Goal: Transaction & Acquisition: Book appointment/travel/reservation

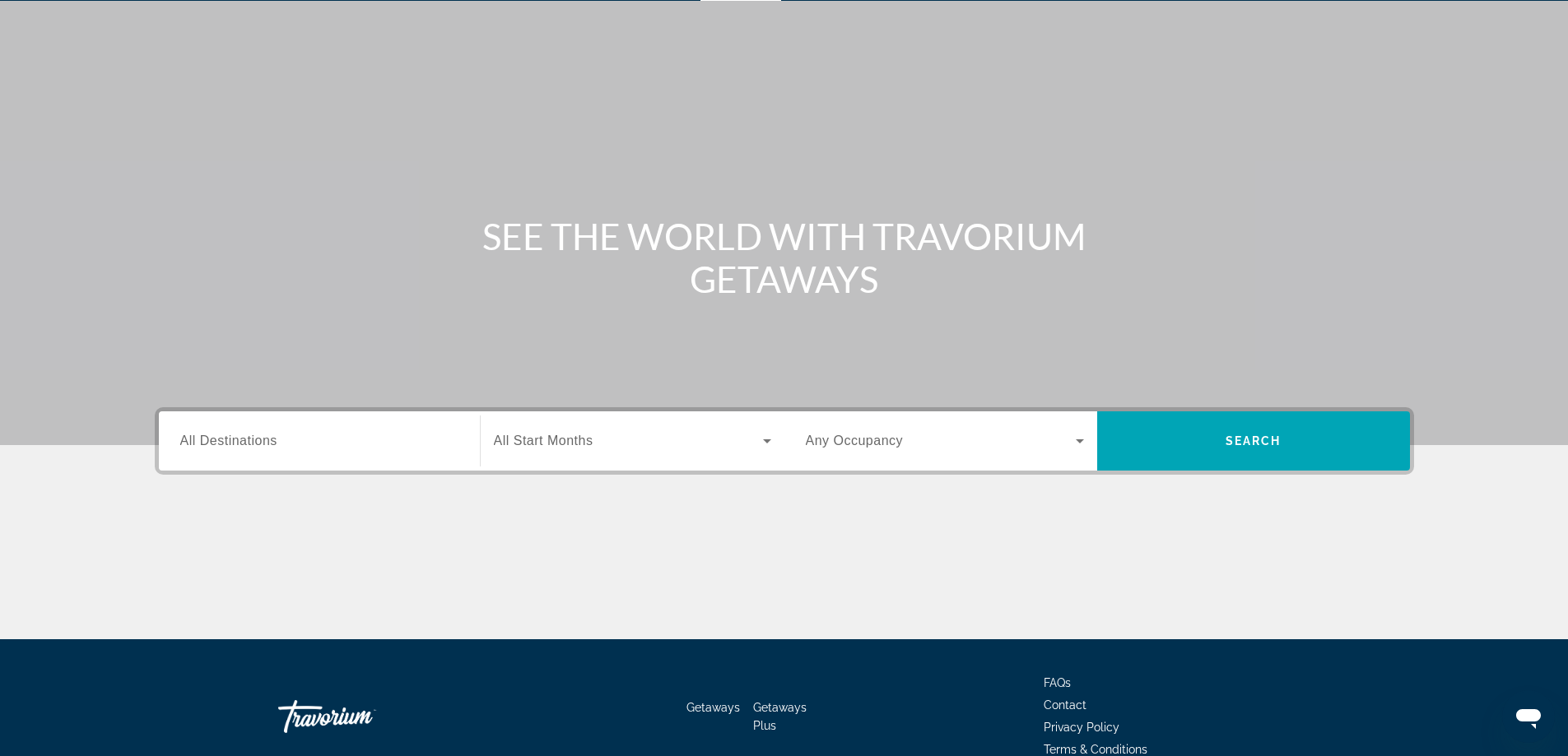
scroll to position [133, 0]
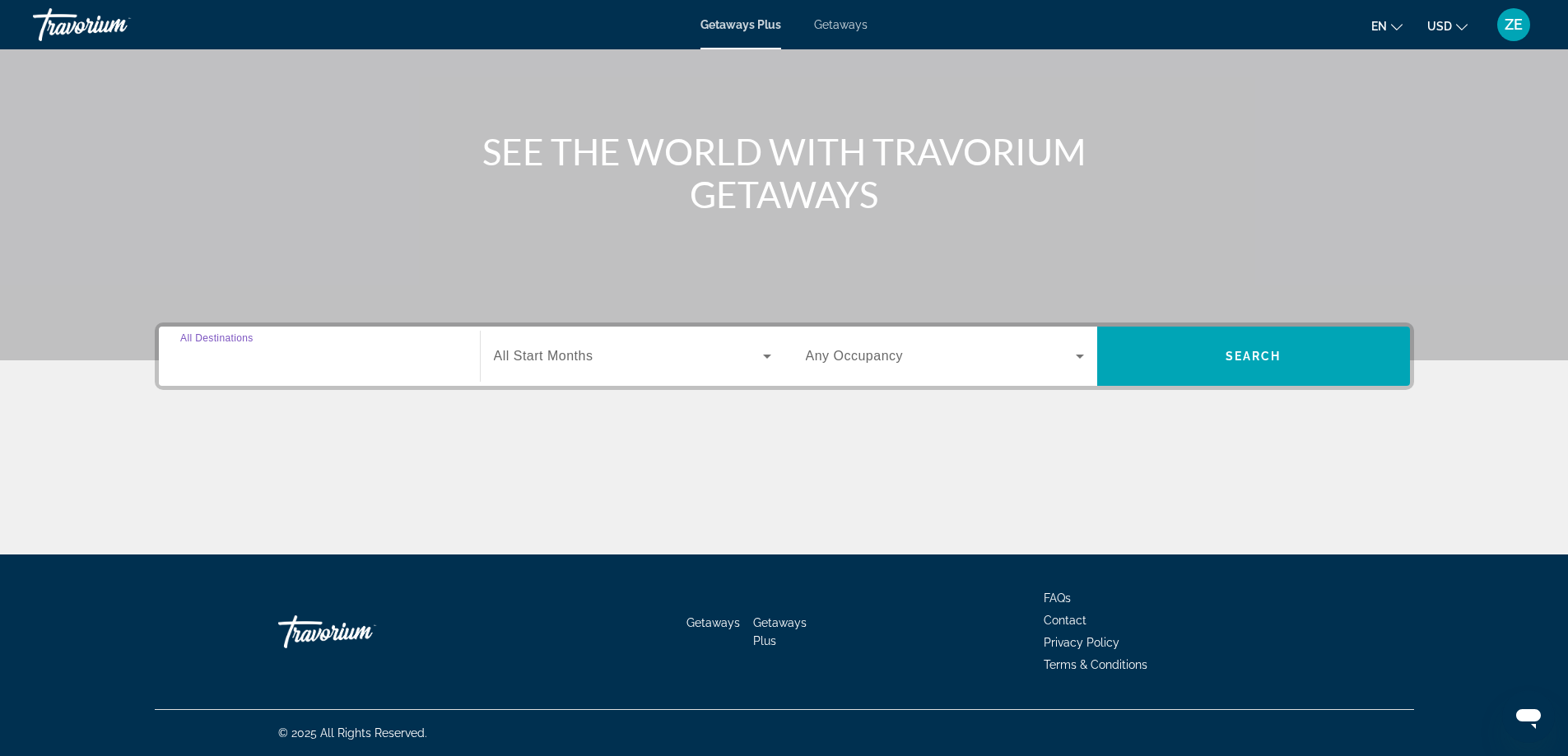
click at [314, 354] on input "Destination All Destinations" at bounding box center [319, 357] width 279 height 20
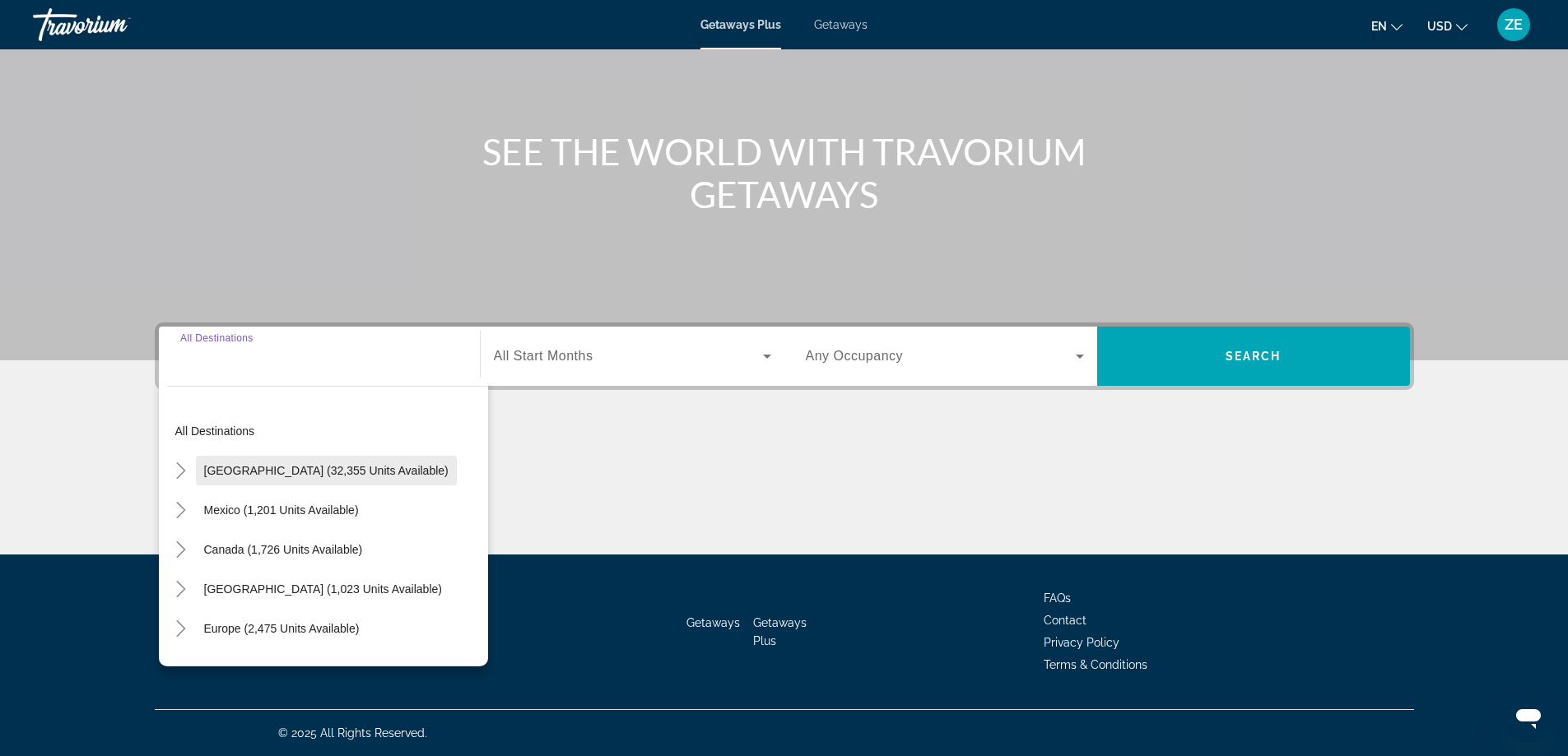
click at [312, 467] on span "[GEOGRAPHIC_DATA] (32,355 units available)" at bounding box center [326, 470] width 244 height 14
type input "**********"
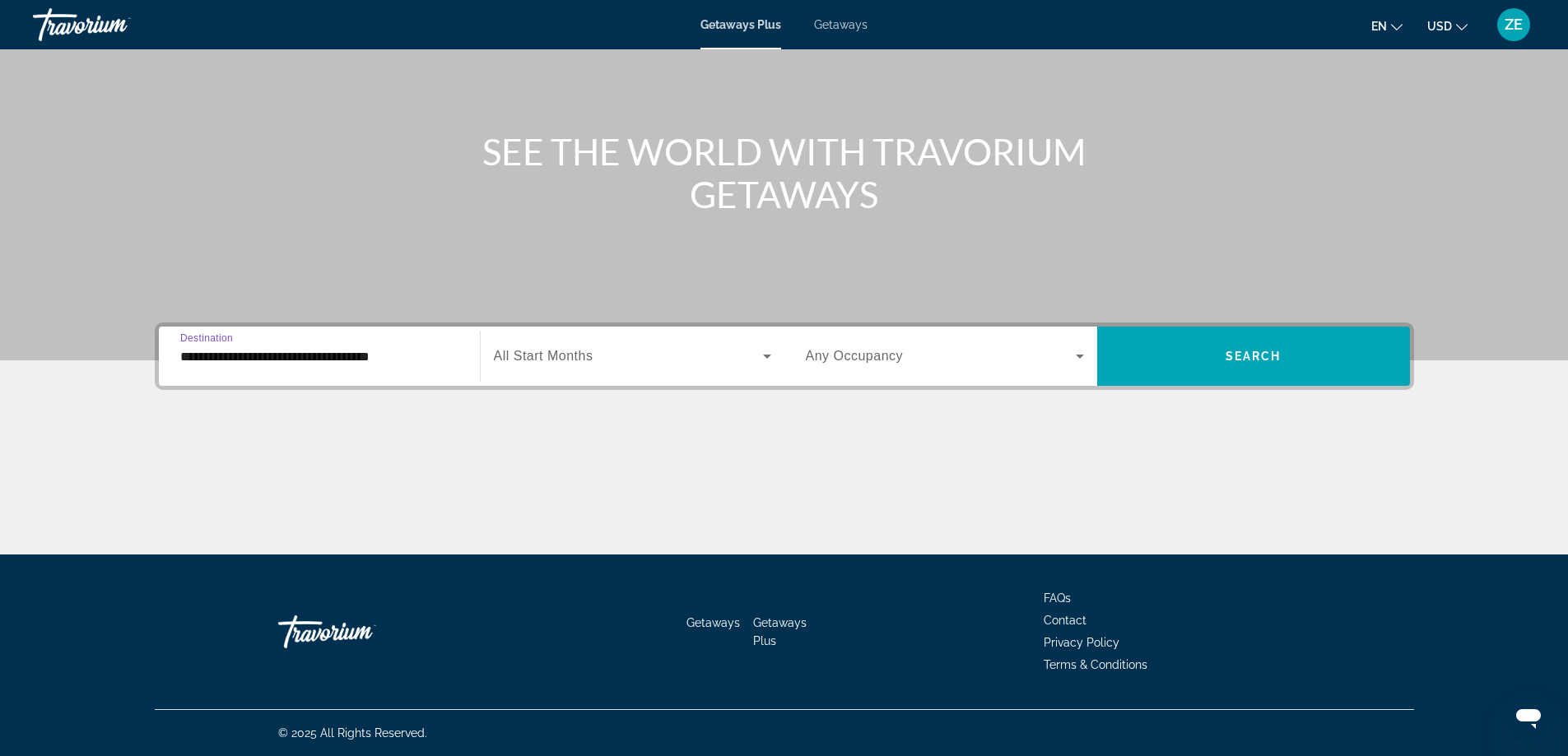
click at [607, 369] on div "Search widget" at bounding box center [633, 356] width 278 height 46
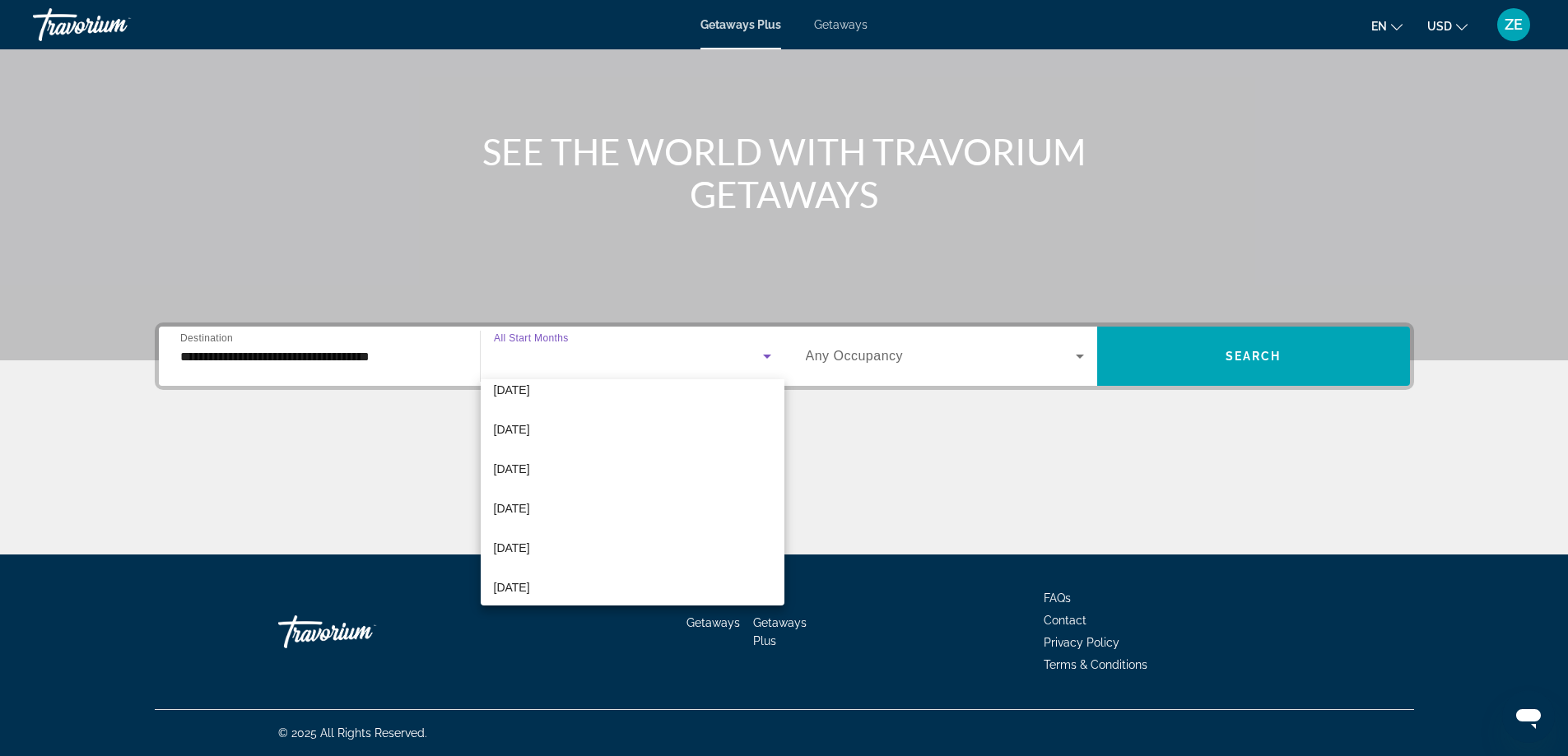
scroll to position [82, 0]
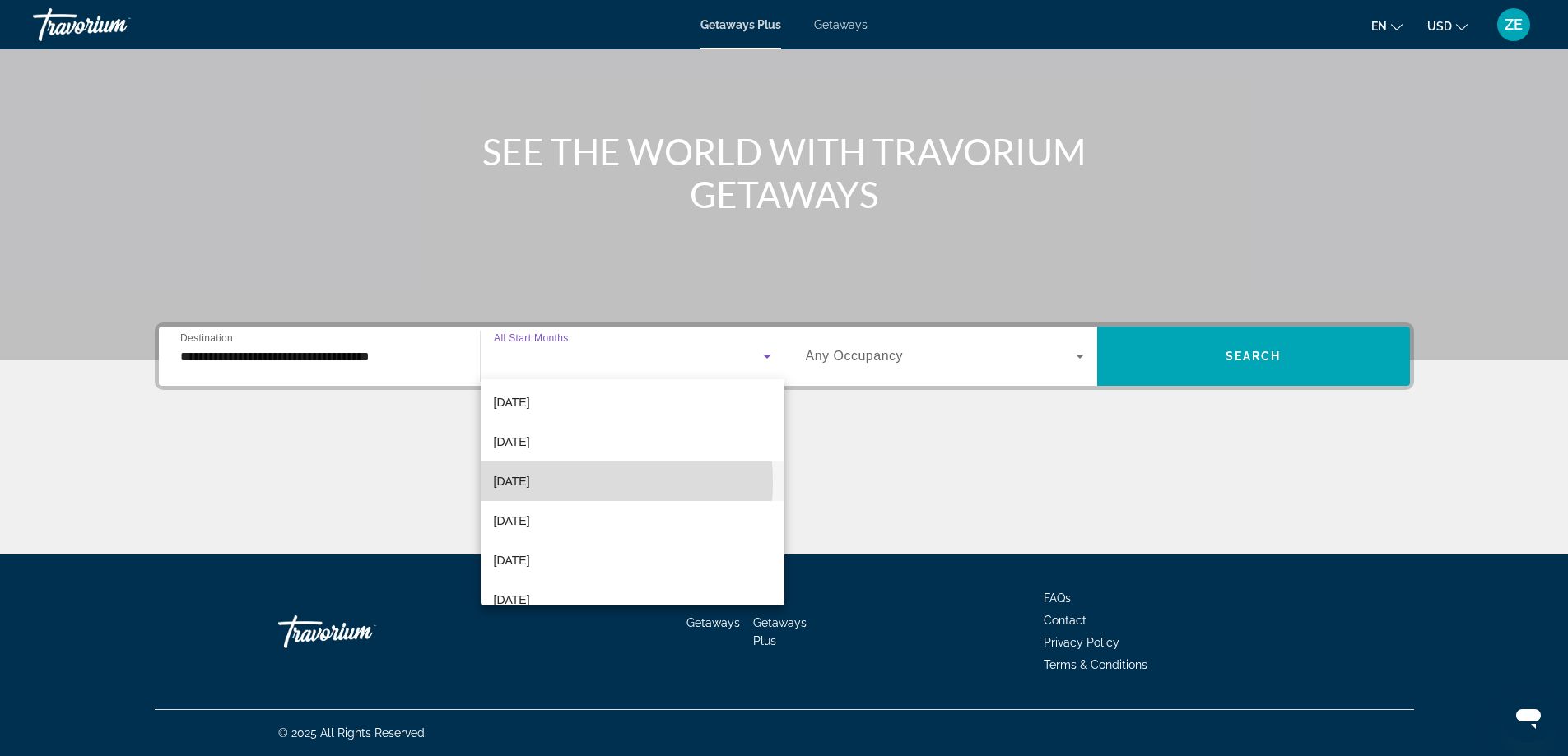
click at [530, 481] on span "[DATE]" at bounding box center [512, 481] width 36 height 20
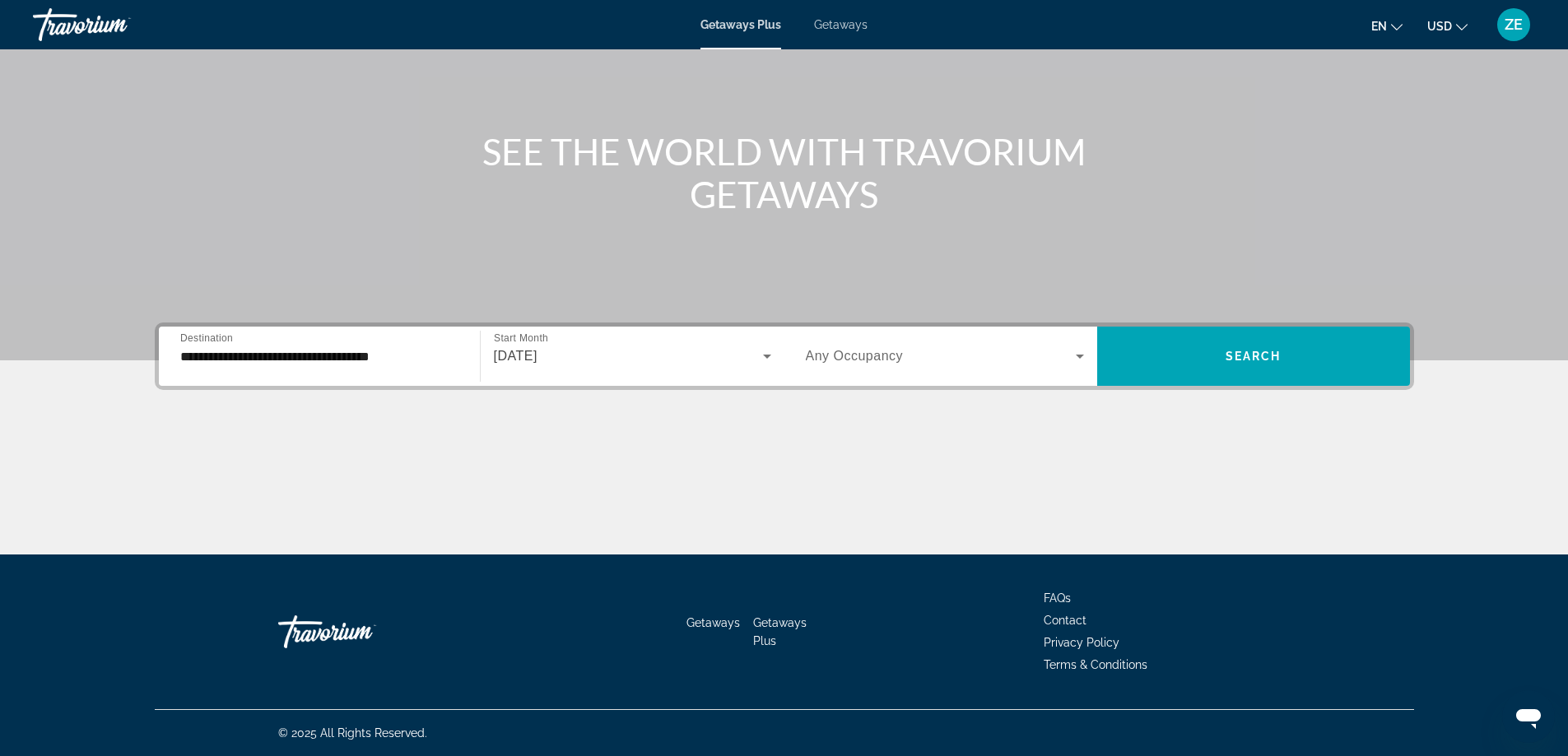
click at [871, 354] on span "Any Occupancy" at bounding box center [855, 356] width 98 height 14
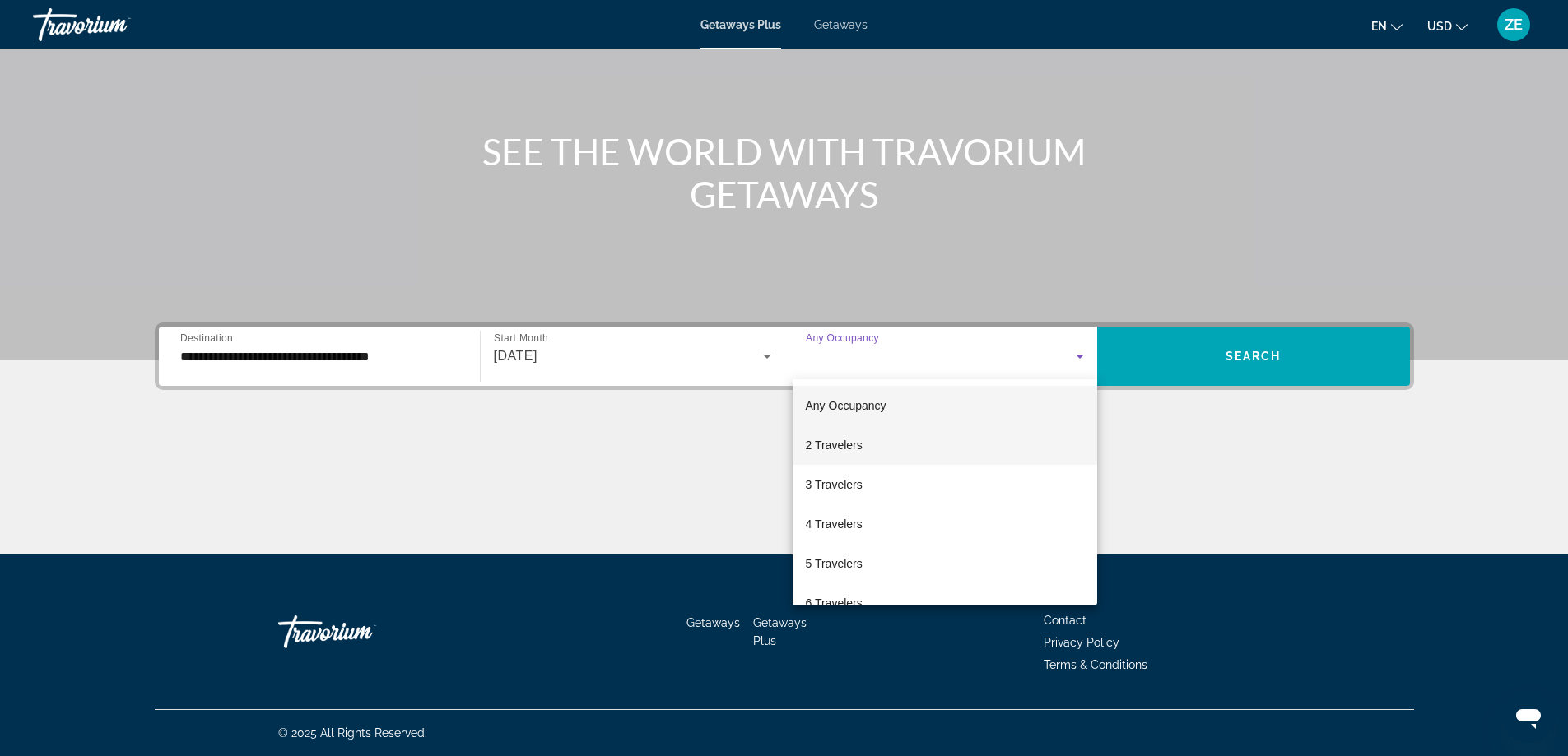
click at [836, 448] on span "2 Travelers" at bounding box center [834, 445] width 57 height 20
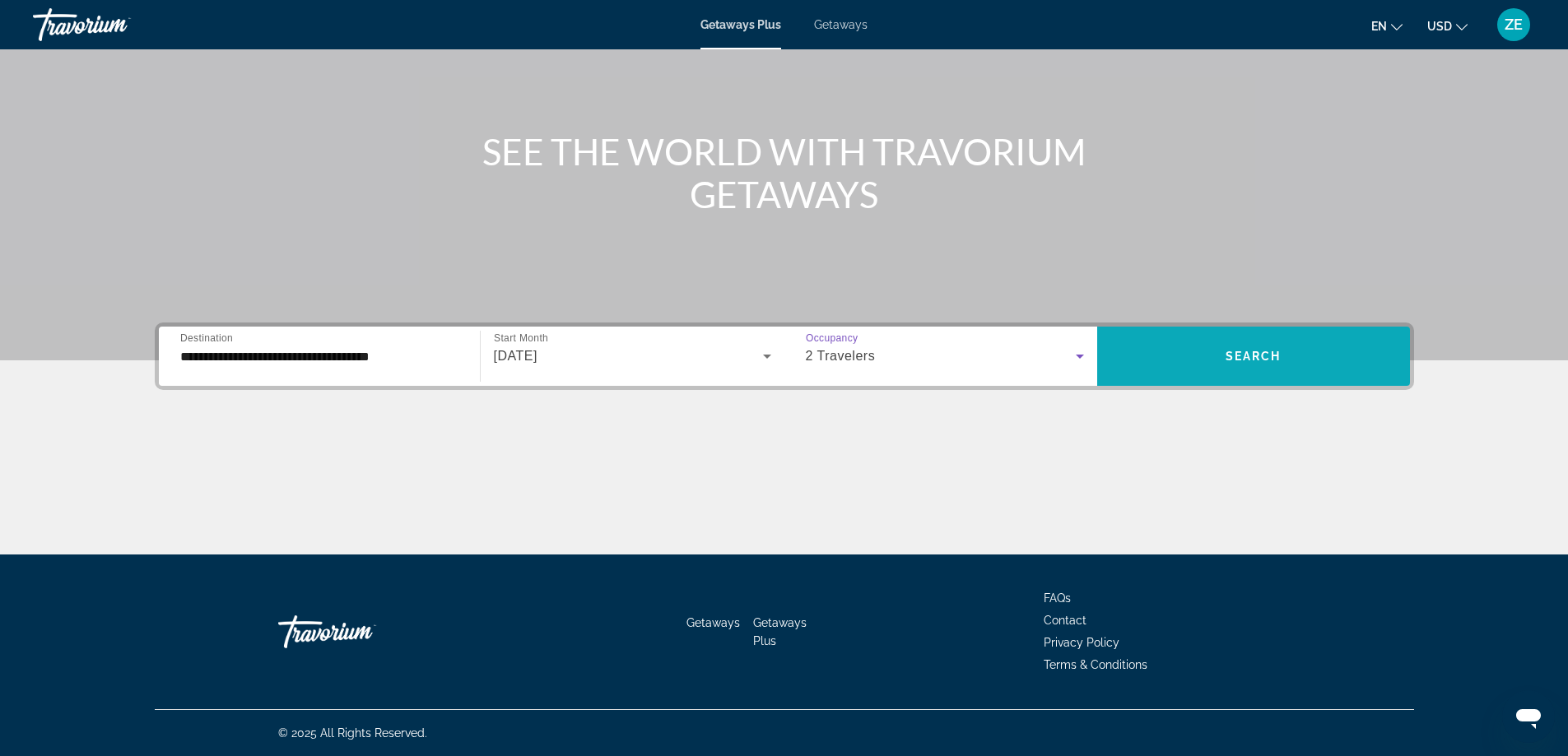
click at [1270, 351] on span "Search" at bounding box center [1253, 356] width 56 height 14
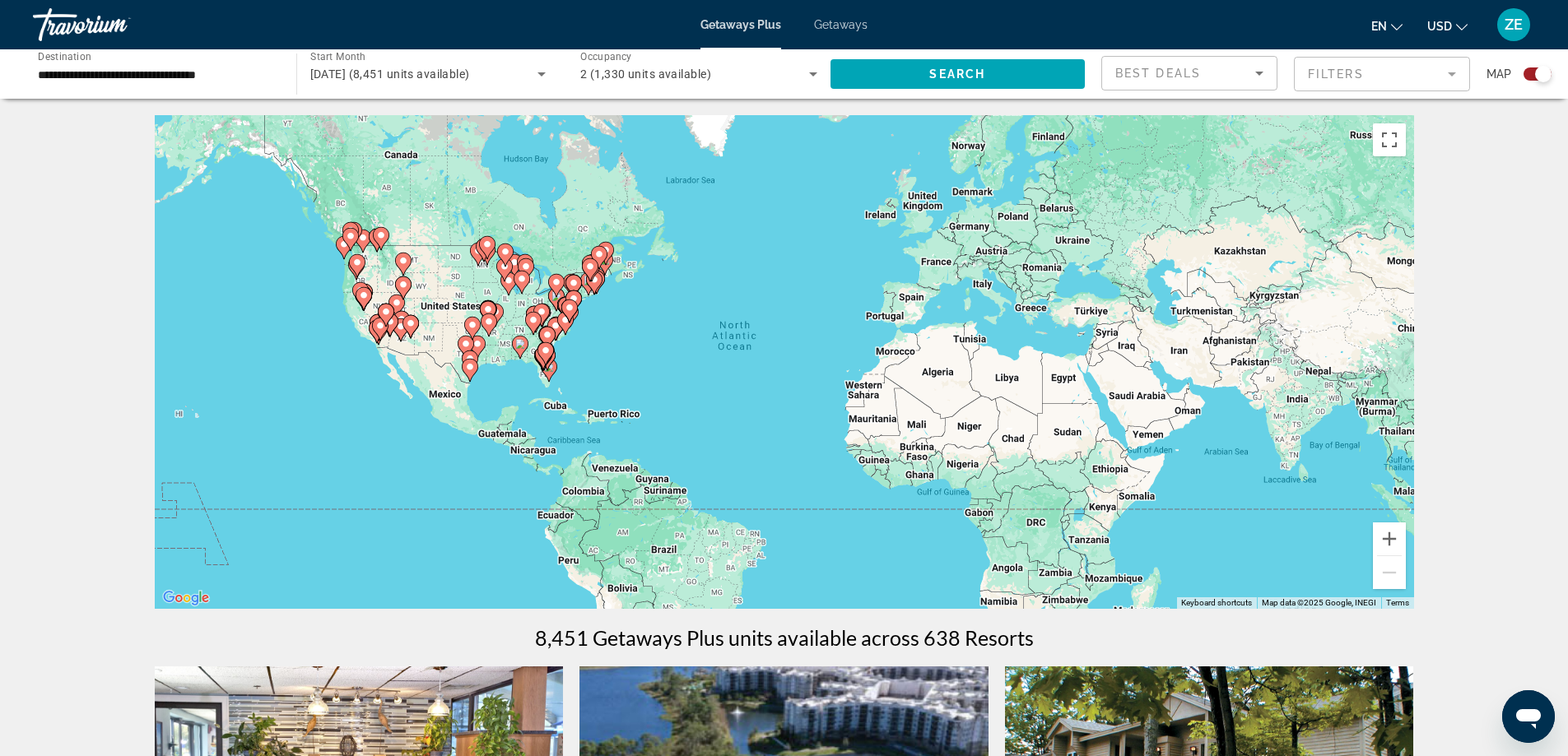
click at [548, 344] on icon "Main content" at bounding box center [545, 354] width 14 height 22
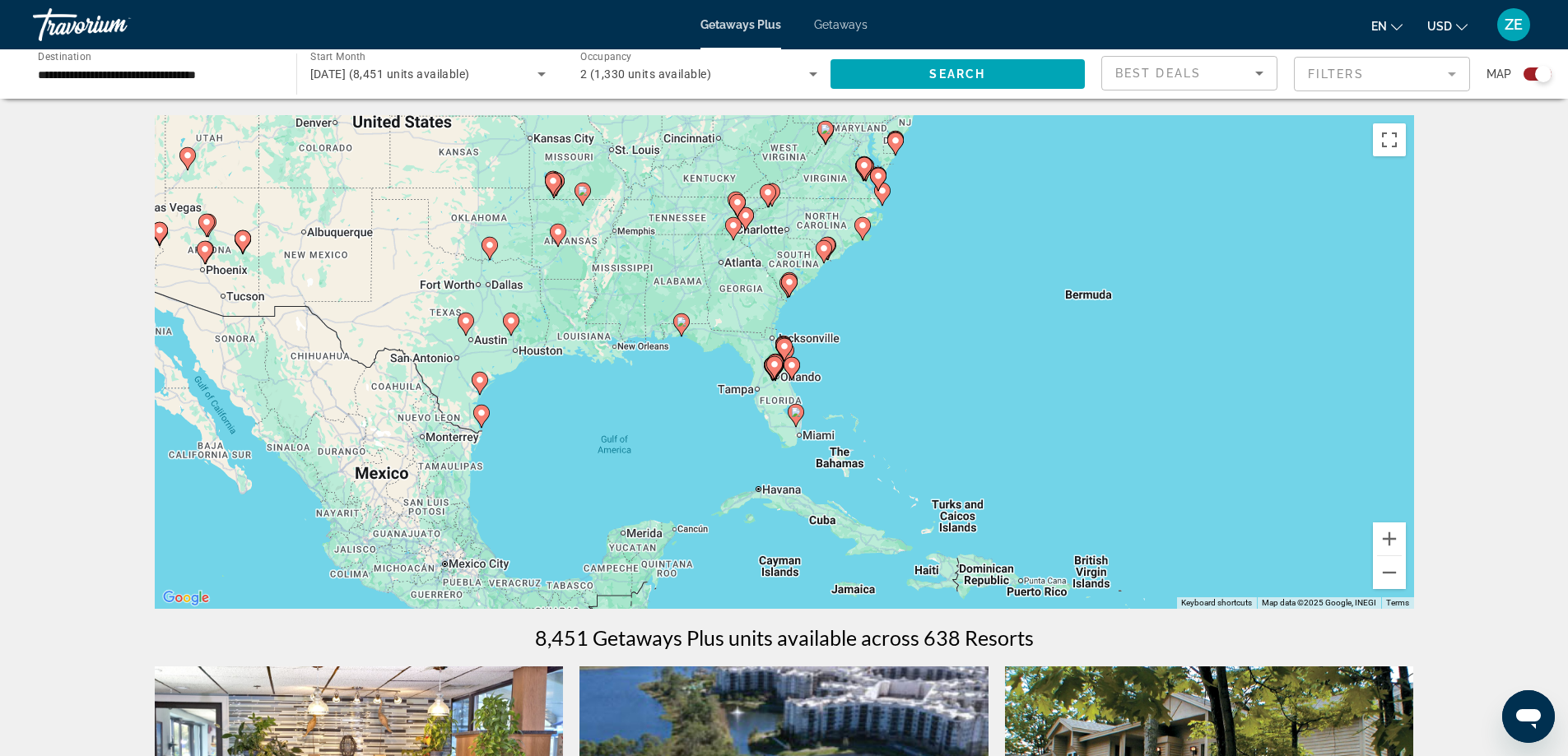
click at [795, 415] on image "Main content" at bounding box center [795, 412] width 10 height 10
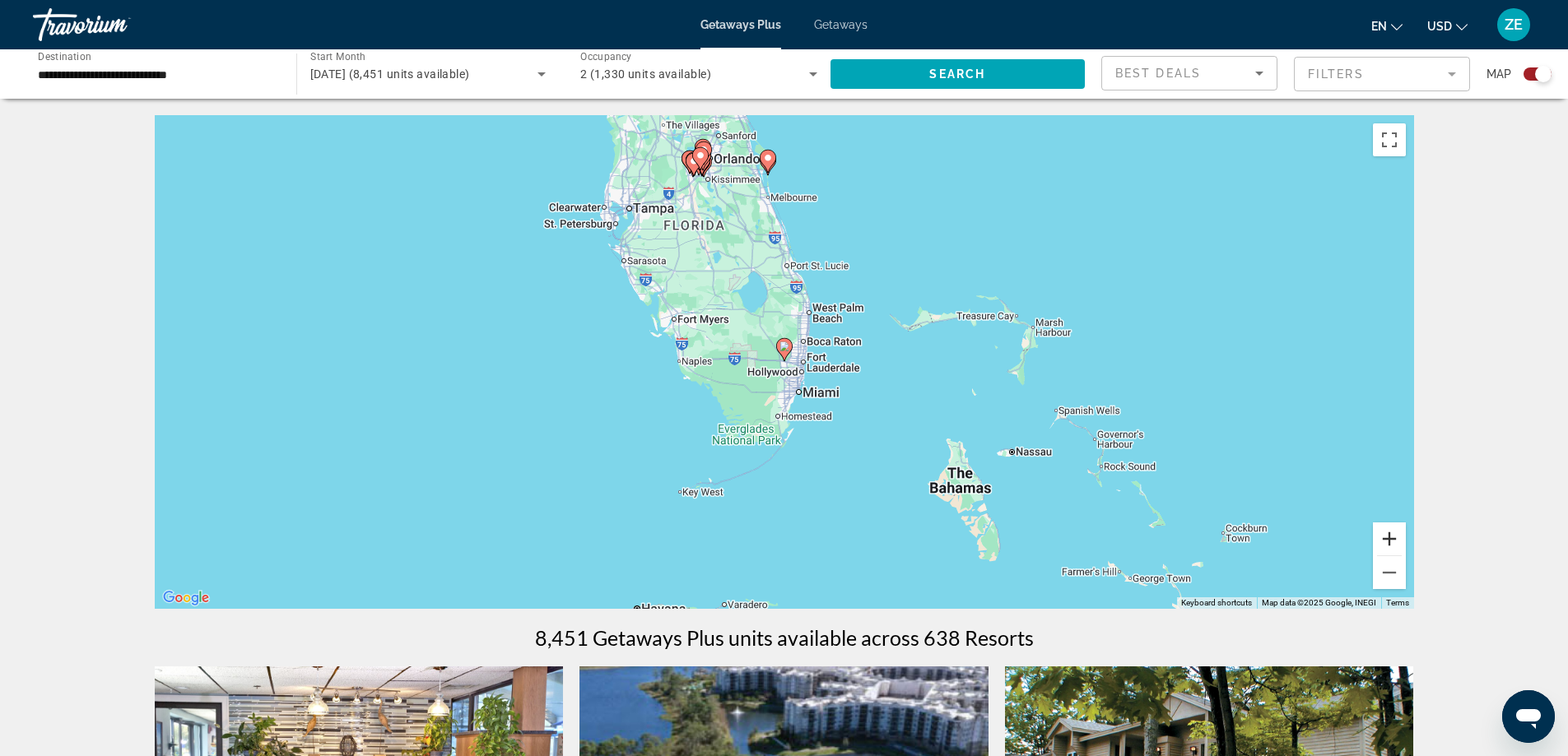
click at [1387, 543] on button "Zoom in" at bounding box center [1389, 539] width 33 height 33
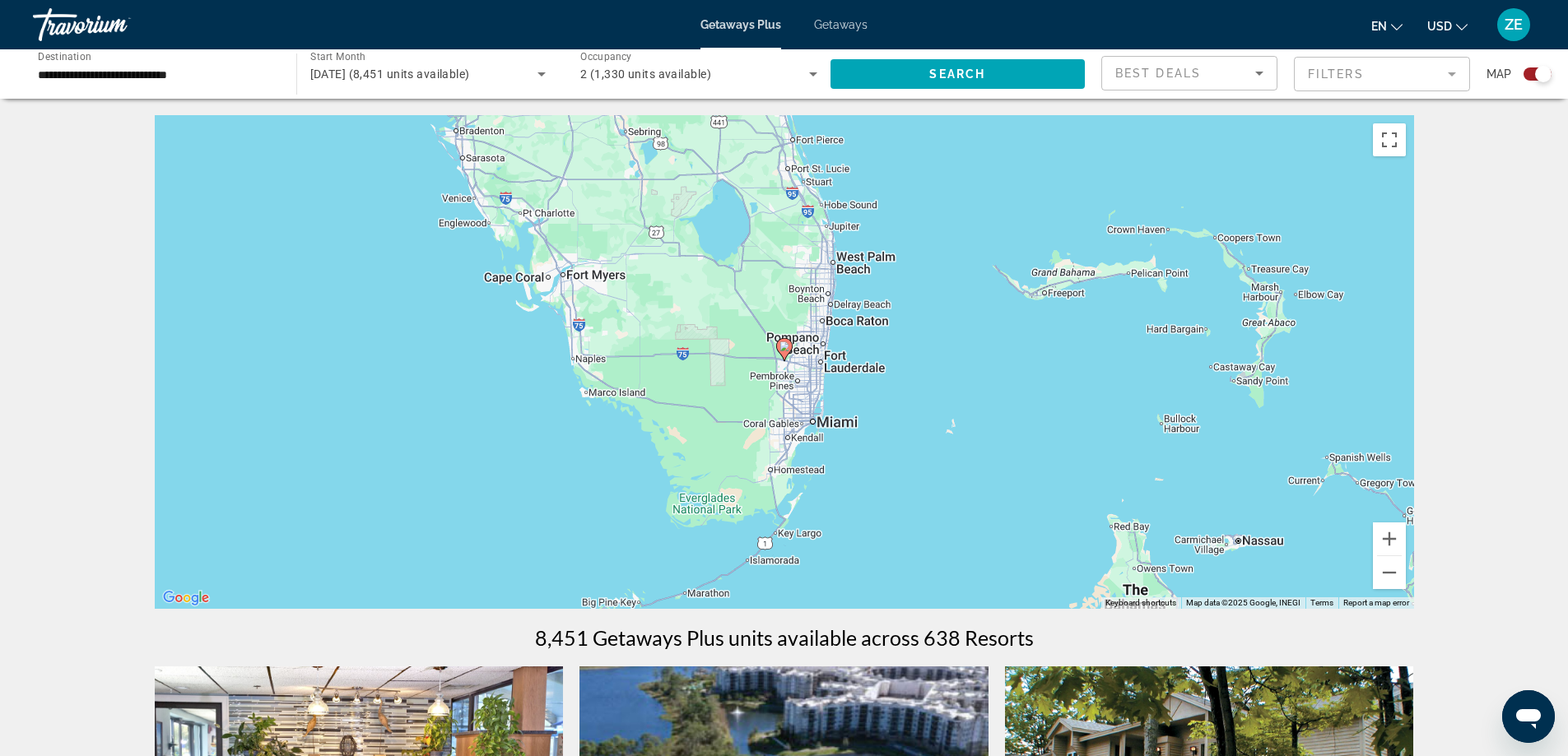
click at [789, 350] on image "Main content" at bounding box center [784, 346] width 10 height 10
type input "**********"
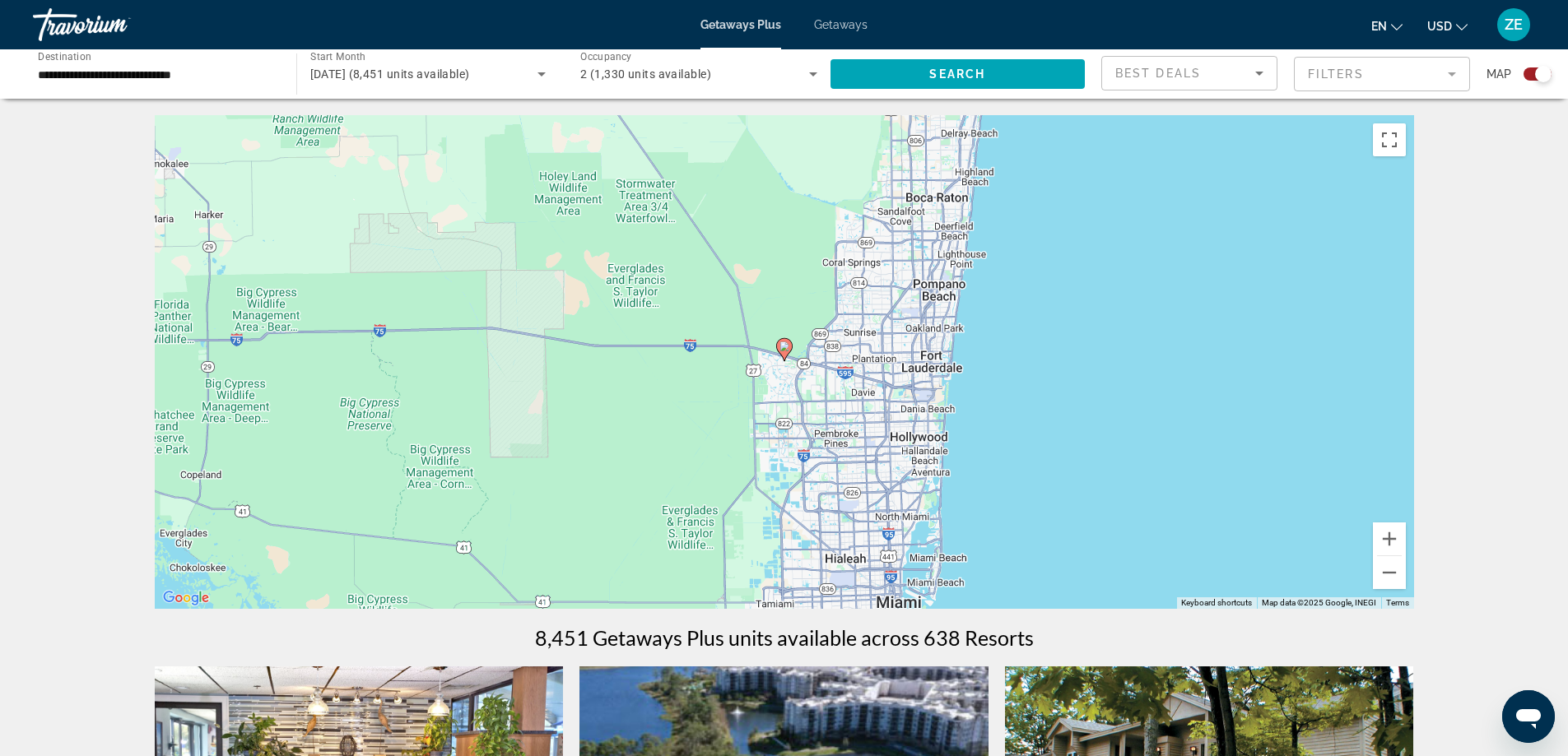
click at [789, 350] on image "Main content" at bounding box center [784, 346] width 10 height 10
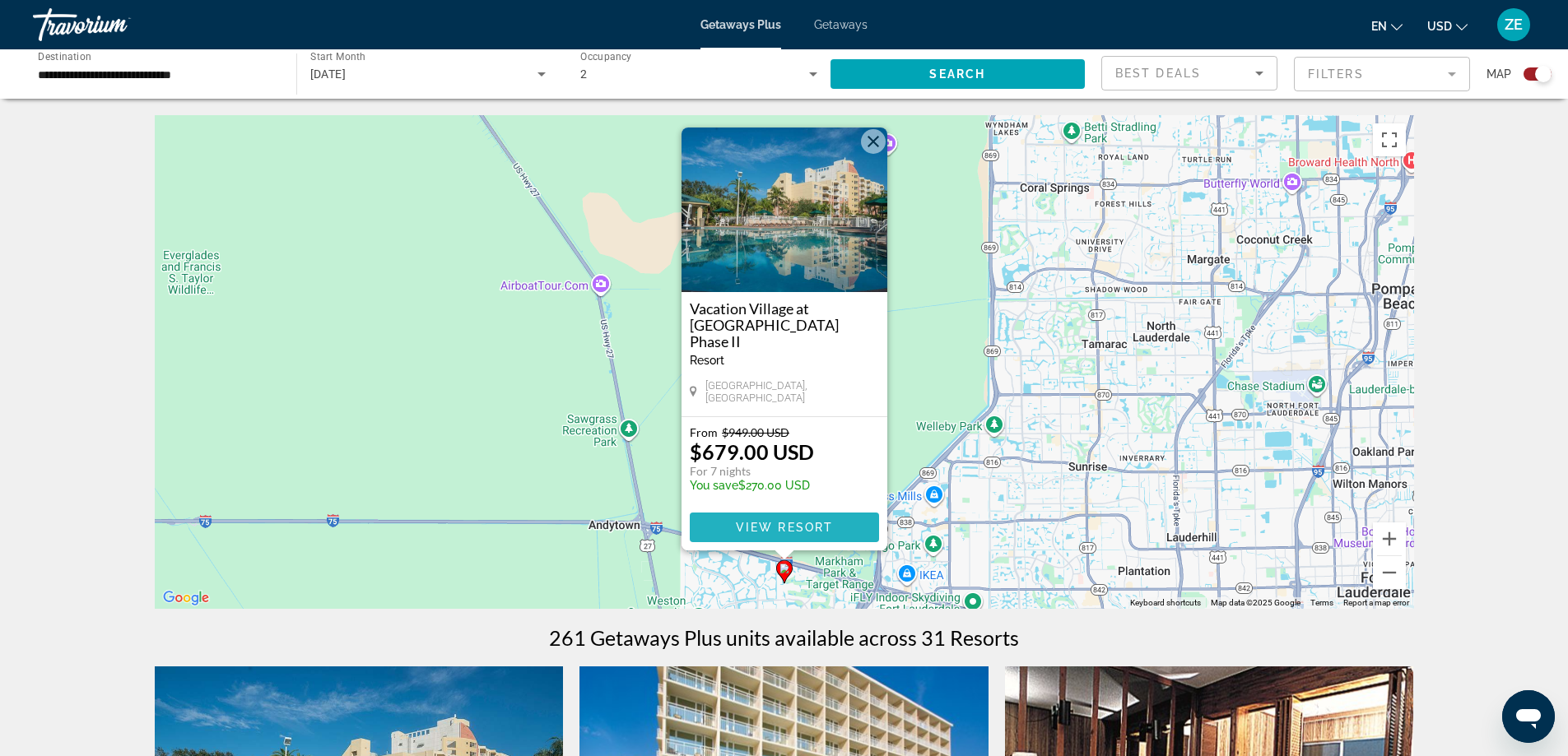
click at [821, 529] on span "View Resort" at bounding box center [784, 527] width 97 height 14
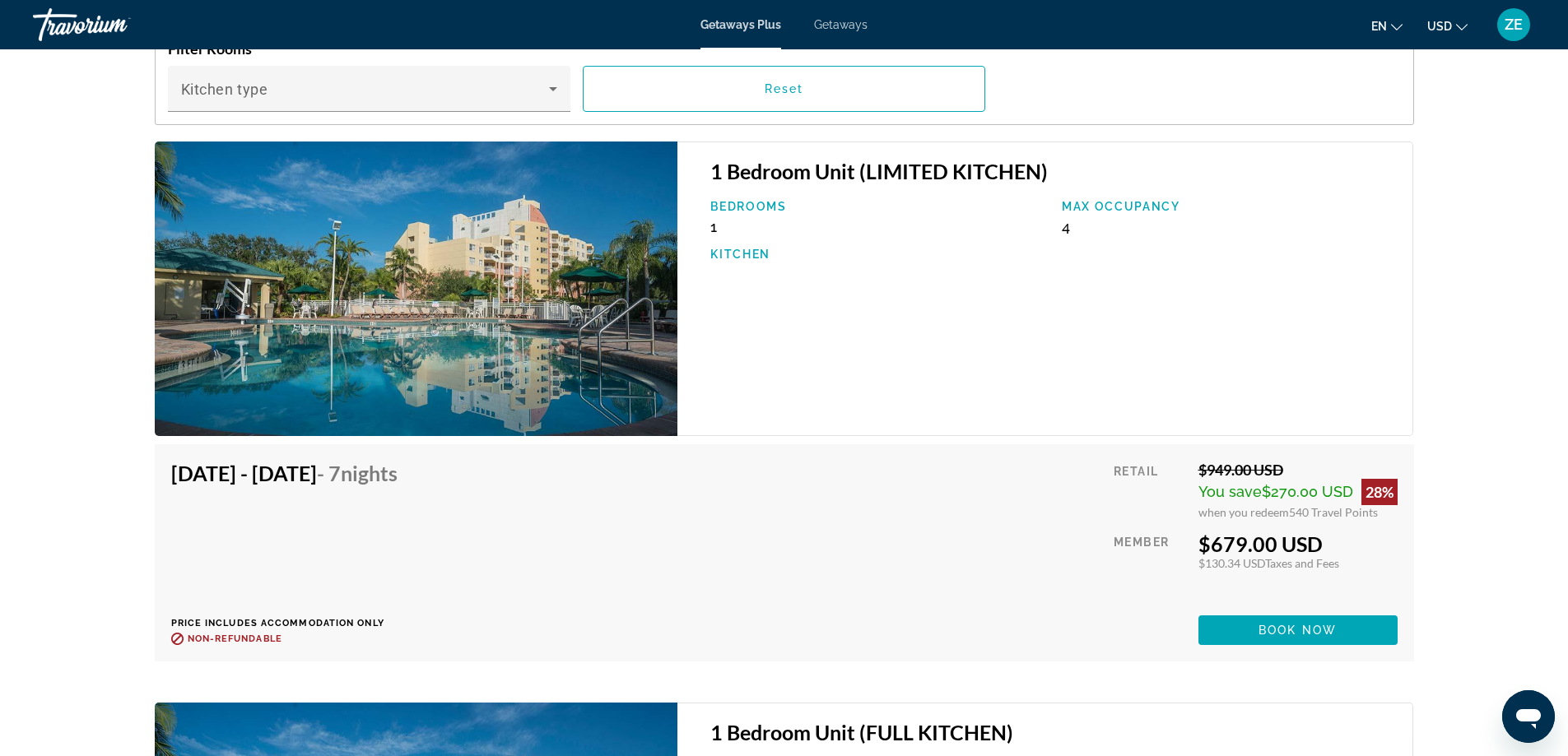
scroll to position [2468, 0]
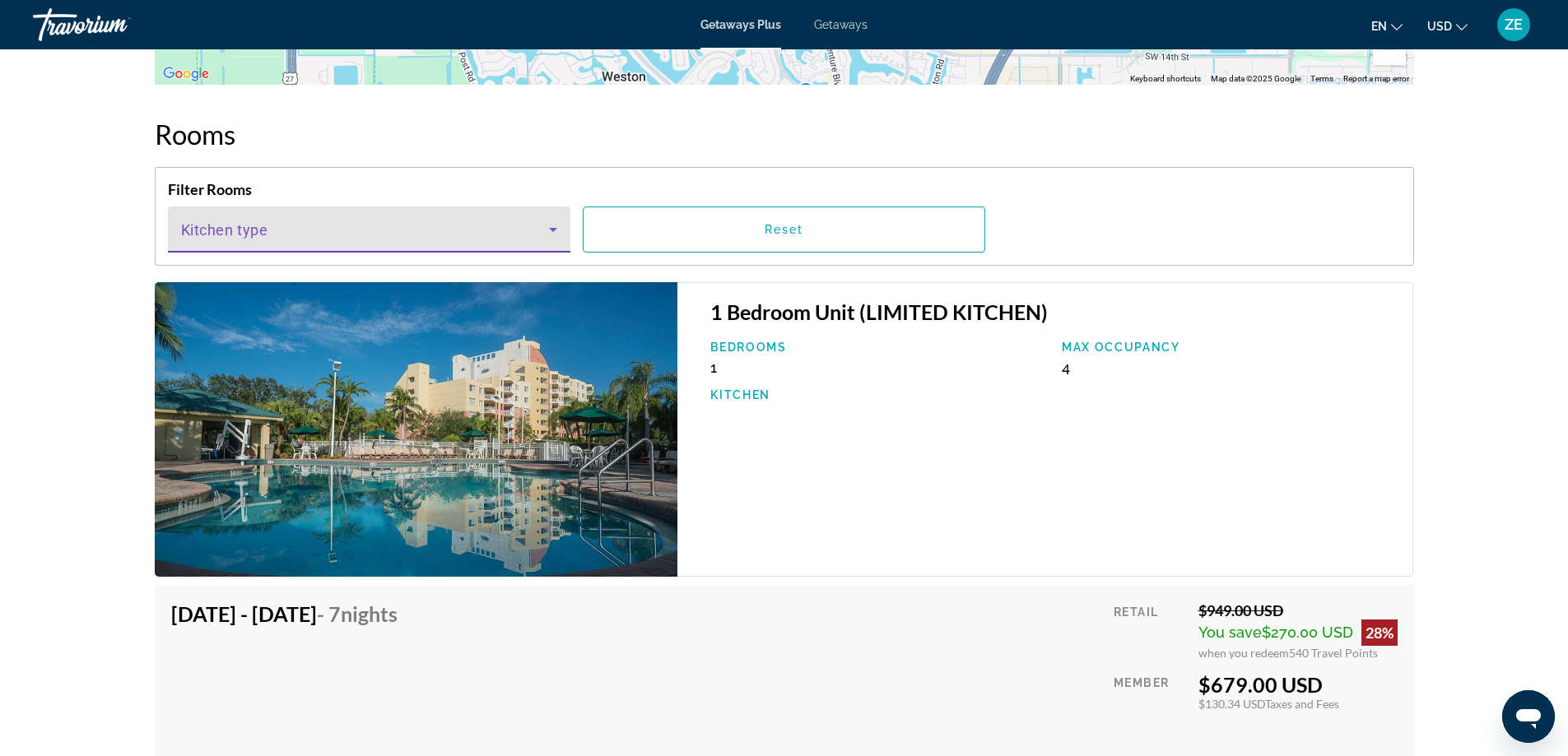
click at [315, 227] on span "Main content" at bounding box center [365, 236] width 368 height 20
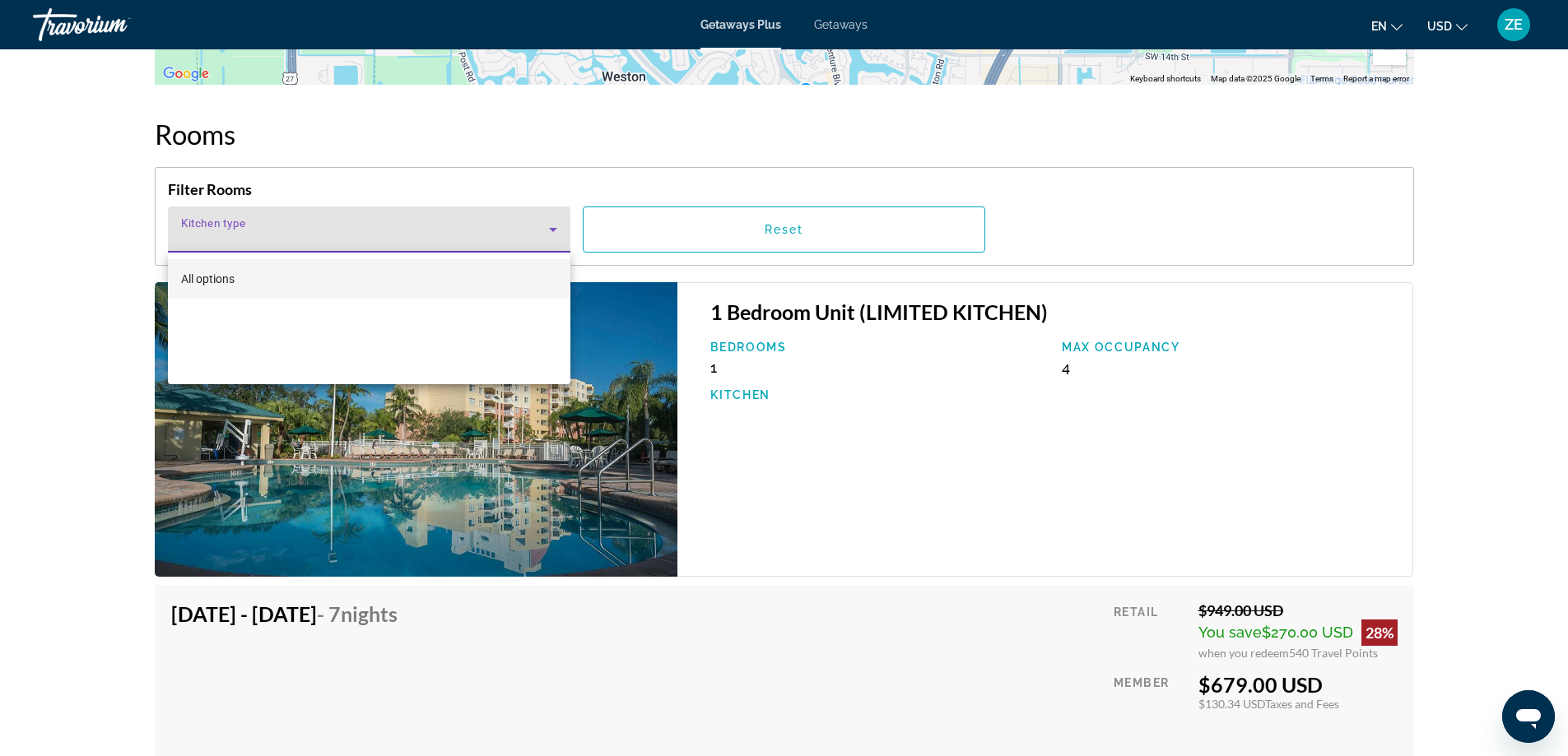
click at [930, 450] on div at bounding box center [784, 378] width 1568 height 756
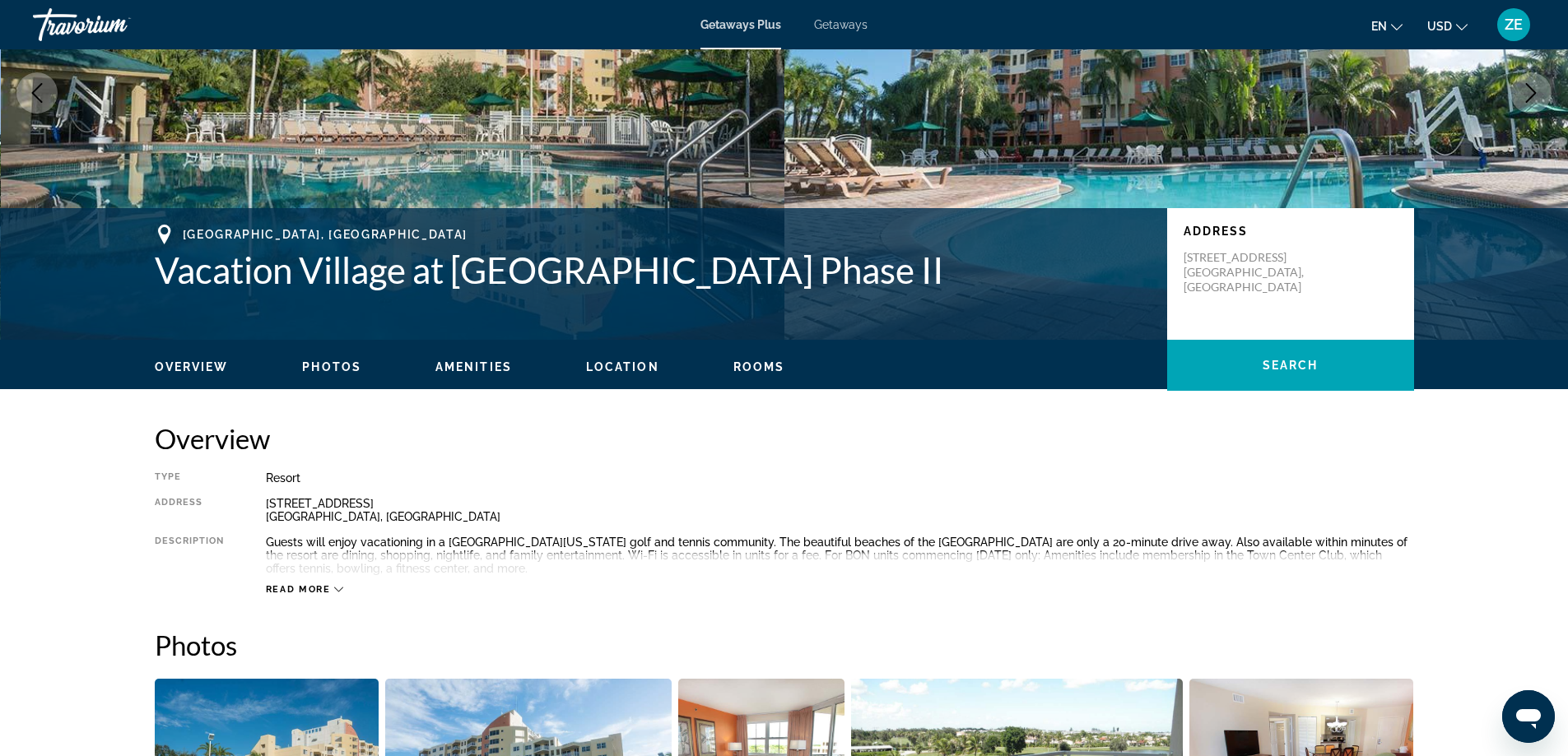
scroll to position [109, 0]
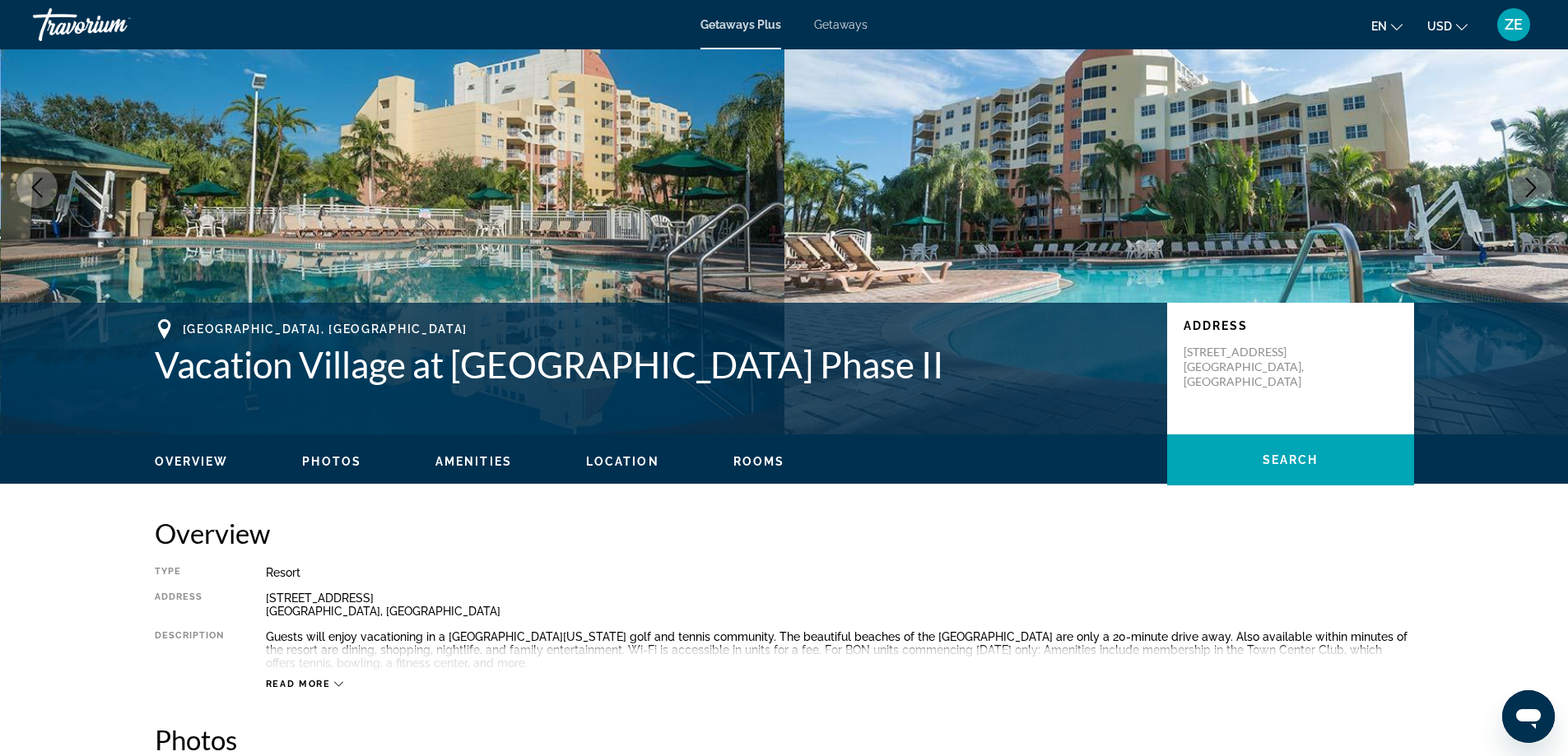
click at [324, 471] on div "Overview Photos Amenities Location Rooms Search" at bounding box center [784, 460] width 1325 height 51
click at [326, 462] on span "Photos" at bounding box center [332, 461] width 60 height 14
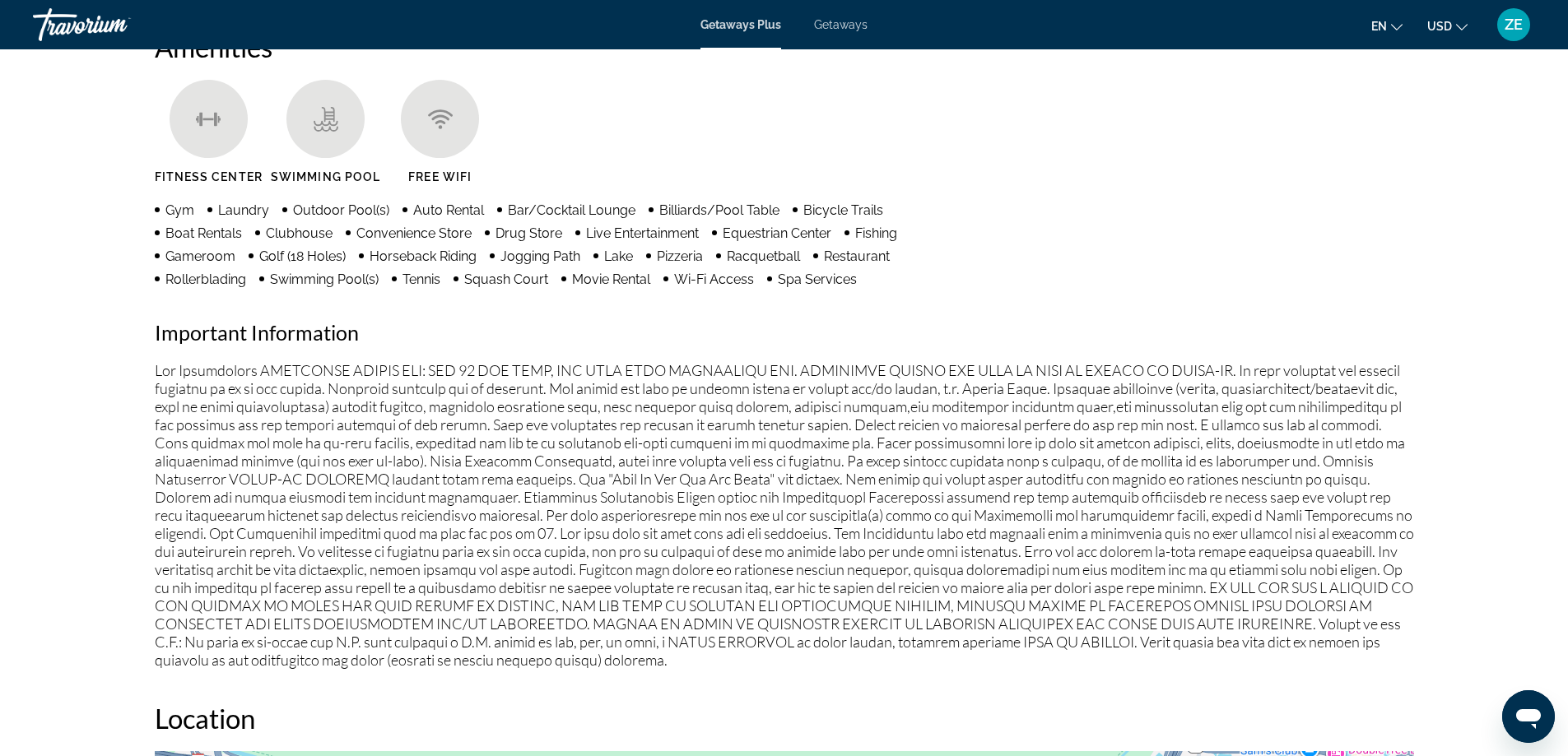
scroll to position [1391, 0]
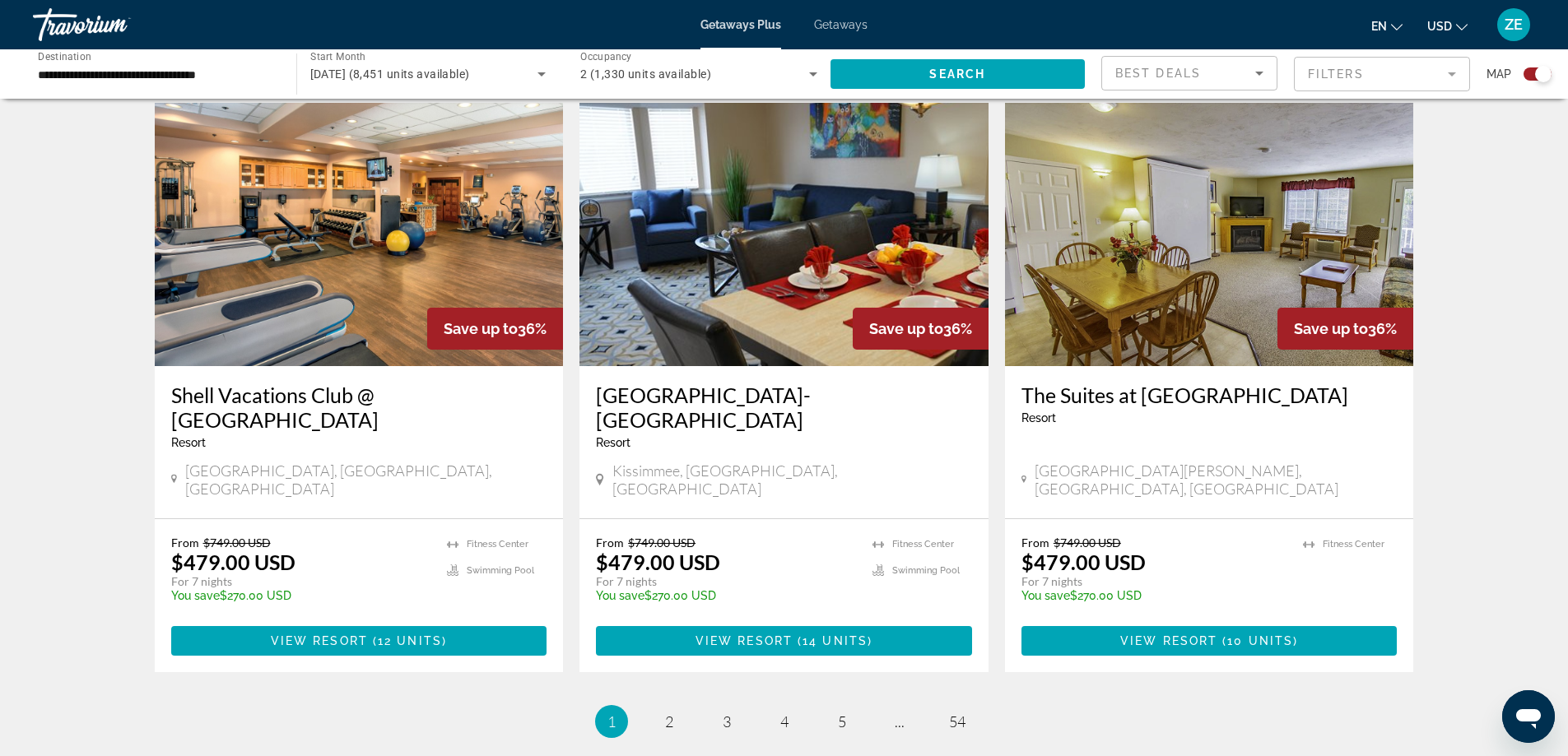
scroll to position [2490, 0]
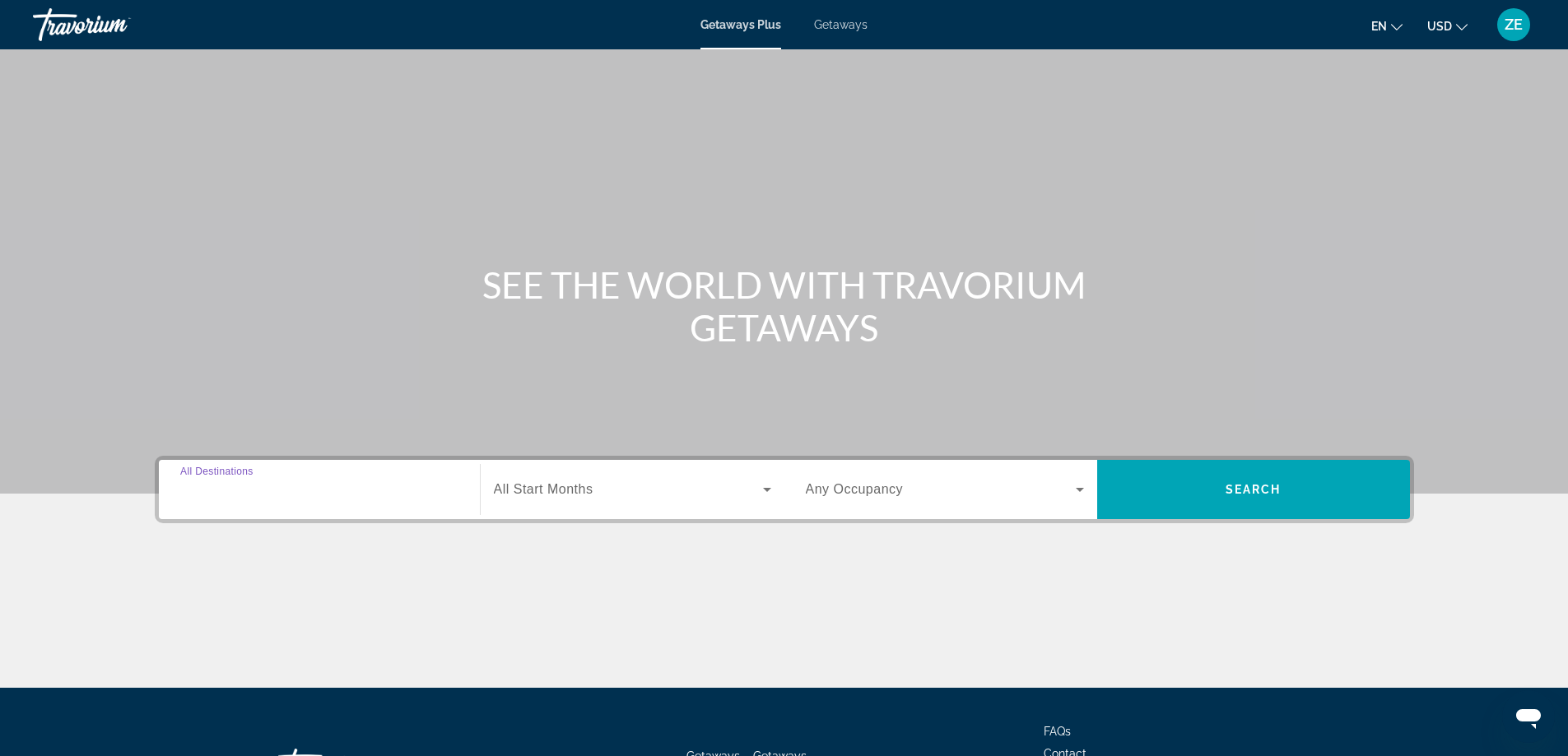
click at [445, 487] on input "Destination All Destinations" at bounding box center [319, 490] width 279 height 20
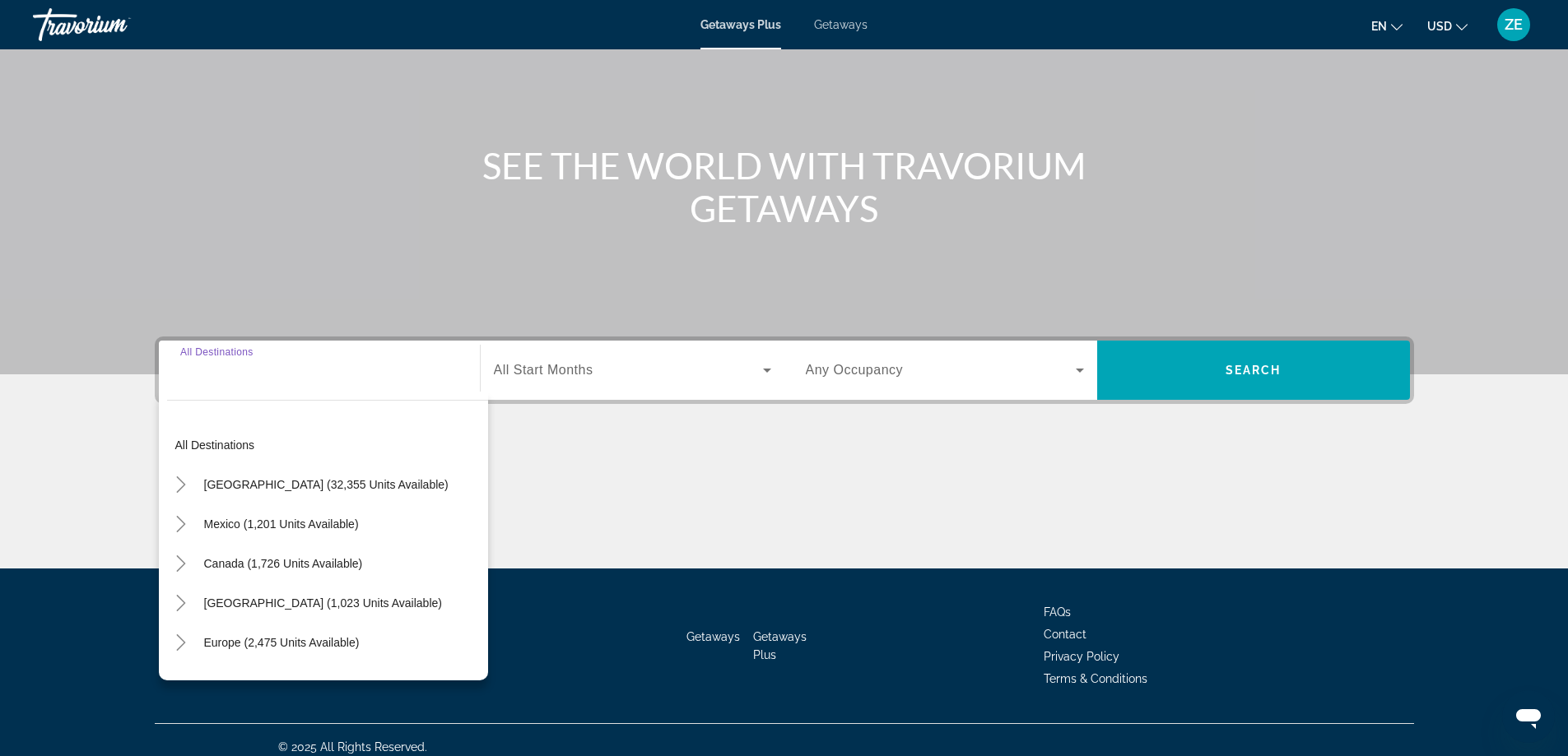
scroll to position [133, 0]
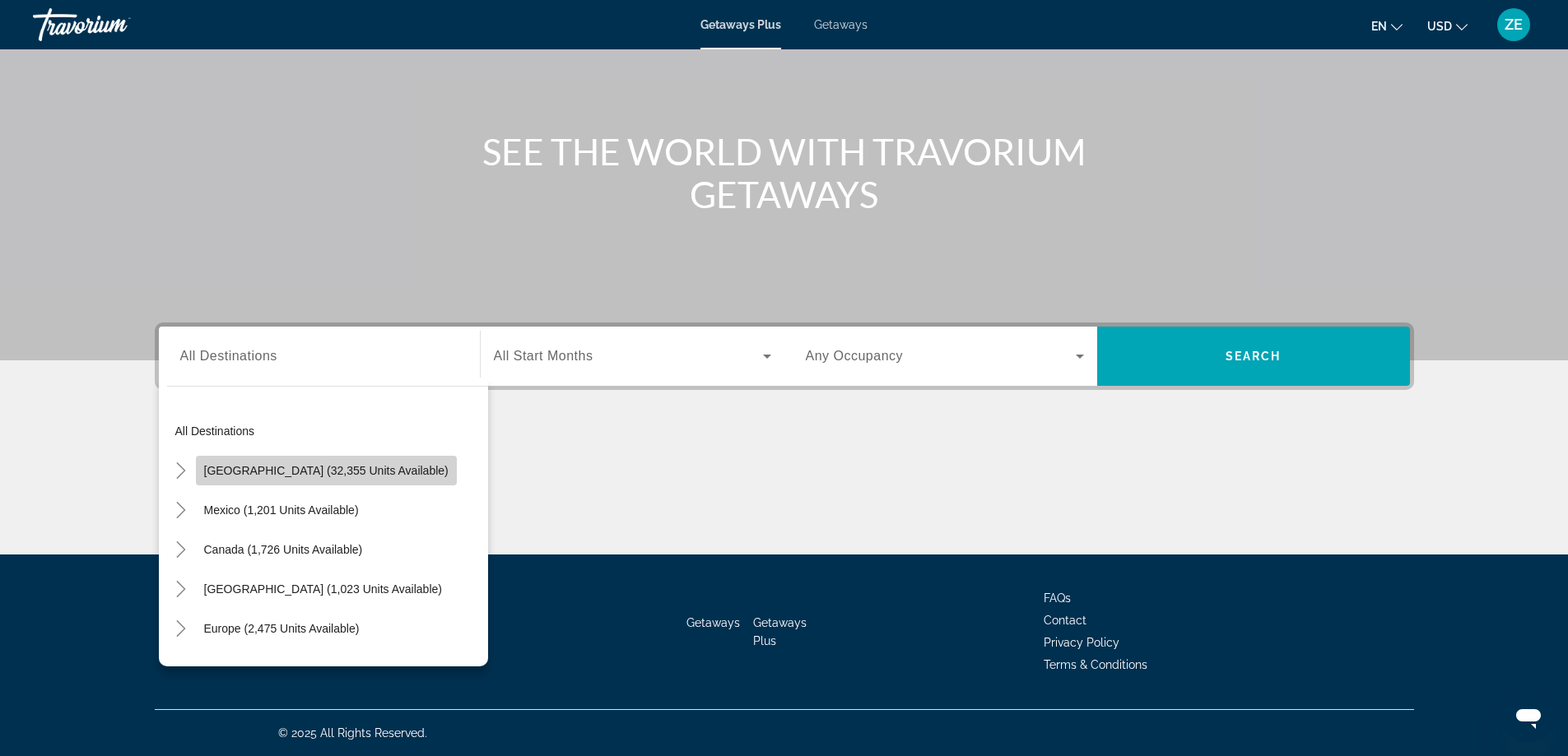
click at [362, 478] on span "Search widget" at bounding box center [326, 470] width 261 height 40
type input "**********"
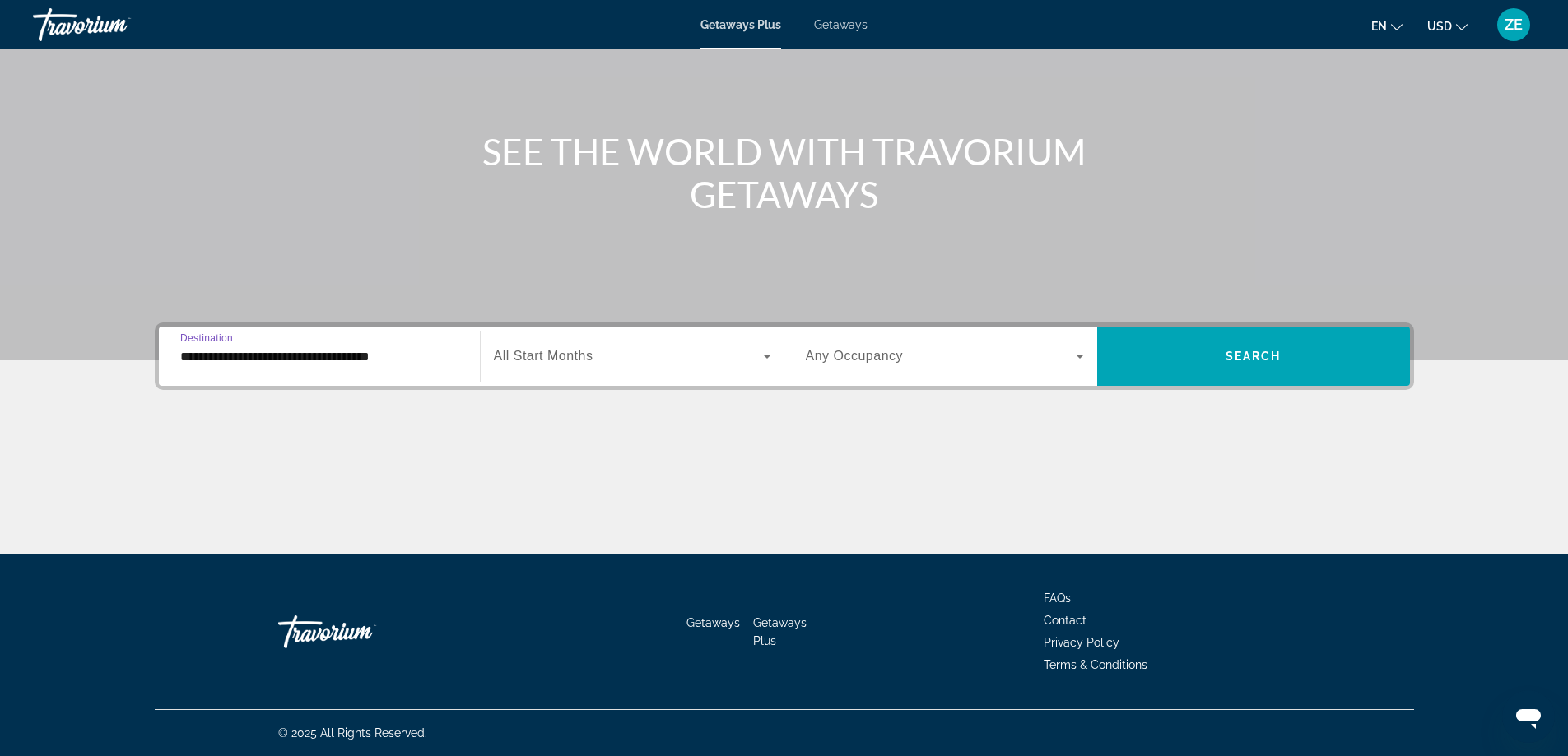
click at [573, 369] on div "Search widget" at bounding box center [633, 356] width 278 height 46
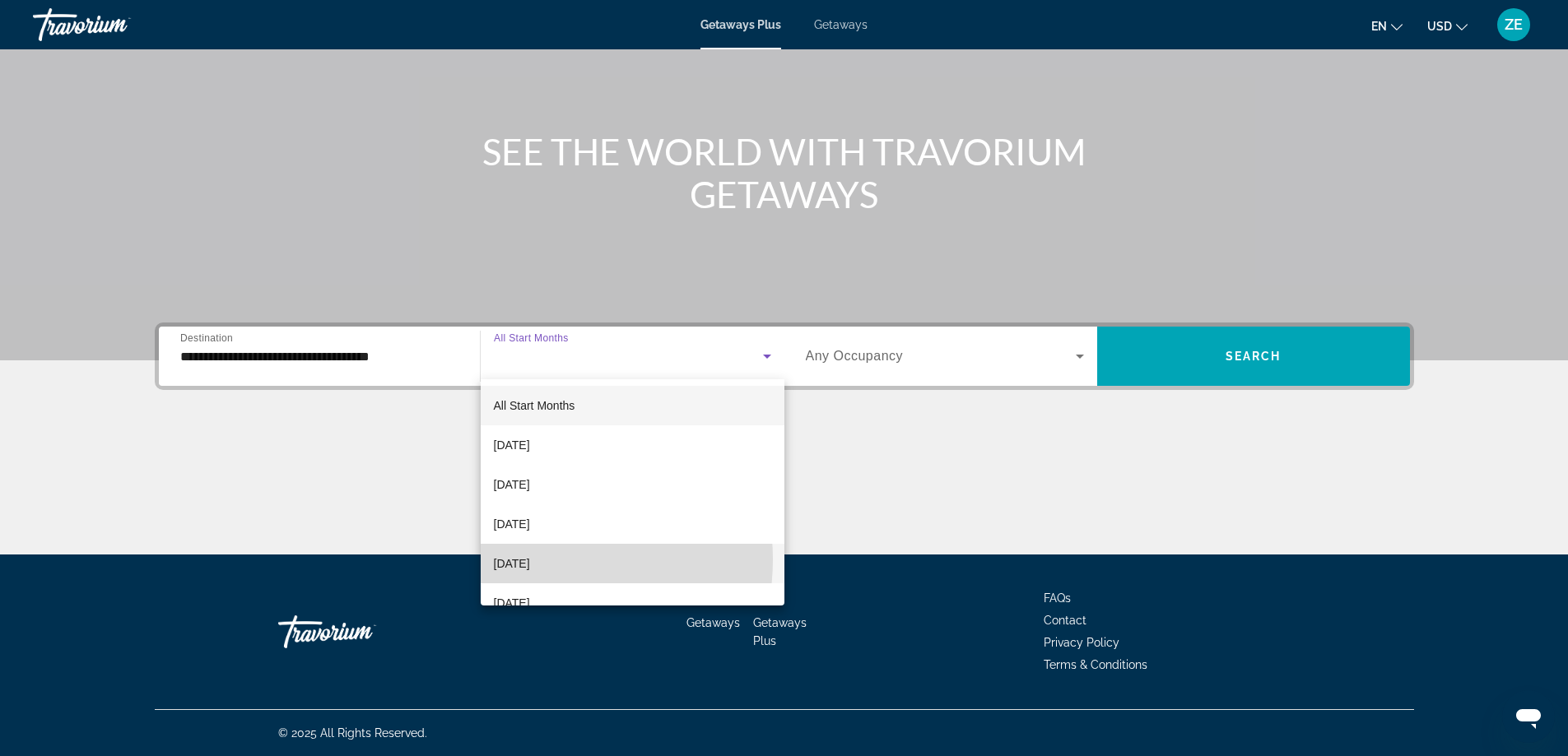
click at [530, 560] on span "[DATE]" at bounding box center [512, 563] width 36 height 20
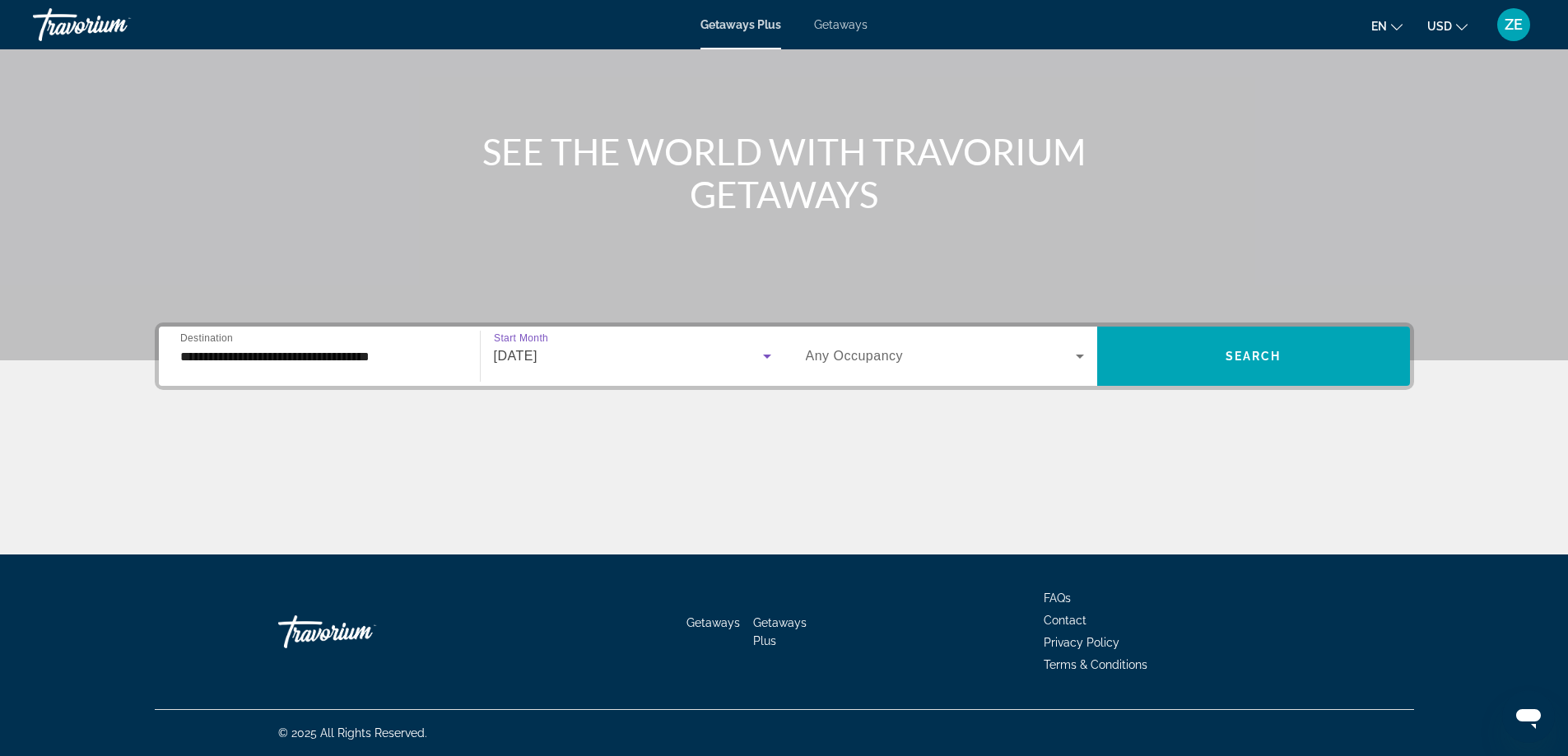
click at [897, 368] on div "Search widget" at bounding box center [945, 356] width 279 height 46
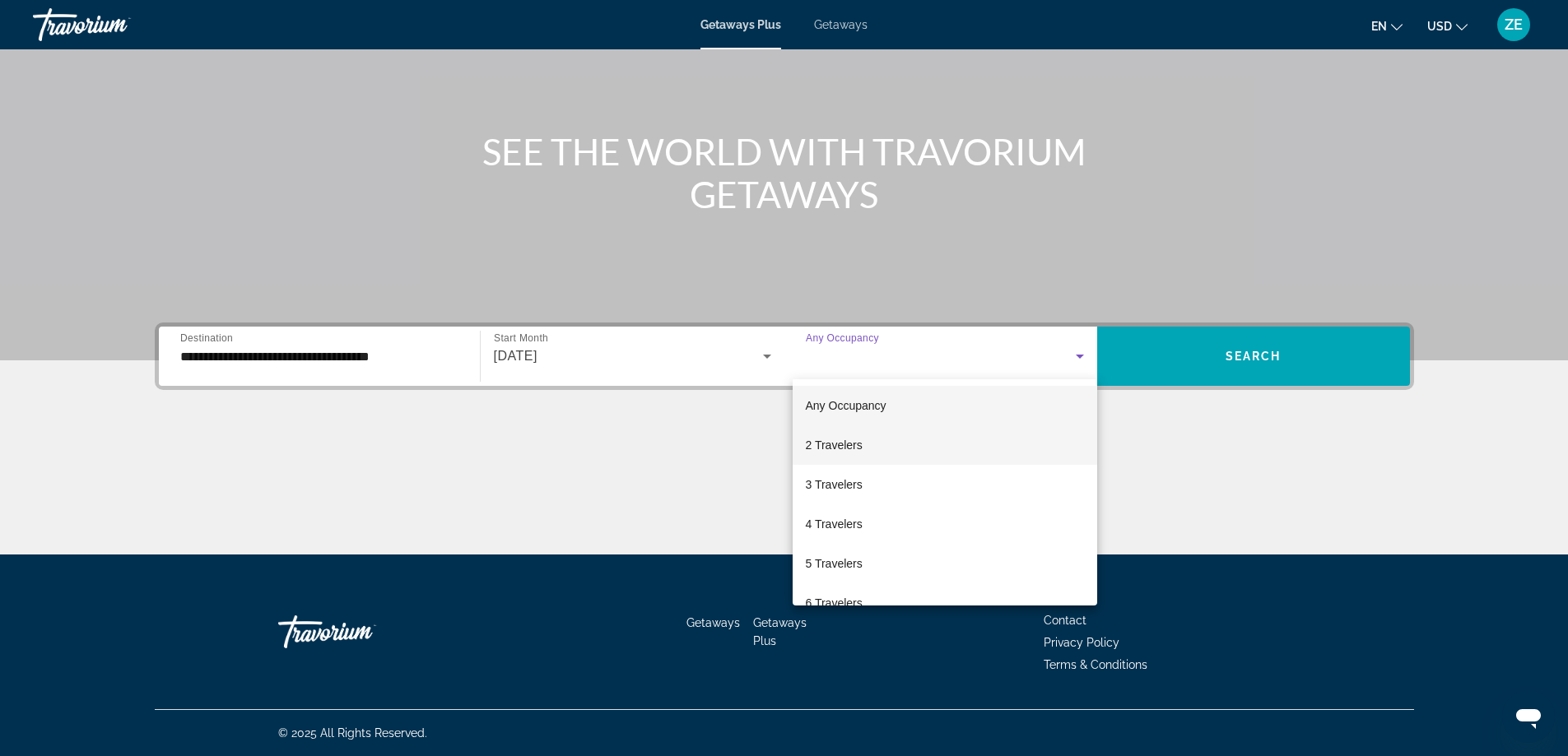
click at [865, 441] on mat-option "2 Travelers" at bounding box center [945, 445] width 305 height 40
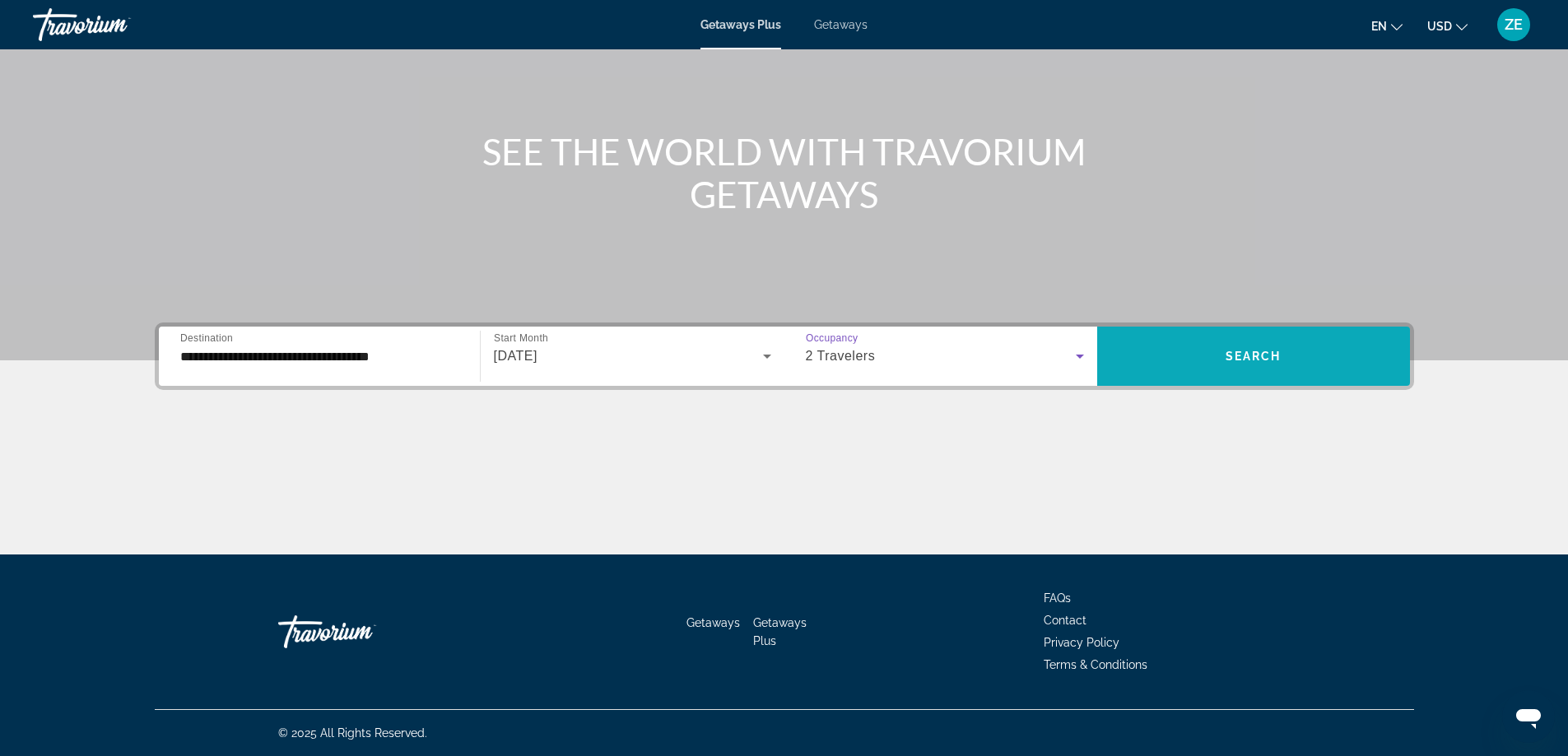
click at [1279, 345] on span "Search widget" at bounding box center [1253, 356] width 313 height 40
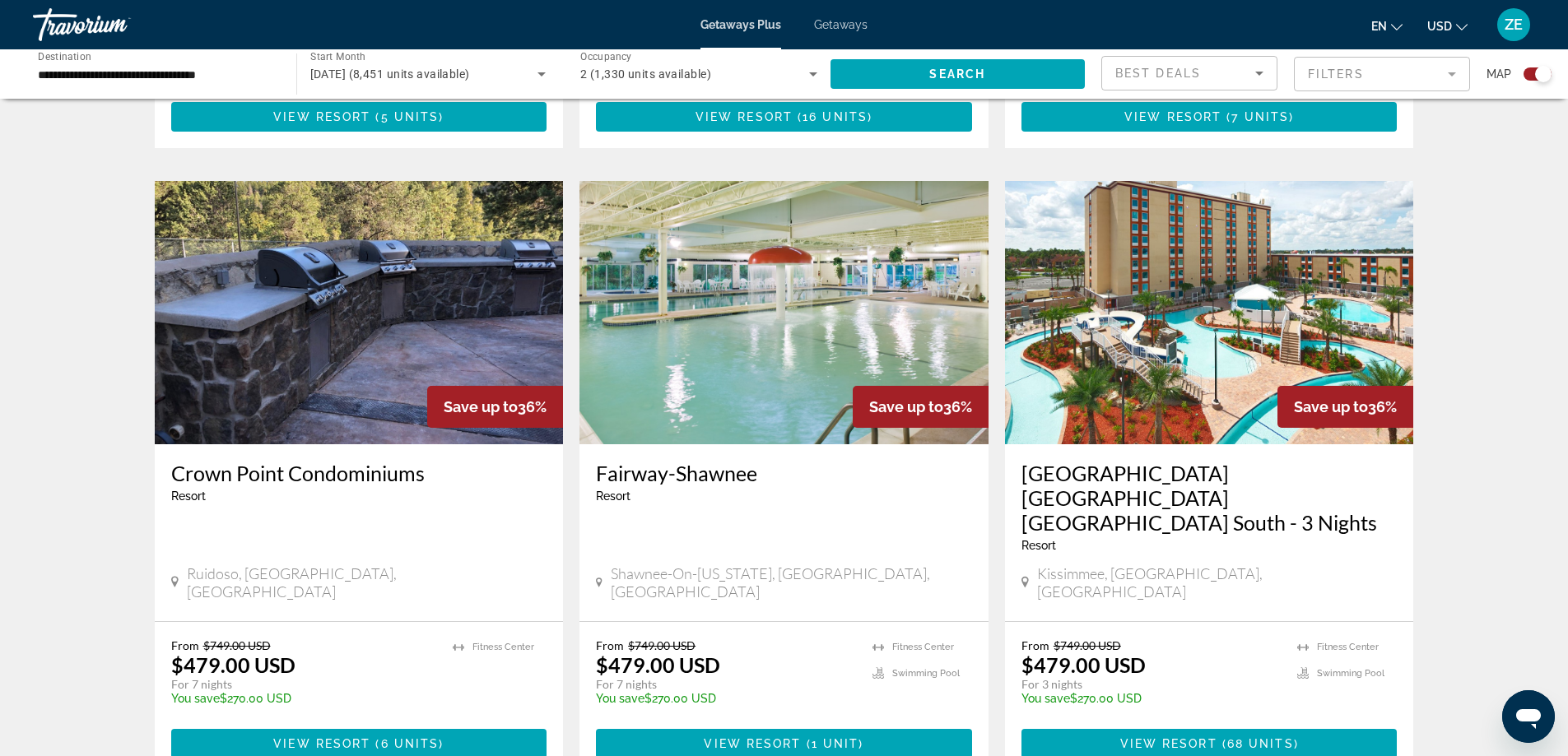
scroll to position [1234, 0]
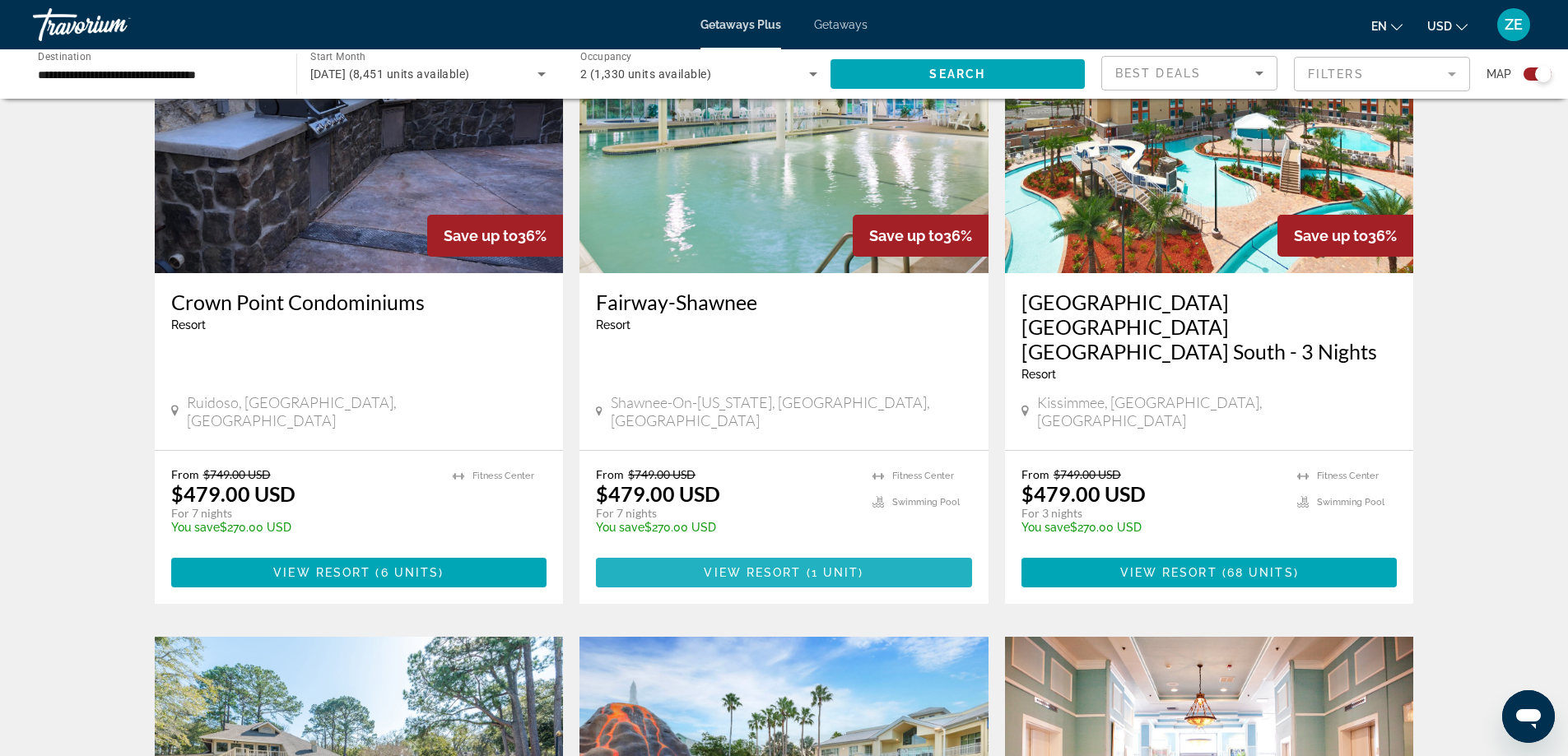
click at [785, 552] on span "Main content" at bounding box center [784, 572] width 376 height 40
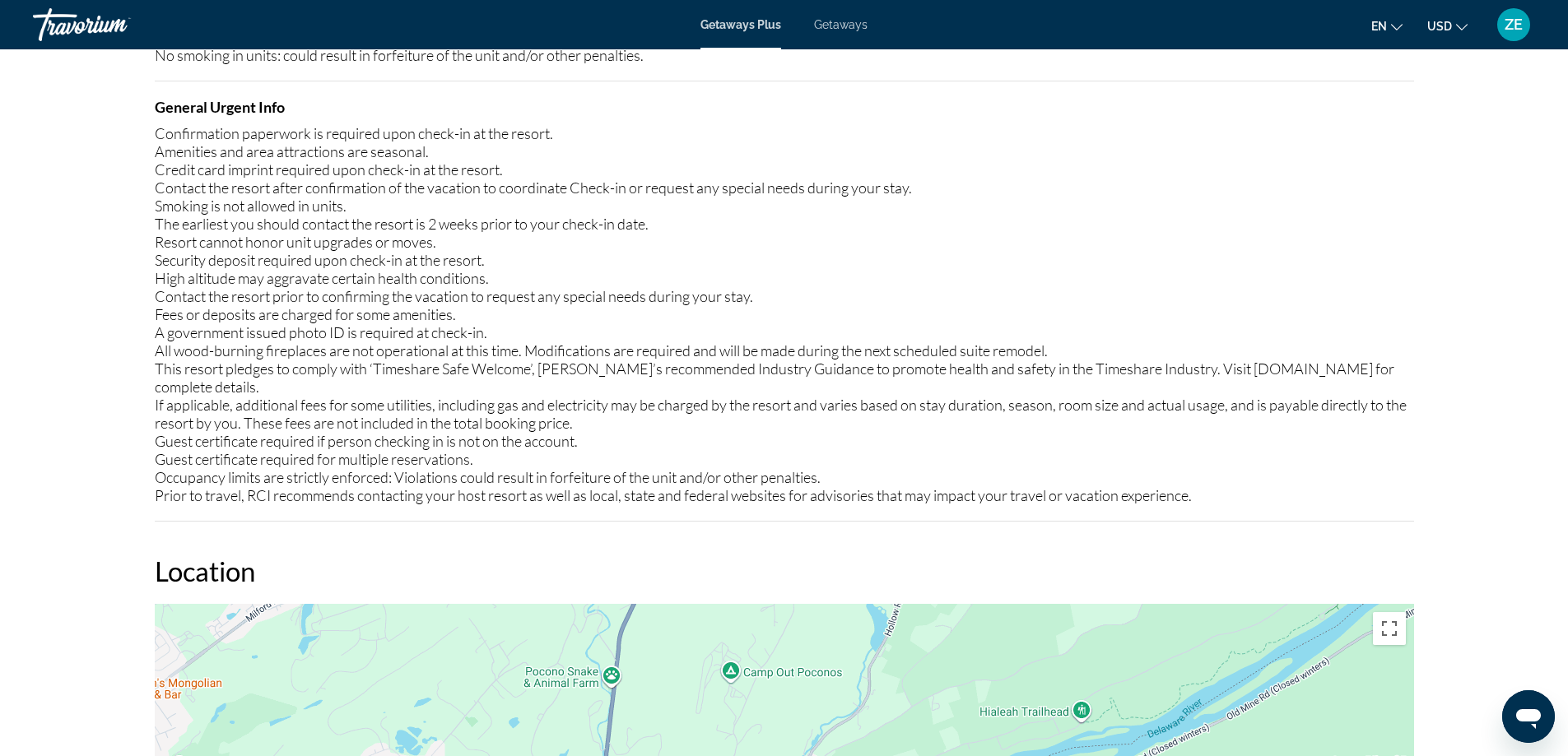
scroll to position [1892, 0]
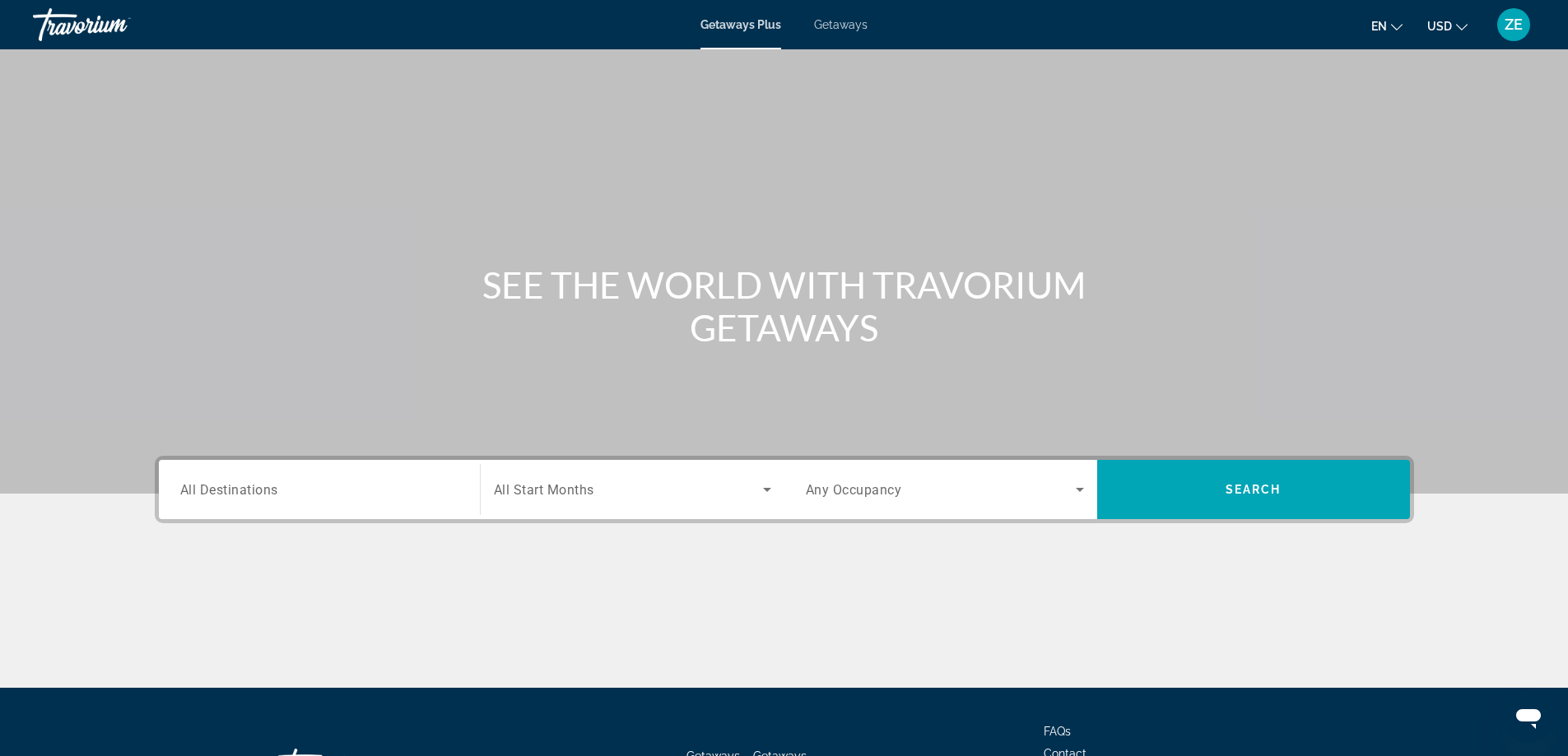
click at [815, 24] on span "Getaways" at bounding box center [840, 24] width 53 height 14
click at [357, 485] on input "Destination All Destinations" at bounding box center [319, 490] width 279 height 20
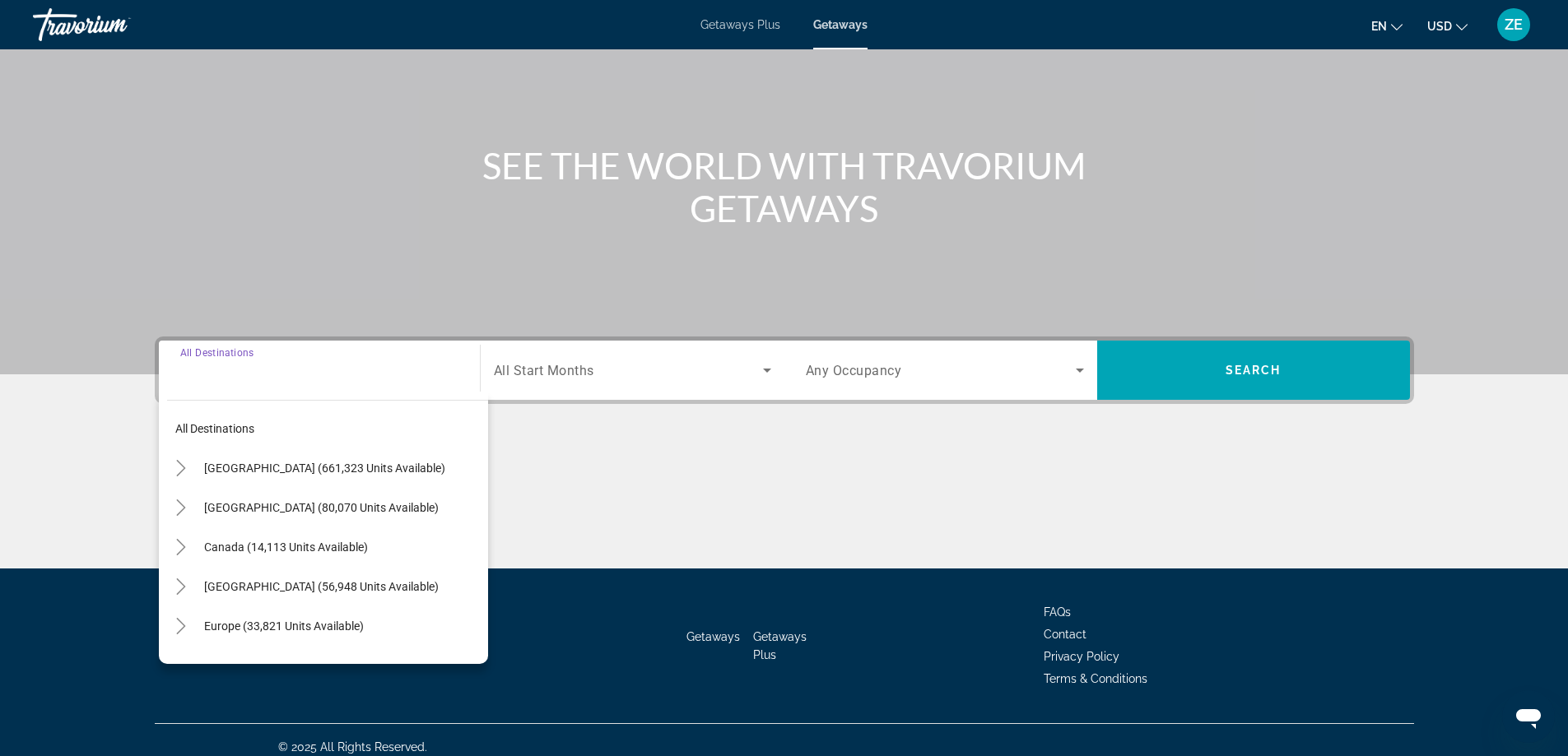
scroll to position [133, 0]
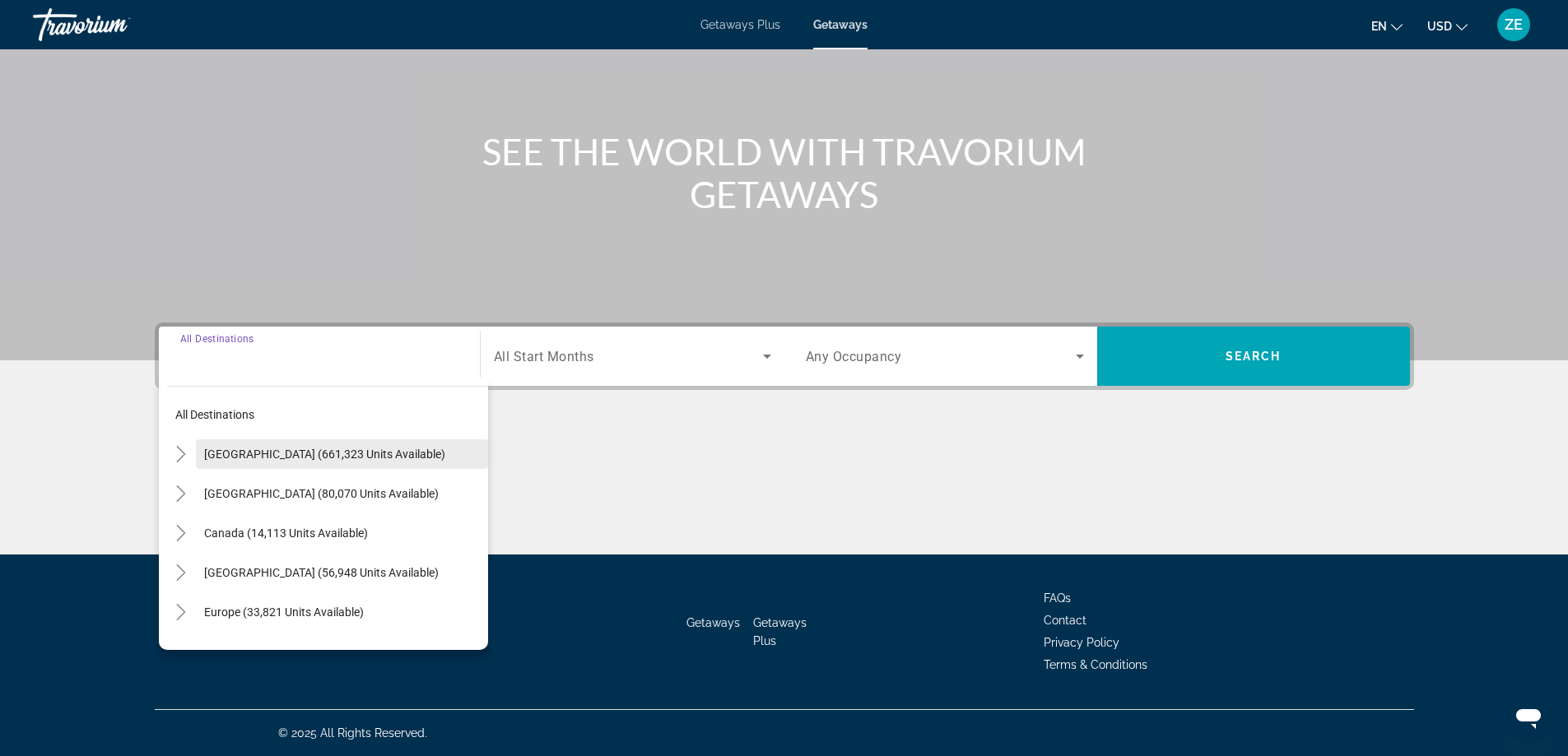
click at [354, 454] on span "[GEOGRAPHIC_DATA] (661,323 units available)" at bounding box center [324, 454] width 241 height 14
type input "**********"
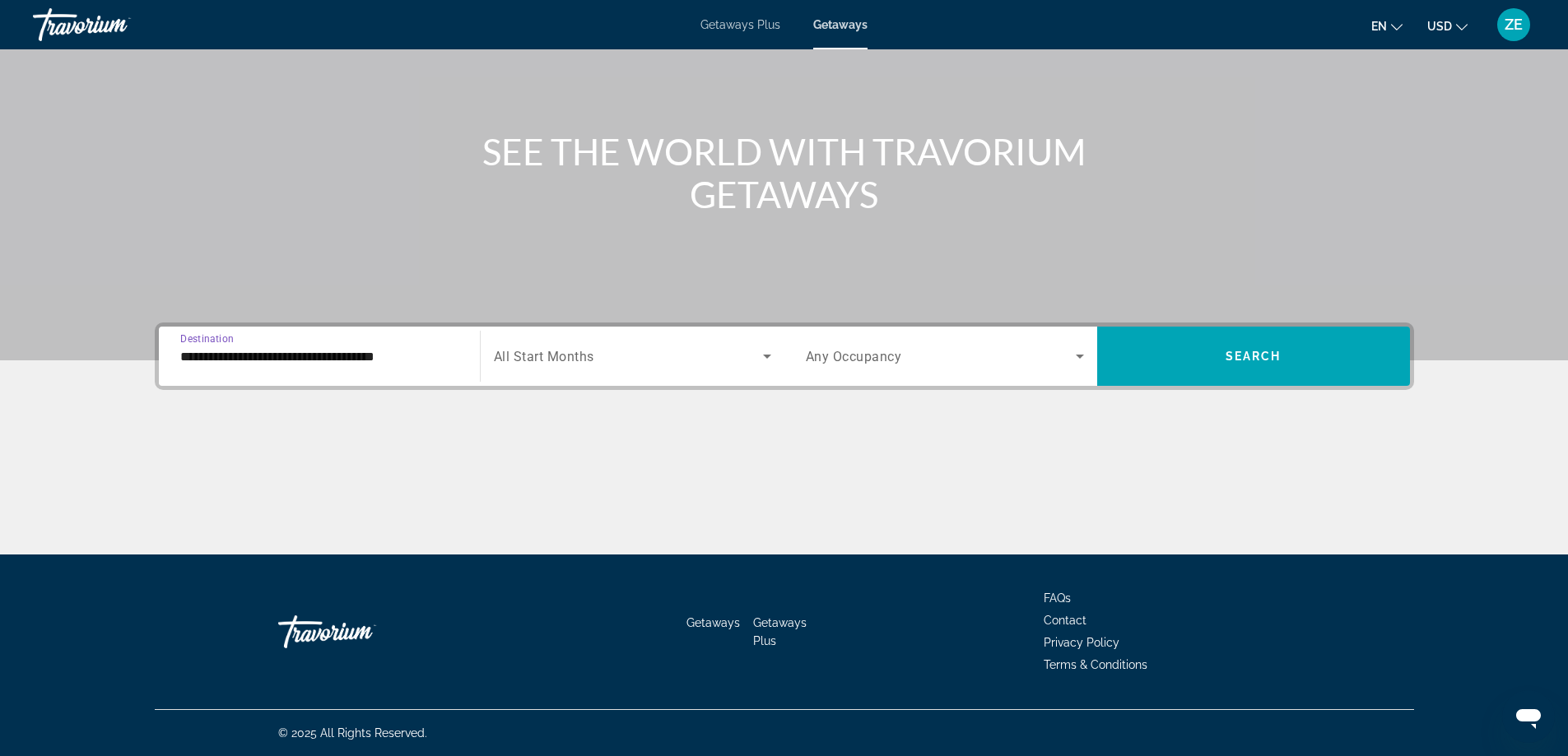
click at [521, 383] on div "Start Month All Start Months" at bounding box center [632, 356] width 305 height 59
click at [527, 369] on div "Search widget" at bounding box center [633, 356] width 278 height 46
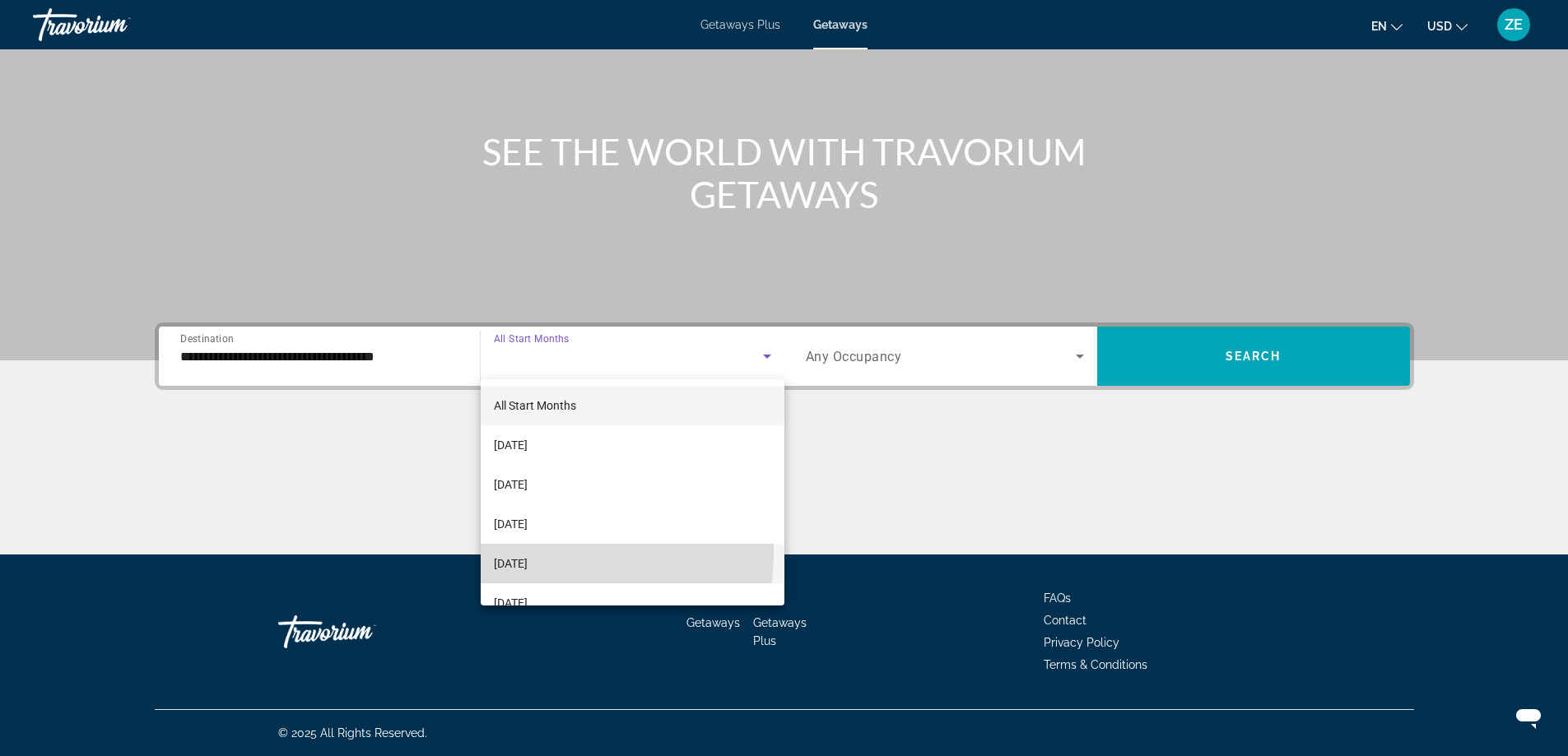
click at [522, 551] on mat-option "[DATE]" at bounding box center [632, 563] width 304 height 40
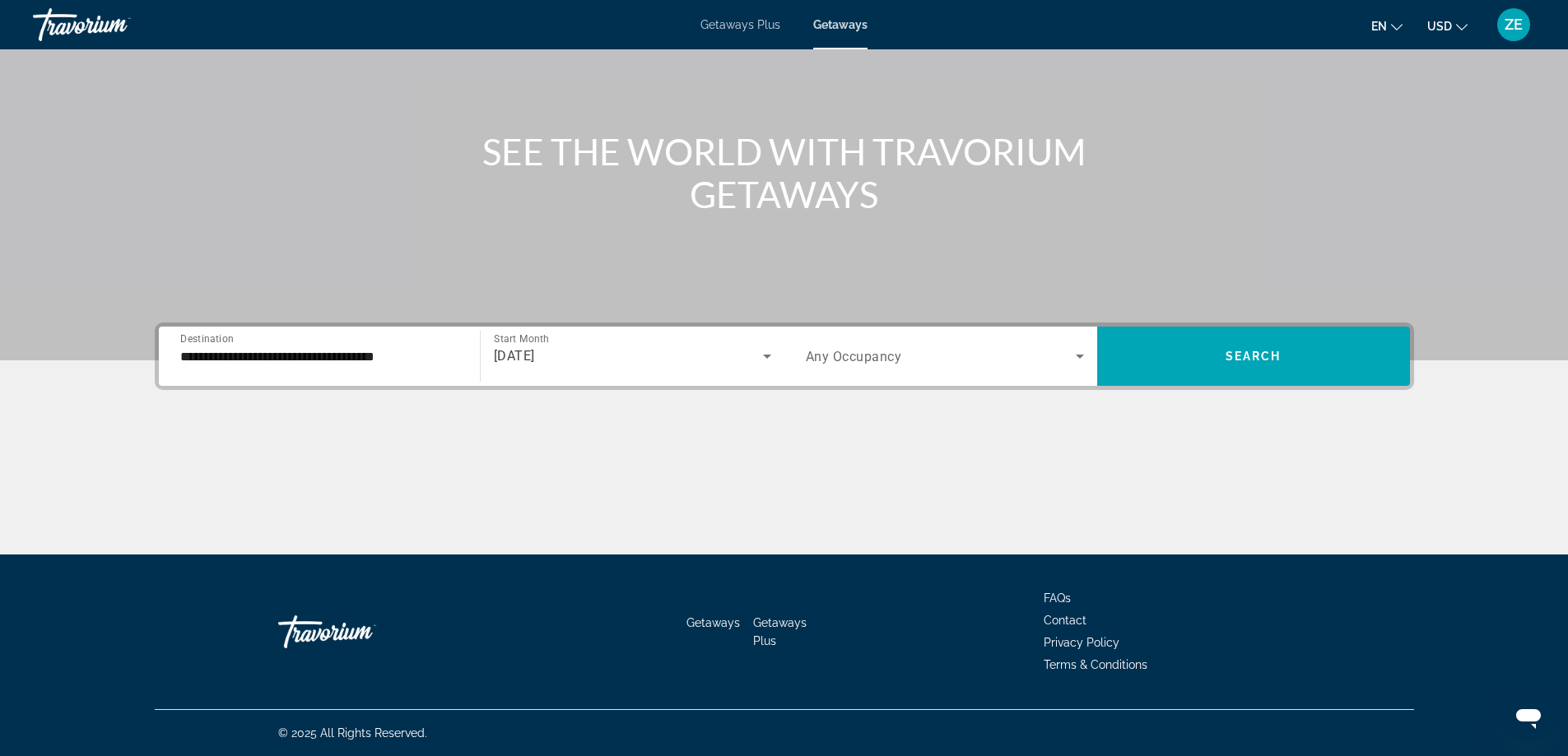
click at [899, 357] on span "Any Occupancy" at bounding box center [854, 356] width 96 height 15
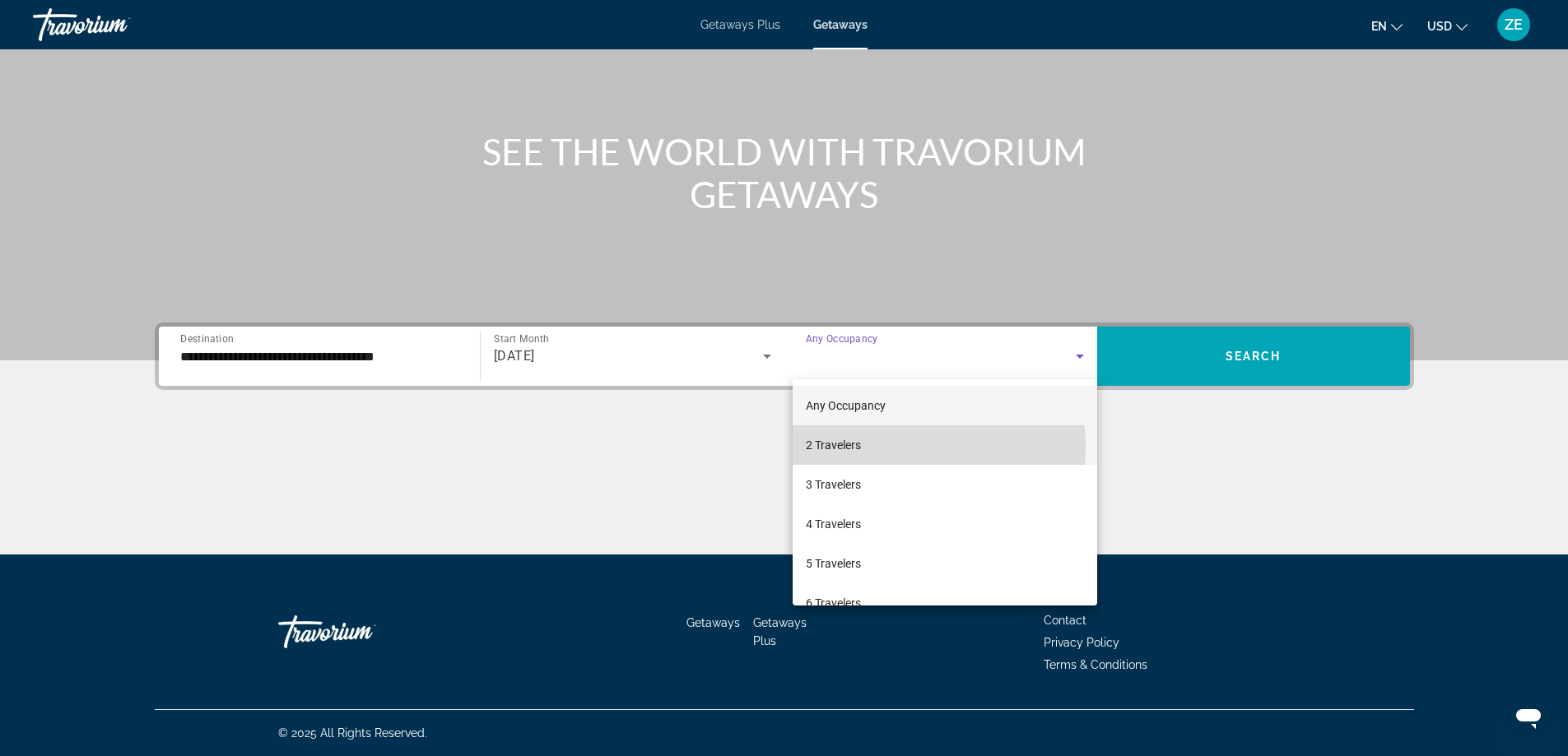
click at [867, 447] on mat-option "2 Travelers" at bounding box center [945, 445] width 305 height 40
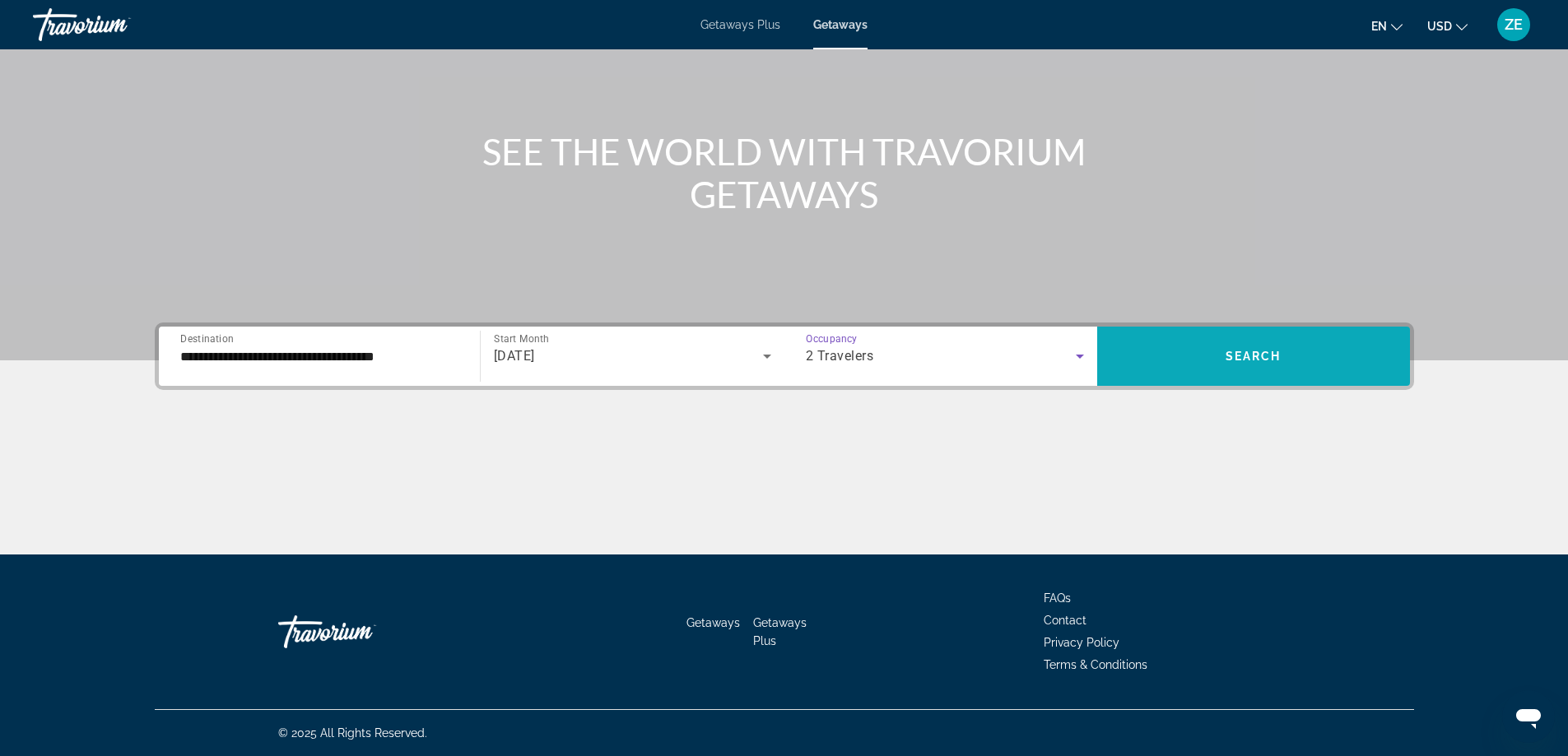
click at [1316, 358] on span "Search widget" at bounding box center [1253, 356] width 313 height 40
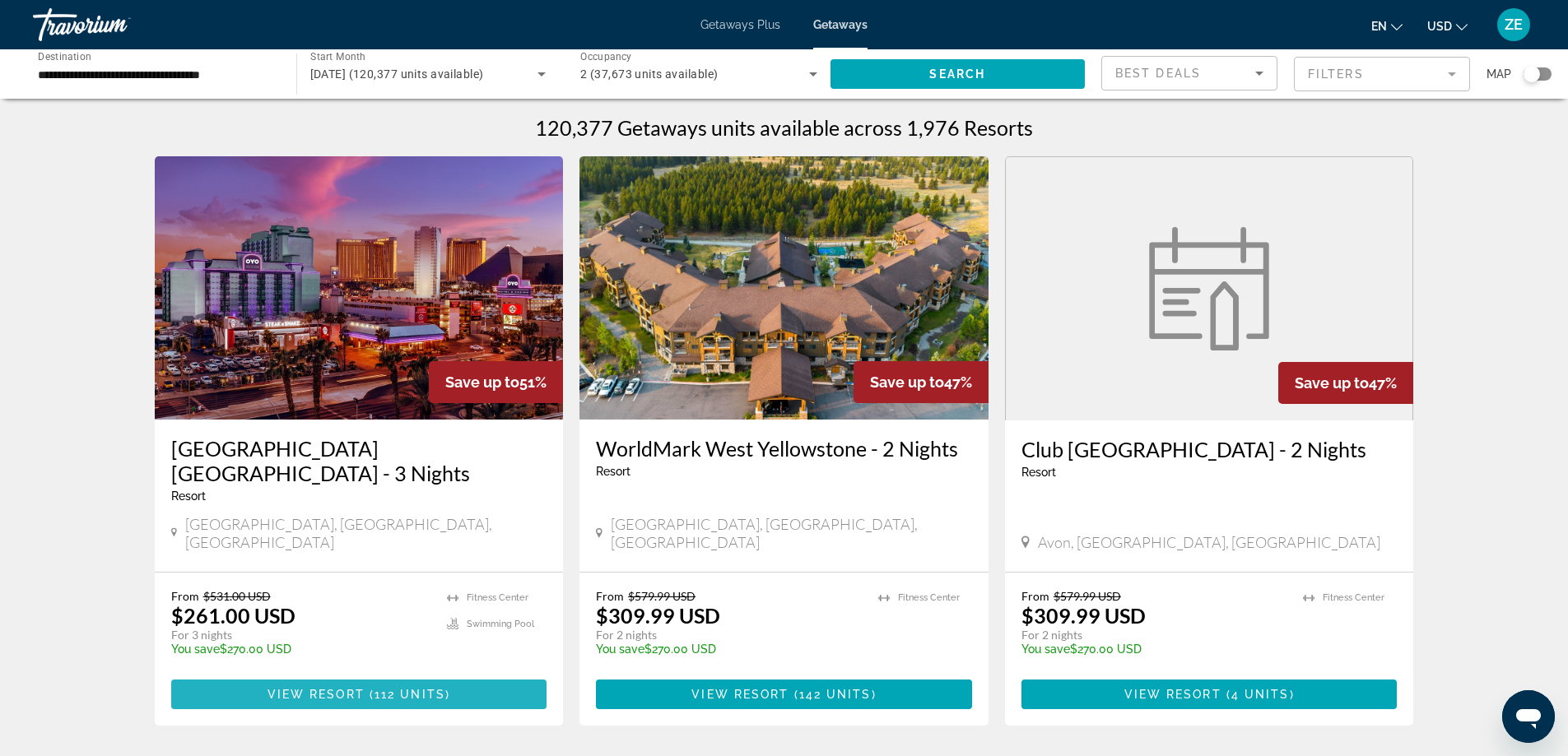
click at [400, 688] on span "112 units" at bounding box center [409, 694] width 71 height 14
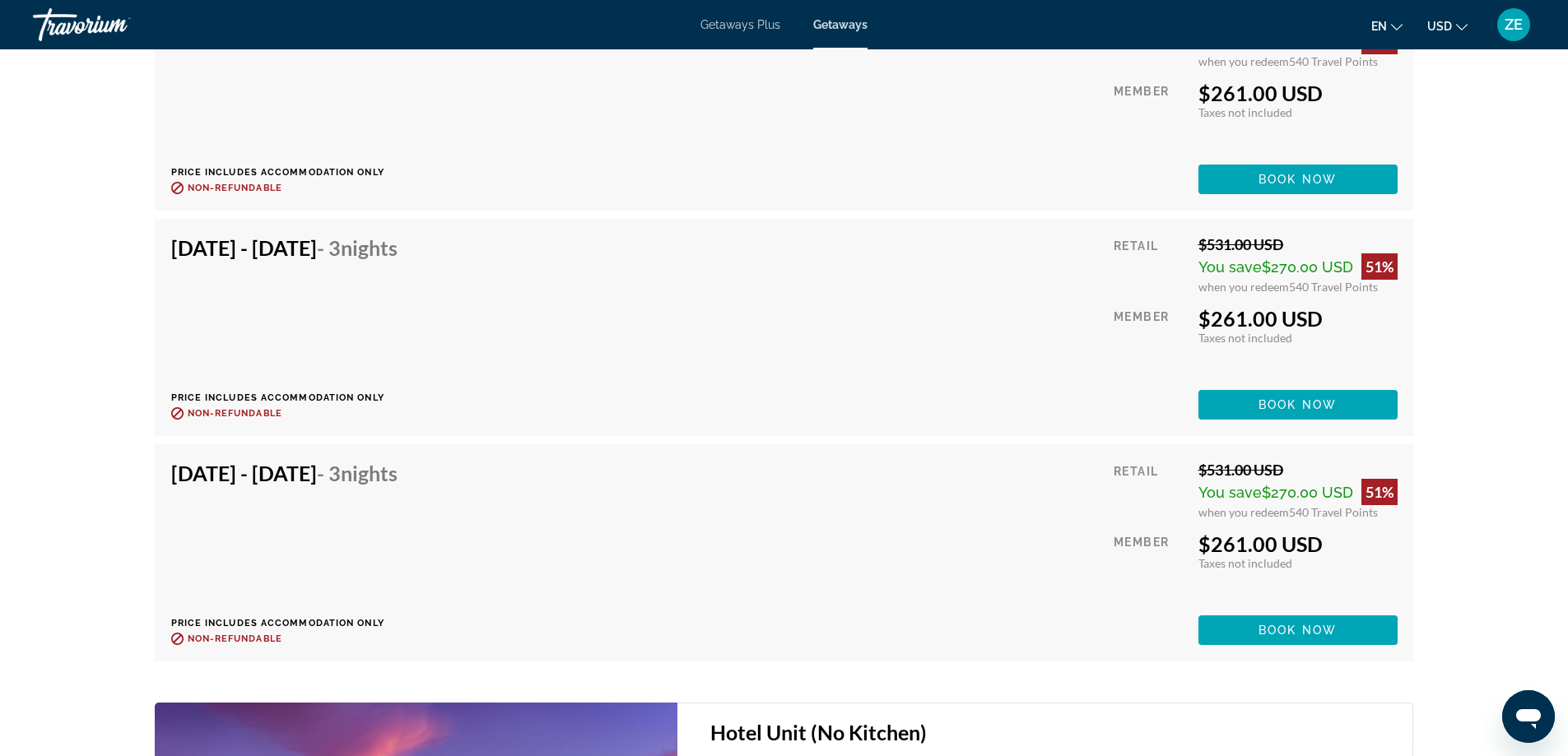
scroll to position [4195, 0]
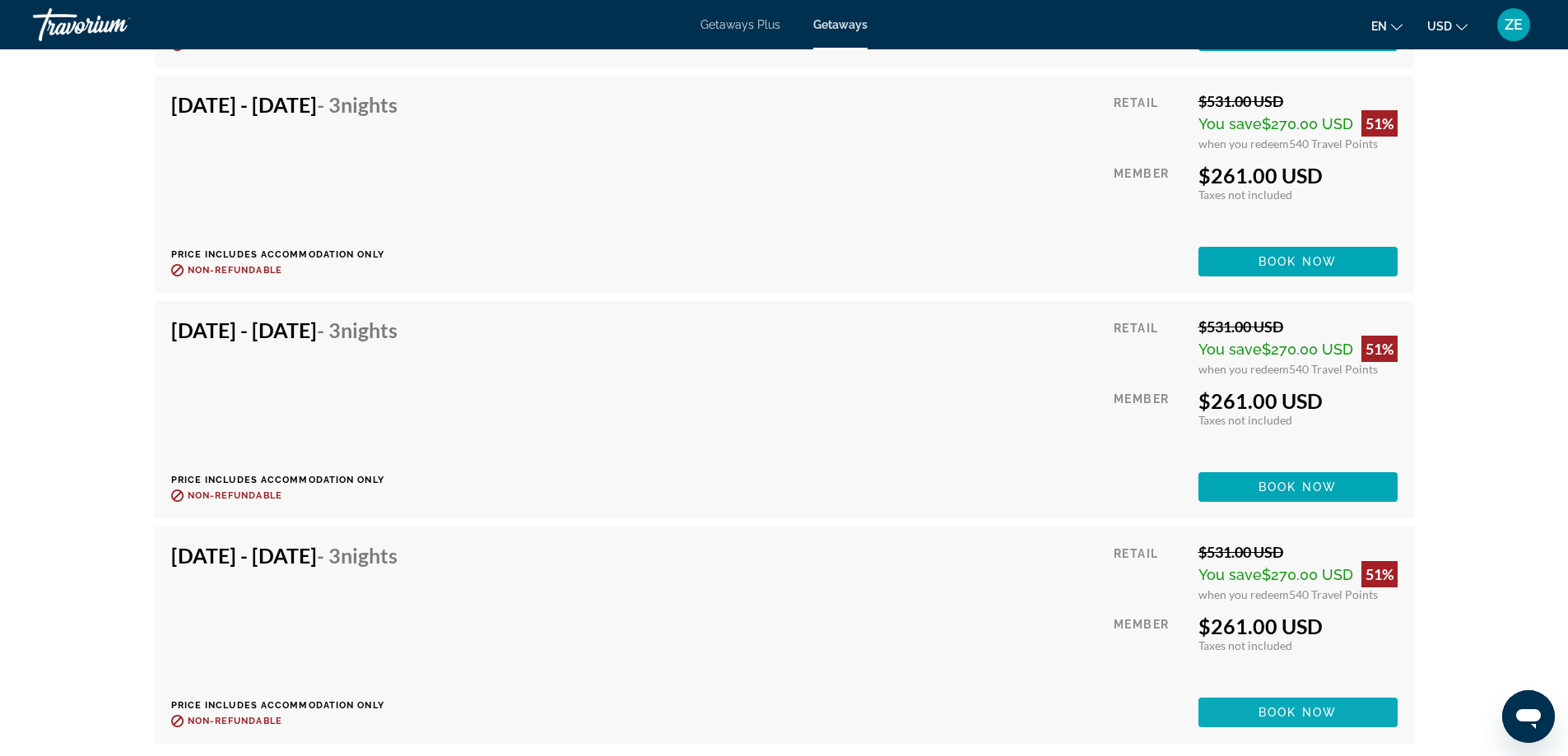
click at [1292, 701] on span "Main content" at bounding box center [1297, 713] width 199 height 40
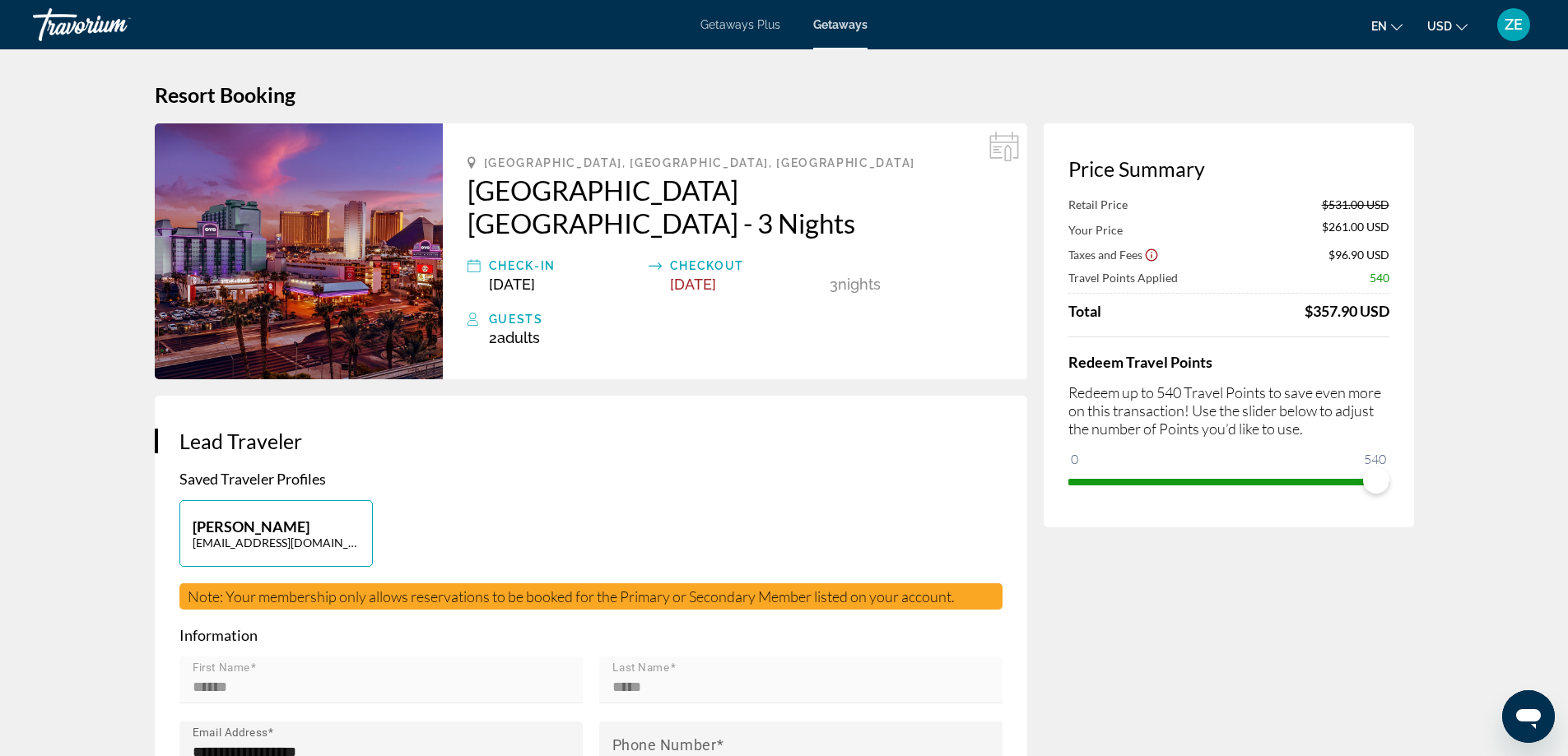
click at [408, 200] on img "Main content" at bounding box center [299, 251] width 289 height 256
click at [386, 202] on img "Main content" at bounding box center [299, 251] width 289 height 256
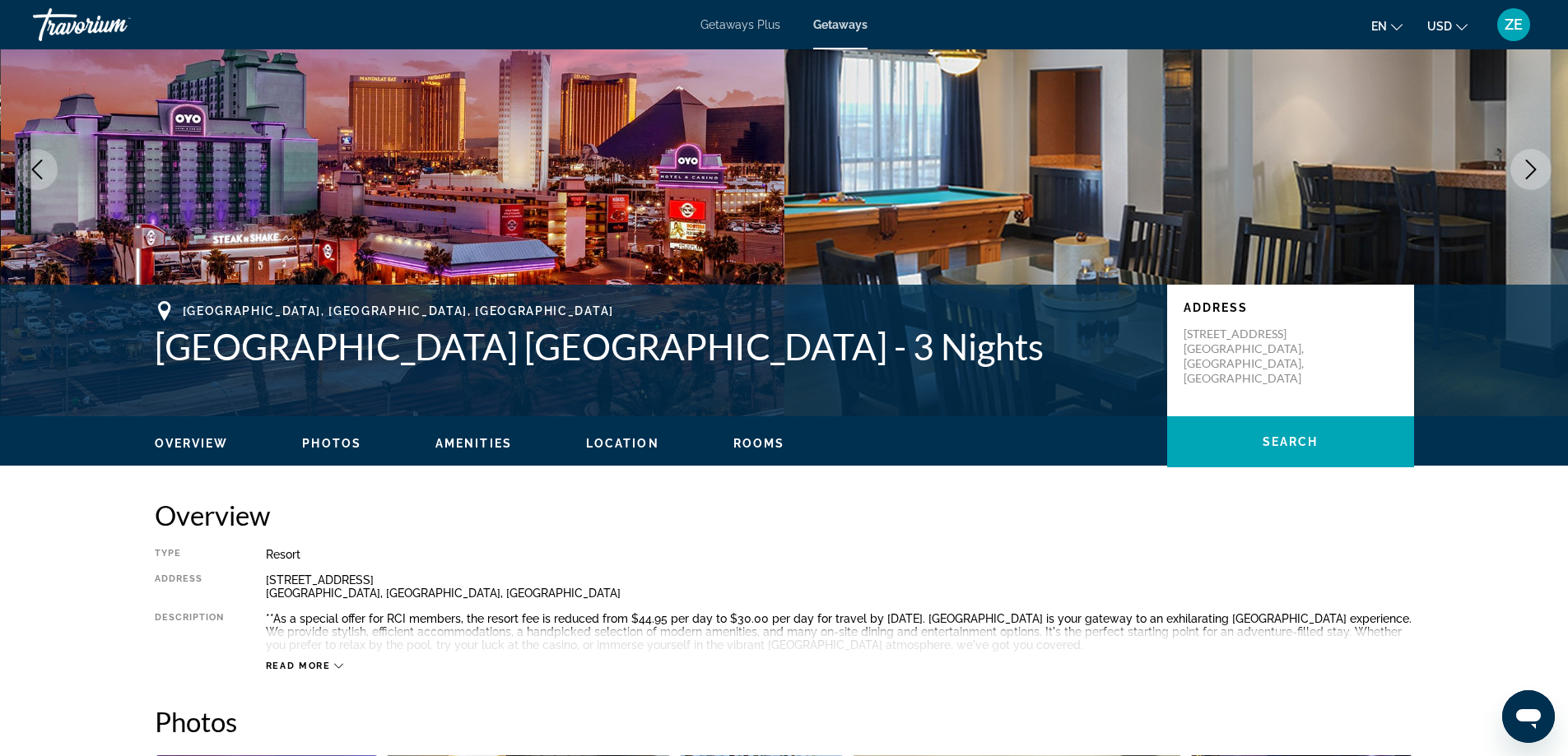
scroll to position [247, 0]
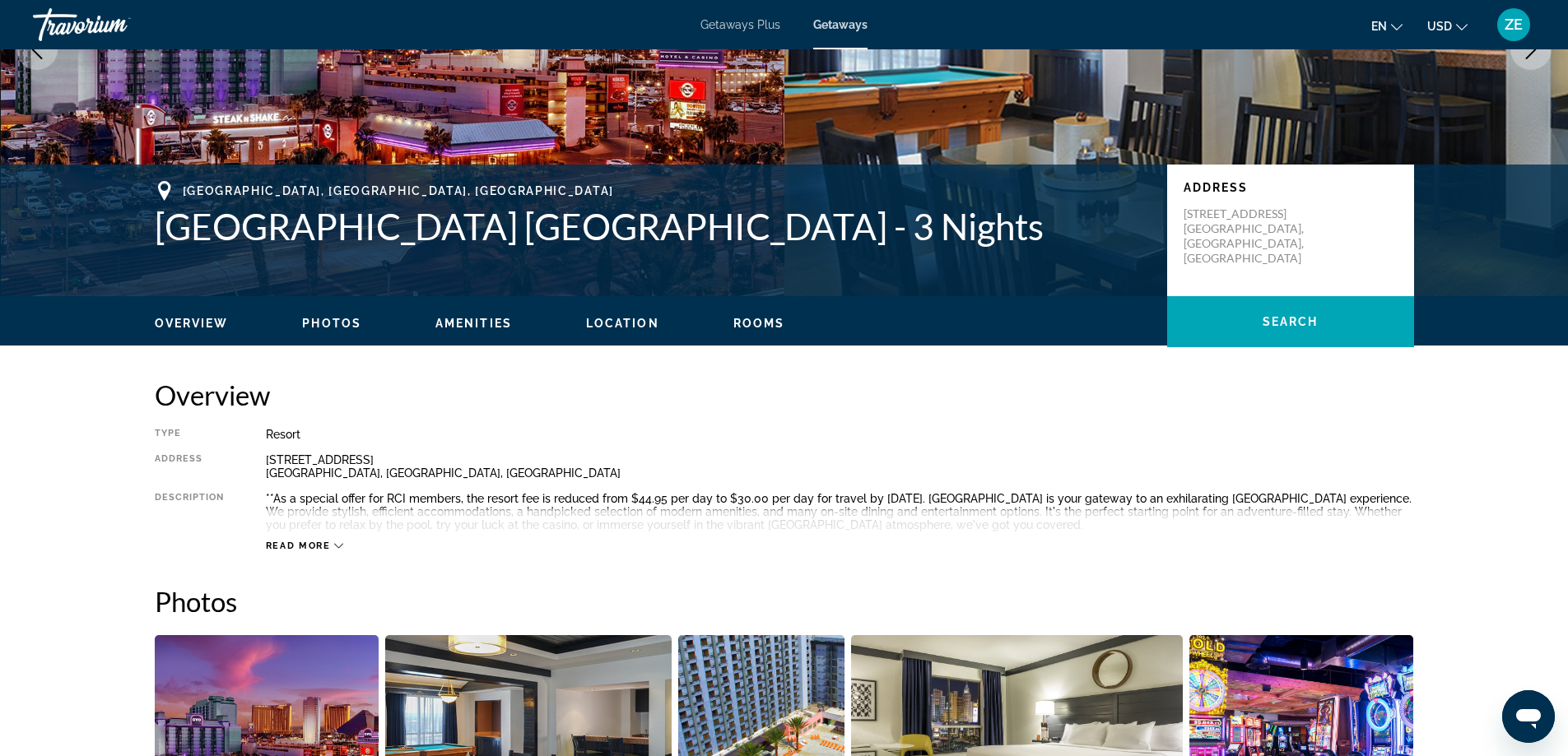
click at [339, 316] on button "Photos" at bounding box center [332, 323] width 60 height 14
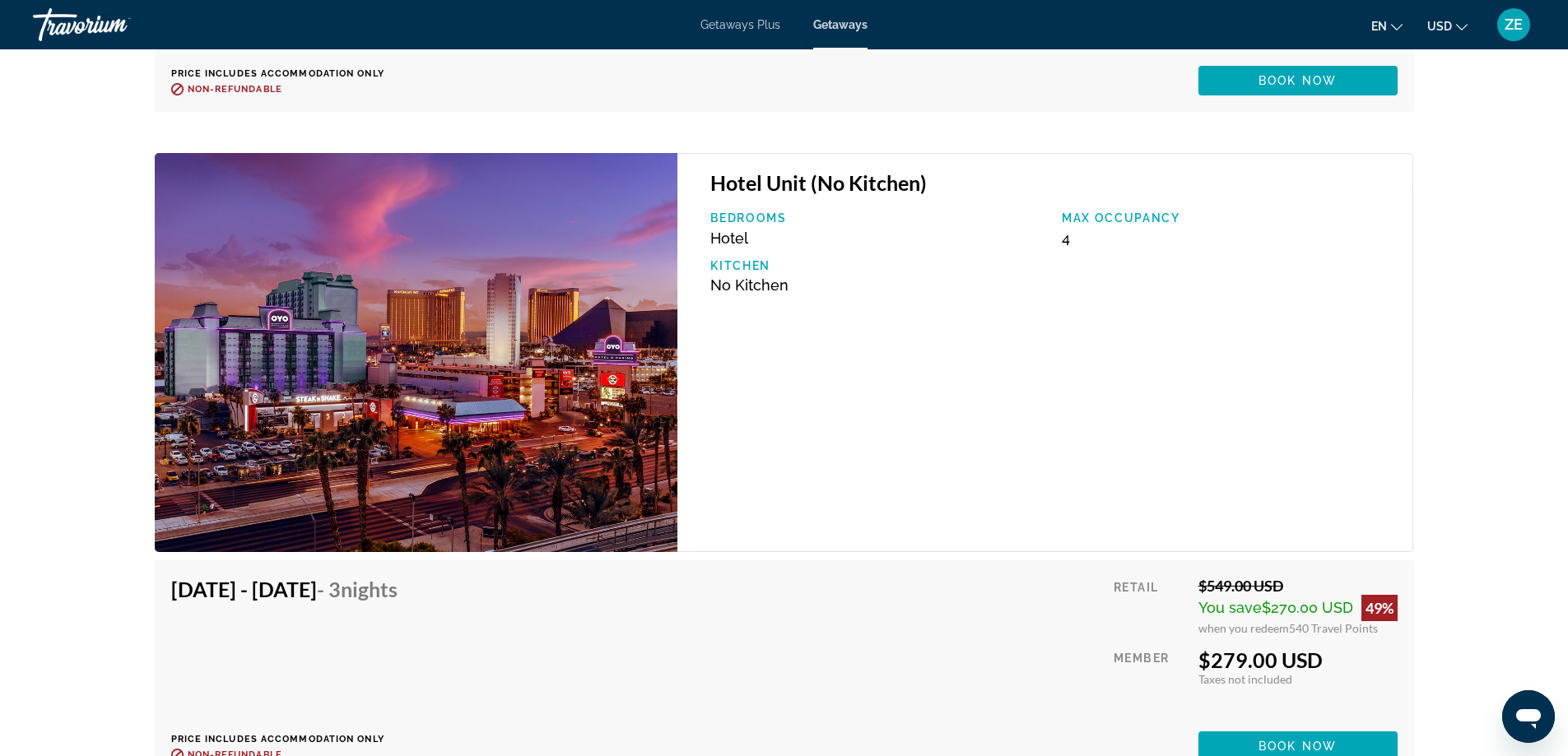
scroll to position [4928, 0]
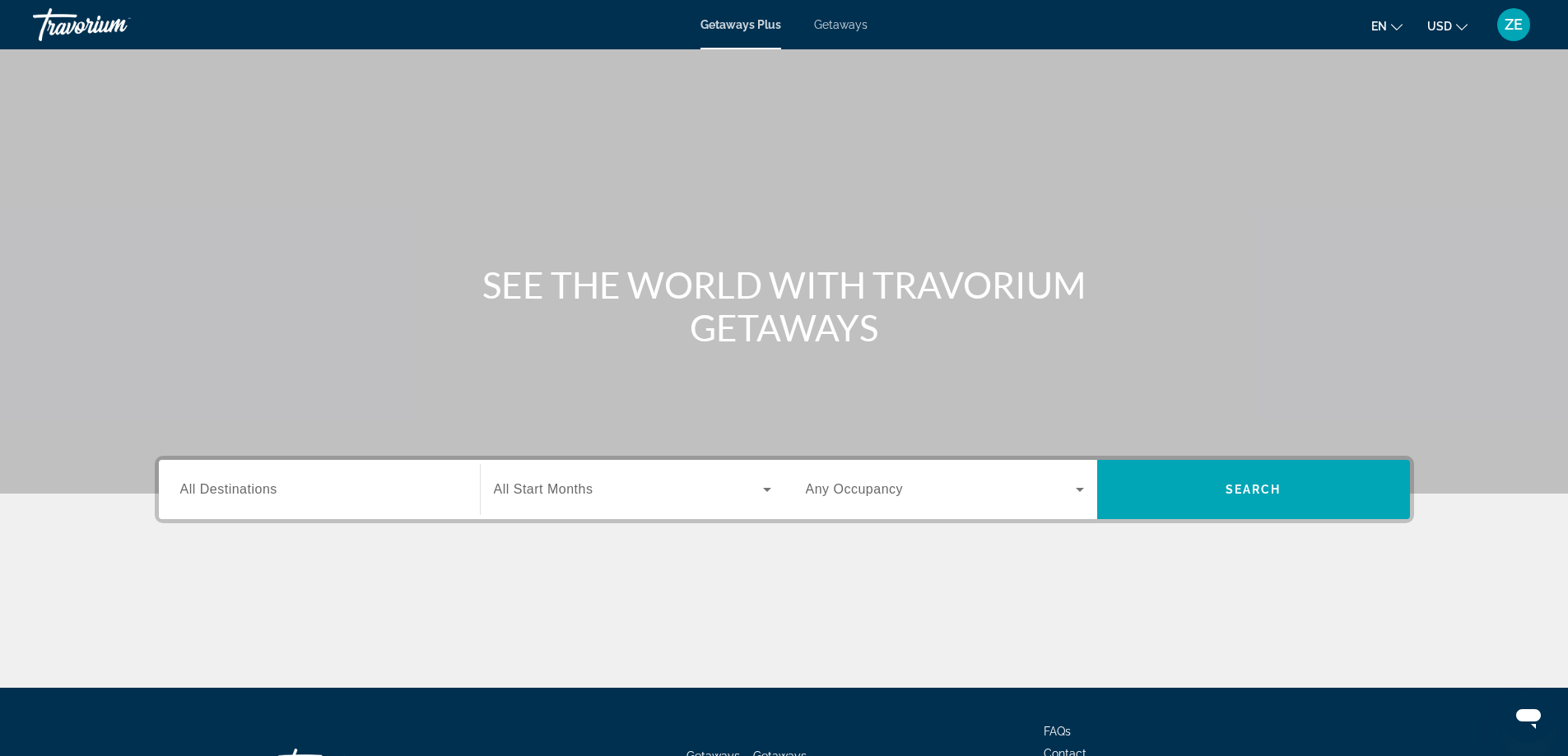
click at [425, 475] on div "Search widget" at bounding box center [319, 490] width 279 height 47
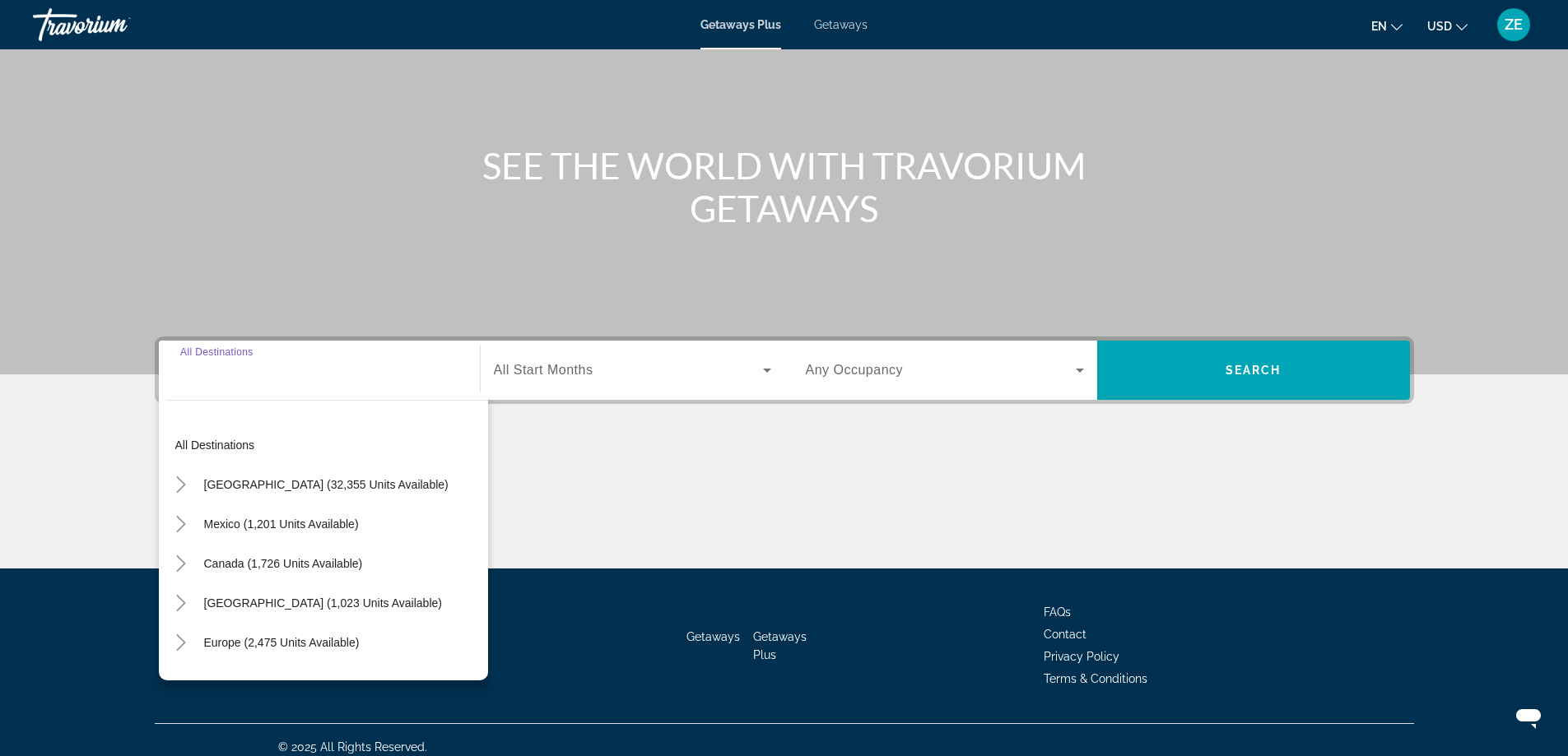
scroll to position [133, 0]
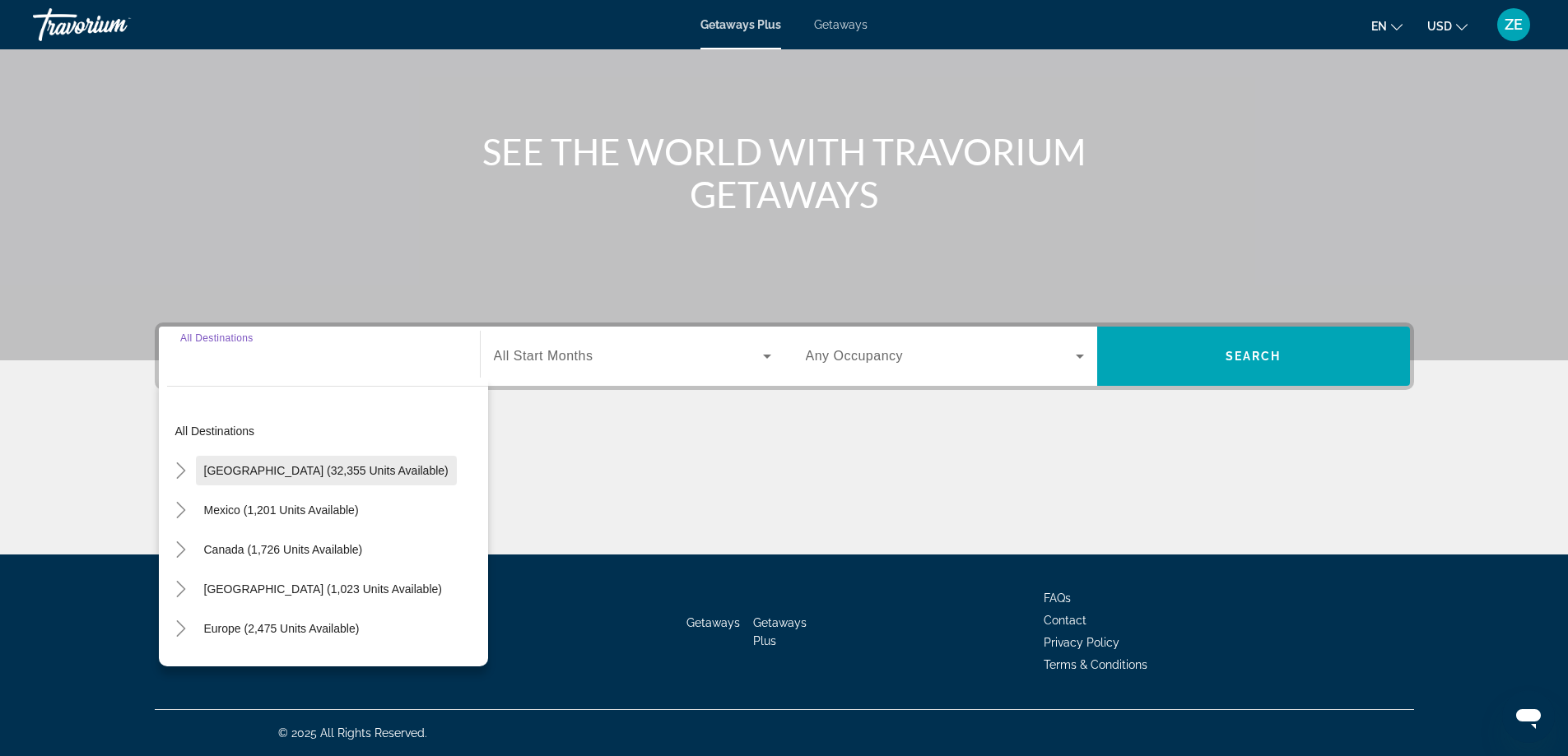
click at [341, 473] on span "[GEOGRAPHIC_DATA] (32,355 units available)" at bounding box center [326, 470] width 244 height 14
type input "**********"
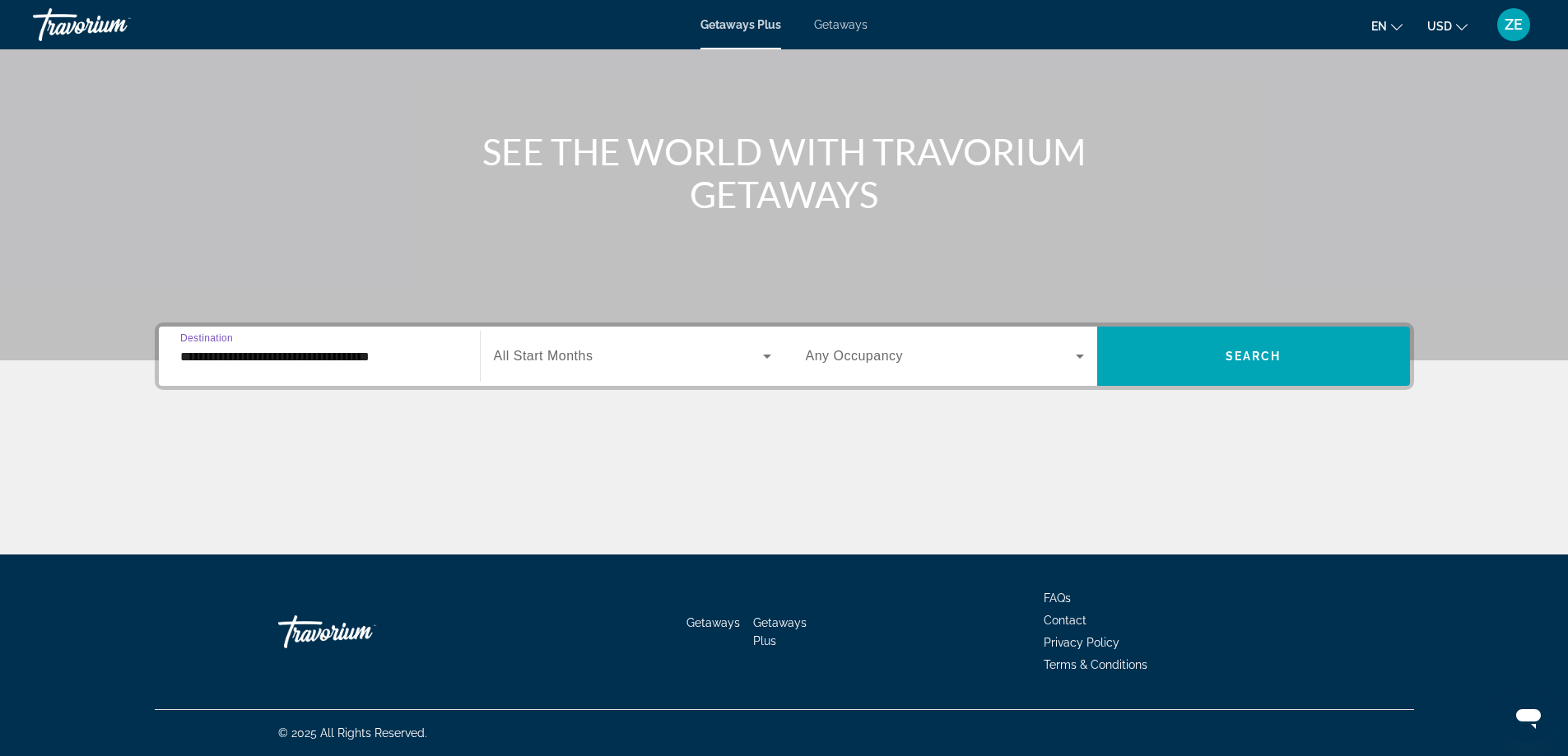
click at [600, 374] on div "Search widget" at bounding box center [633, 356] width 278 height 46
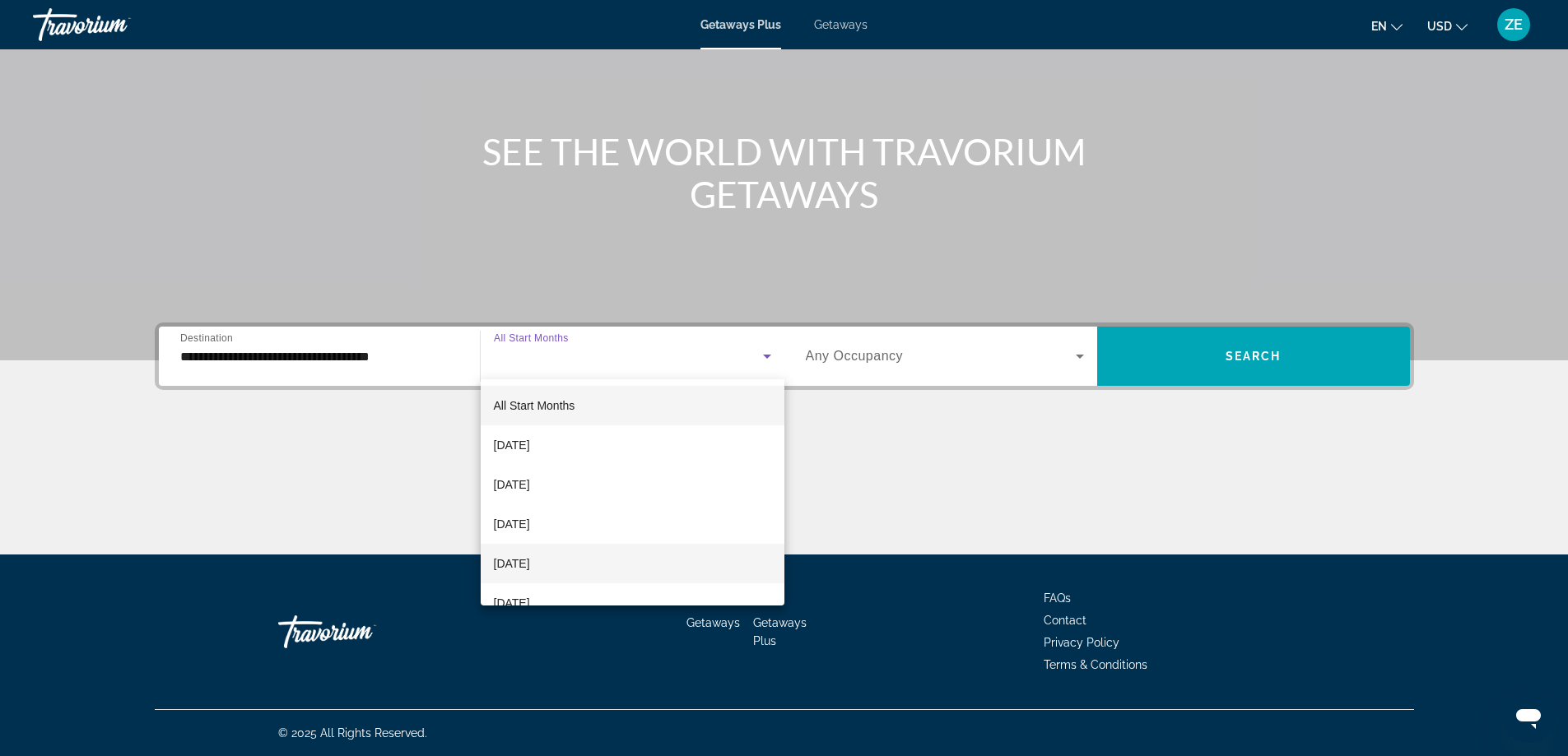
click at [527, 562] on span "[DATE]" at bounding box center [512, 563] width 36 height 20
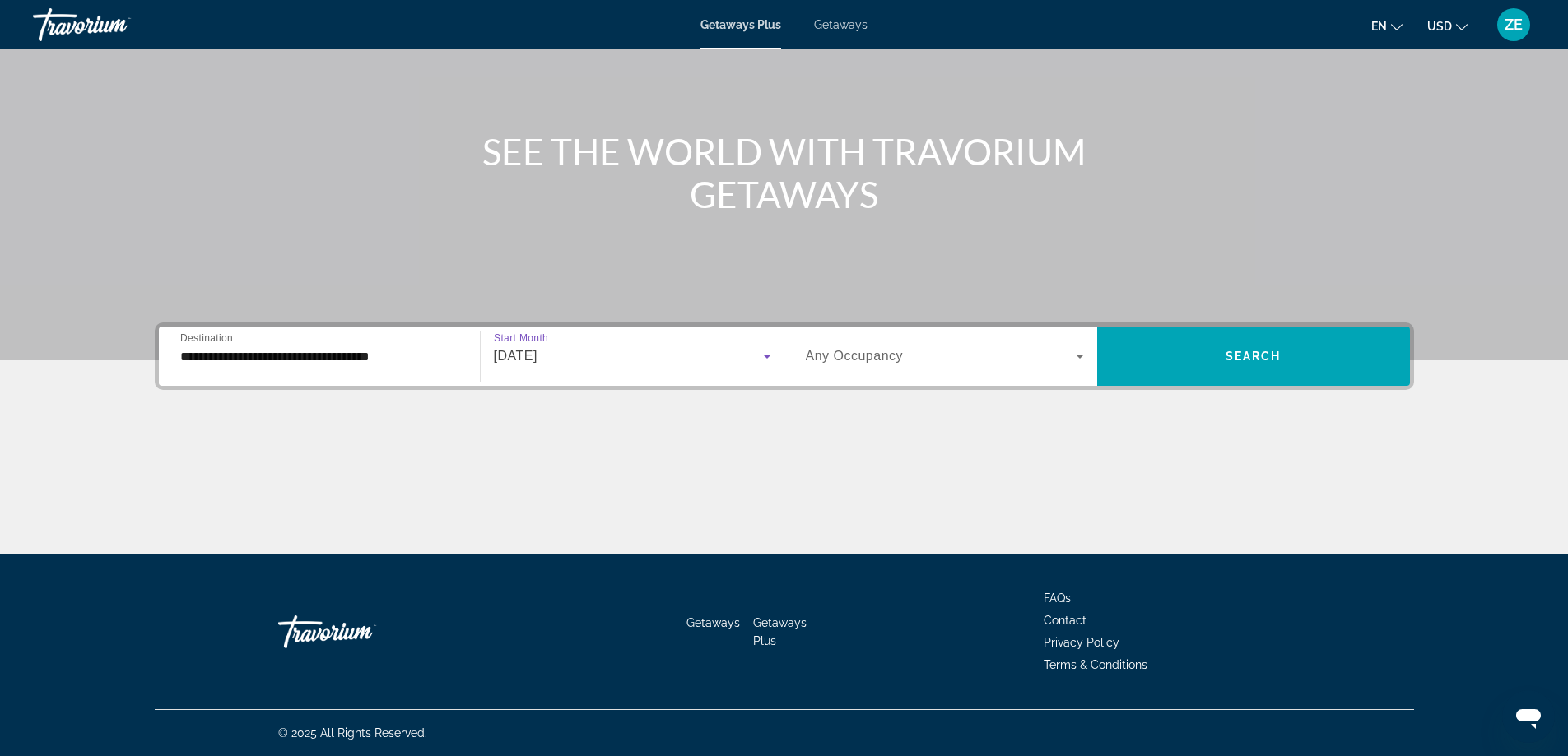
click at [894, 355] on span "Any Occupancy" at bounding box center [855, 356] width 98 height 14
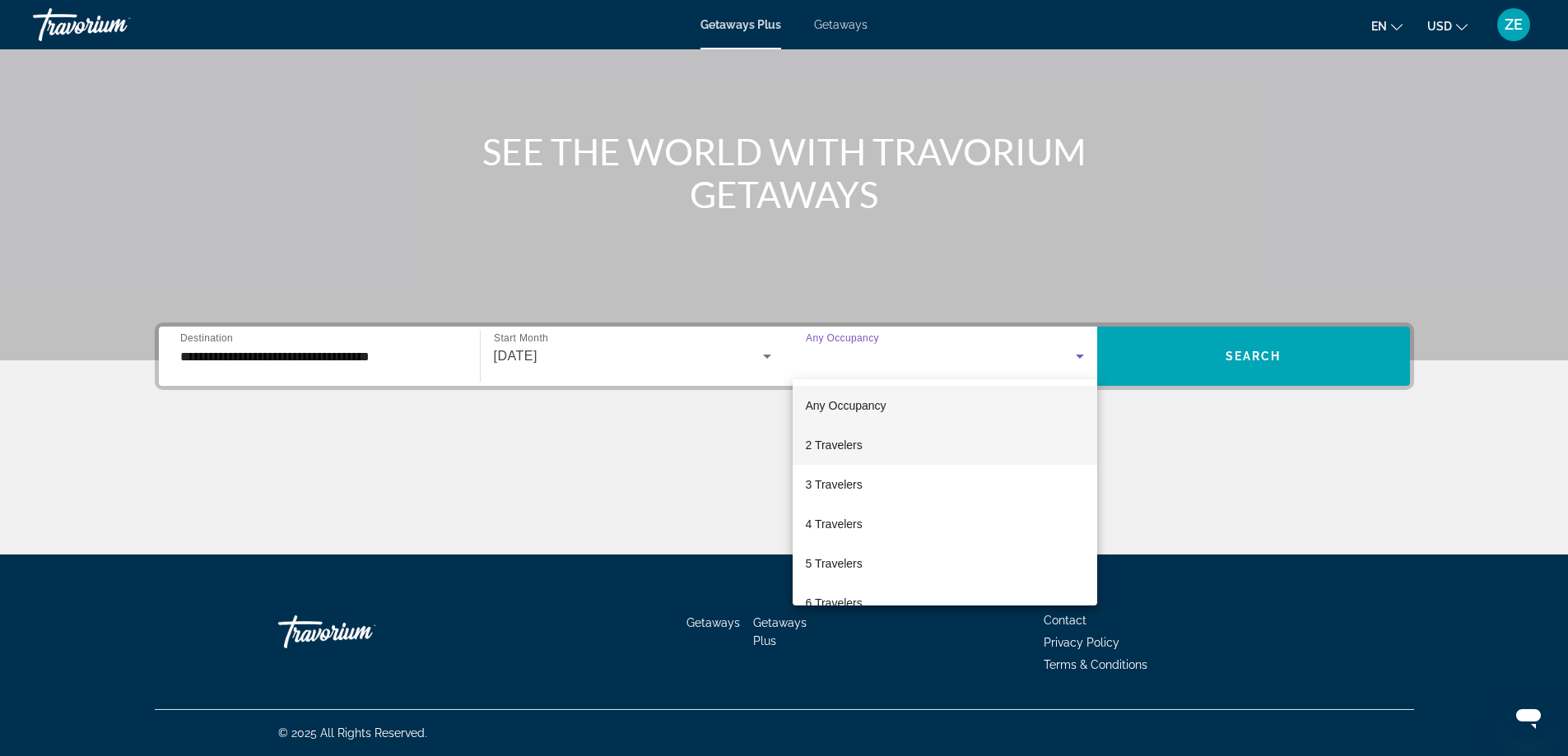
click at [820, 456] on mat-option "2 Travelers" at bounding box center [945, 445] width 305 height 40
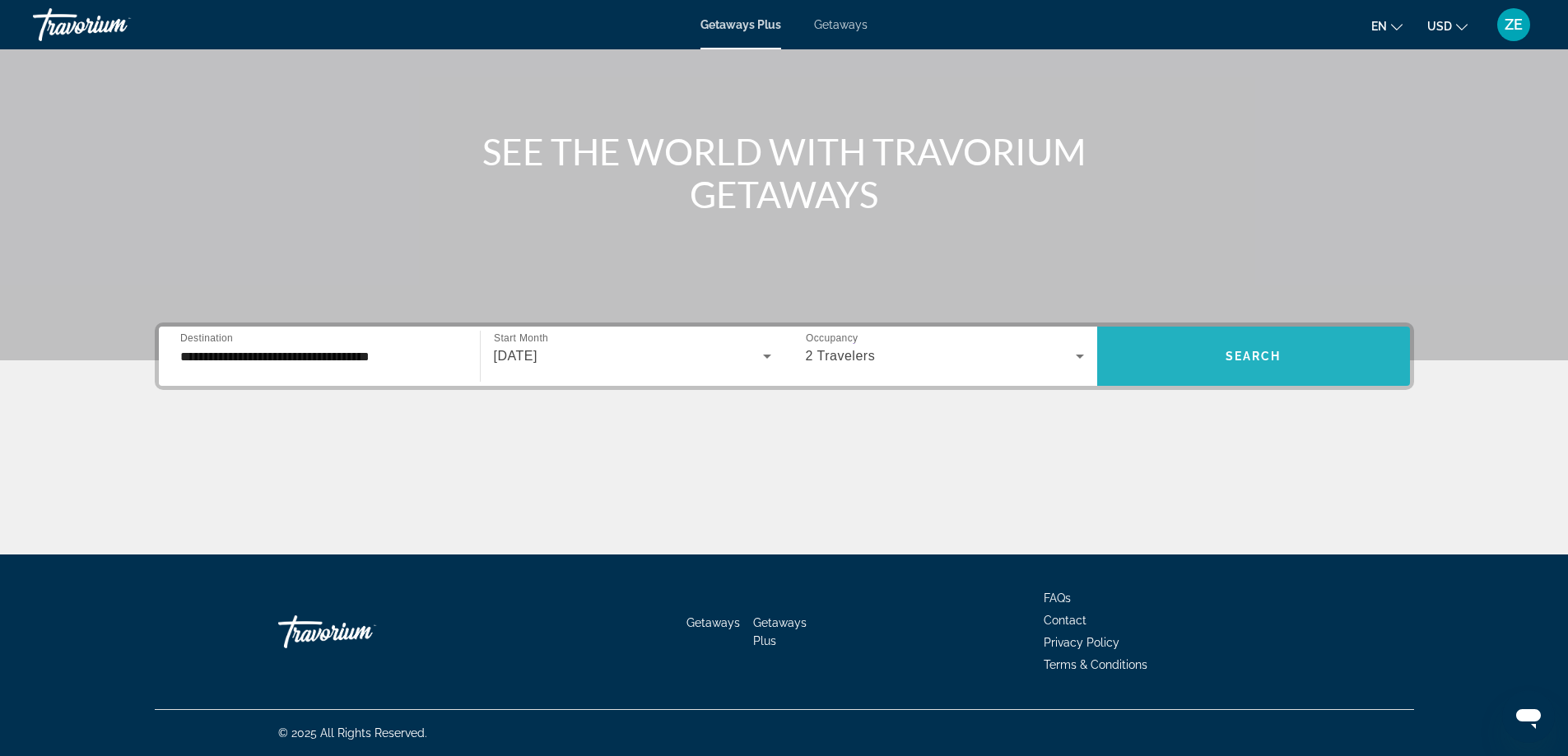
click at [1232, 371] on span "Search widget" at bounding box center [1253, 356] width 313 height 40
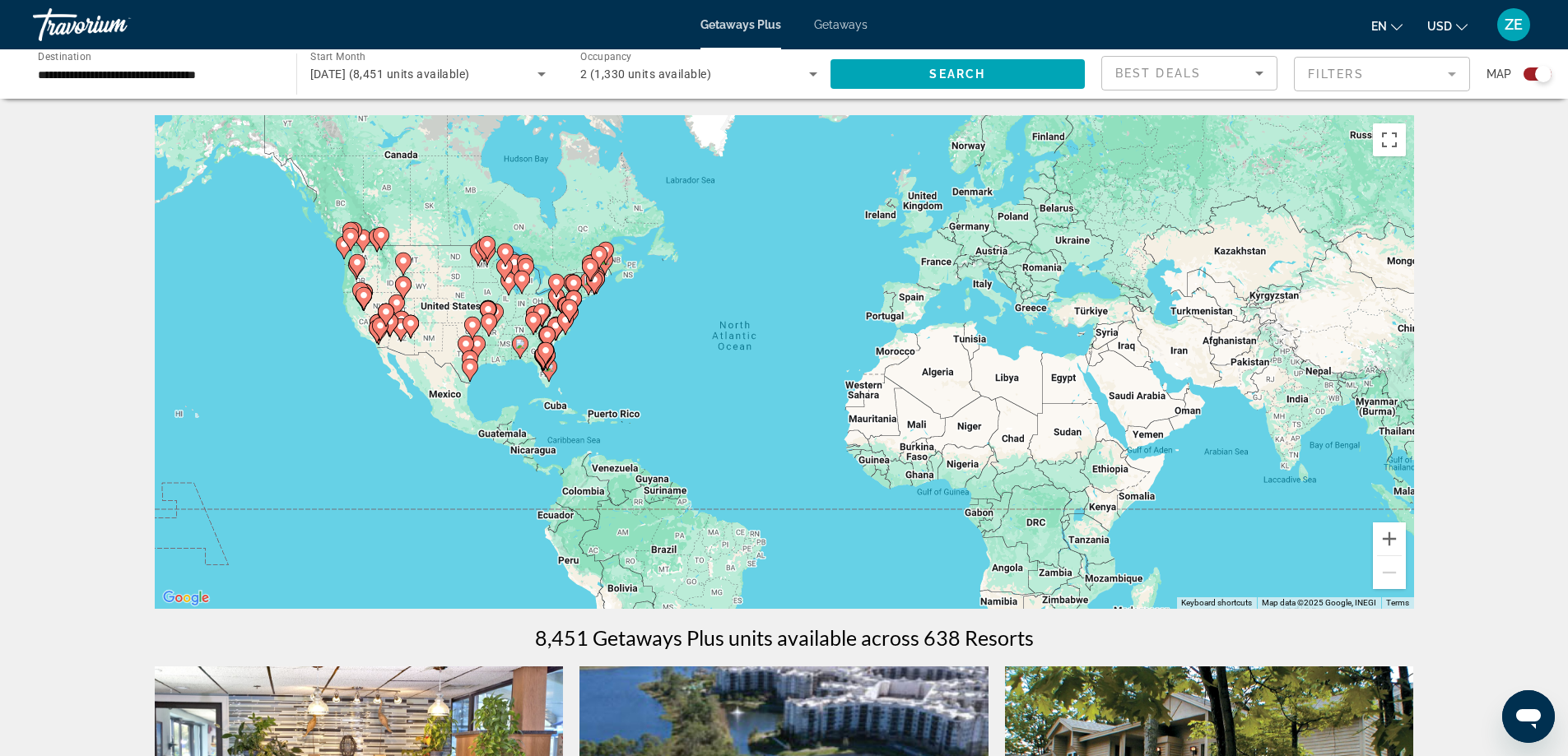
click at [1221, 74] on div "Best Deals" at bounding box center [1185, 73] width 140 height 20
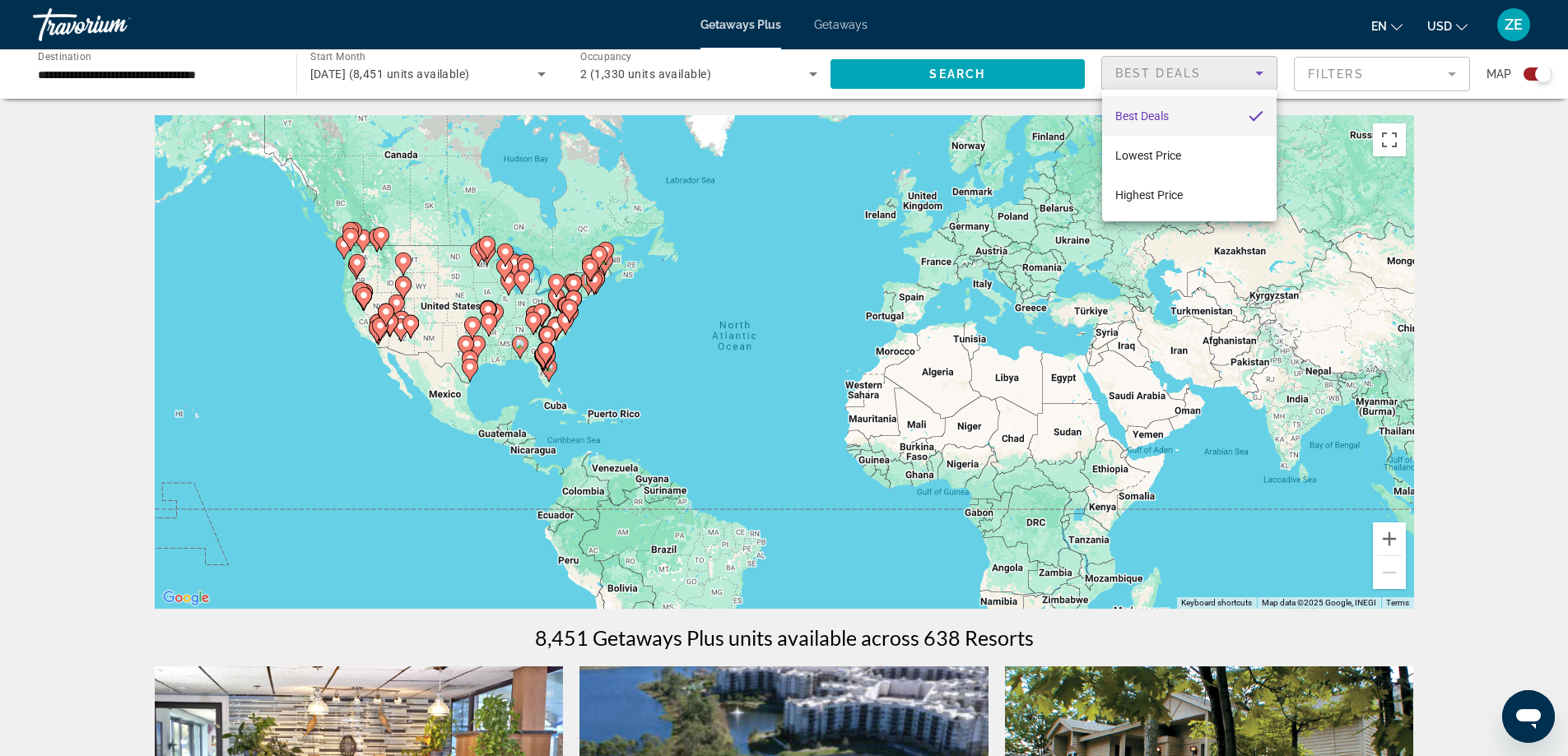
click at [1221, 74] on div at bounding box center [784, 378] width 1568 height 756
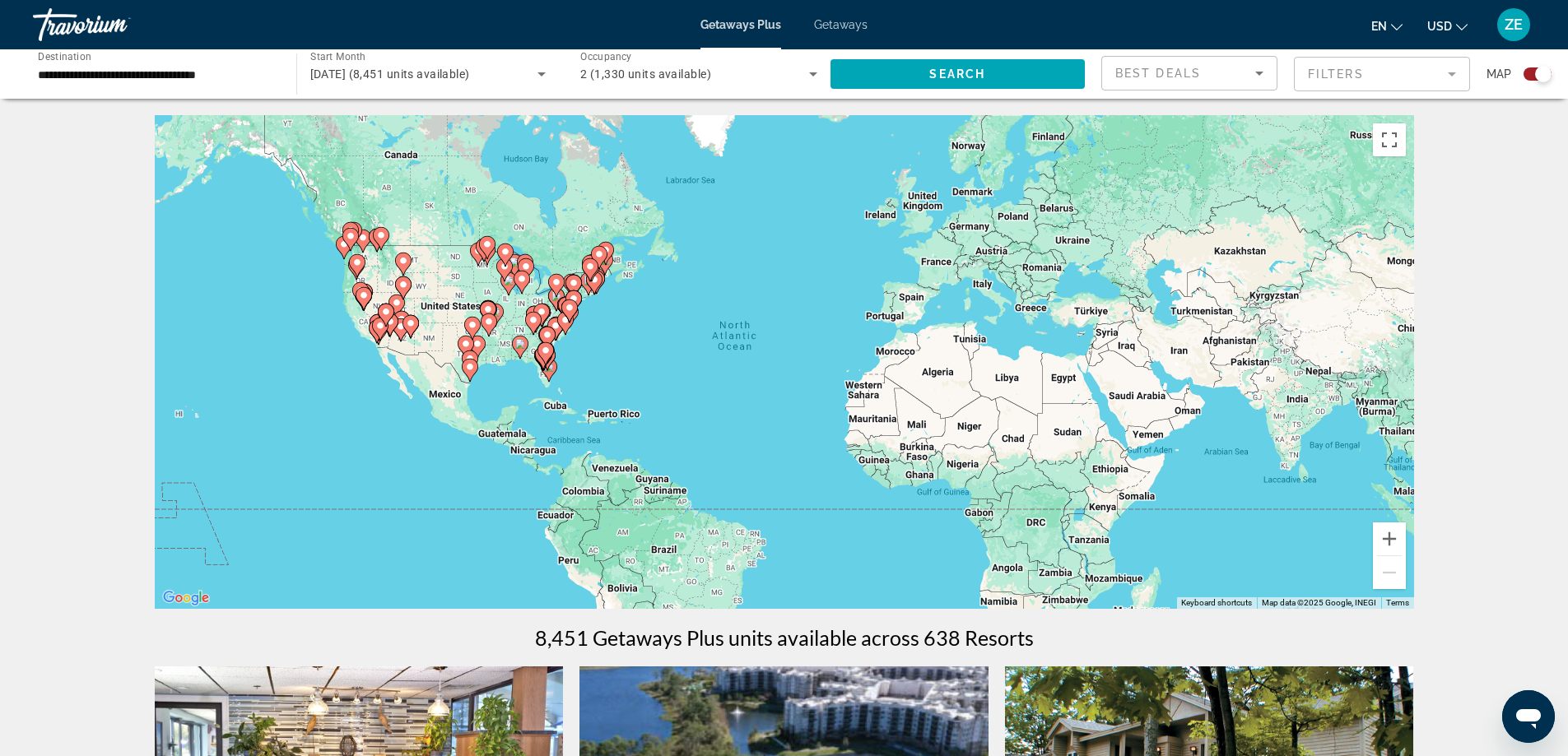
click at [1380, 77] on mat-form-field "Filters" at bounding box center [1381, 74] width 176 height 34
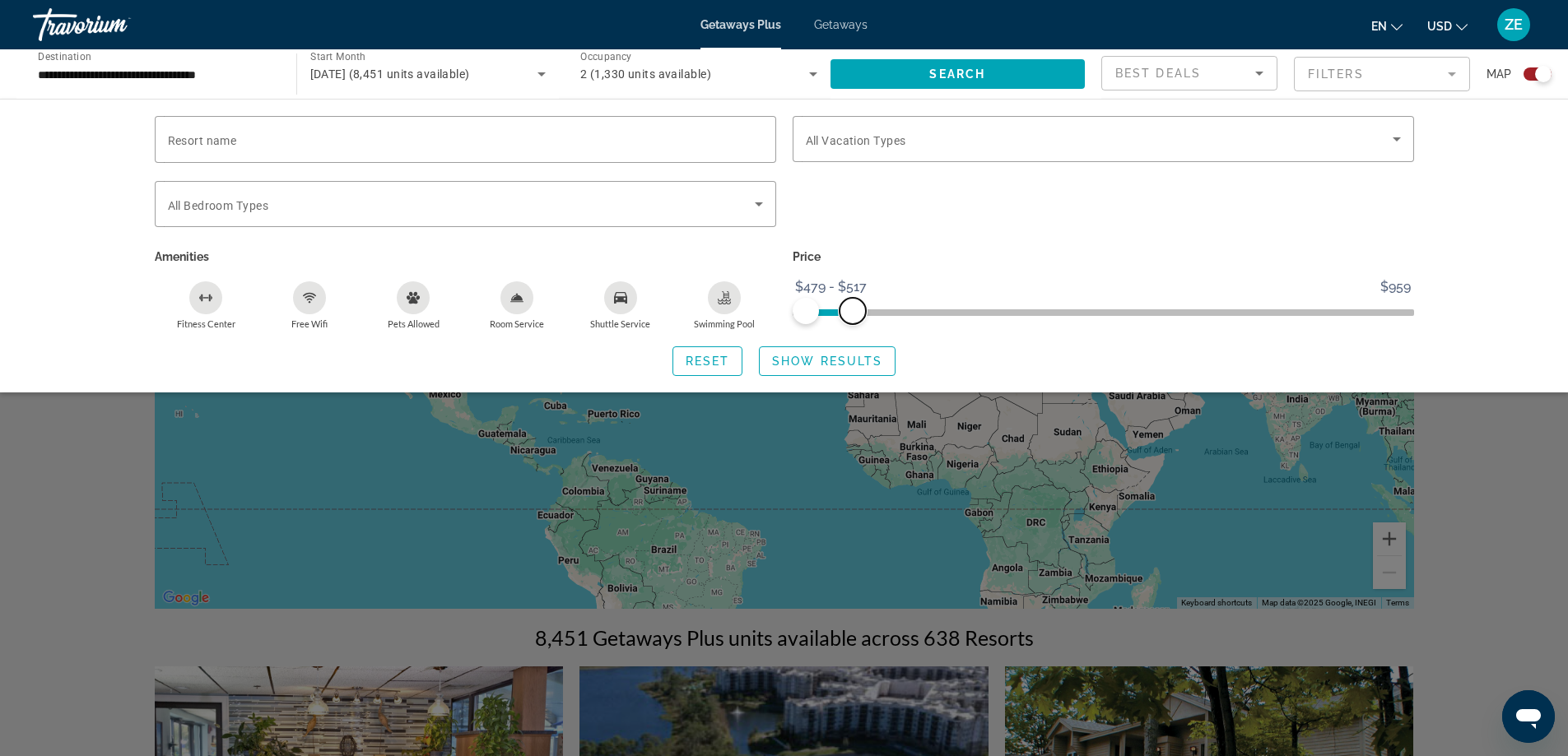
drag, startPoint x: 1408, startPoint y: 309, endPoint x: 852, endPoint y: 313, distance: 556.0
click at [852, 313] on span "ngx-slider-max" at bounding box center [852, 310] width 26 height 26
click at [775, 360] on span "Show Results" at bounding box center [827, 360] width 110 height 14
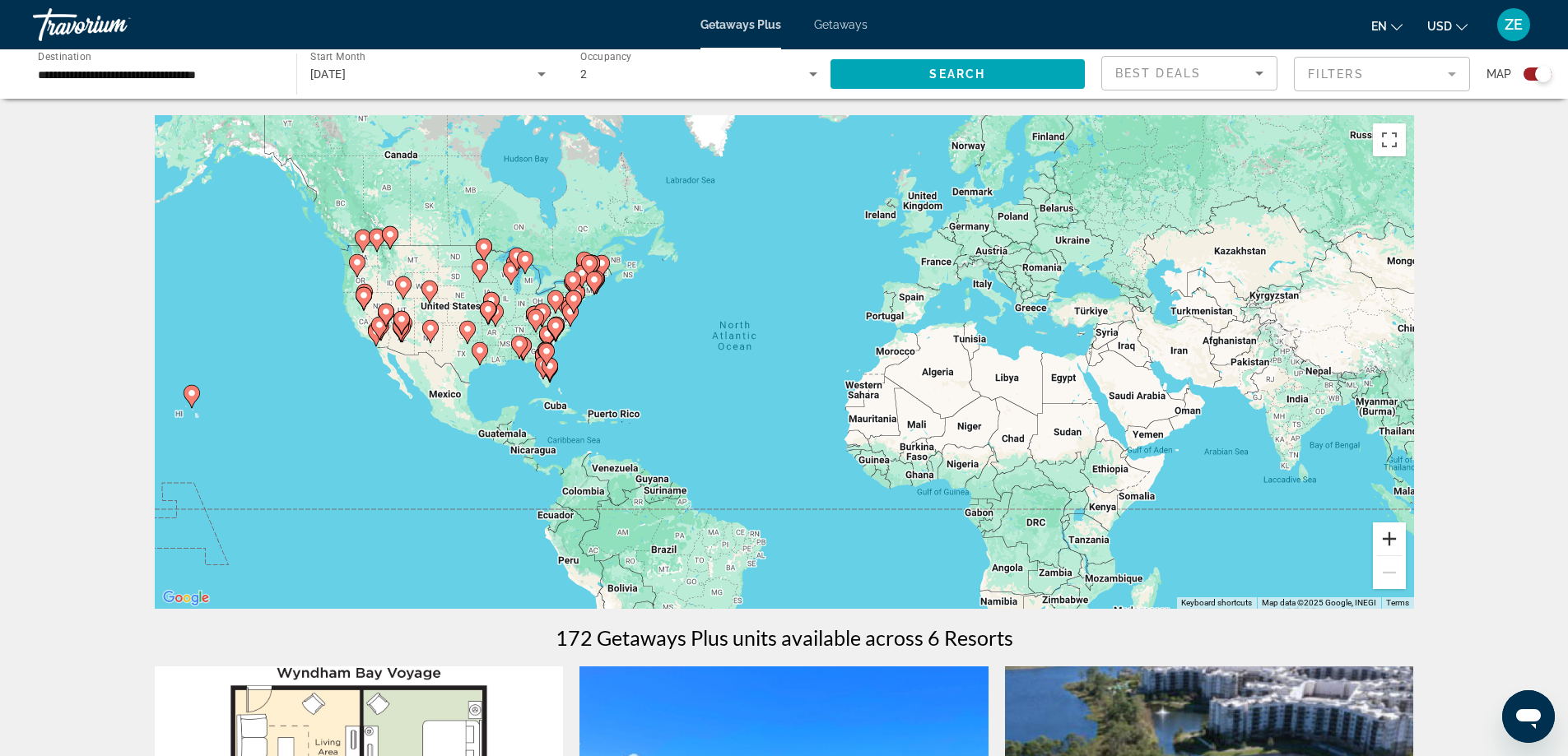
click at [1385, 543] on button "Zoom in" at bounding box center [1389, 539] width 33 height 33
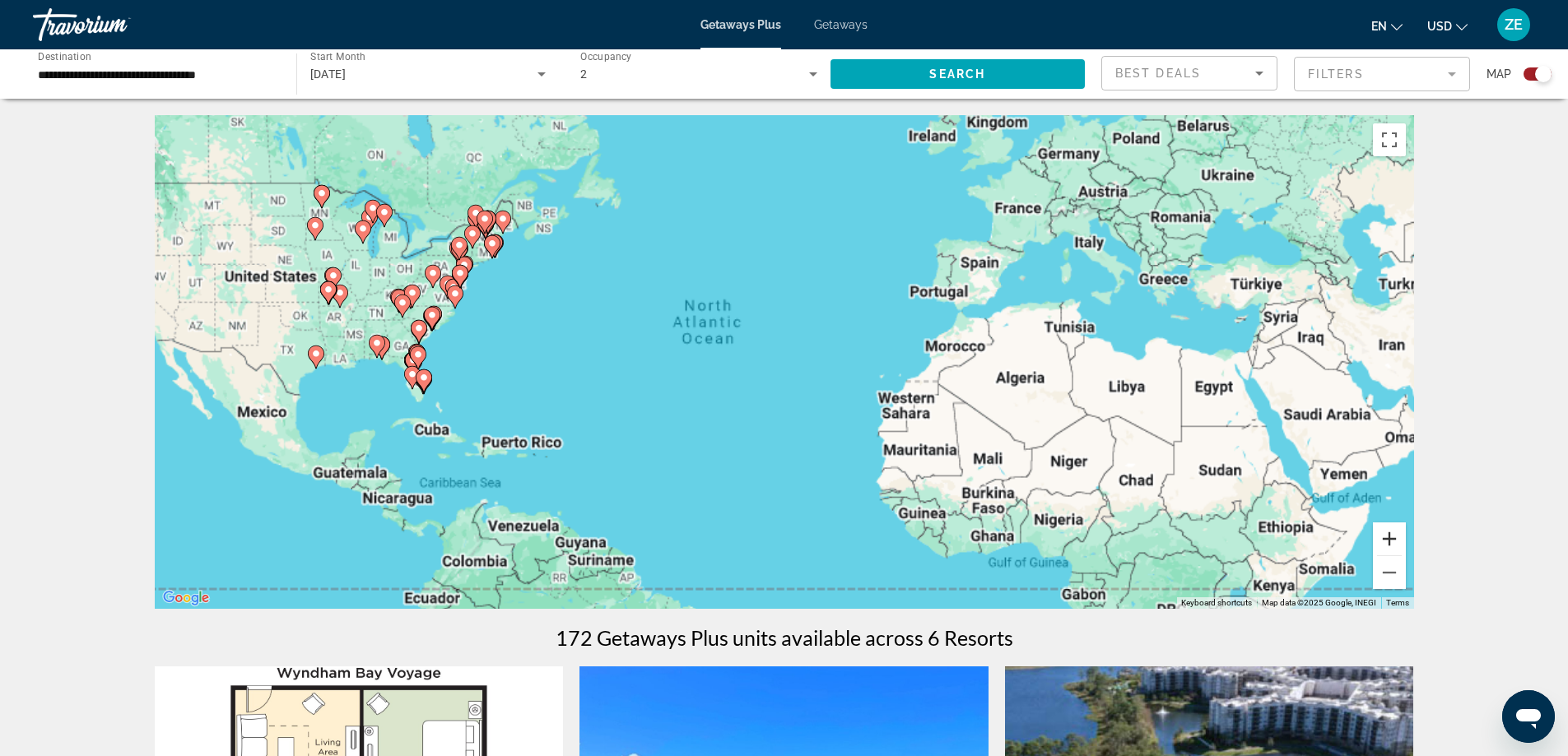
click at [1385, 543] on button "Zoom in" at bounding box center [1389, 539] width 33 height 33
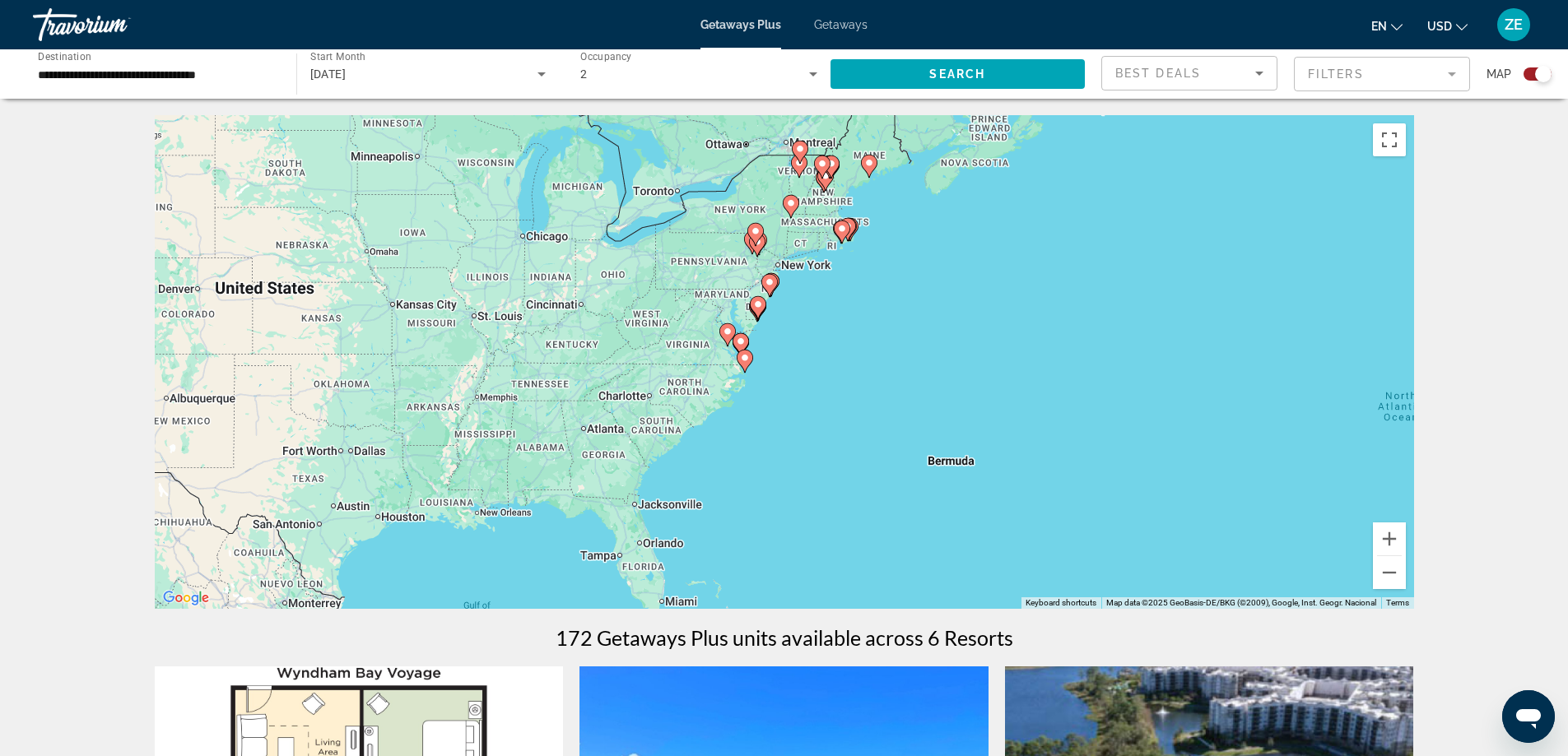
drag, startPoint x: 627, startPoint y: 395, endPoint x: 1445, endPoint y: 544, distance: 831.5
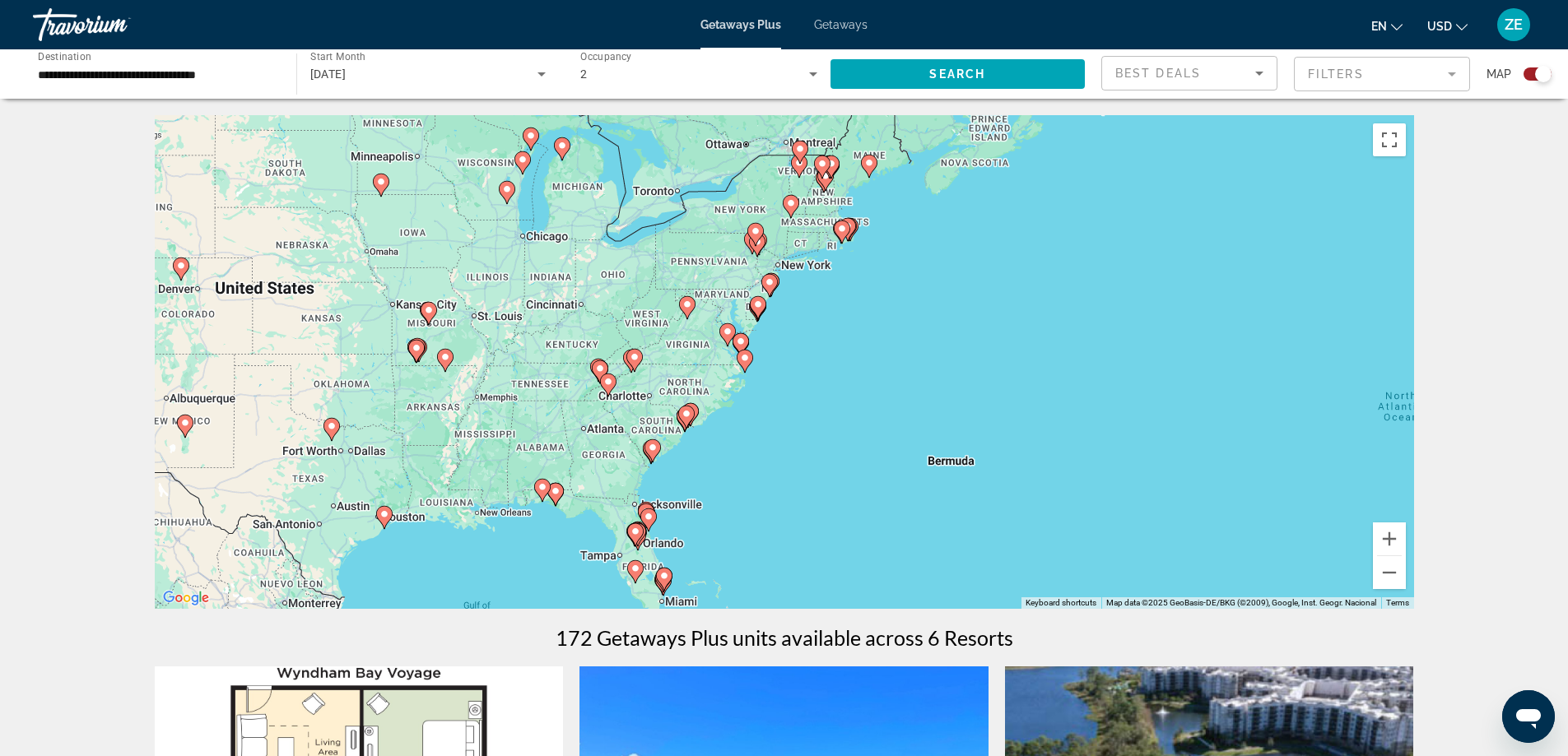
click at [692, 308] on image "Main content" at bounding box center [687, 304] width 10 height 10
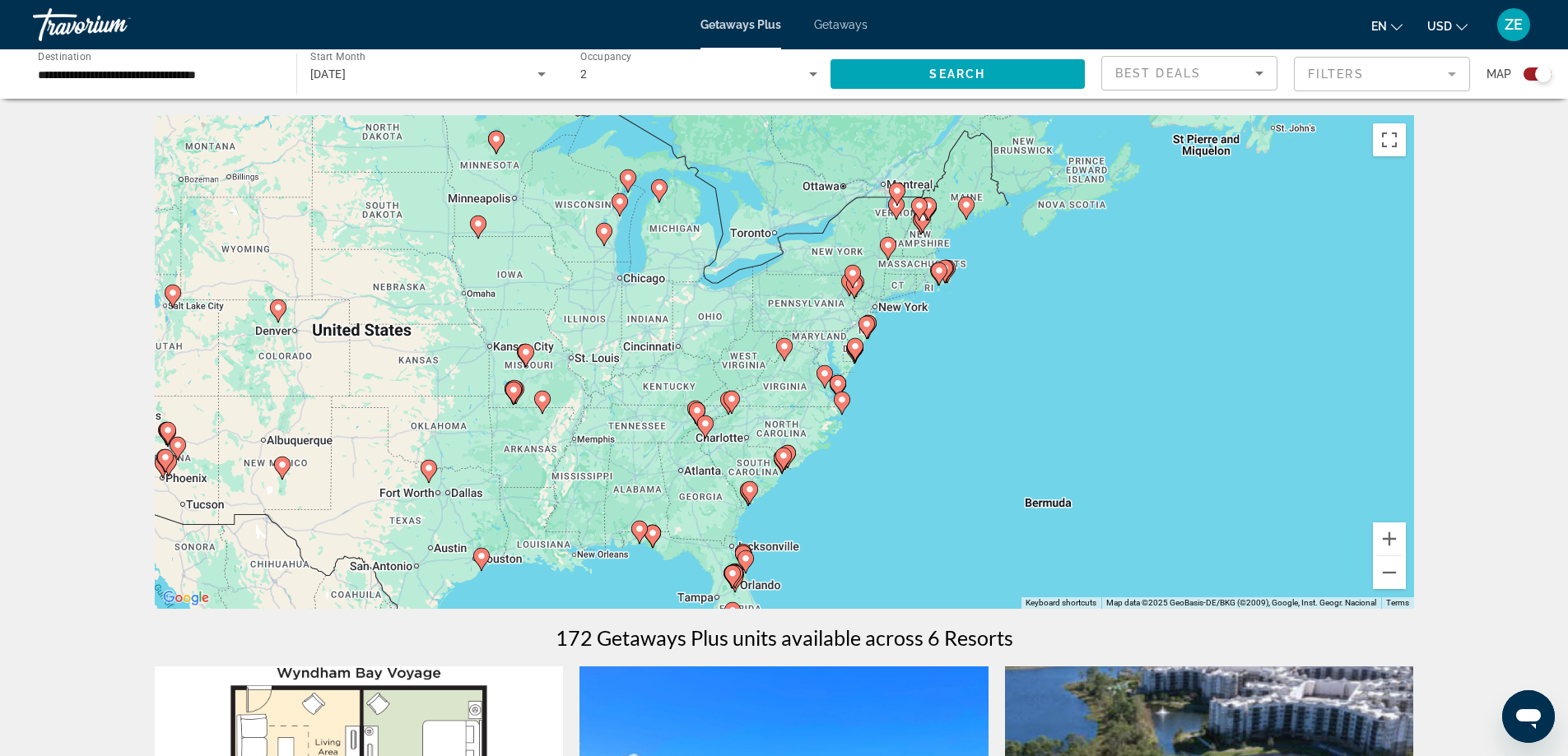
click at [787, 342] on icon "Main content" at bounding box center [784, 350] width 14 height 22
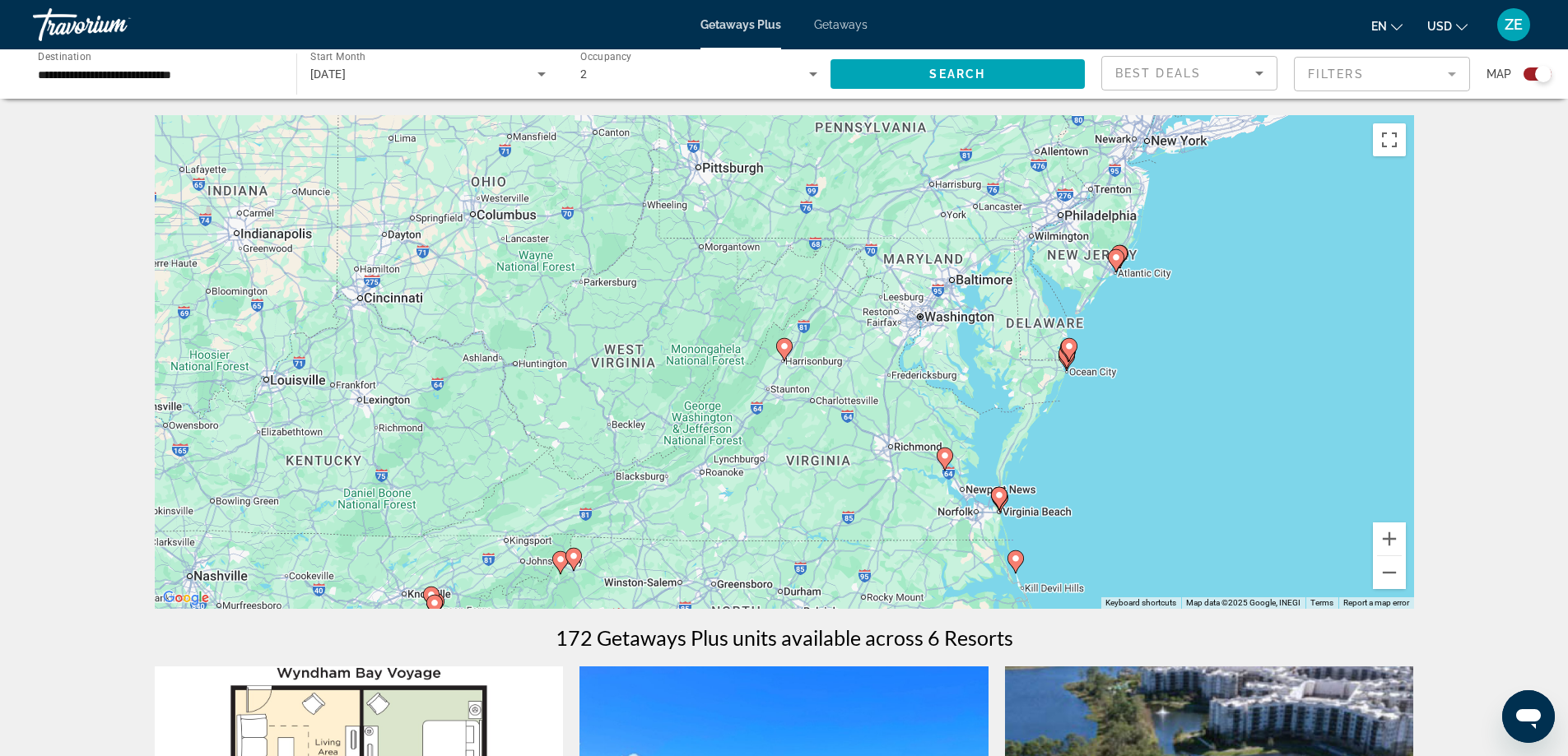
click at [790, 352] on icon "Main content" at bounding box center [784, 350] width 16 height 23
type input "**********"
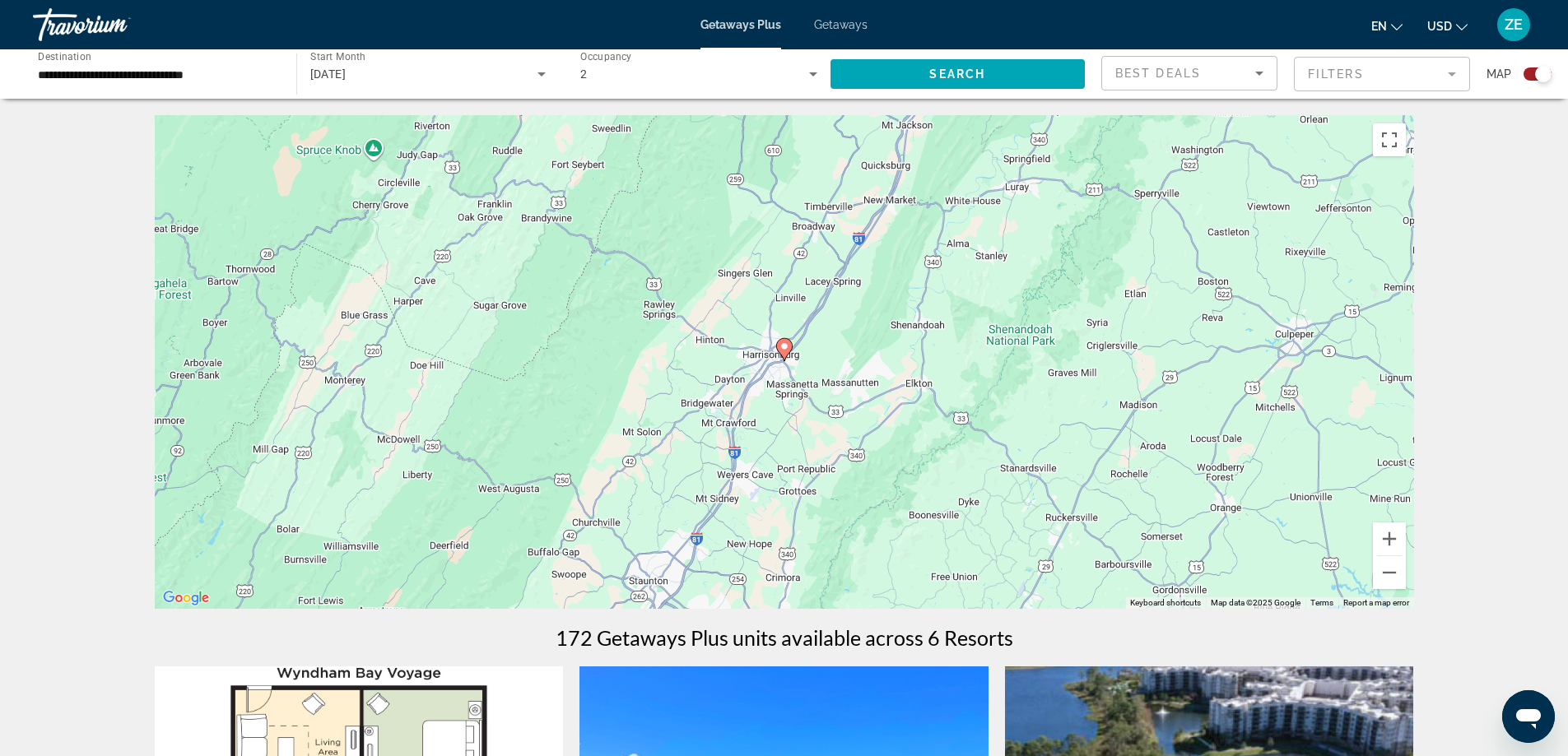
click at [789, 351] on icon "Main content" at bounding box center [784, 350] width 14 height 22
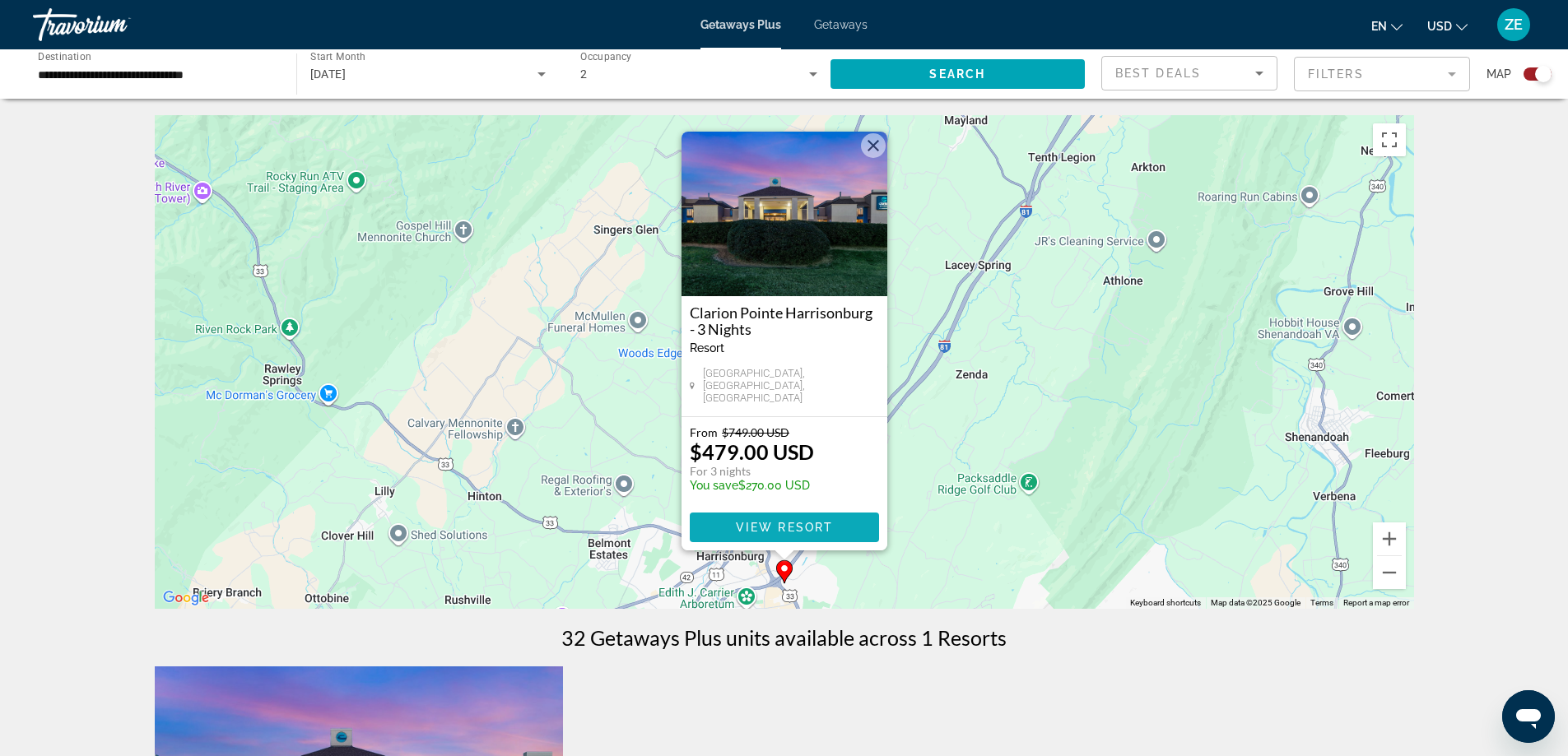
click at [802, 530] on span "View Resort" at bounding box center [784, 527] width 97 height 14
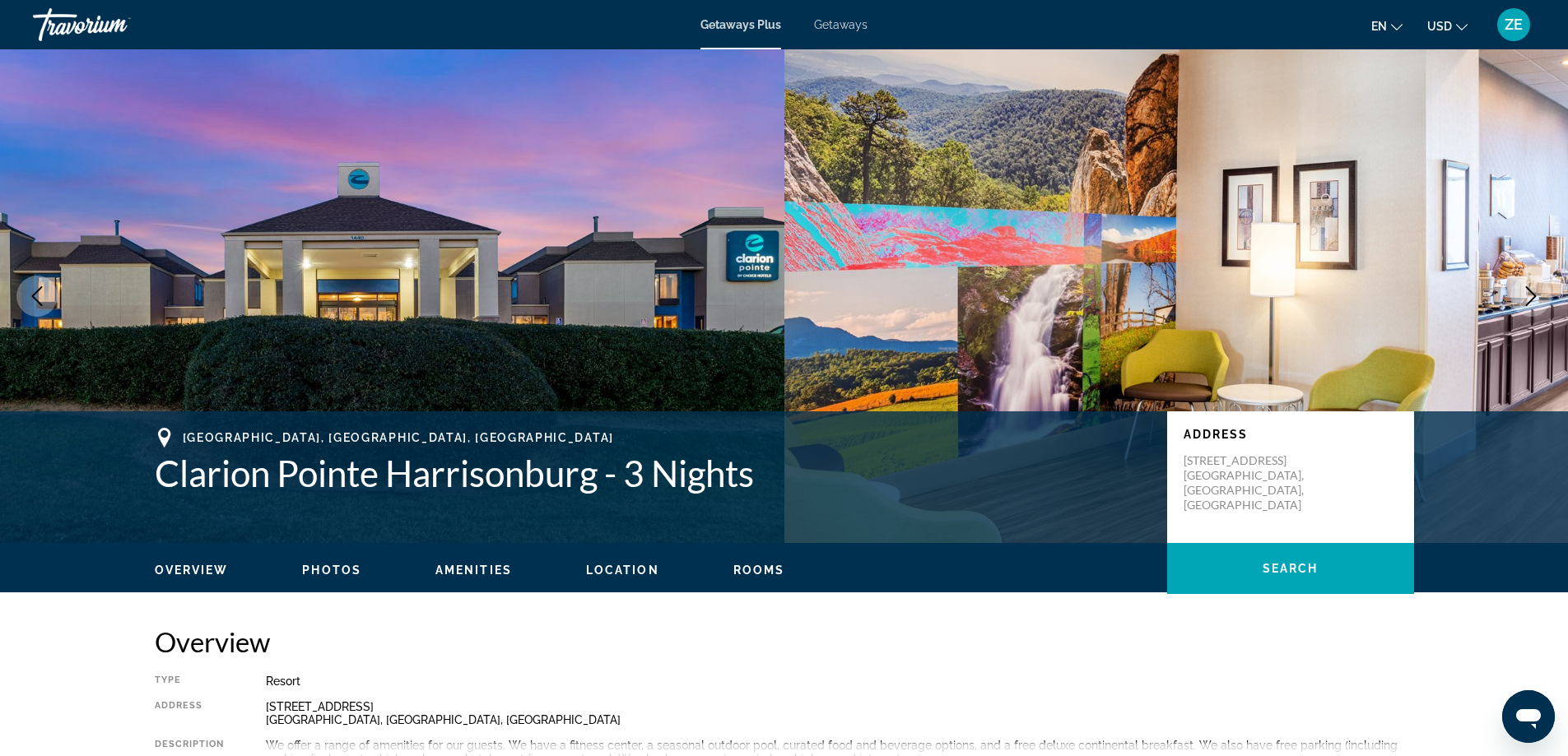
click at [332, 578] on div "Overview Photos Amenities Location Rooms Search" at bounding box center [784, 569] width 1325 height 51
click at [344, 569] on span "Photos" at bounding box center [332, 569] width 60 height 14
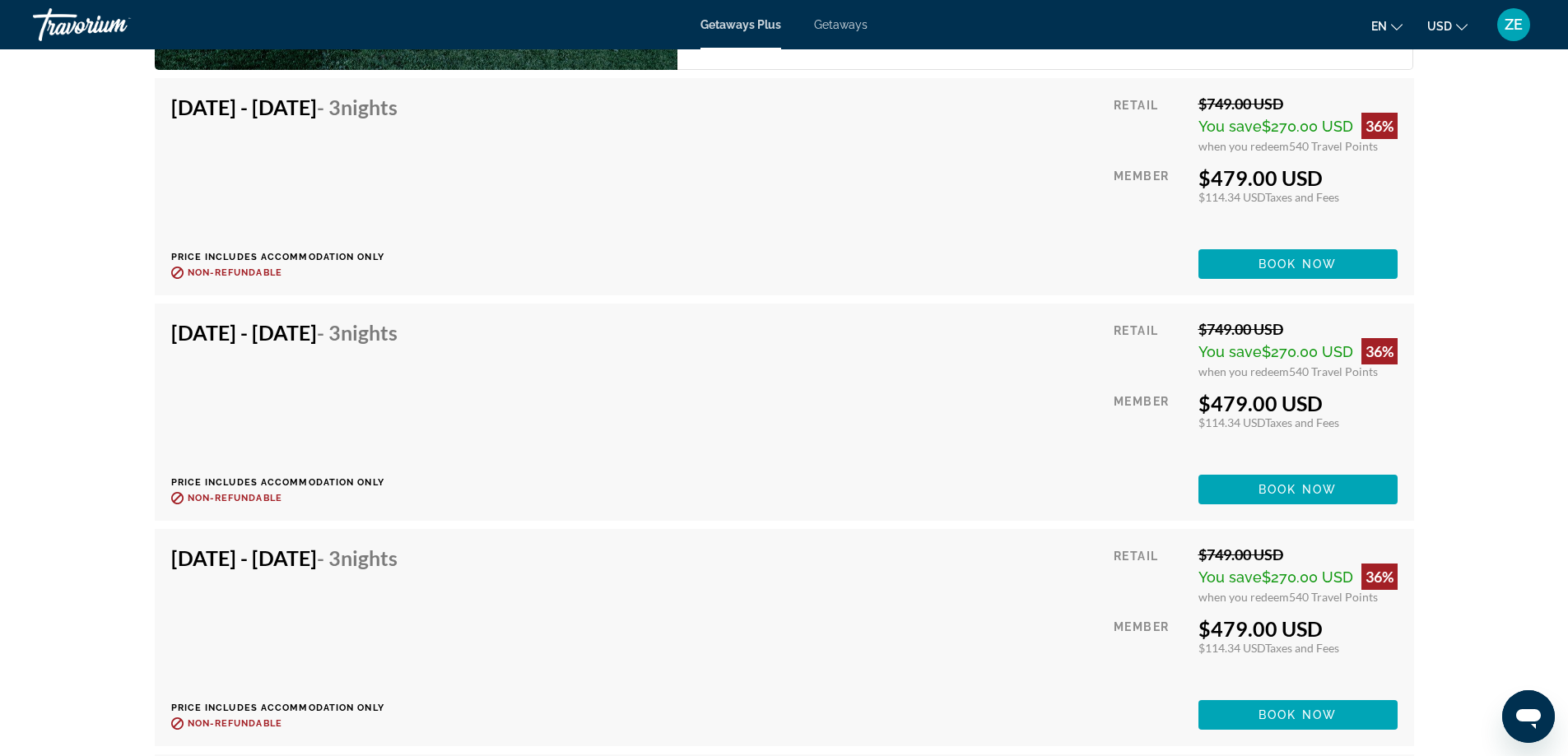
scroll to position [2694, 0]
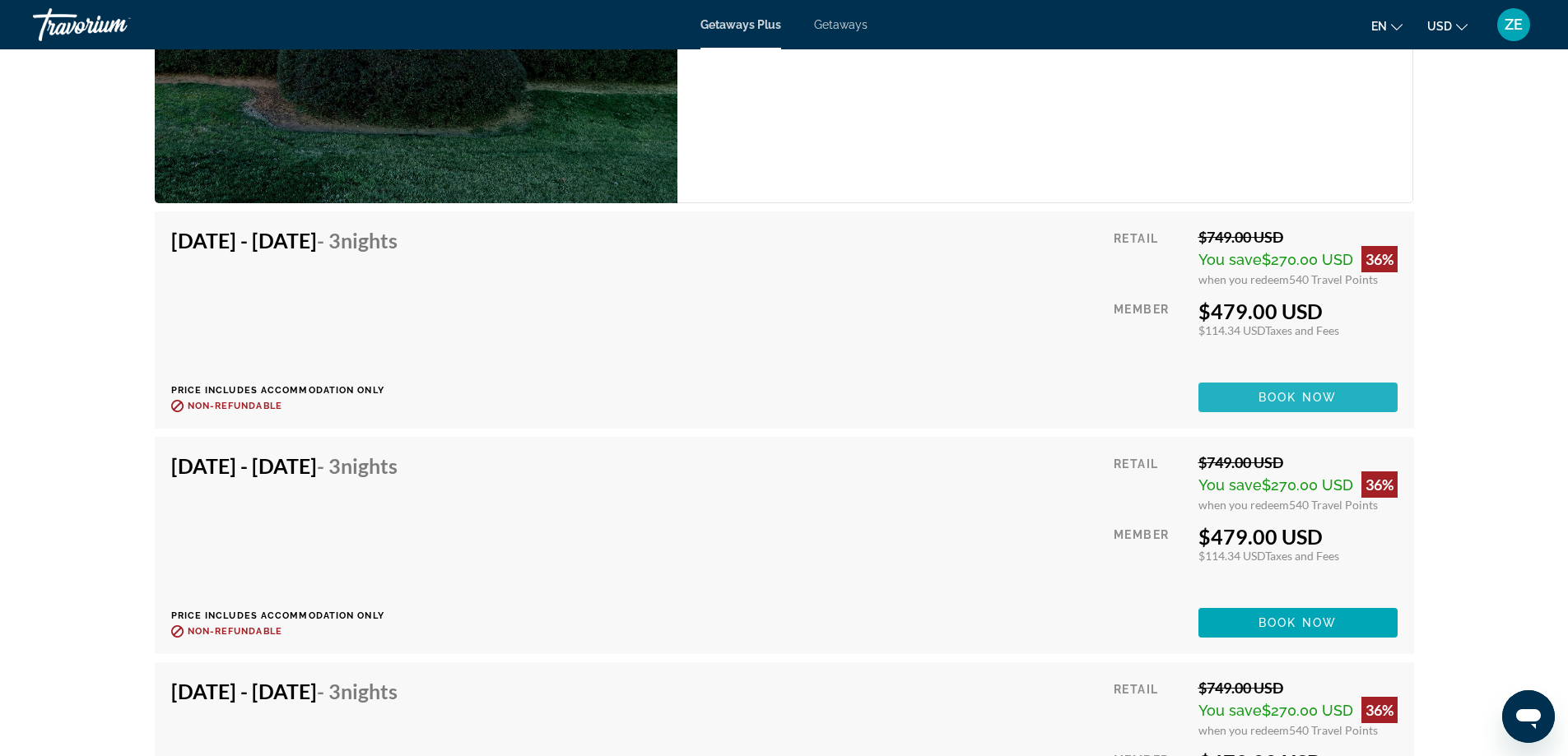
click at [1352, 402] on span "Main content" at bounding box center [1297, 397] width 199 height 40
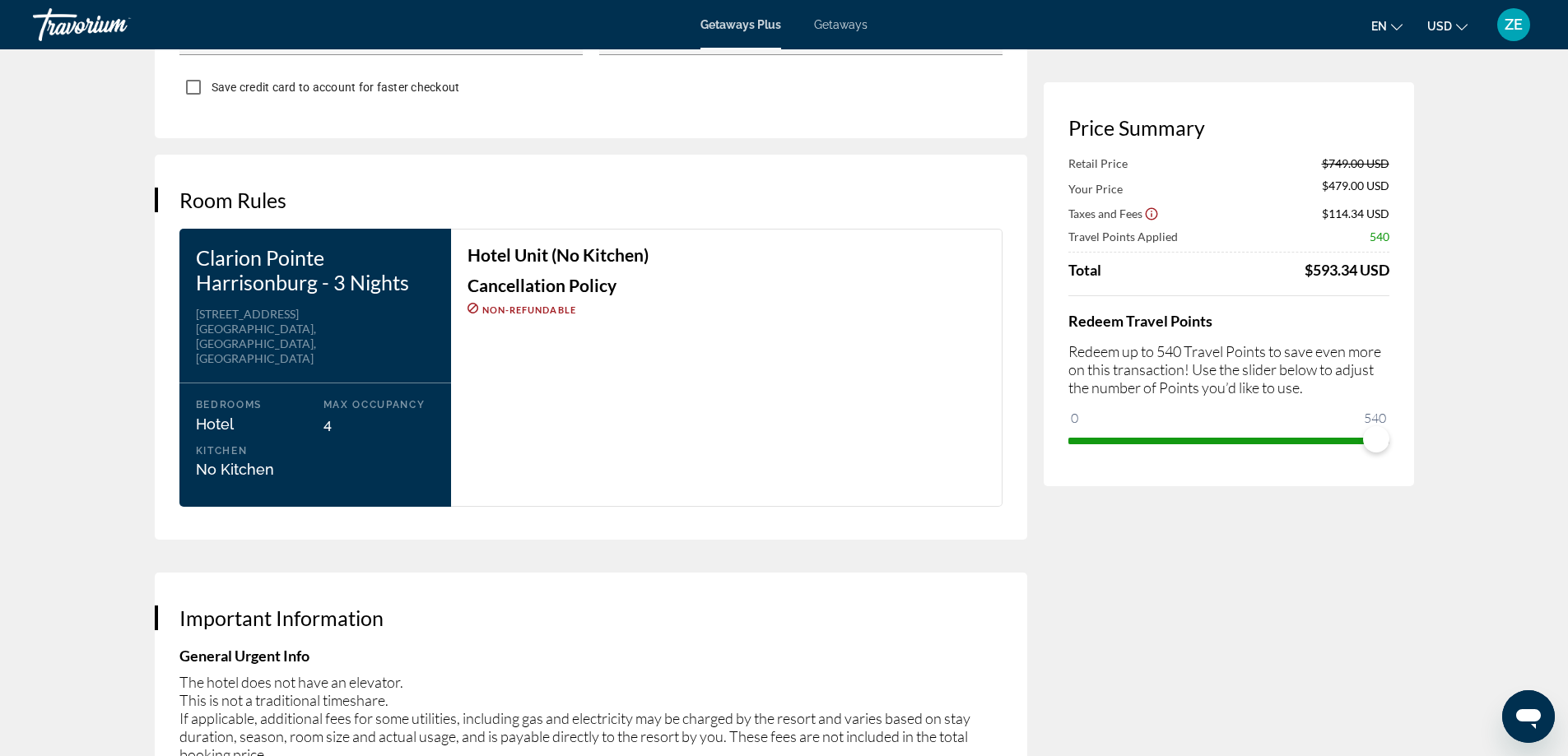
scroll to position [1974, 0]
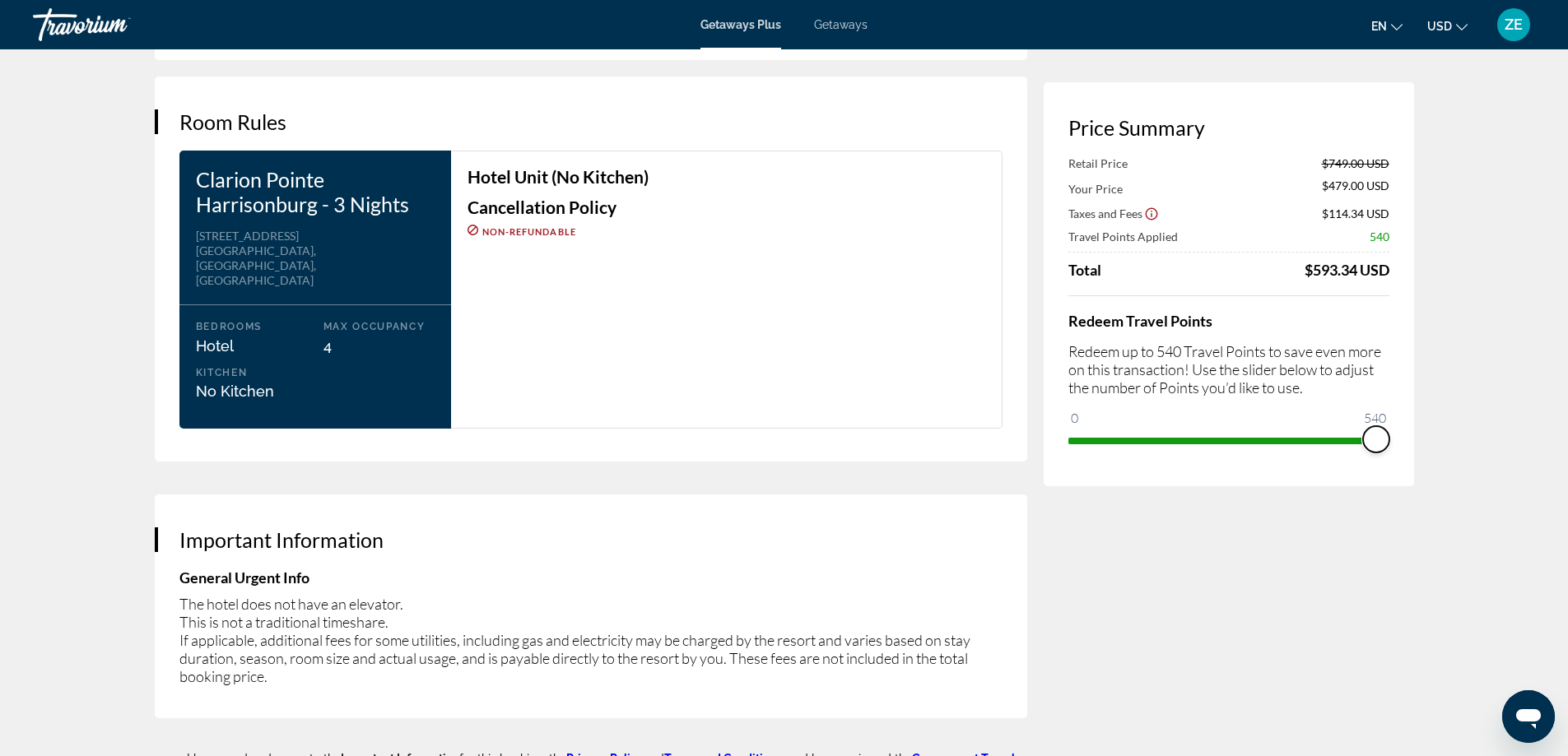
drag, startPoint x: 1377, startPoint y: 433, endPoint x: 1400, endPoint y: 431, distance: 23.1
click at [1396, 431] on div "Price Summary Retail Price $749.00 USD Your Price $479.00 USD Taxes and Fees $1…" at bounding box center [1229, 284] width 371 height 404
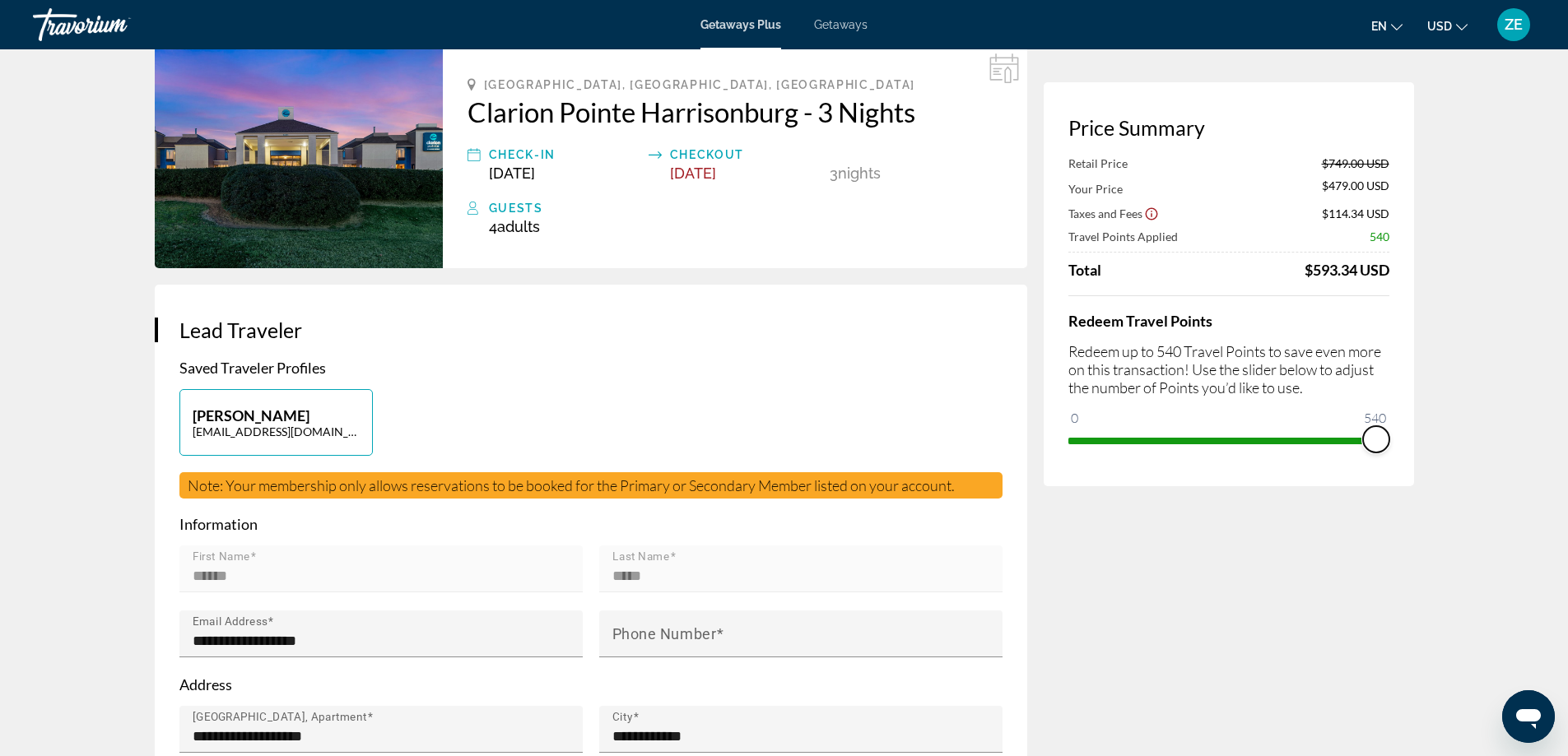
scroll to position [0, 0]
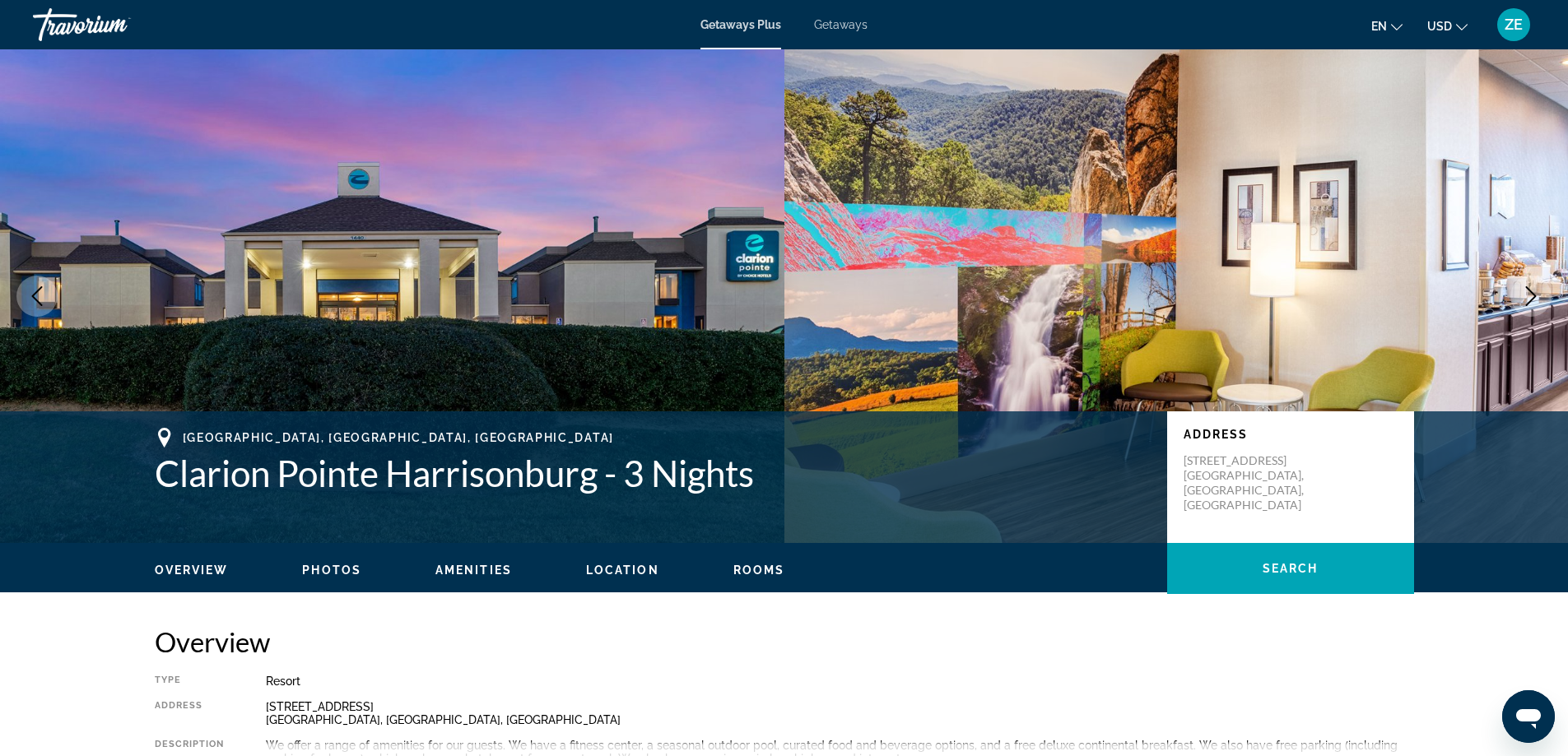
click at [843, 26] on span "Getaways" at bounding box center [840, 24] width 53 height 14
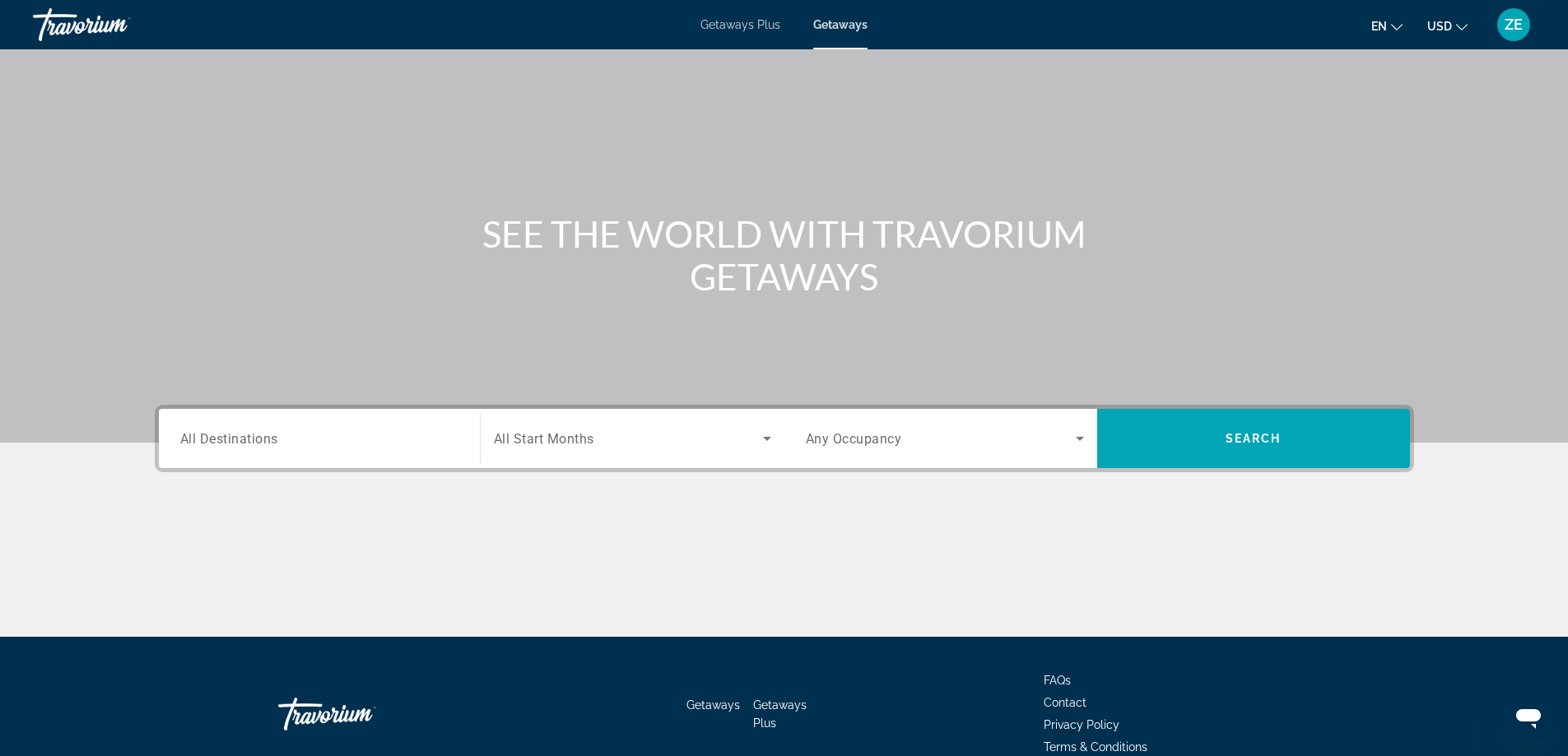
scroll to position [133, 0]
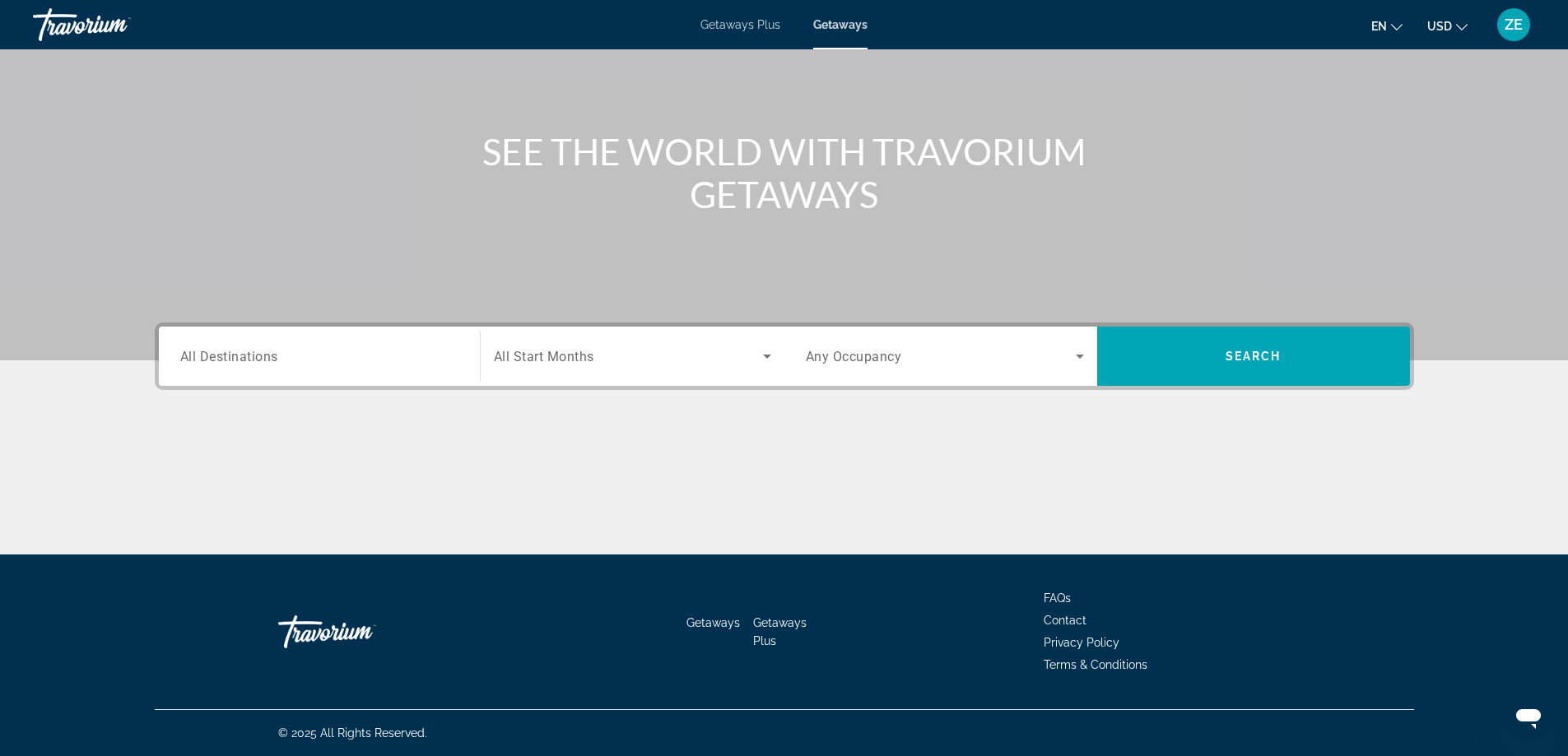
click at [329, 348] on input "Destination All Destinations" at bounding box center [319, 357] width 279 height 20
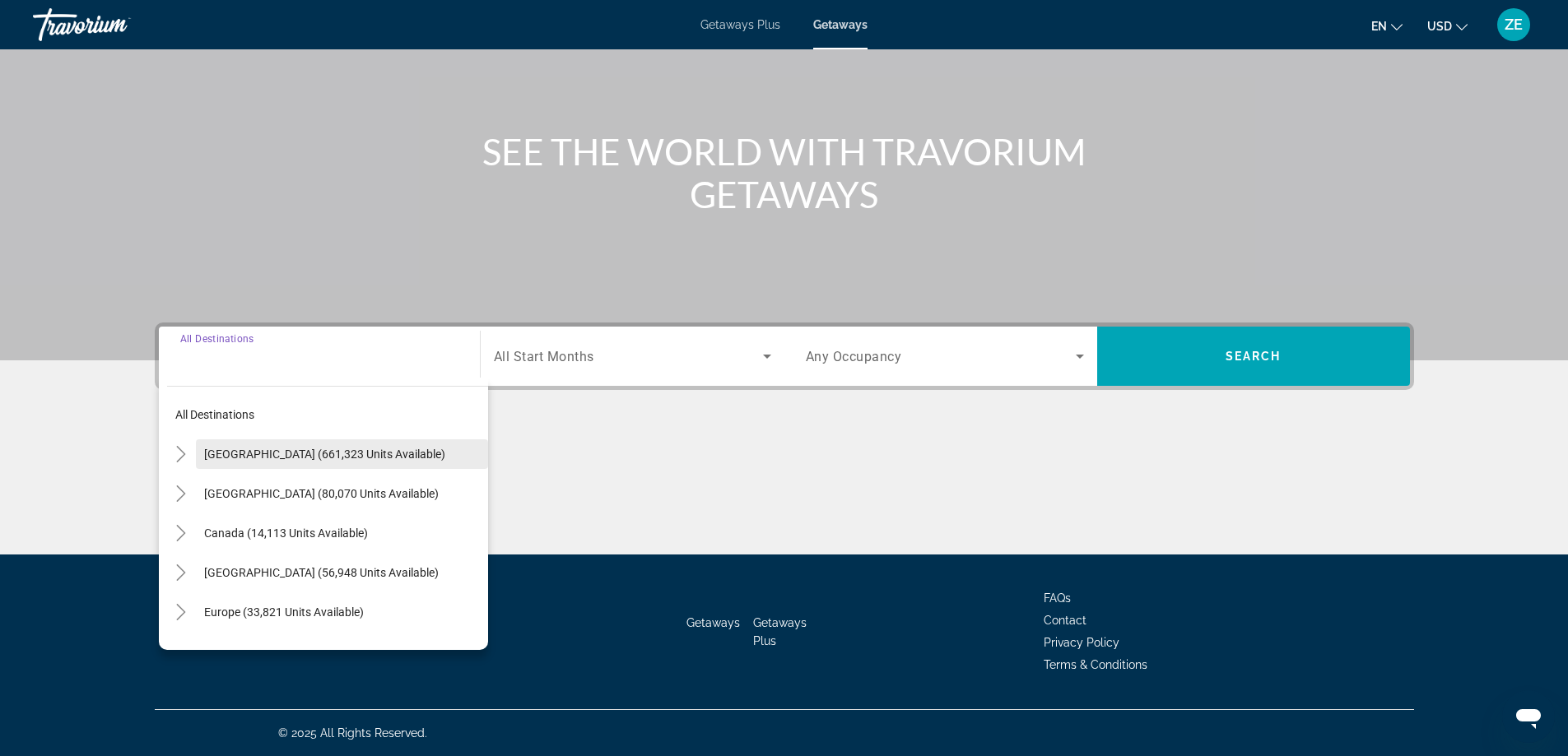
click at [289, 464] on span "Search widget" at bounding box center [342, 454] width 292 height 40
type input "**********"
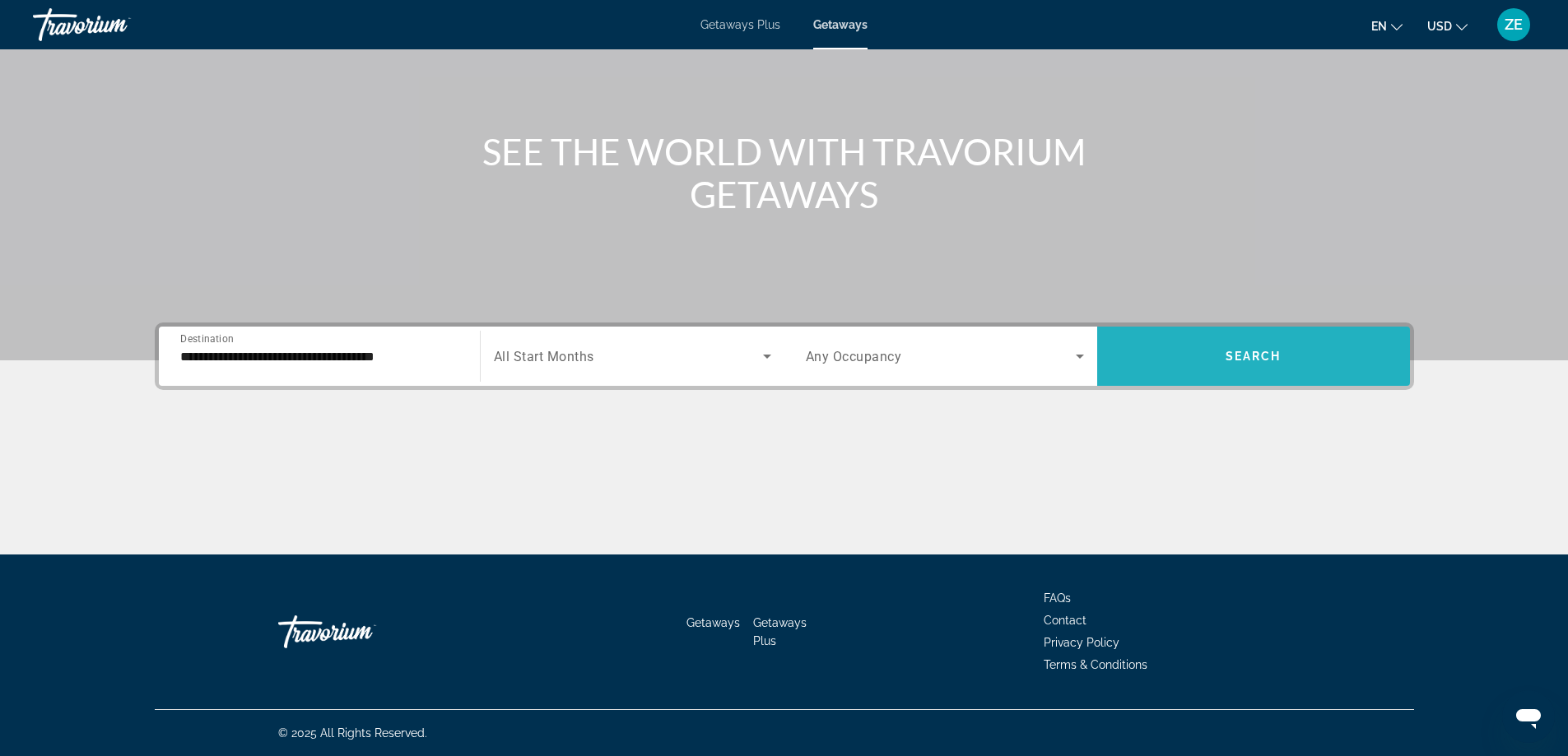
click at [1312, 367] on span "Search widget" at bounding box center [1253, 356] width 313 height 40
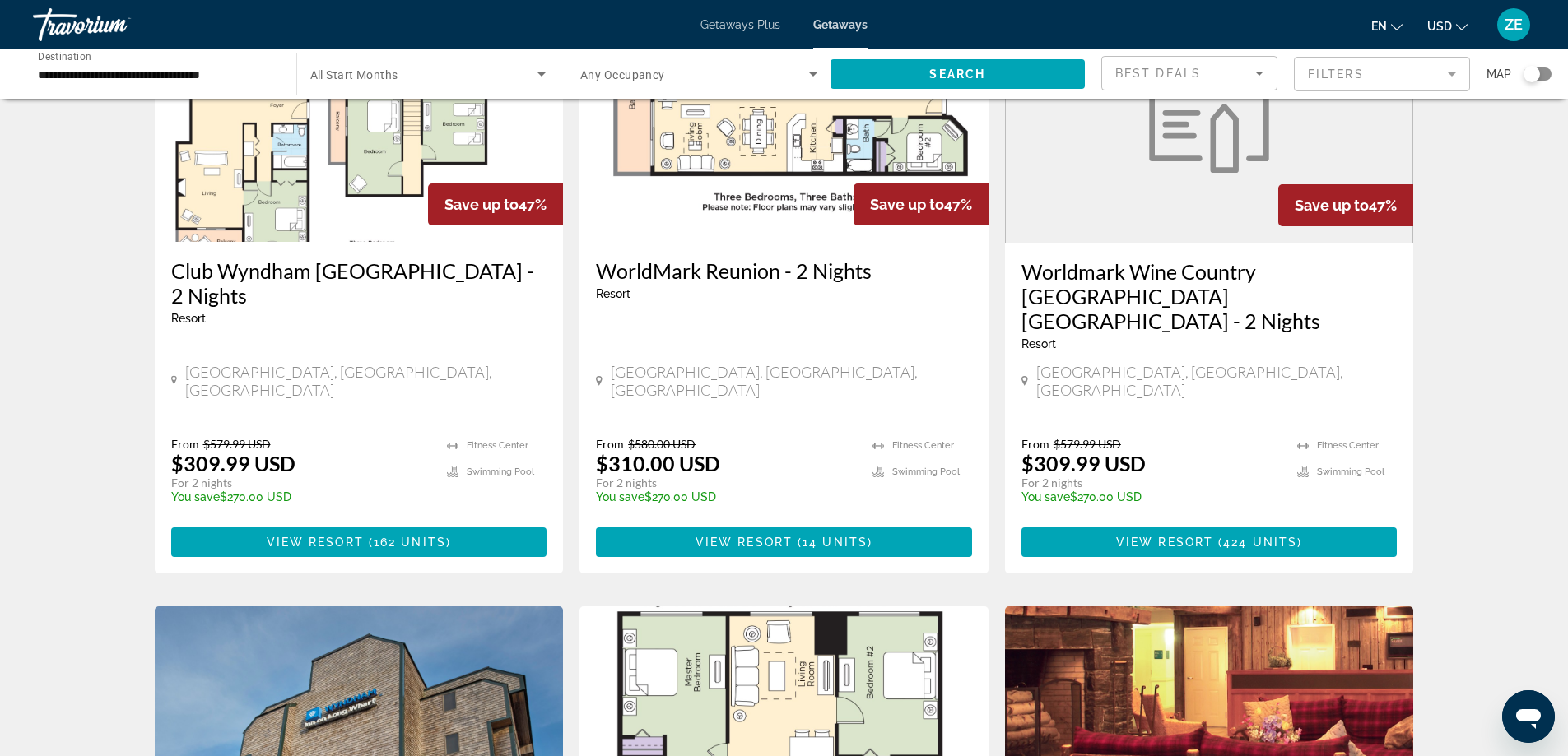
scroll to position [1809, 0]
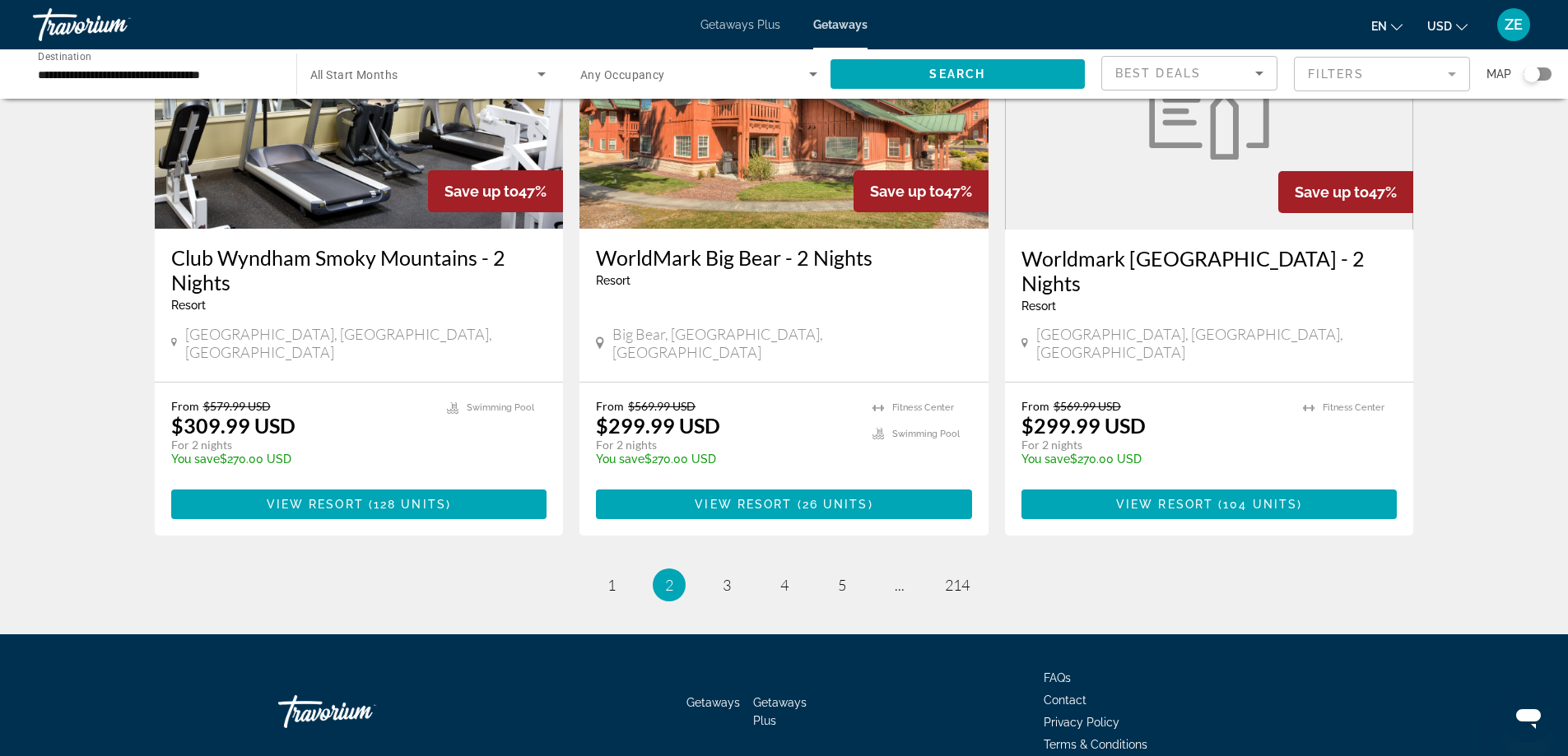
scroll to position [1974, 0]
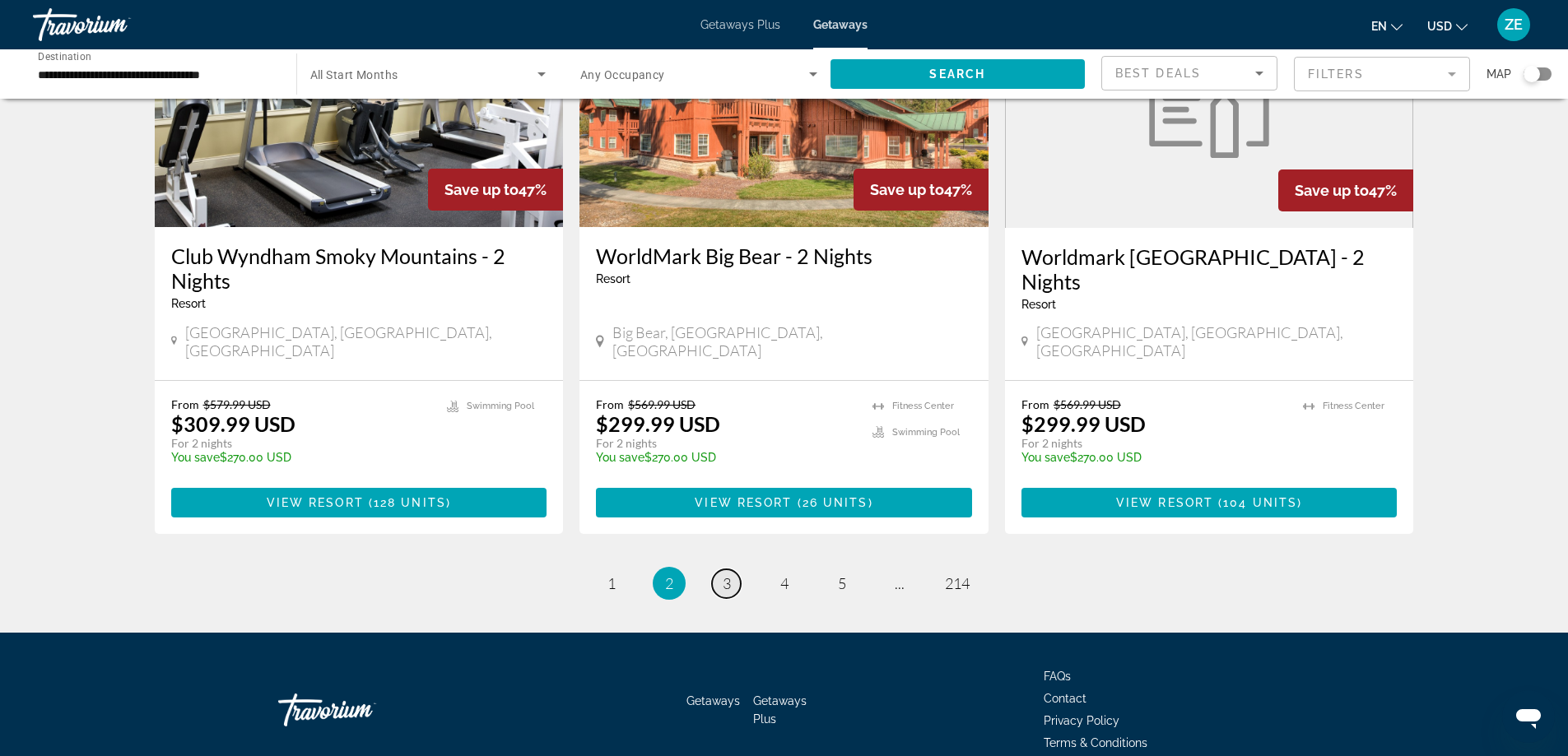
click at [720, 569] on link "page 3" at bounding box center [727, 584] width 29 height 29
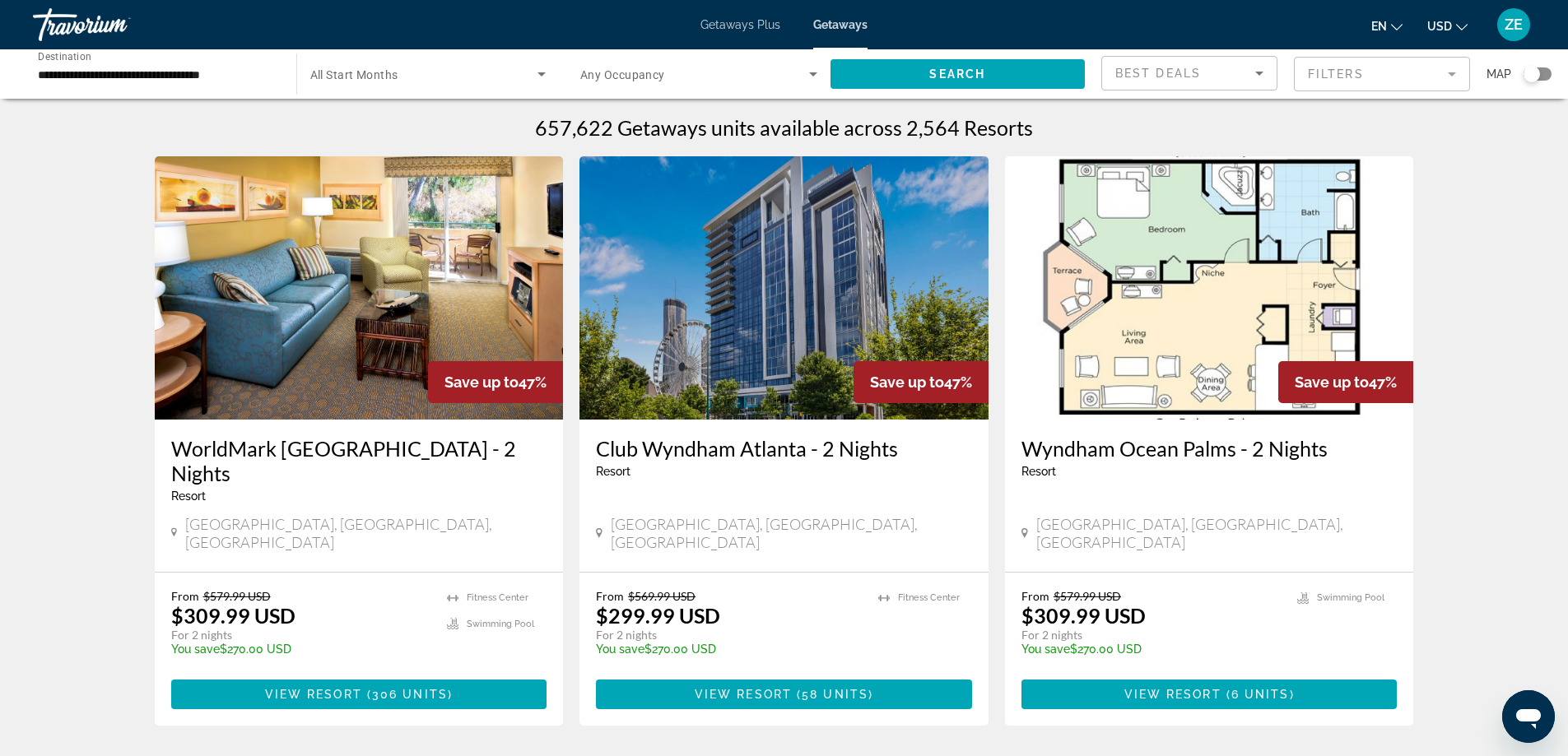
click at [522, 88] on div "Search widget" at bounding box center [428, 74] width 236 height 46
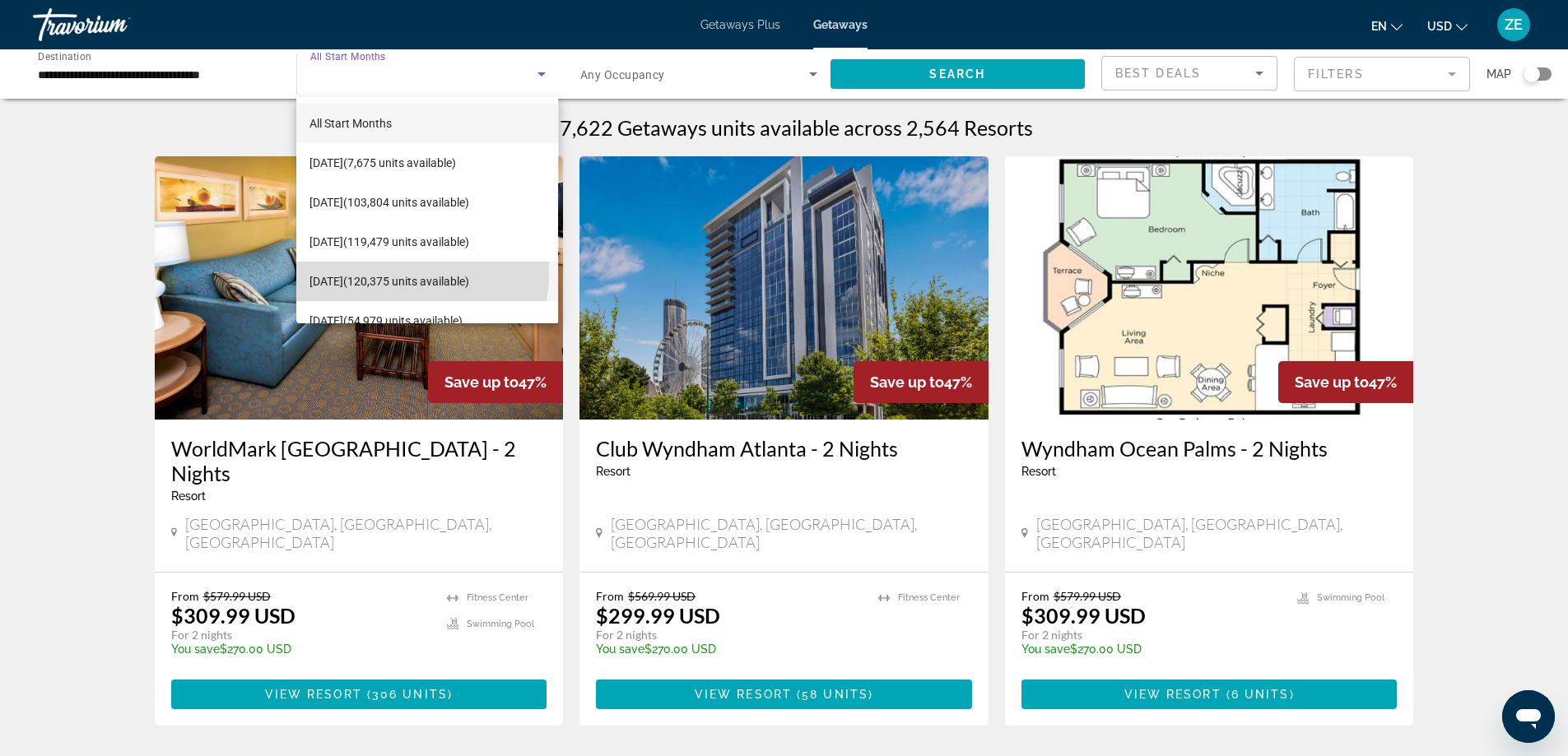
click at [375, 272] on span "December 2025 (120,375 units available)" at bounding box center [389, 281] width 160 height 20
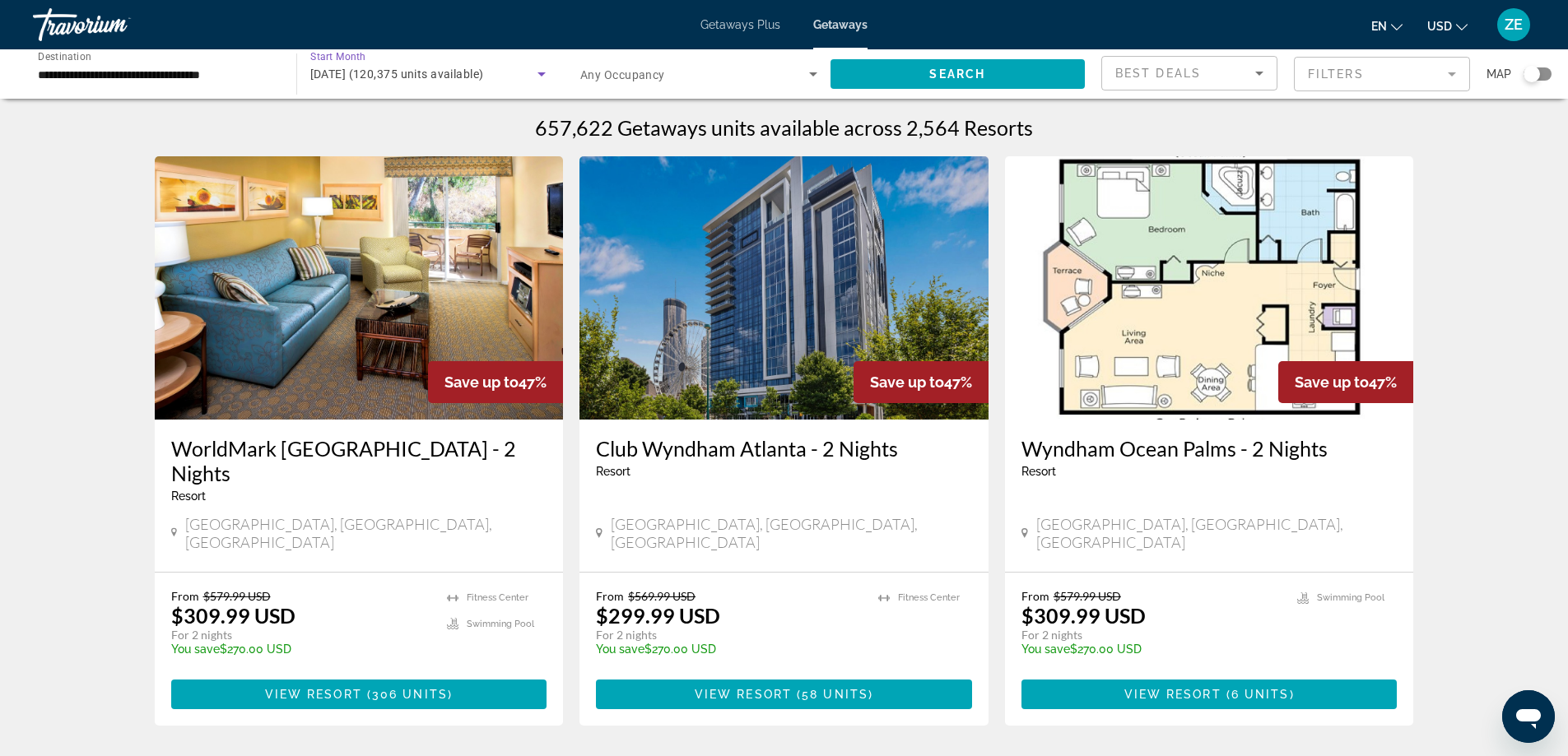
click at [795, 73] on span "Search widget" at bounding box center [695, 74] width 229 height 20
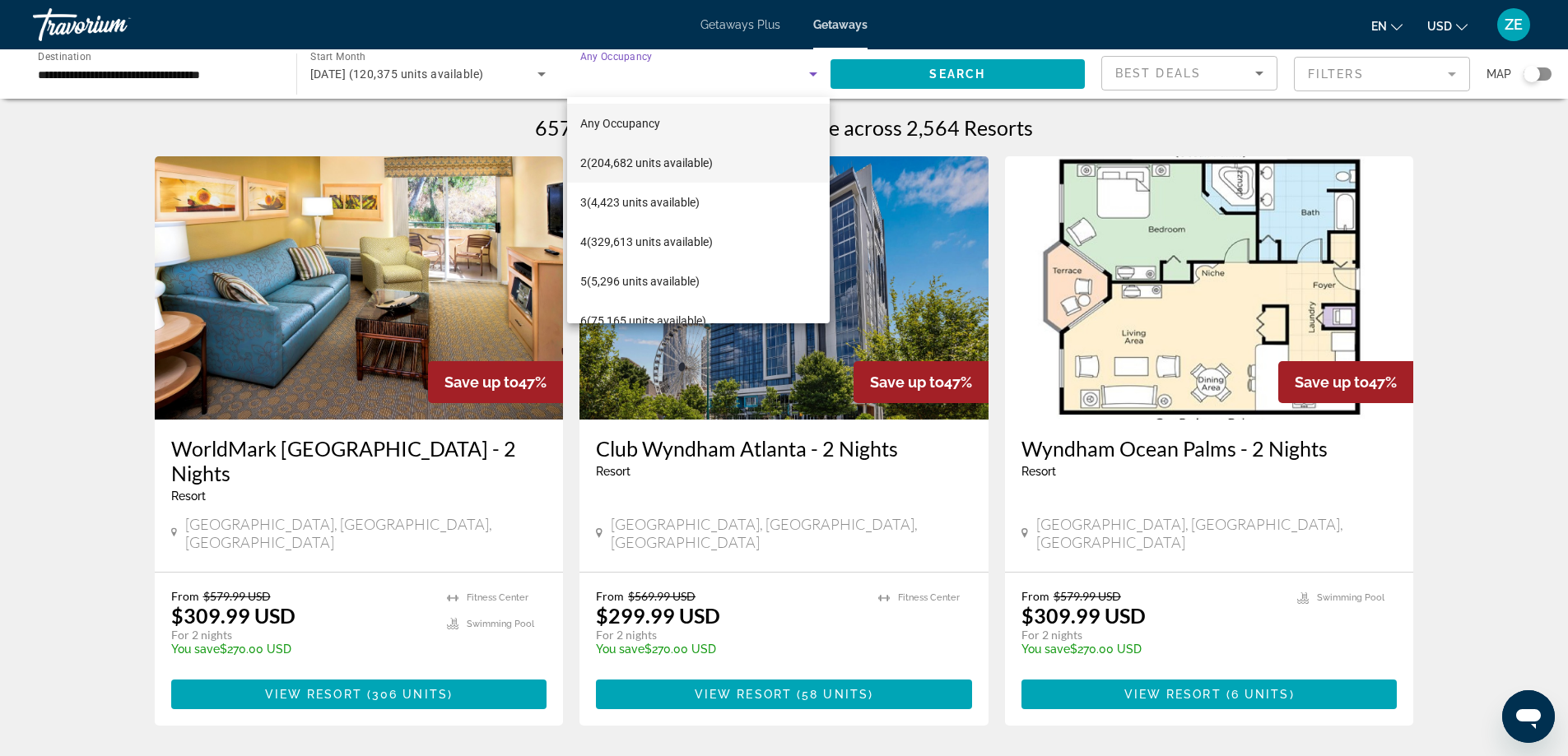
click at [670, 157] on span "2 (204,682 units available)" at bounding box center [646, 163] width 133 height 20
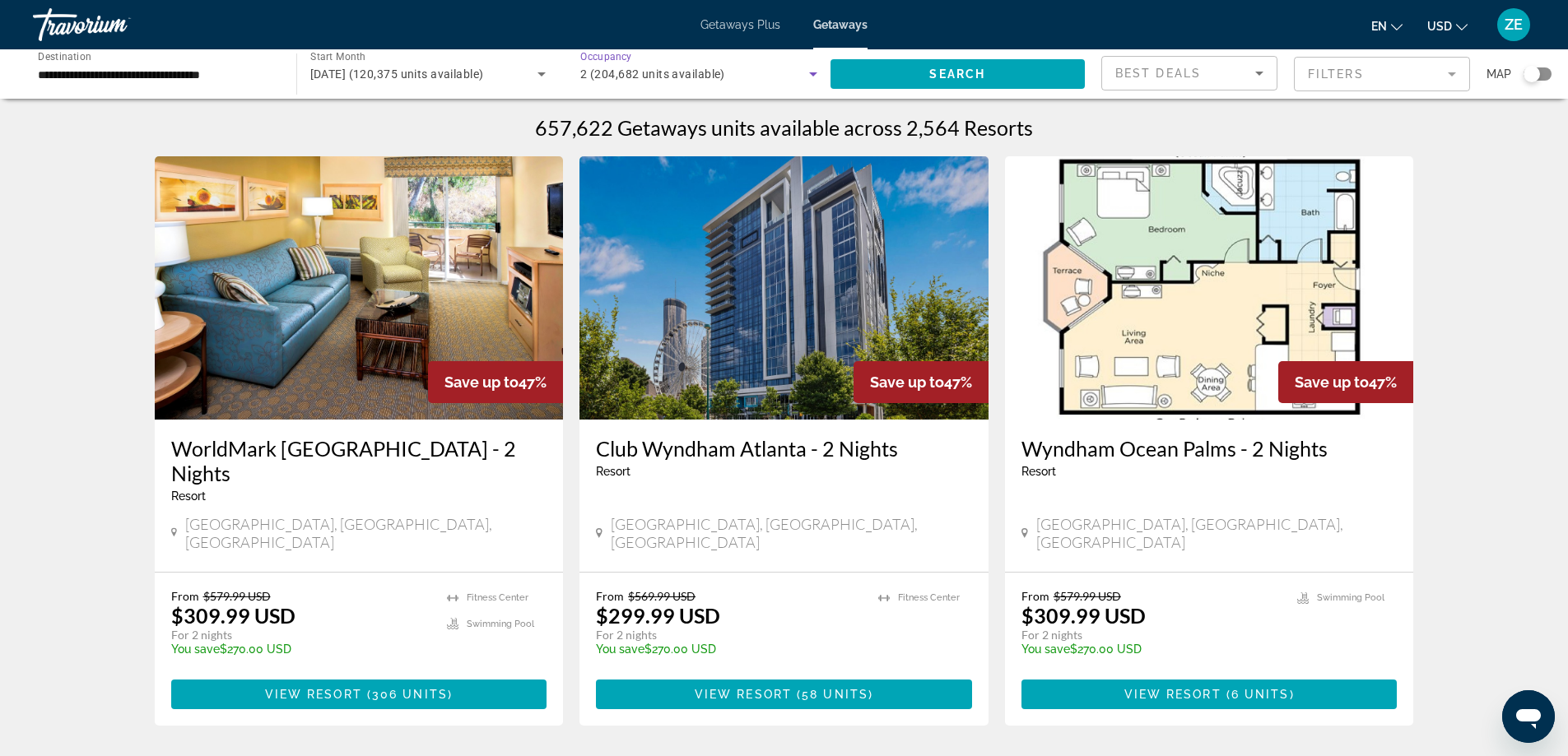
click at [803, 72] on icon "Search widget" at bounding box center [813, 74] width 20 height 20
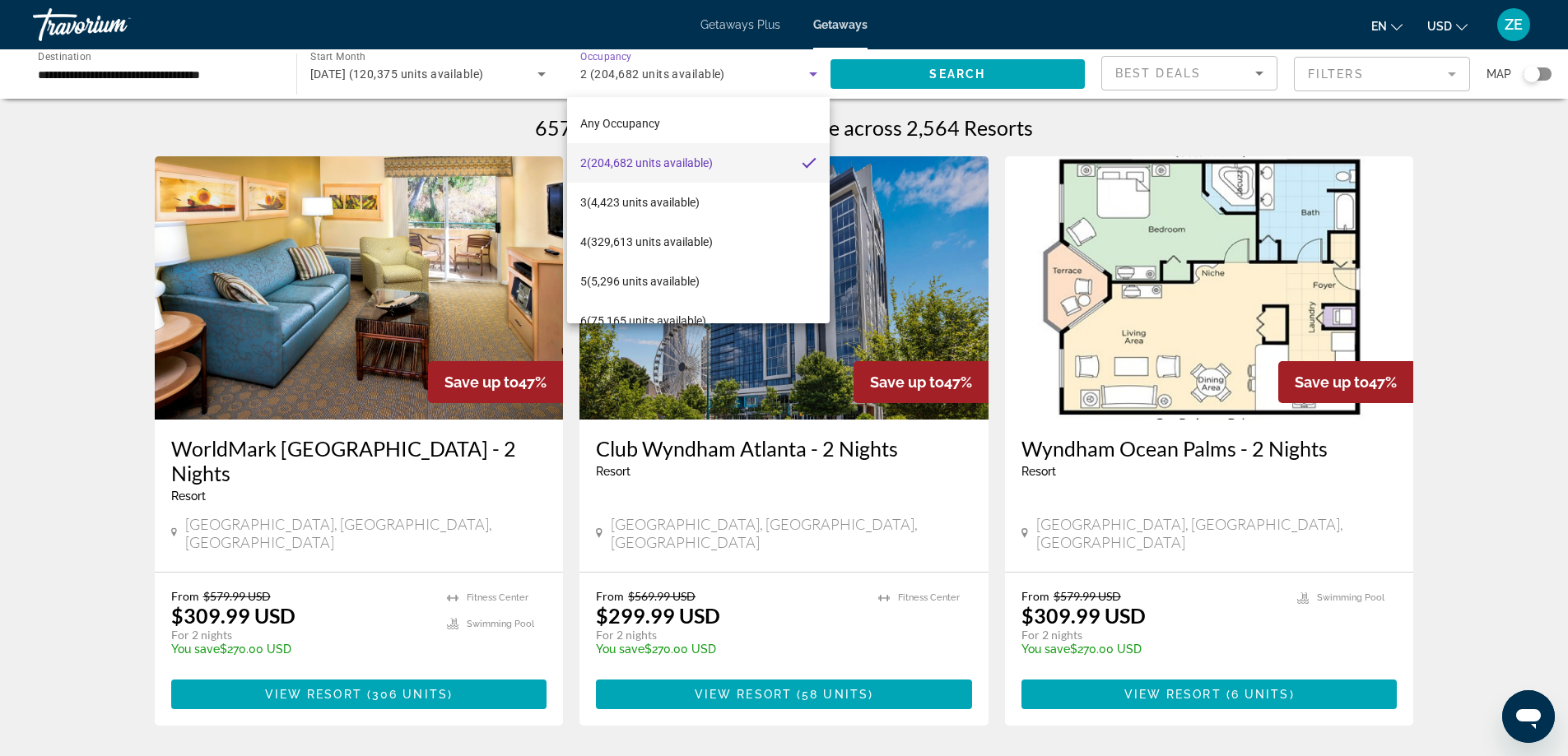
click at [872, 72] on div at bounding box center [784, 378] width 1568 height 756
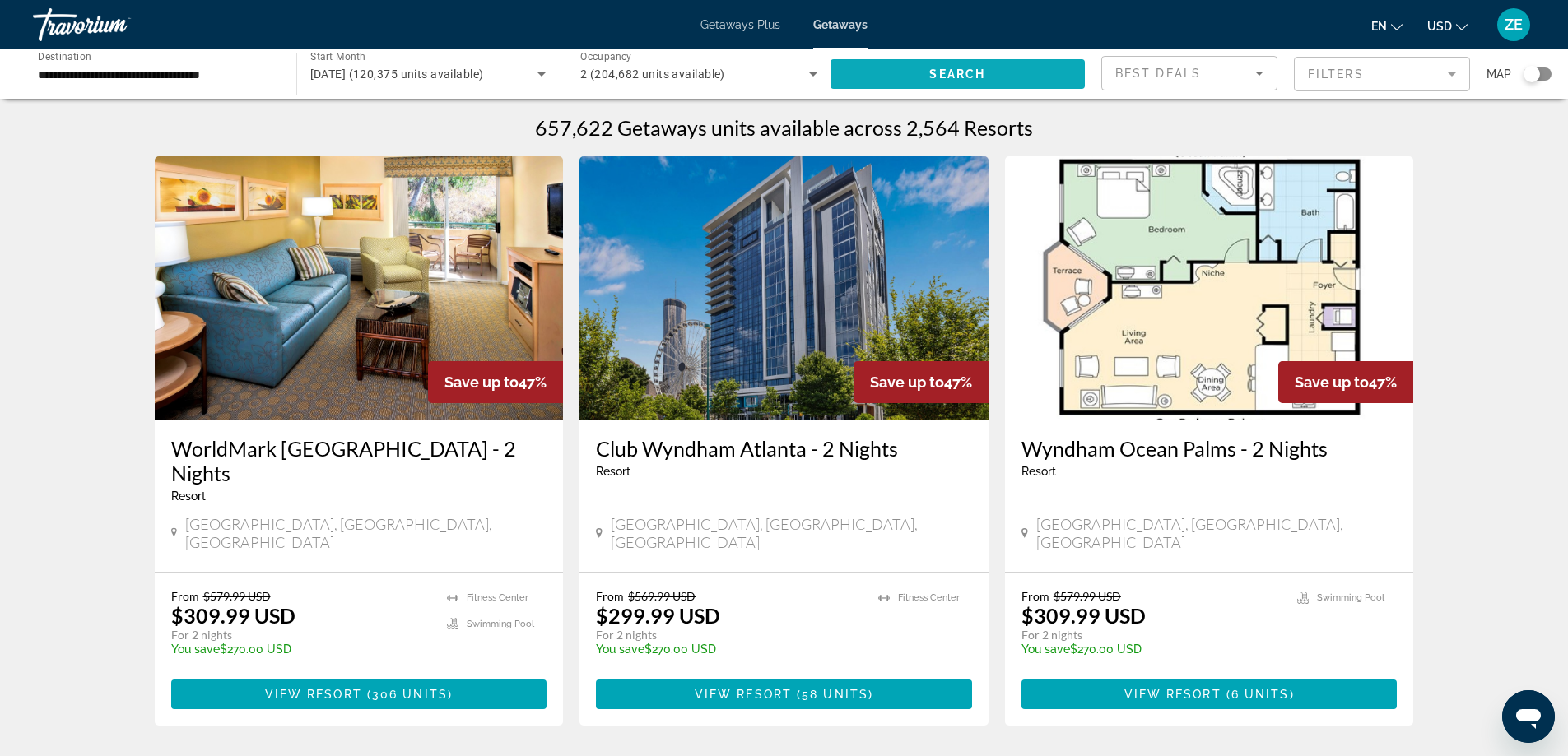
click at [894, 79] on span "Search widget" at bounding box center [958, 74] width 255 height 40
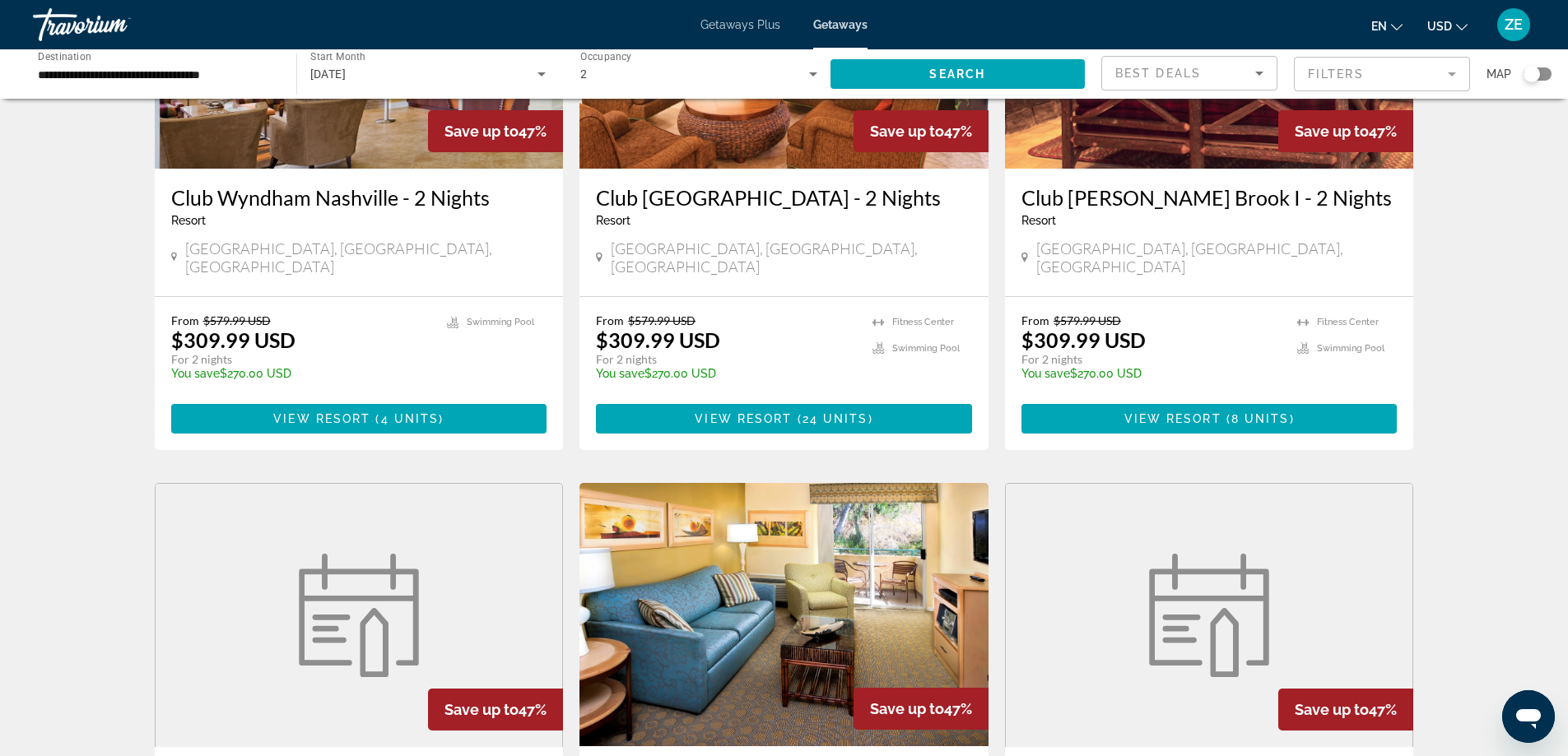
scroll to position [1809, 0]
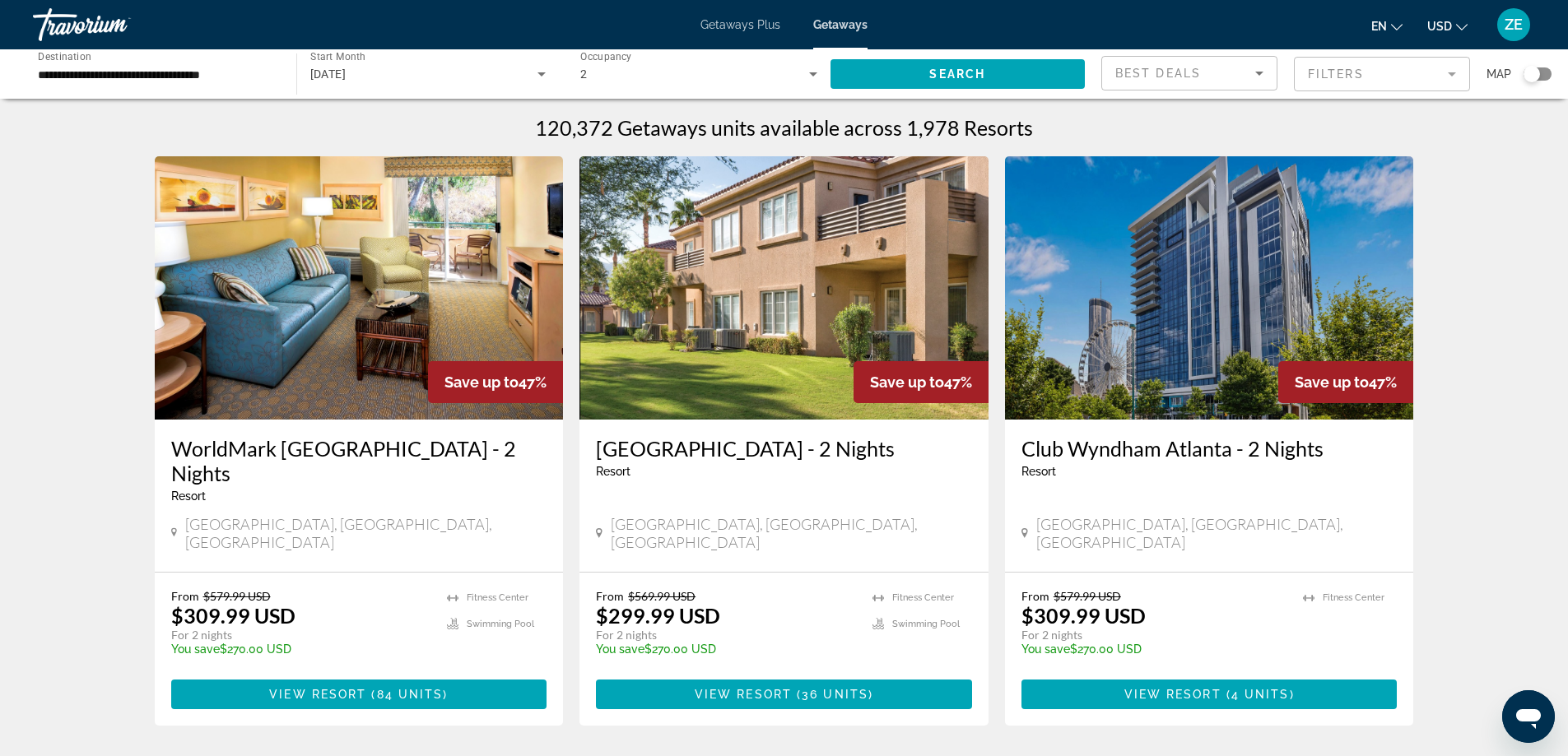
click at [1307, 71] on mat-form-field "Filters" at bounding box center [1381, 74] width 176 height 34
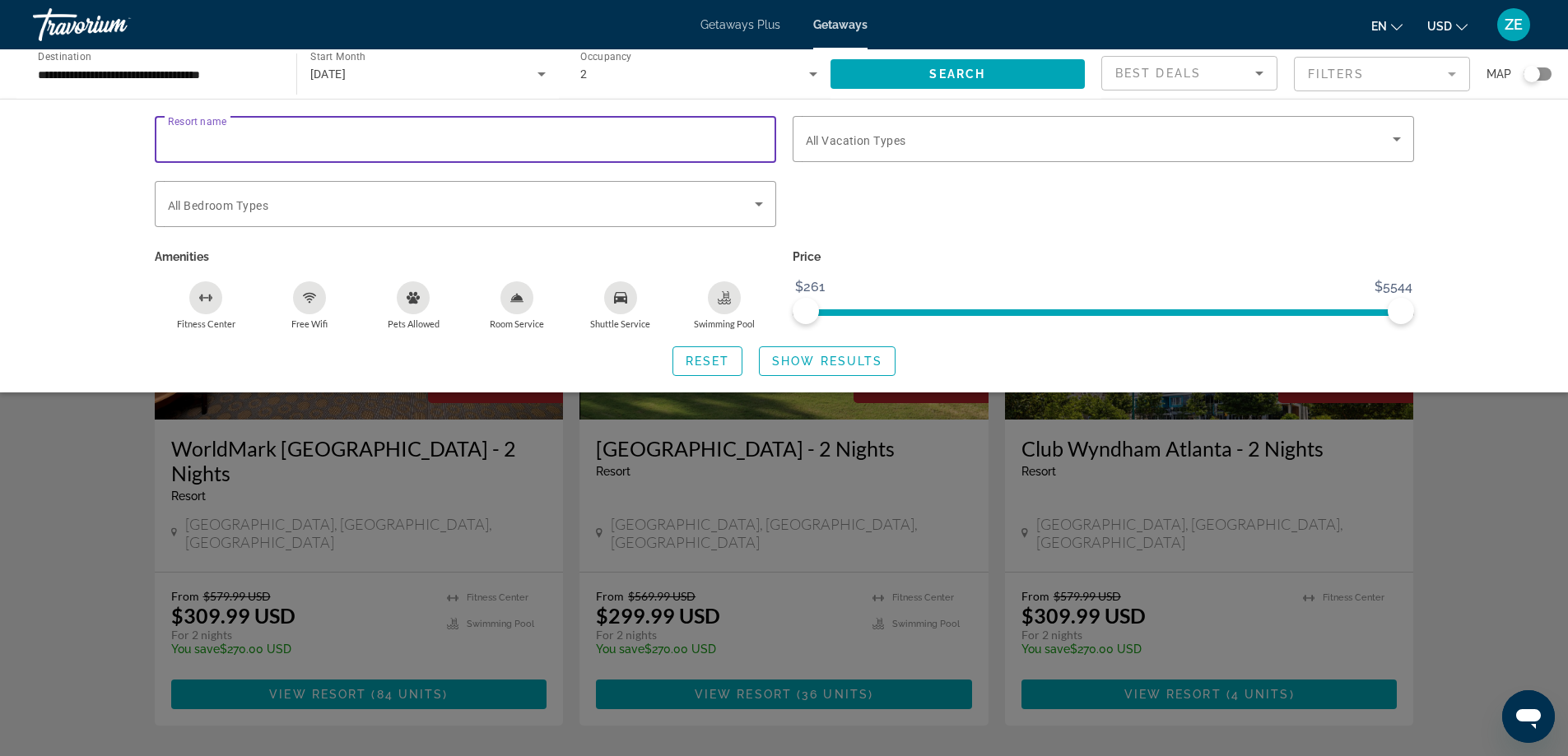
click at [404, 148] on input "Resort name" at bounding box center [465, 140] width 595 height 20
type input "******"
click at [789, 354] on span "Show Results" at bounding box center [827, 360] width 110 height 14
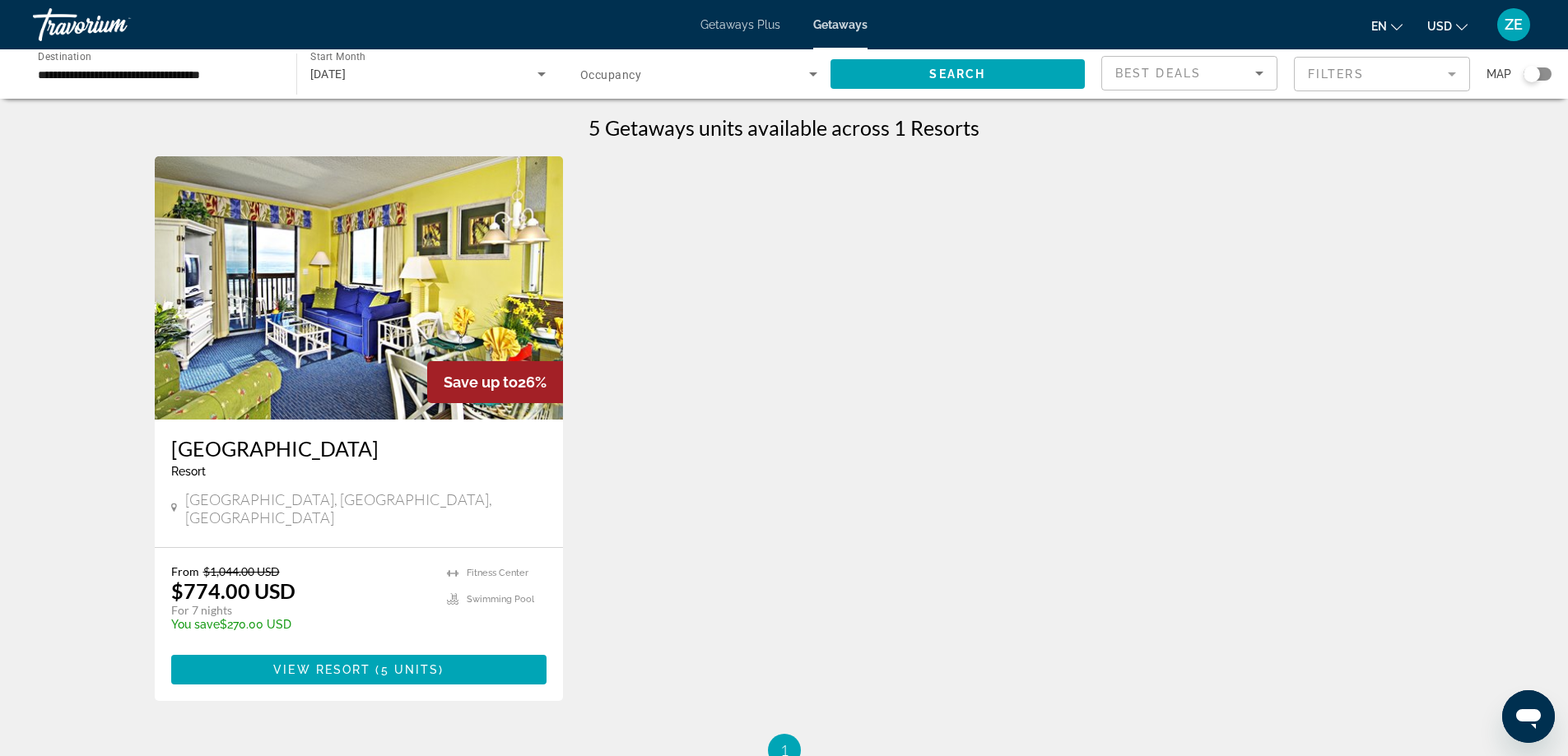
click at [1344, 88] on mat-form-field "Filters" at bounding box center [1381, 74] width 176 height 34
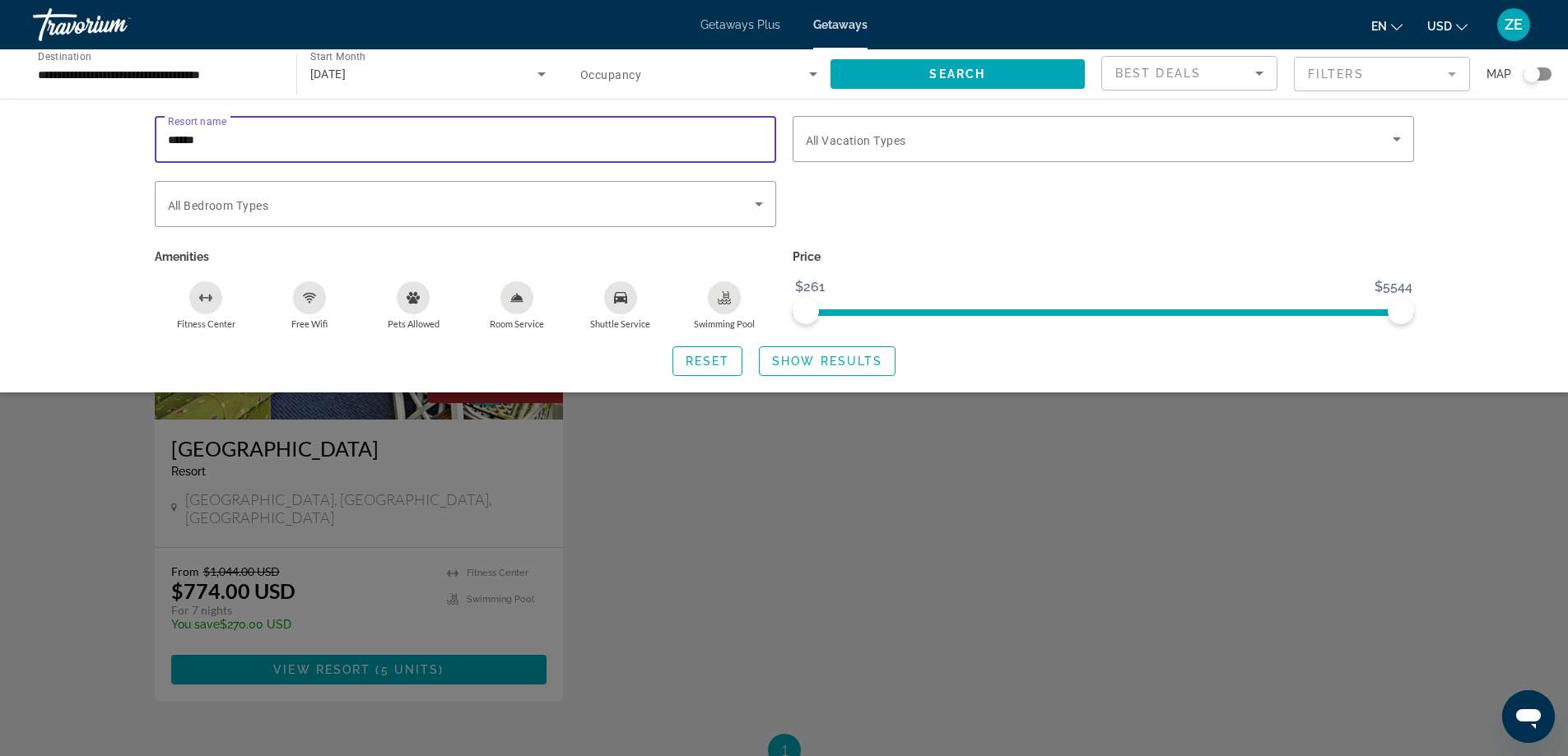
drag, startPoint x: 424, startPoint y: 141, endPoint x: 81, endPoint y: 156, distance: 343.3
click at [81, 156] on div "Resort name ****** Vacation Types All Vacation Types Bedroom Types All Bedroom …" at bounding box center [784, 246] width 1568 height 294
type input "*****"
click at [802, 368] on span "Search widget" at bounding box center [828, 361] width 135 height 40
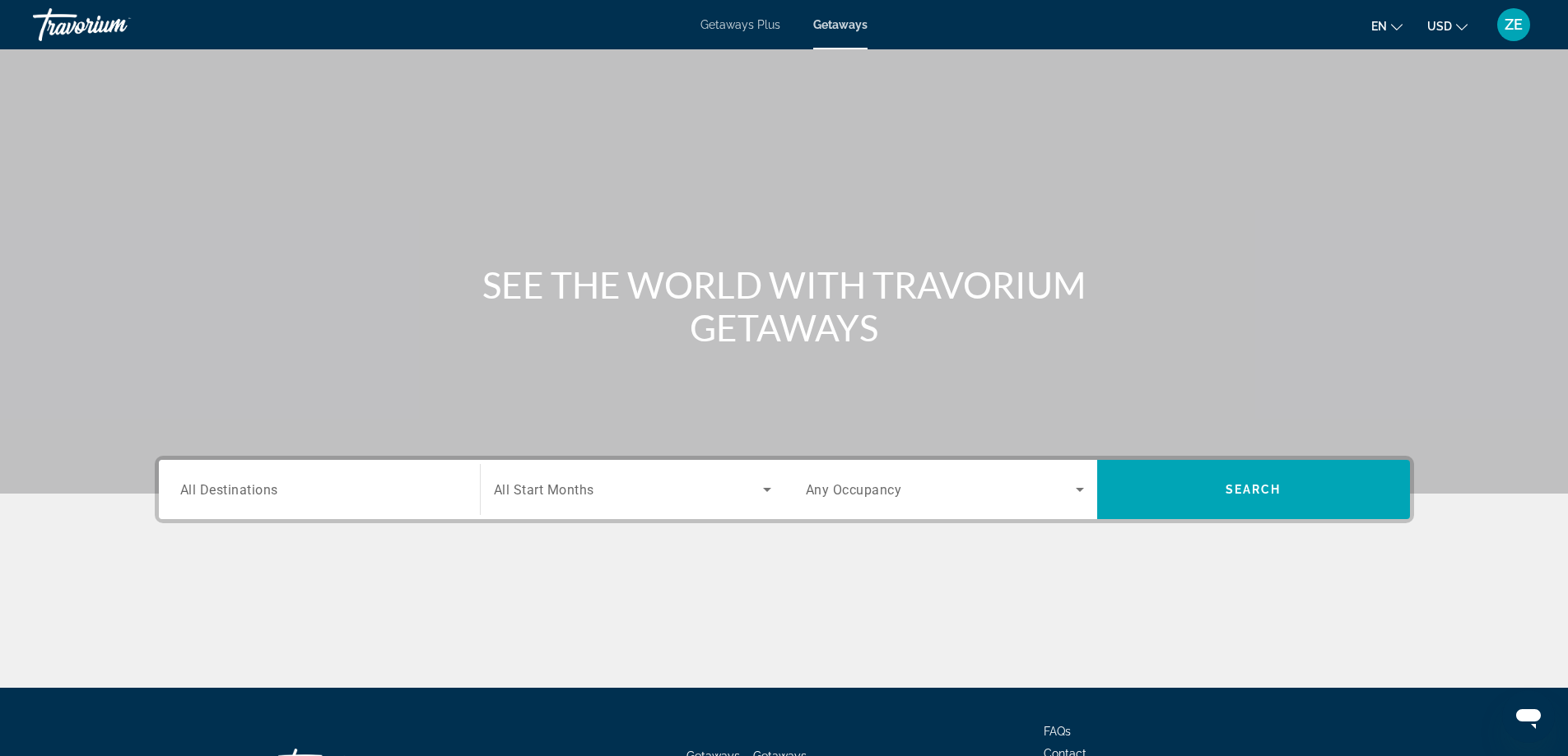
click at [379, 487] on input "Destination All Destinations" at bounding box center [319, 490] width 279 height 20
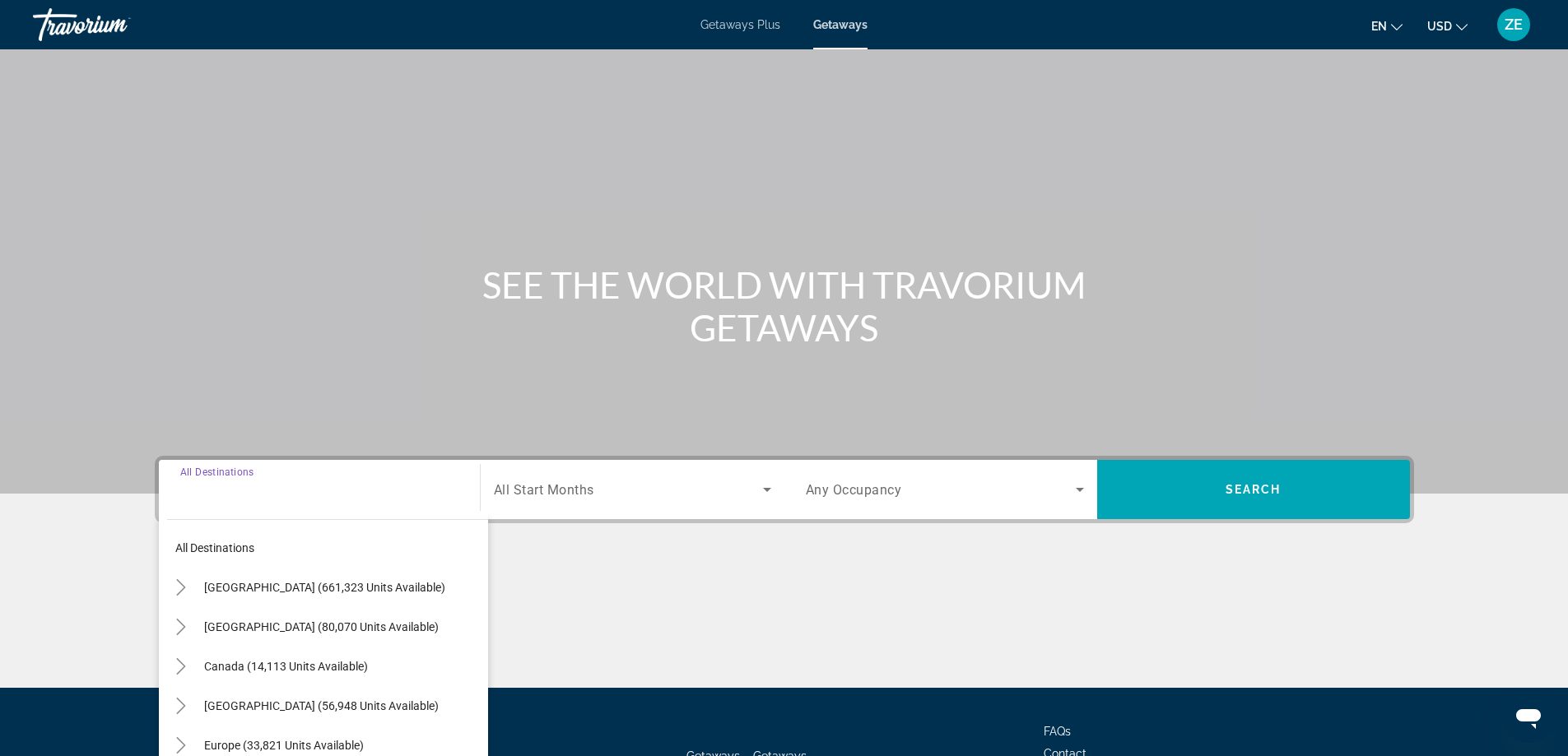
scroll to position [133, 0]
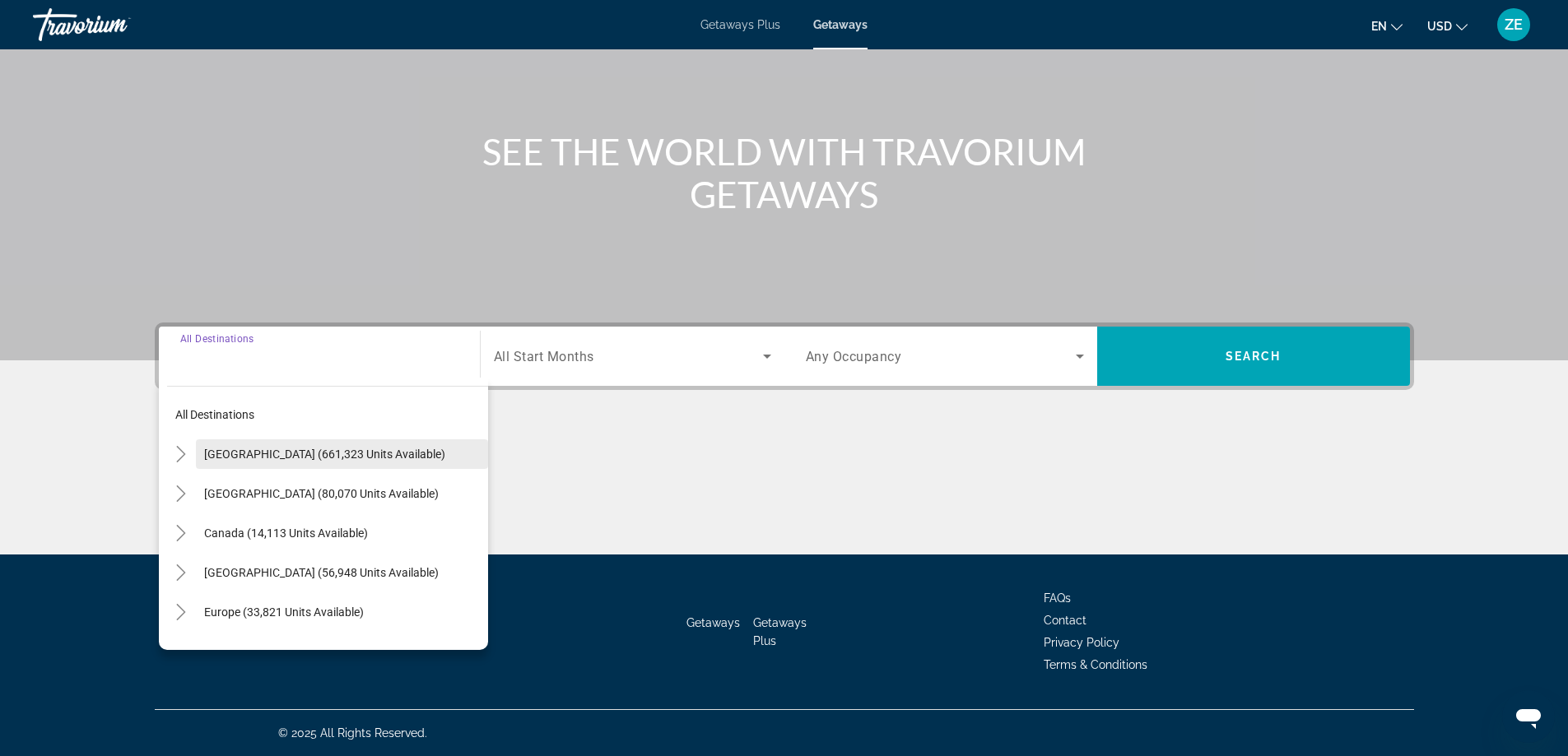
click at [373, 459] on span "[GEOGRAPHIC_DATA] (661,323 units available)" at bounding box center [324, 454] width 241 height 14
type input "**********"
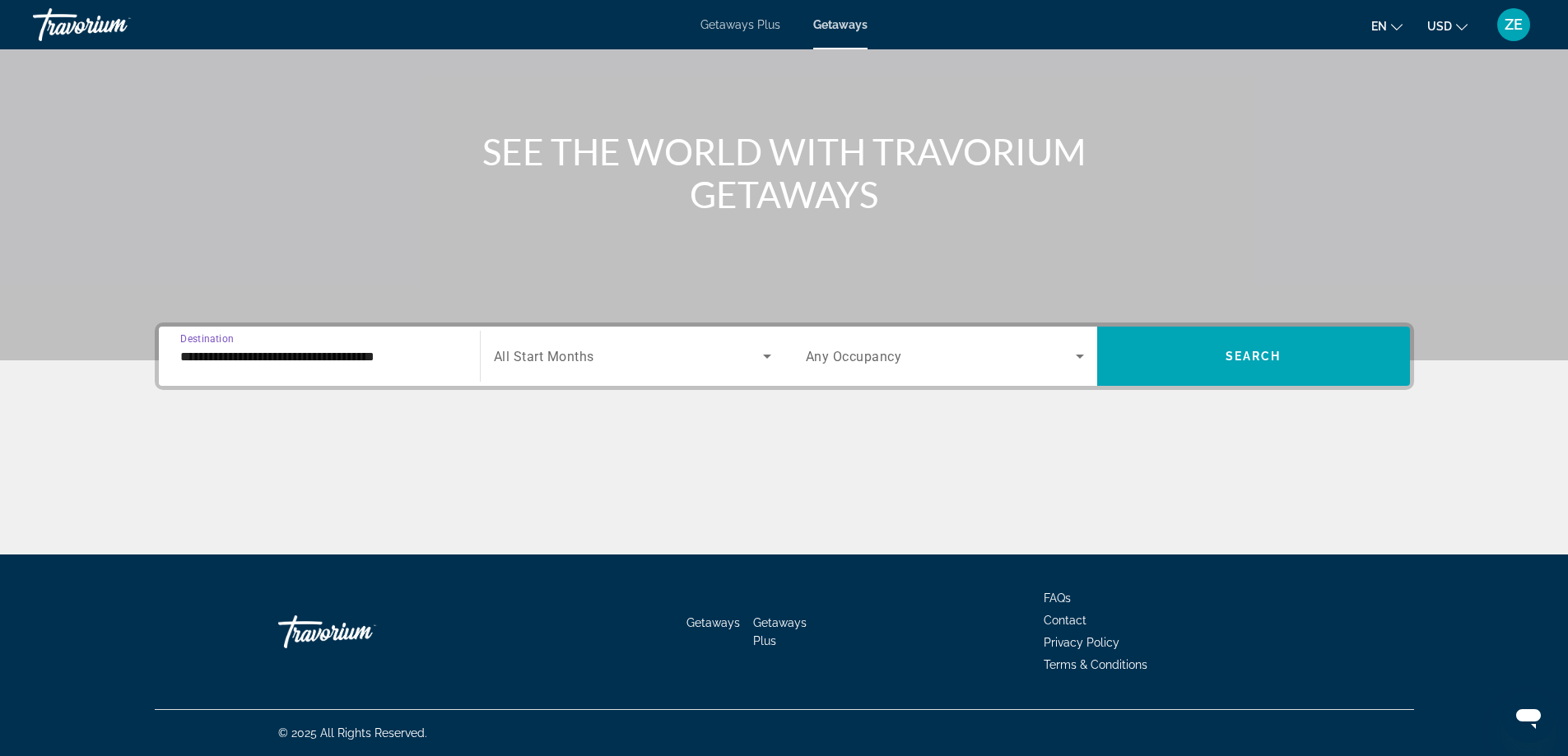
click at [531, 379] on div "Start Month All Start Months" at bounding box center [632, 356] width 305 height 59
click at [769, 354] on icon "Search widget" at bounding box center [767, 356] width 20 height 20
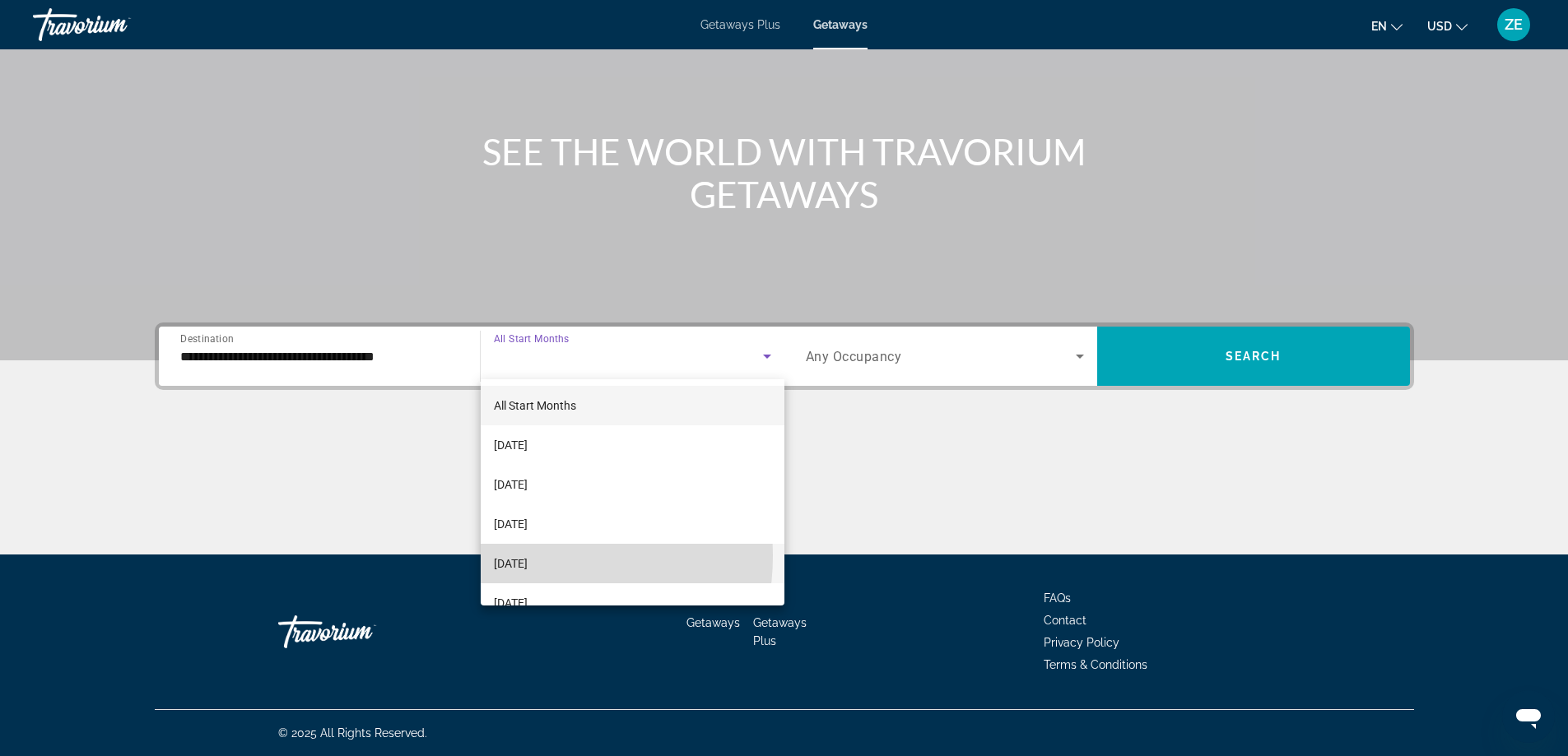
click at [512, 556] on span "[DATE]" at bounding box center [510, 563] width 33 height 20
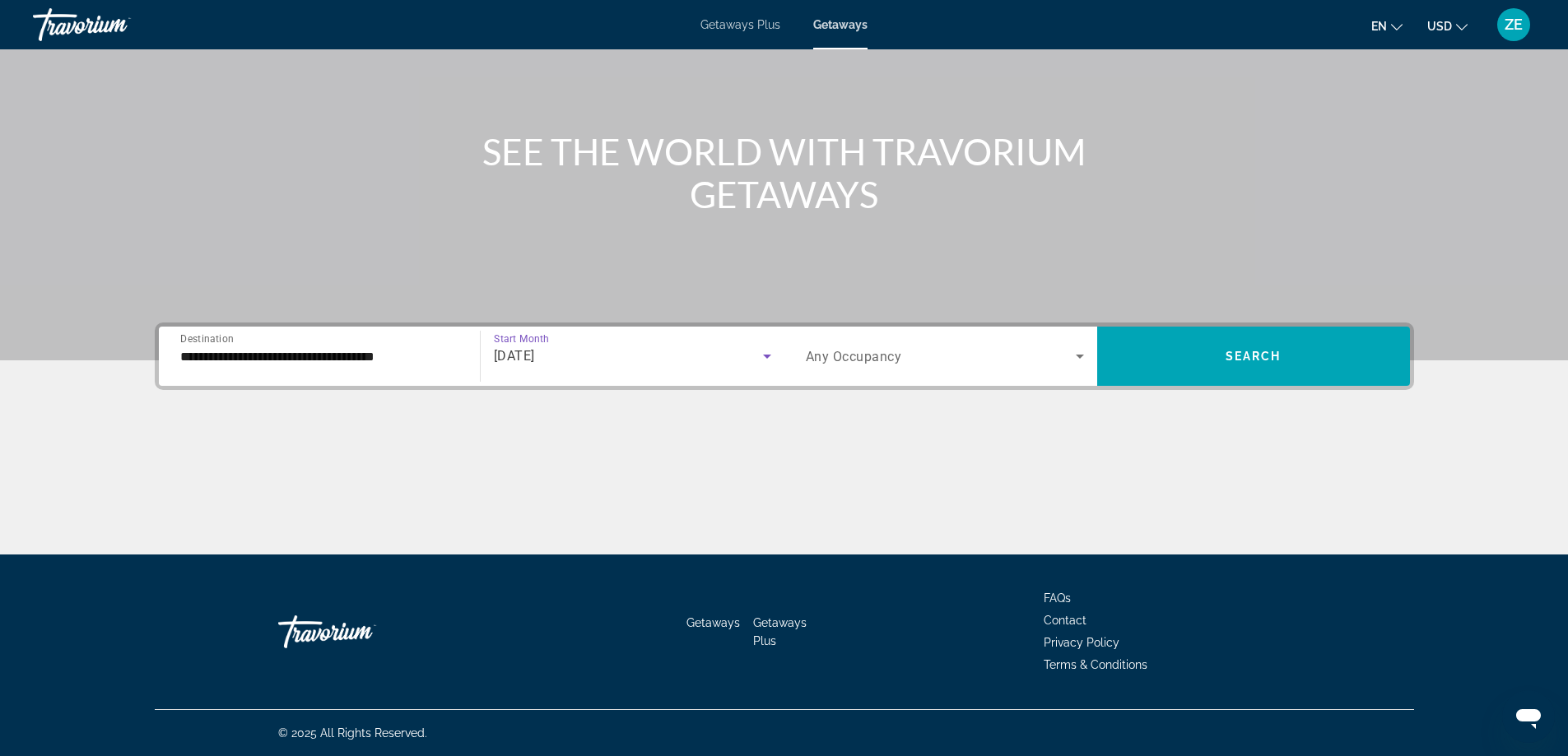
click at [935, 363] on span "Search widget" at bounding box center [940, 356] width 270 height 20
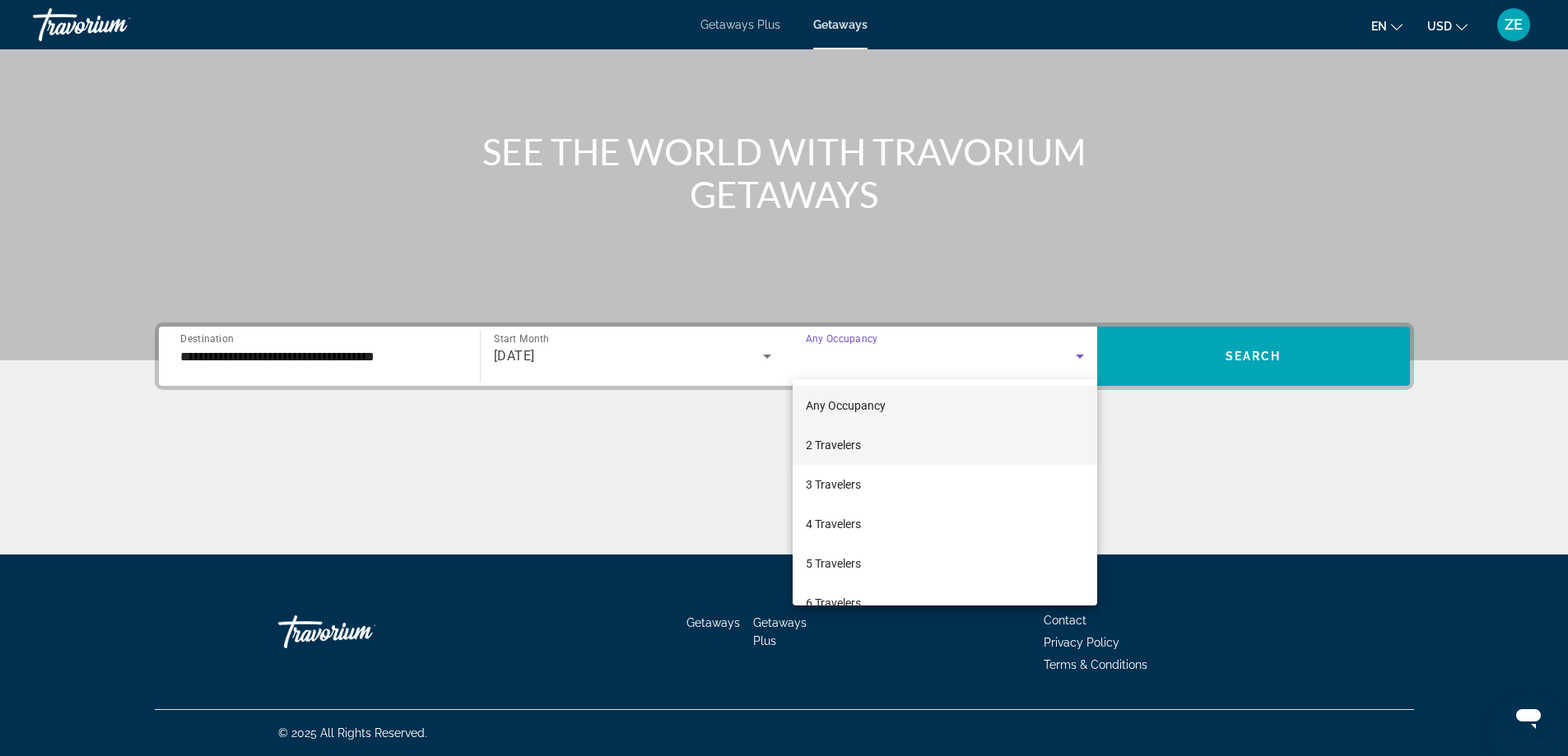
click at [837, 438] on span "2 Travelers" at bounding box center [833, 445] width 55 height 20
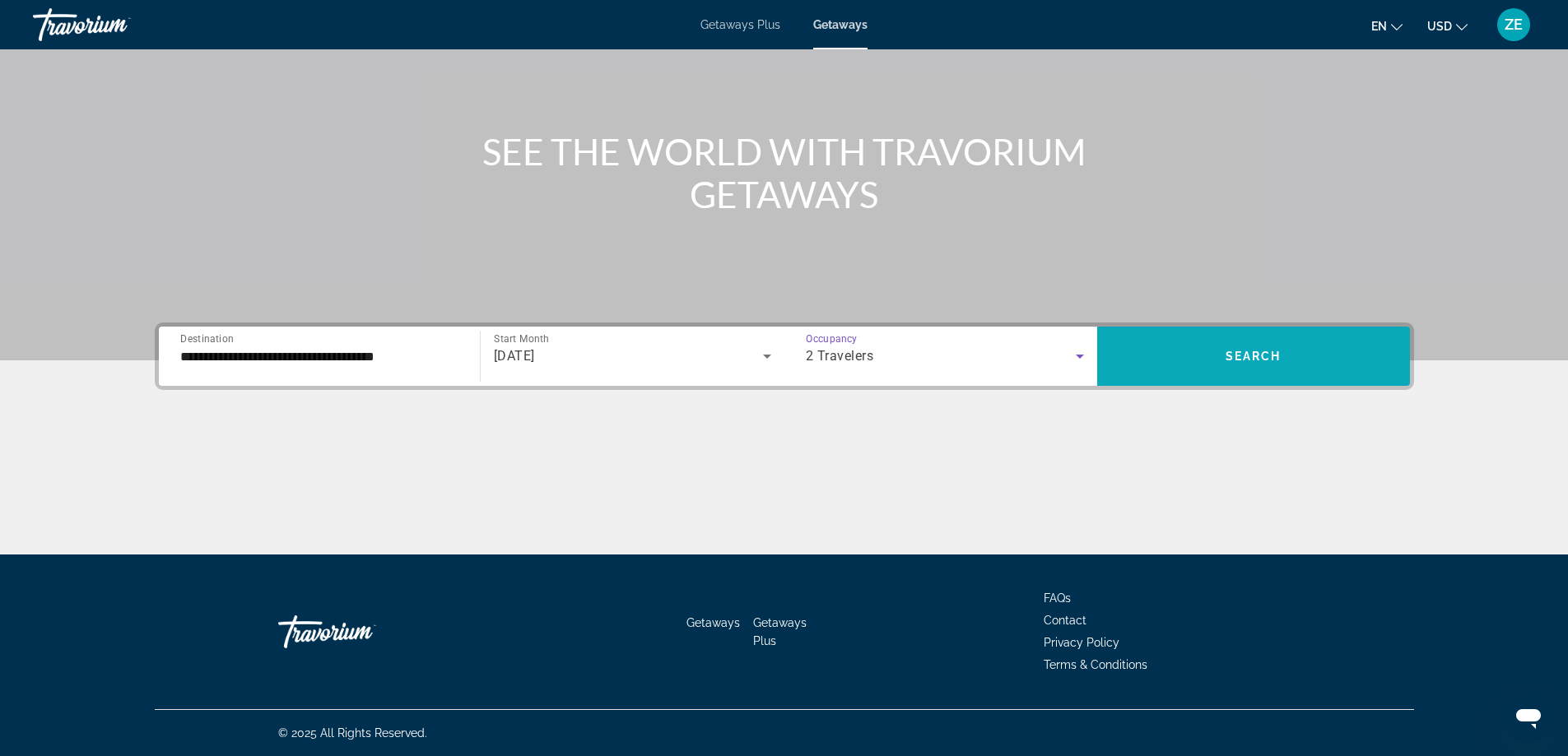
click at [1319, 363] on span "Search widget" at bounding box center [1253, 356] width 313 height 40
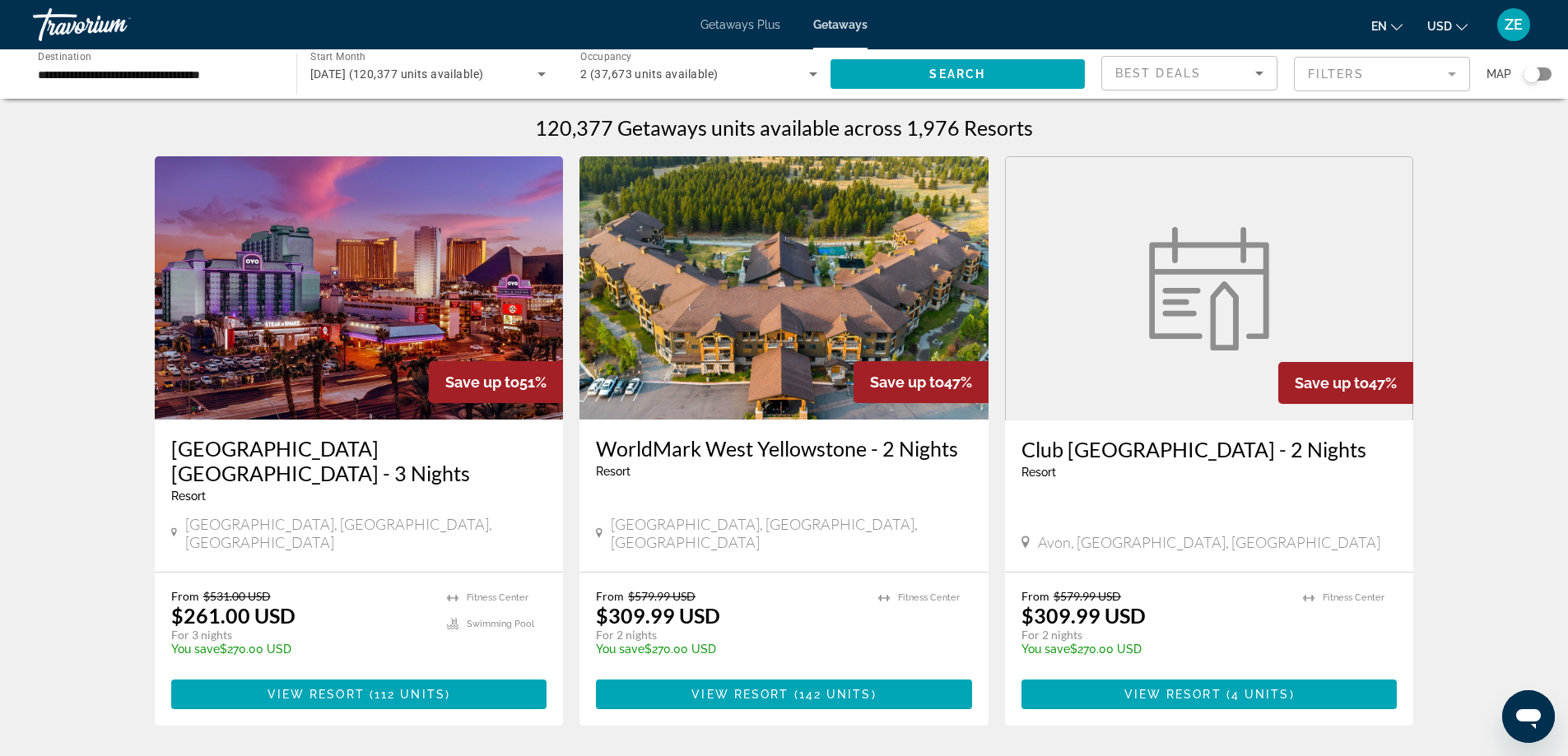
click at [1550, 77] on div "Search widget" at bounding box center [1537, 74] width 28 height 14
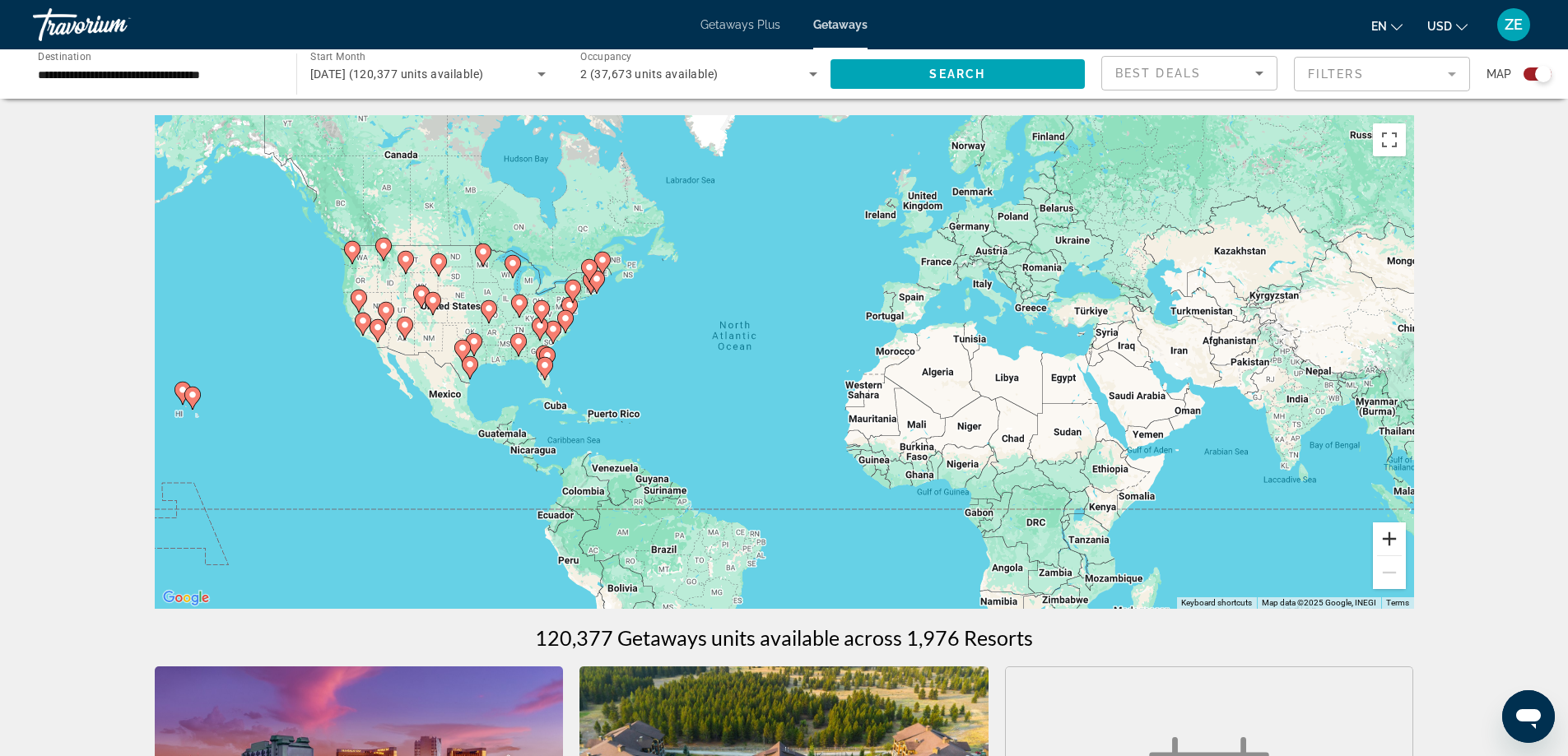
click at [1387, 541] on button "Zoom in" at bounding box center [1389, 539] width 33 height 33
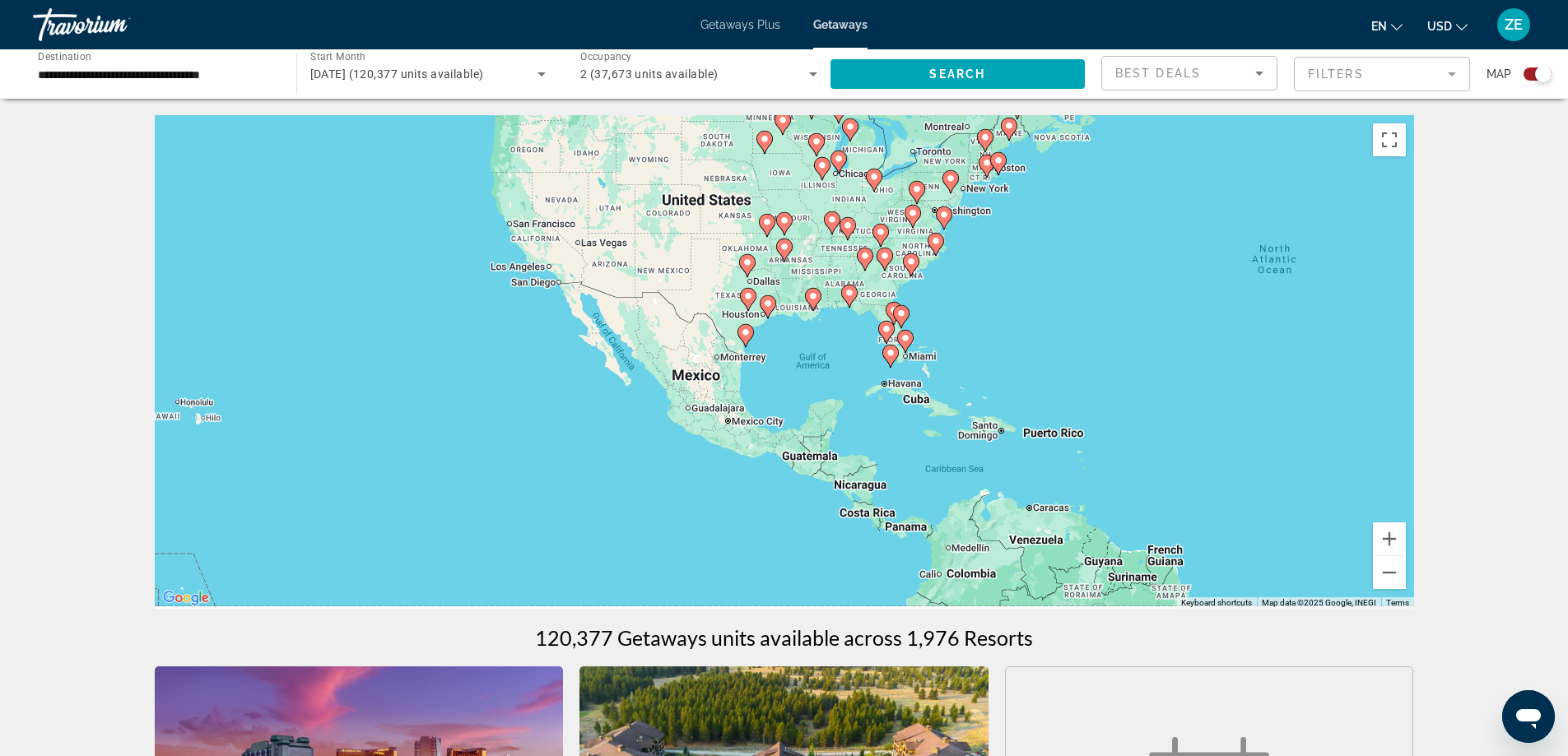
drag, startPoint x: 610, startPoint y: 462, endPoint x: 1203, endPoint y: 411, distance: 595.2
click at [1203, 411] on div "To activate drag with keyboard, press Alt + Enter. Once in keyboard drag state,…" at bounding box center [784, 362] width 1260 height 494
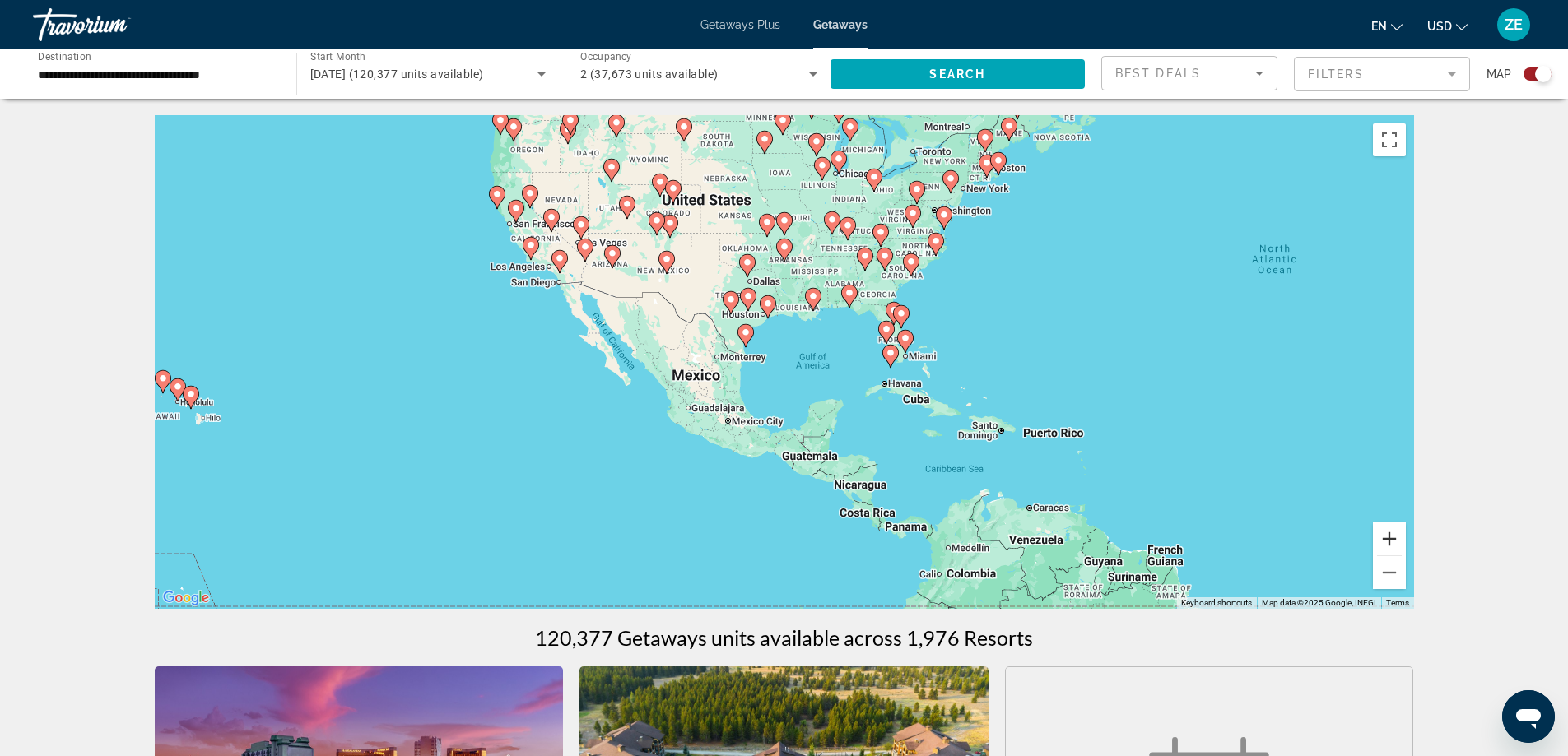
click at [1394, 543] on button "Zoom in" at bounding box center [1389, 539] width 33 height 33
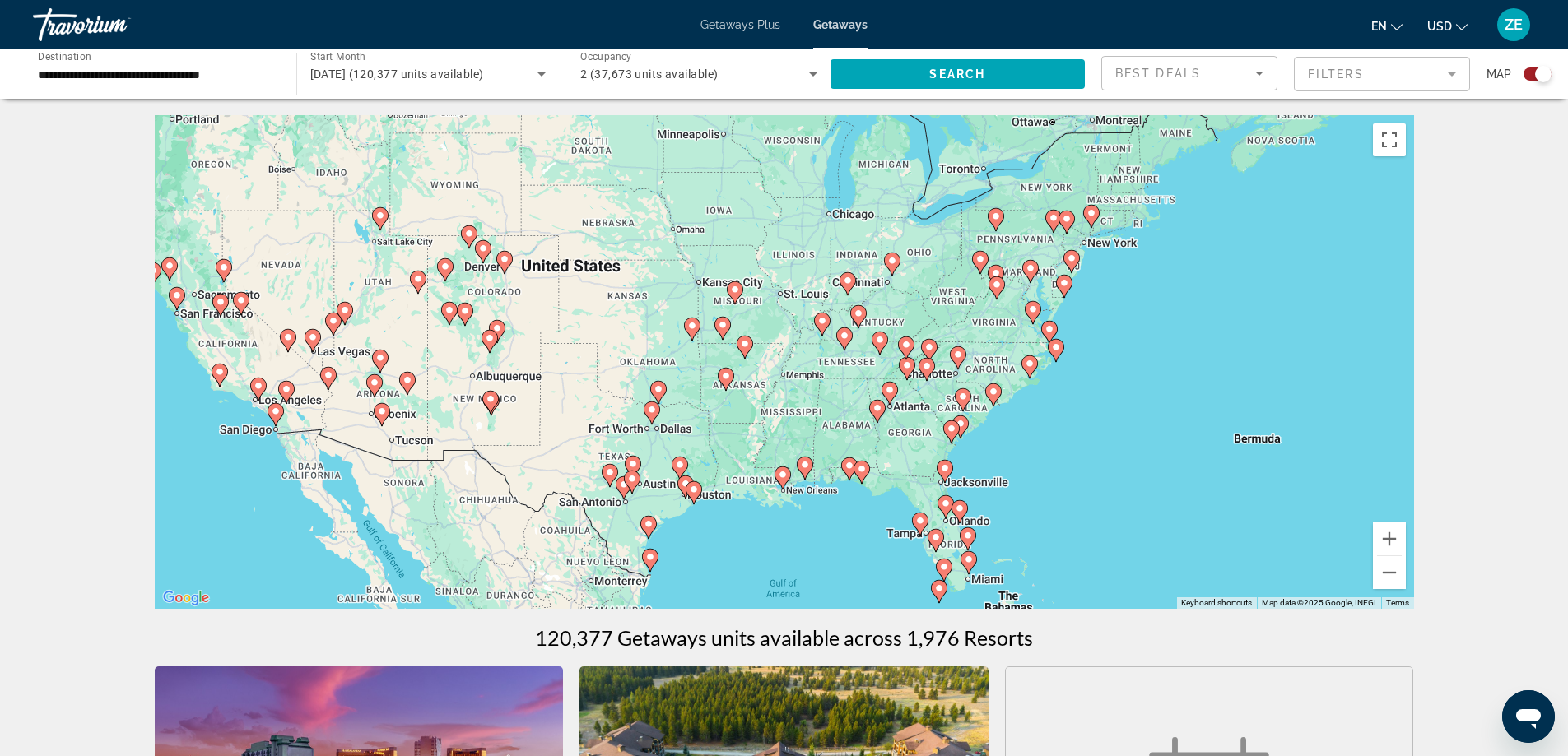
drag, startPoint x: 1138, startPoint y: 280, endPoint x: 1072, endPoint y: 513, distance: 242.2
click at [1072, 513] on div "To activate drag with keyboard, press Alt + Enter. Once in keyboard drag state,…" at bounding box center [784, 362] width 1260 height 494
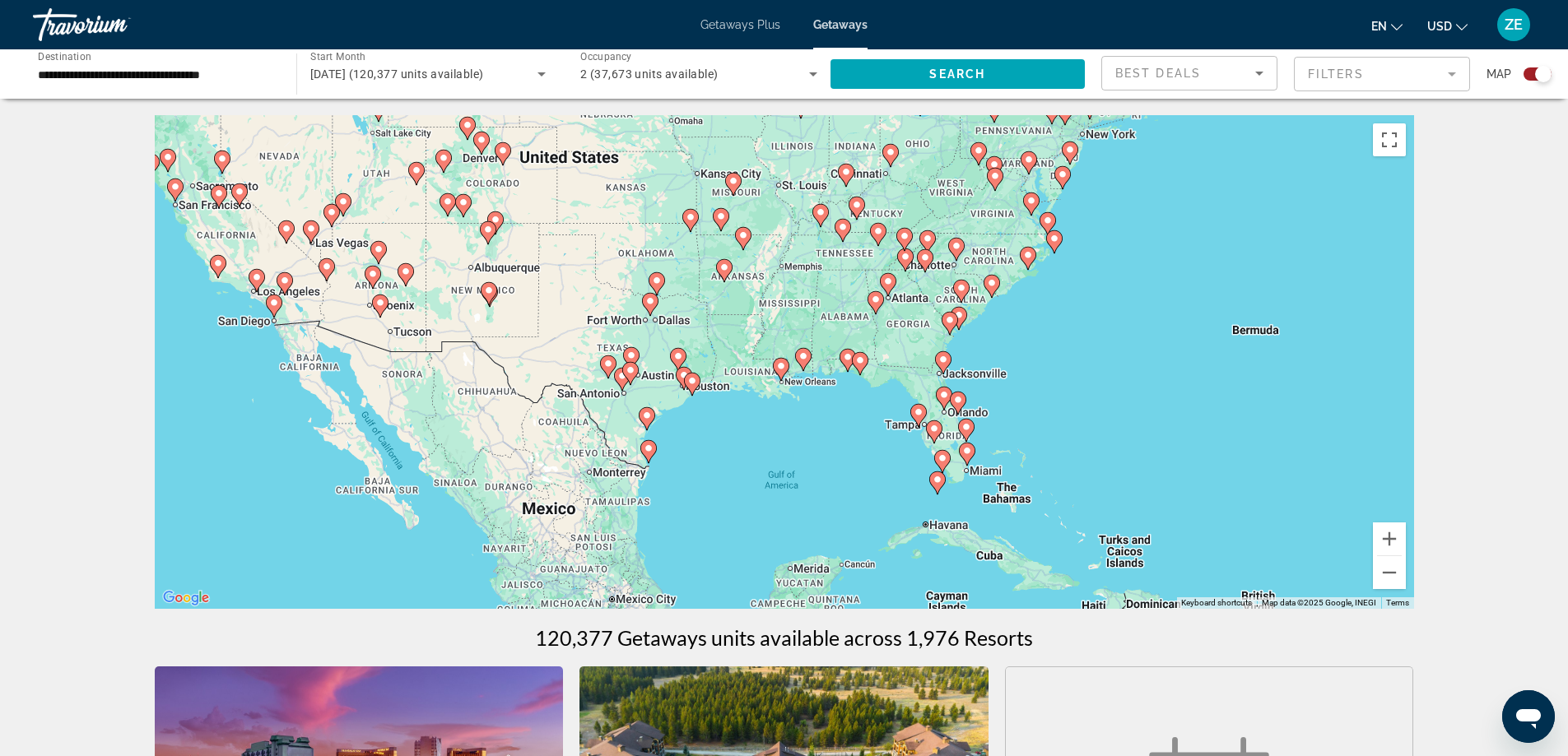
drag, startPoint x: 1297, startPoint y: 420, endPoint x: 1299, endPoint y: 314, distance: 106.0
click at [1299, 314] on div "To activate drag with keyboard, press Alt + Enter. Once in keyboard drag state,…" at bounding box center [784, 362] width 1260 height 494
click at [1392, 534] on button "Zoom in" at bounding box center [1389, 539] width 33 height 33
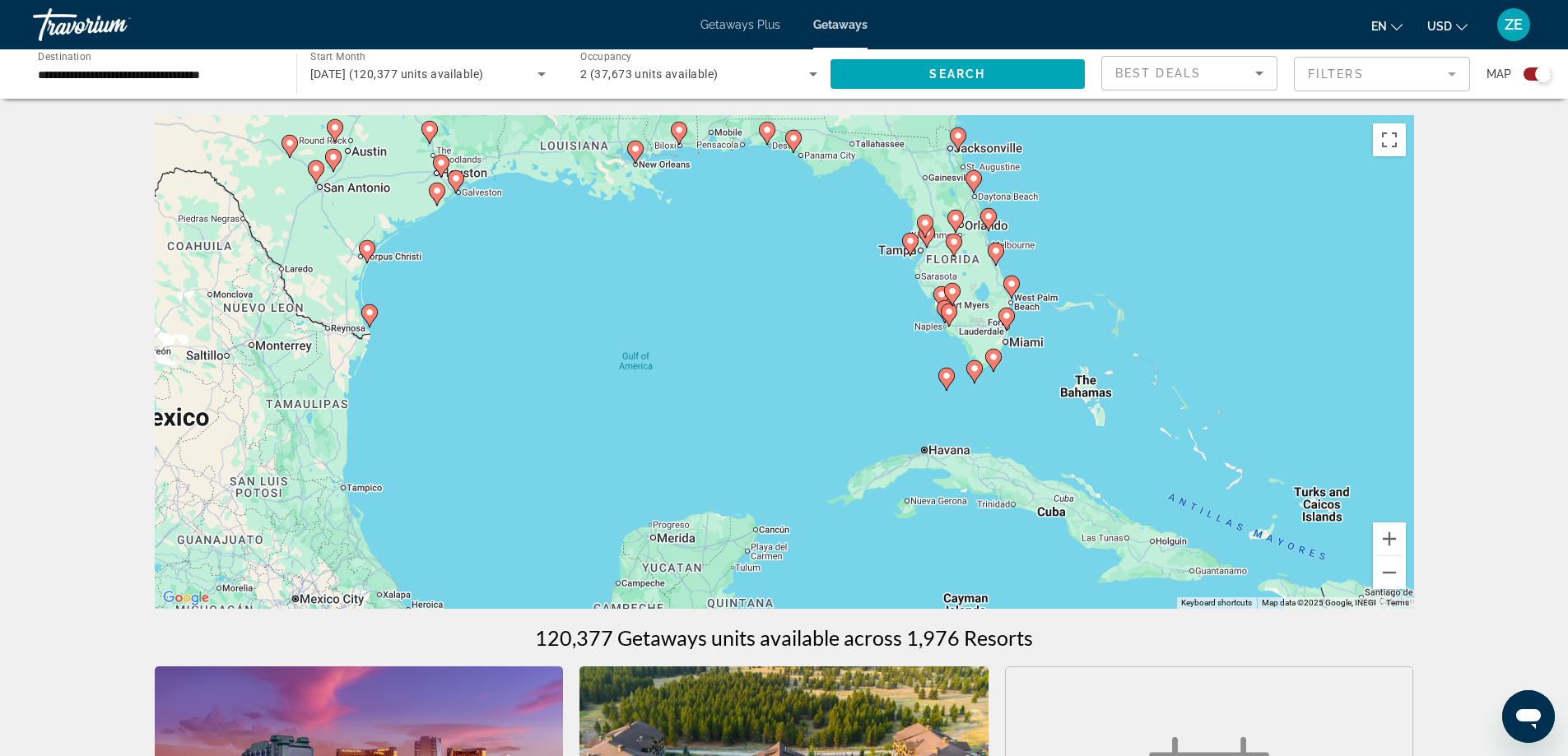
drag, startPoint x: 1247, startPoint y: 511, endPoint x: 1104, endPoint y: 272, distance: 278.5
click at [1104, 272] on div "To activate drag with keyboard, press Alt + Enter. Once in keyboard drag state,…" at bounding box center [784, 362] width 1260 height 494
click at [1391, 537] on button "Zoom in" at bounding box center [1389, 539] width 33 height 33
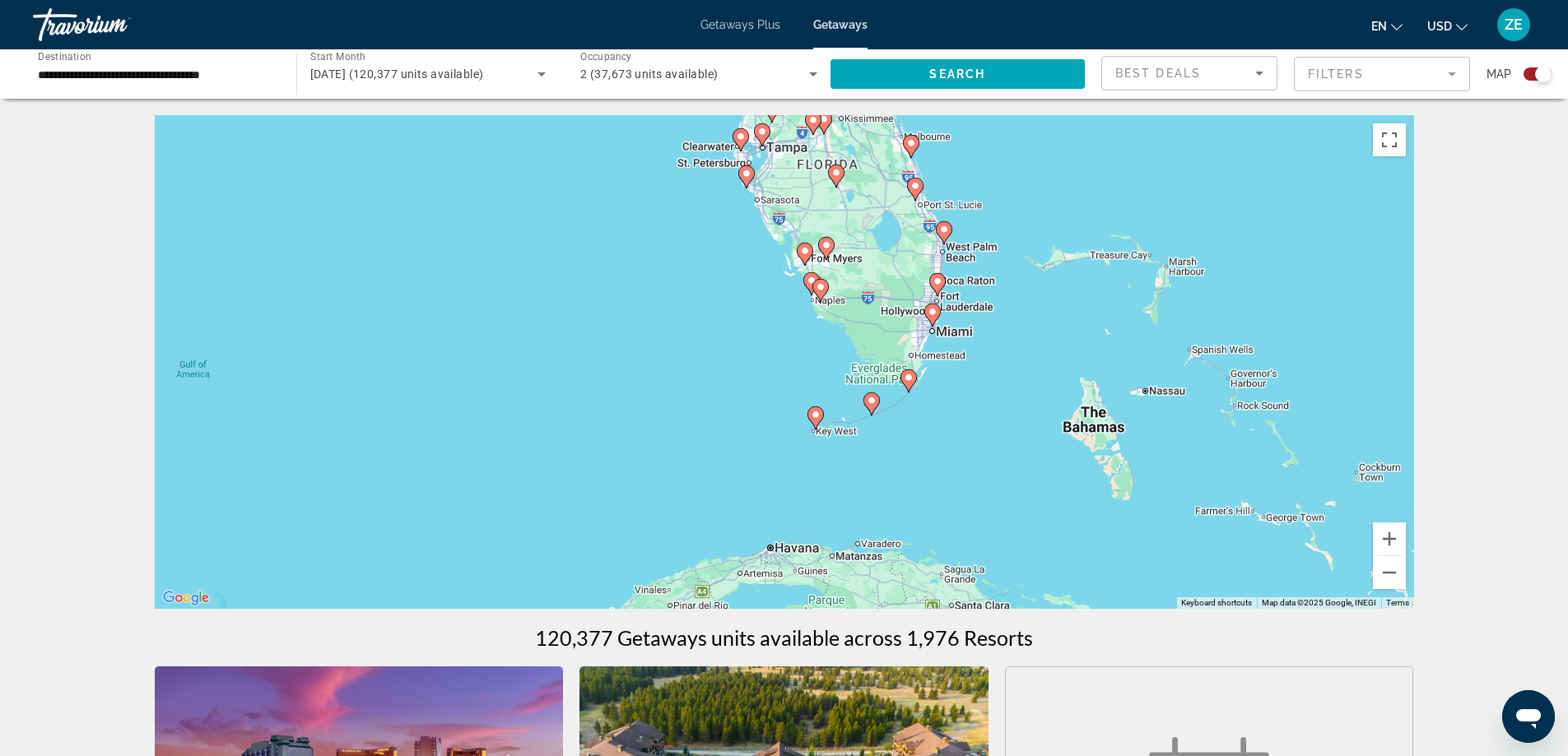
drag, startPoint x: 1260, startPoint y: 424, endPoint x: 957, endPoint y: 437, distance: 303.3
click at [957, 437] on div "To activate drag with keyboard, press Alt + Enter. Once in keyboard drag state,…" at bounding box center [784, 362] width 1260 height 494
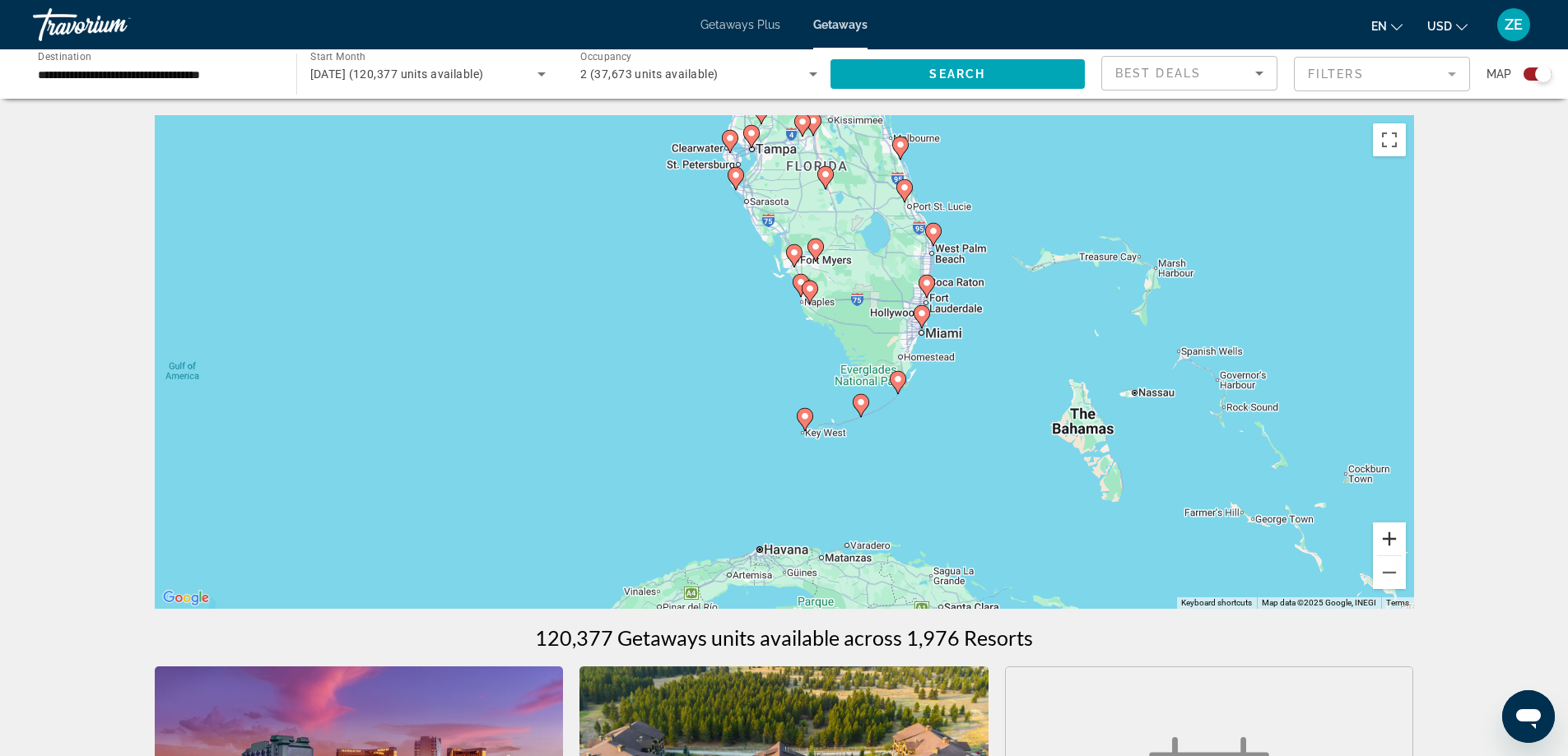
click at [1396, 541] on button "Zoom in" at bounding box center [1389, 539] width 33 height 33
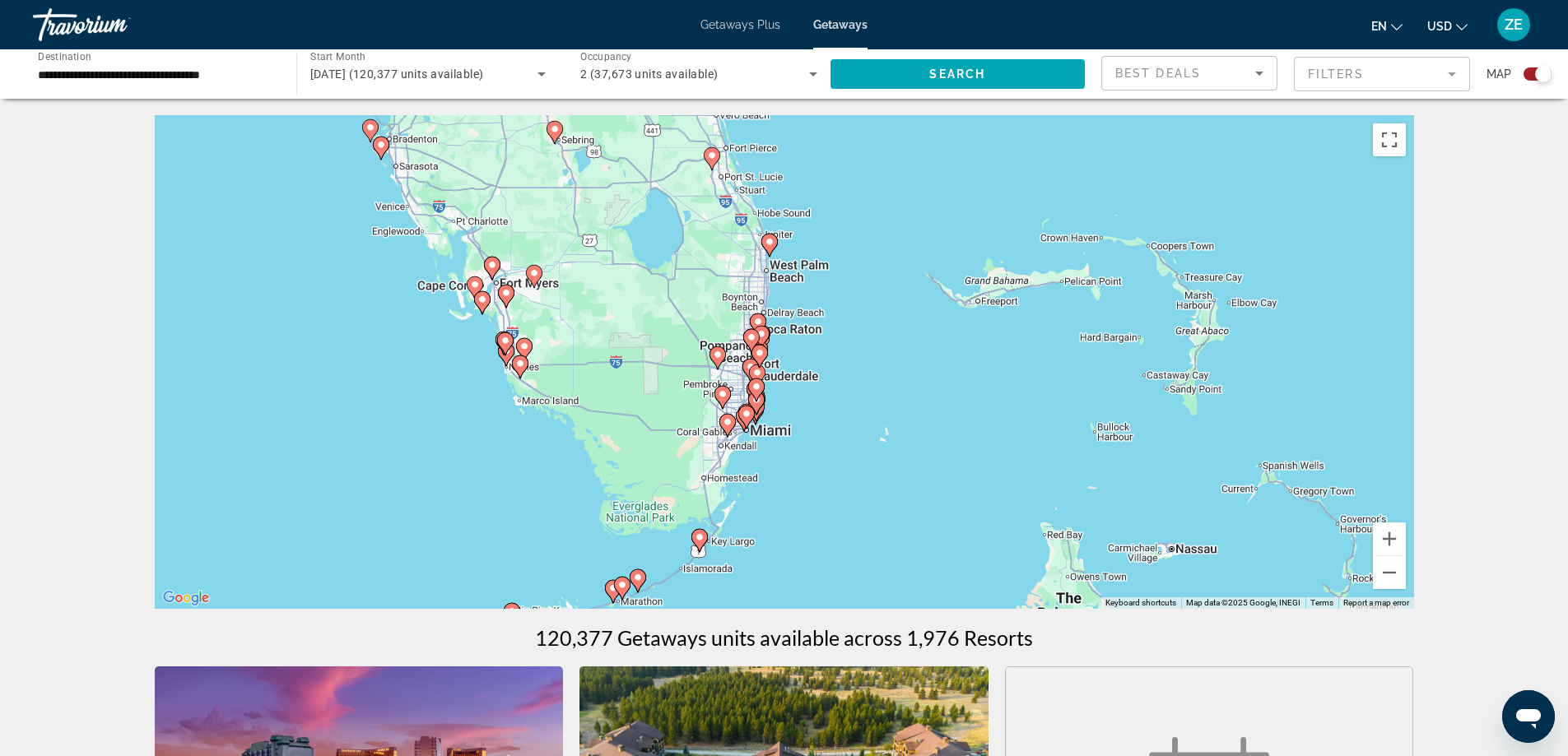
drag, startPoint x: 1273, startPoint y: 386, endPoint x: 991, endPoint y: 524, distance: 314.0
click at [960, 511] on div "To activate drag with keyboard, press Alt + Enter. Once in keyboard drag state,…" at bounding box center [784, 362] width 1260 height 494
click at [1393, 542] on button "Zoom in" at bounding box center [1389, 539] width 33 height 33
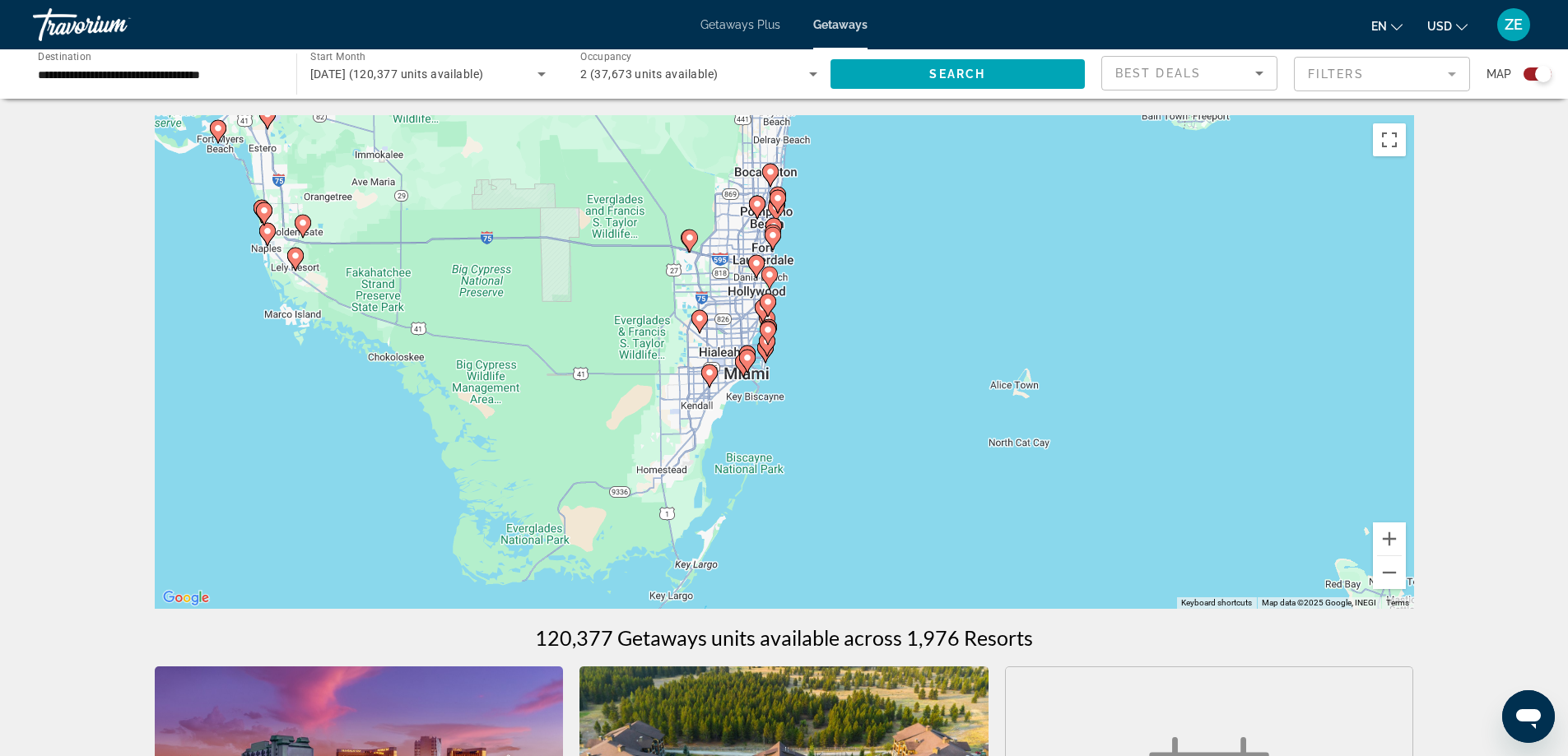
drag, startPoint x: 985, startPoint y: 441, endPoint x: 1008, endPoint y: 382, distance: 63.3
click at [1008, 382] on div "To activate drag with keyboard, press Alt + Enter. Once in keyboard drag state,…" at bounding box center [784, 362] width 1260 height 494
click at [1389, 539] on button "Zoom in" at bounding box center [1389, 539] width 33 height 33
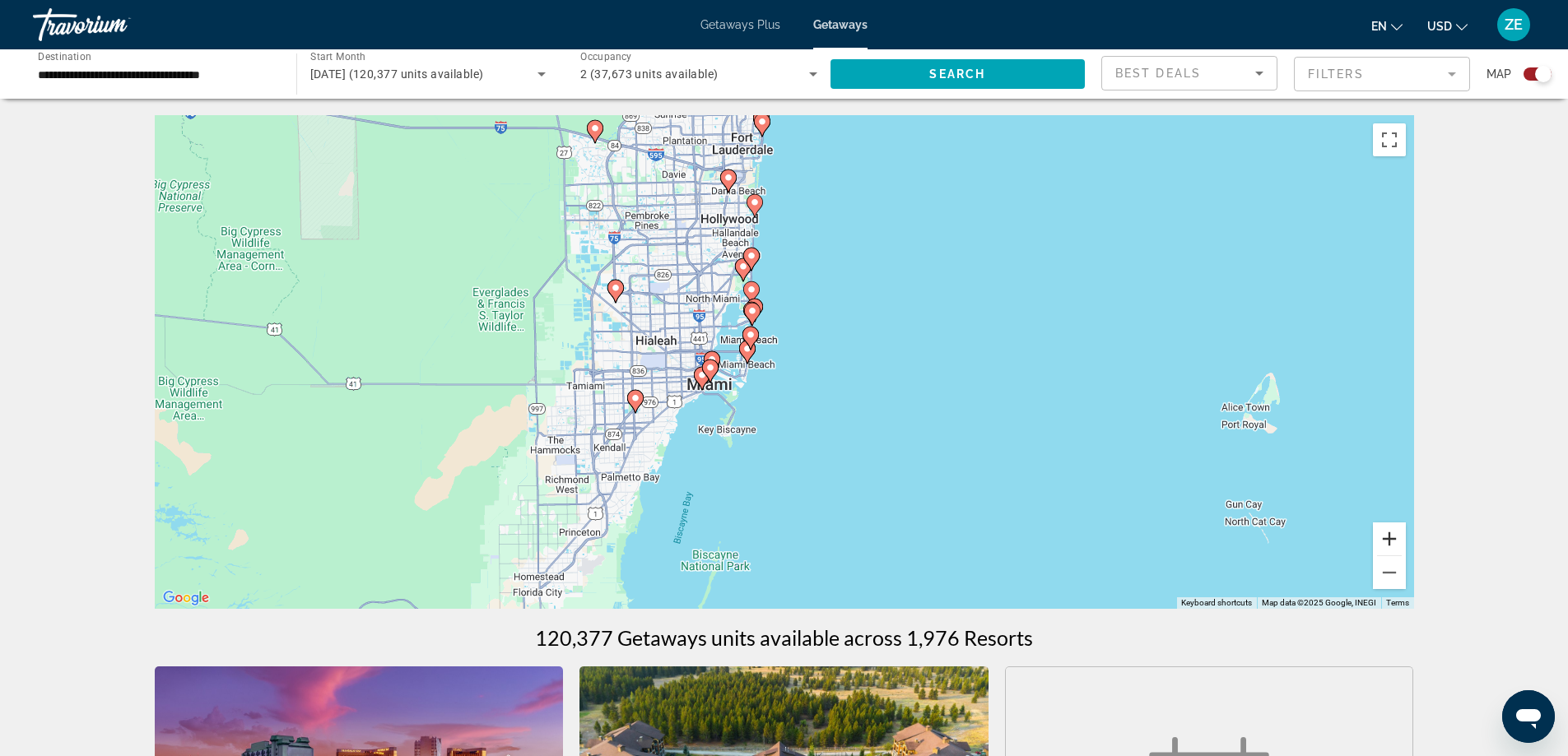
click at [1387, 539] on button "Zoom in" at bounding box center [1389, 539] width 33 height 33
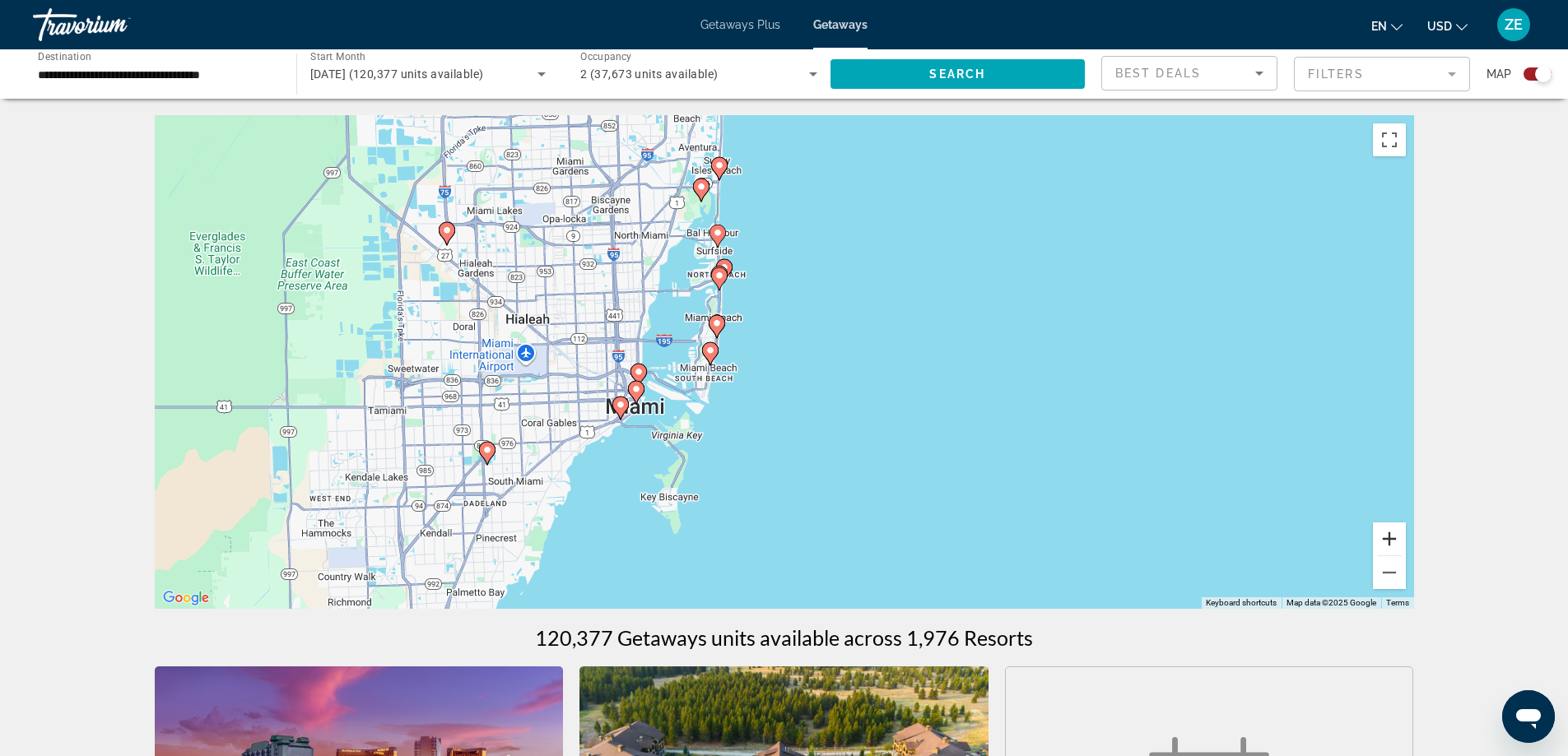
click at [1387, 539] on button "Zoom in" at bounding box center [1389, 539] width 33 height 33
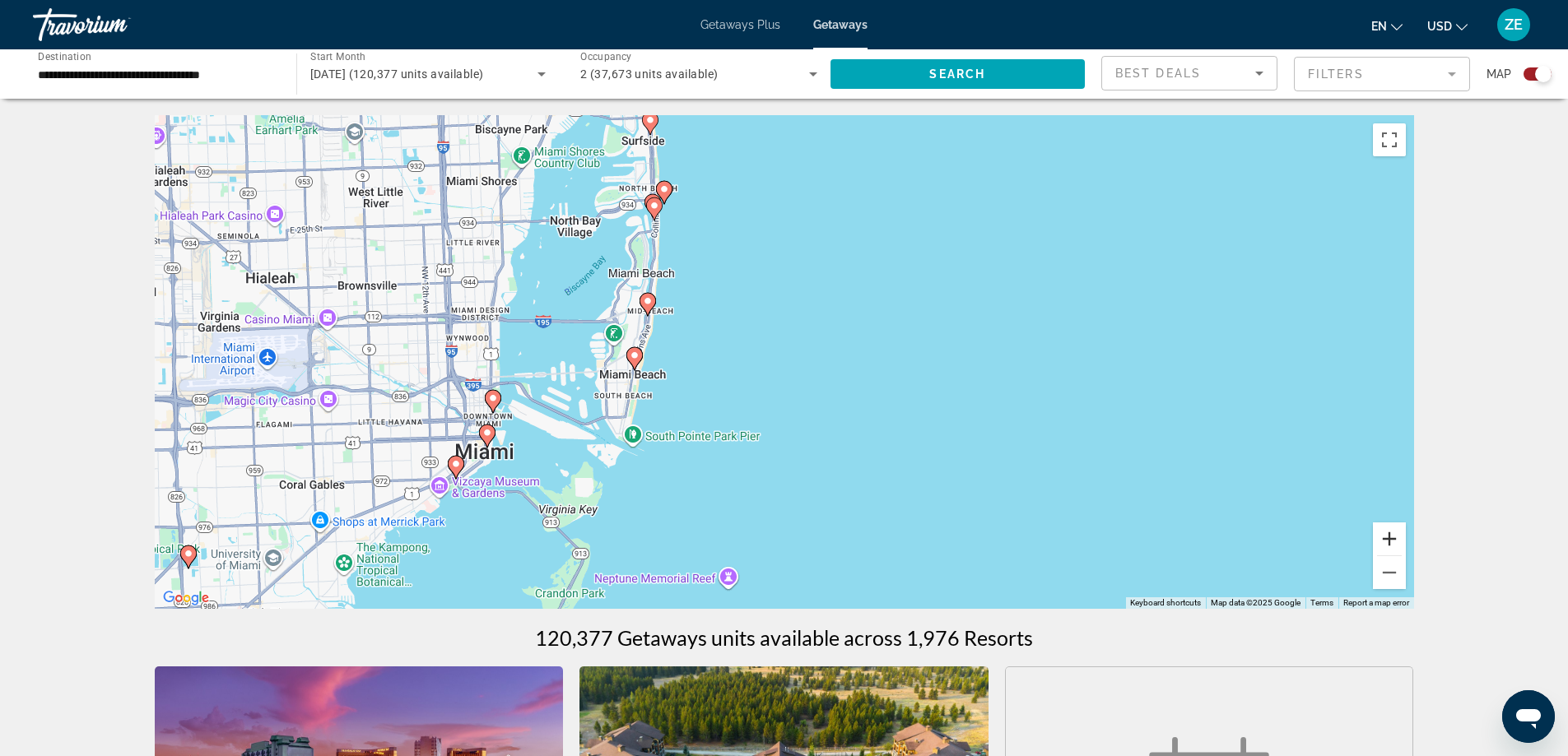
click at [1391, 531] on button "Zoom in" at bounding box center [1389, 539] width 33 height 33
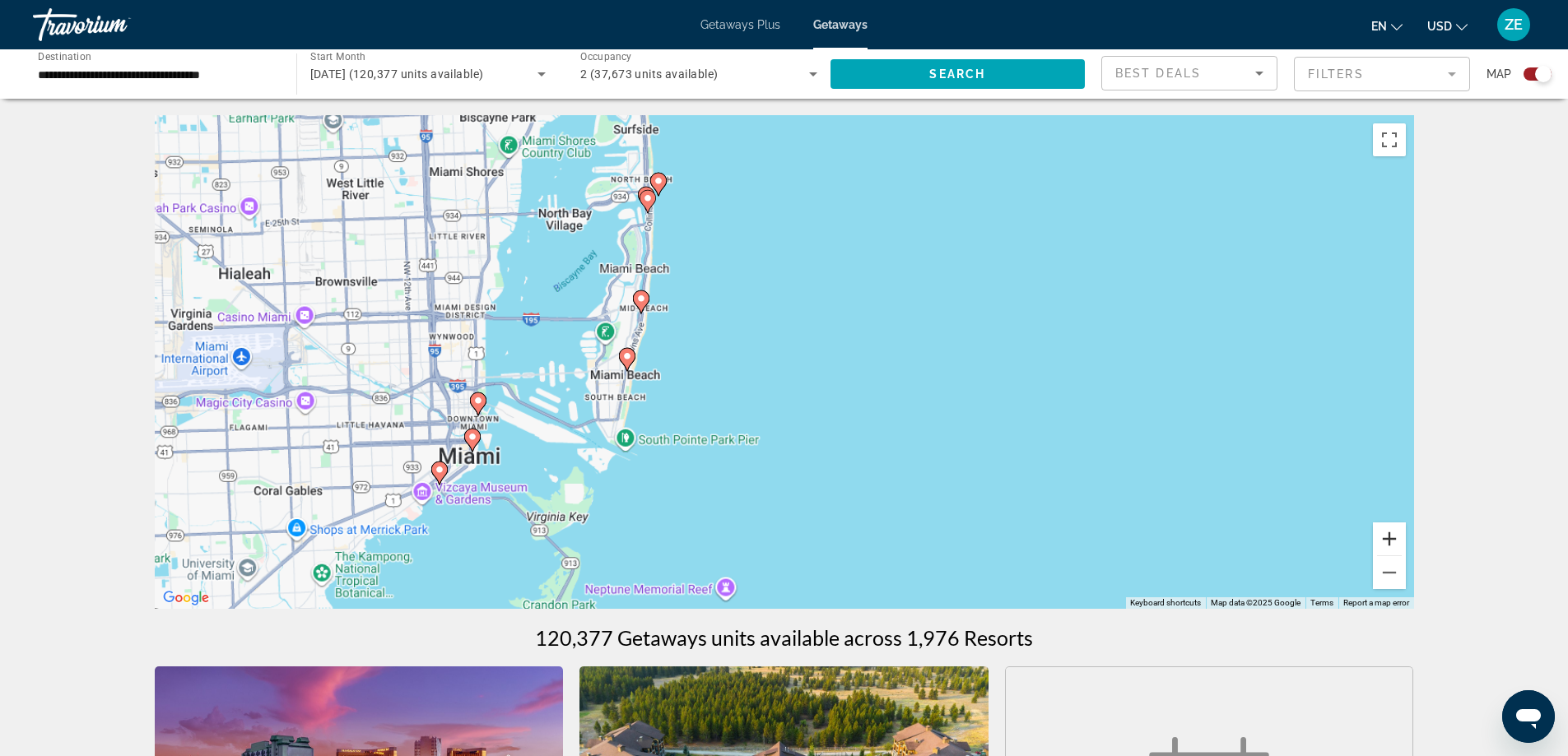
click at [1391, 531] on button "Zoom in" at bounding box center [1389, 539] width 33 height 33
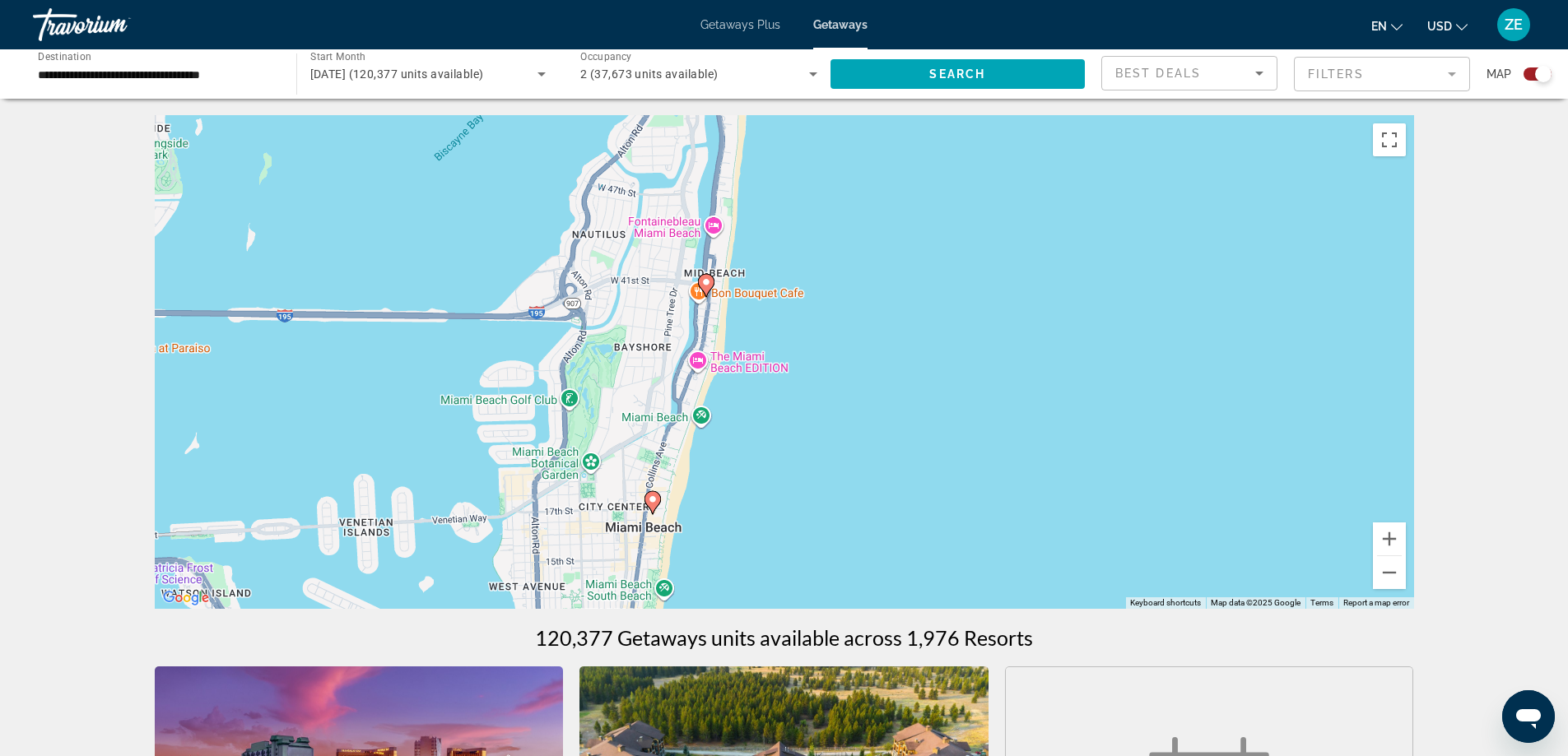
drag, startPoint x: 529, startPoint y: 383, endPoint x: 997, endPoint y: 500, distance: 482.4
click at [997, 500] on div "To activate drag with keyboard, press Alt + Enter. Once in keyboard drag state,…" at bounding box center [784, 362] width 1260 height 494
click at [1393, 537] on button "Zoom in" at bounding box center [1389, 539] width 33 height 33
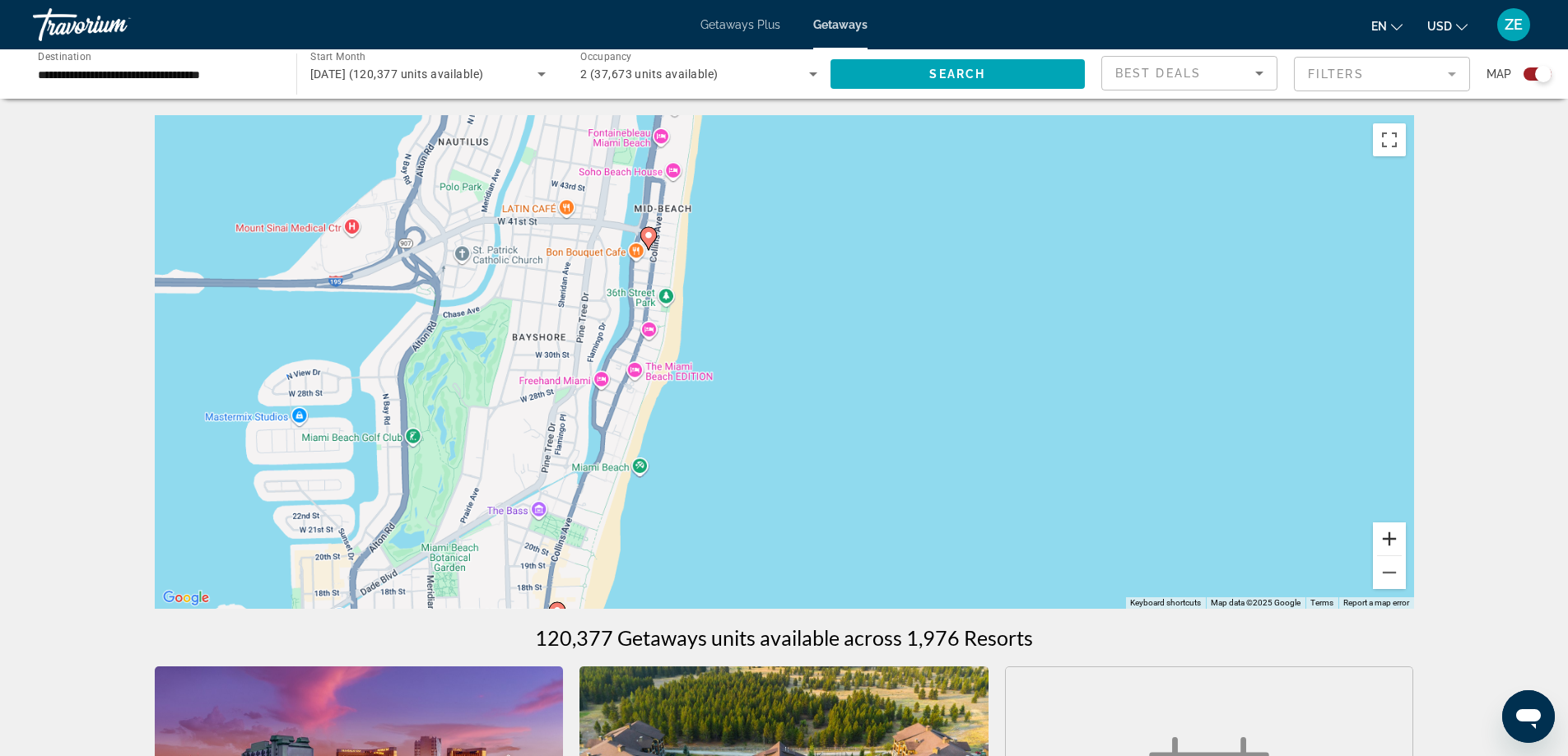
click at [1393, 537] on button "Zoom in" at bounding box center [1389, 539] width 33 height 33
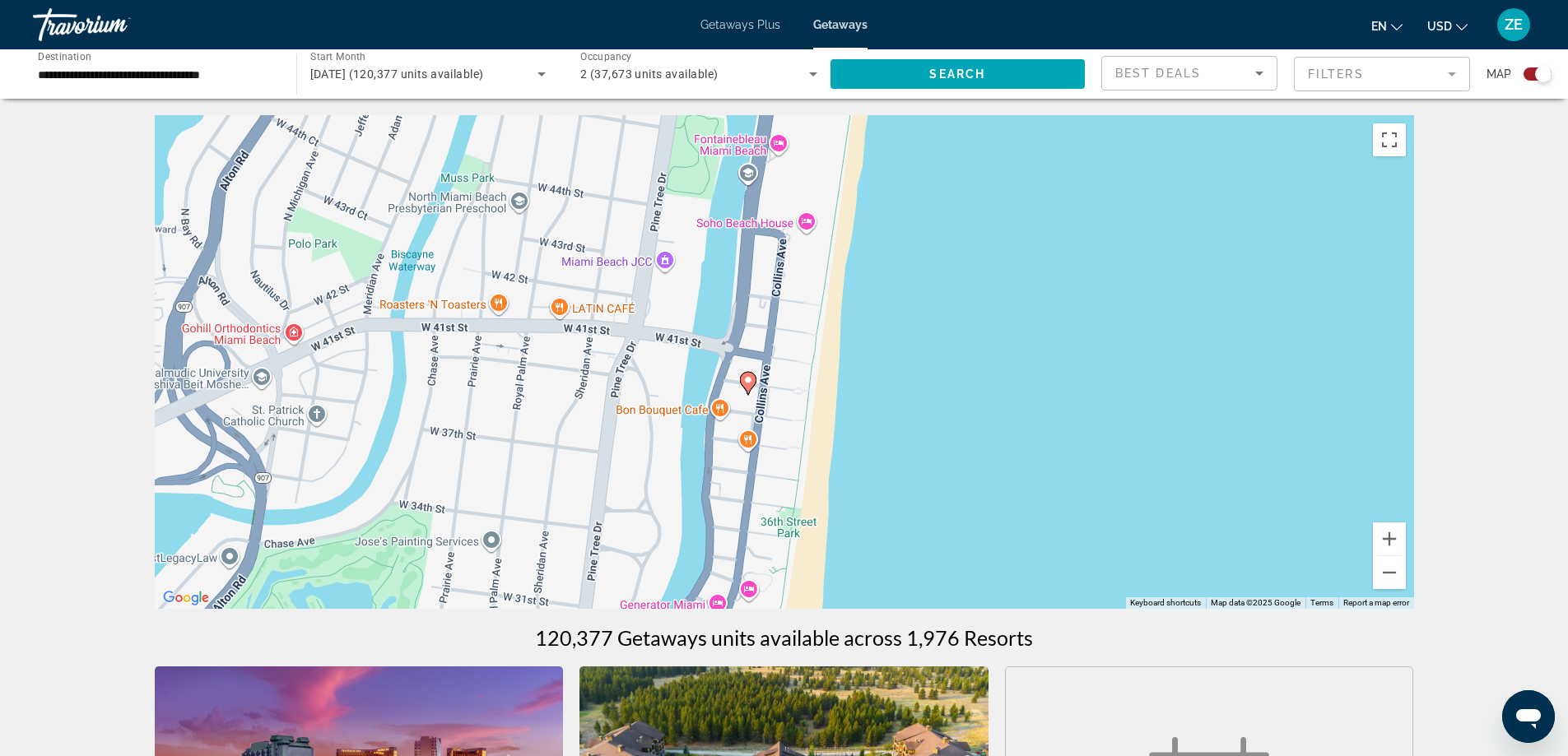
drag, startPoint x: 772, startPoint y: 339, endPoint x: 1059, endPoint y: 640, distance: 415.9
click at [1389, 578] on button "Zoom out" at bounding box center [1389, 572] width 33 height 33
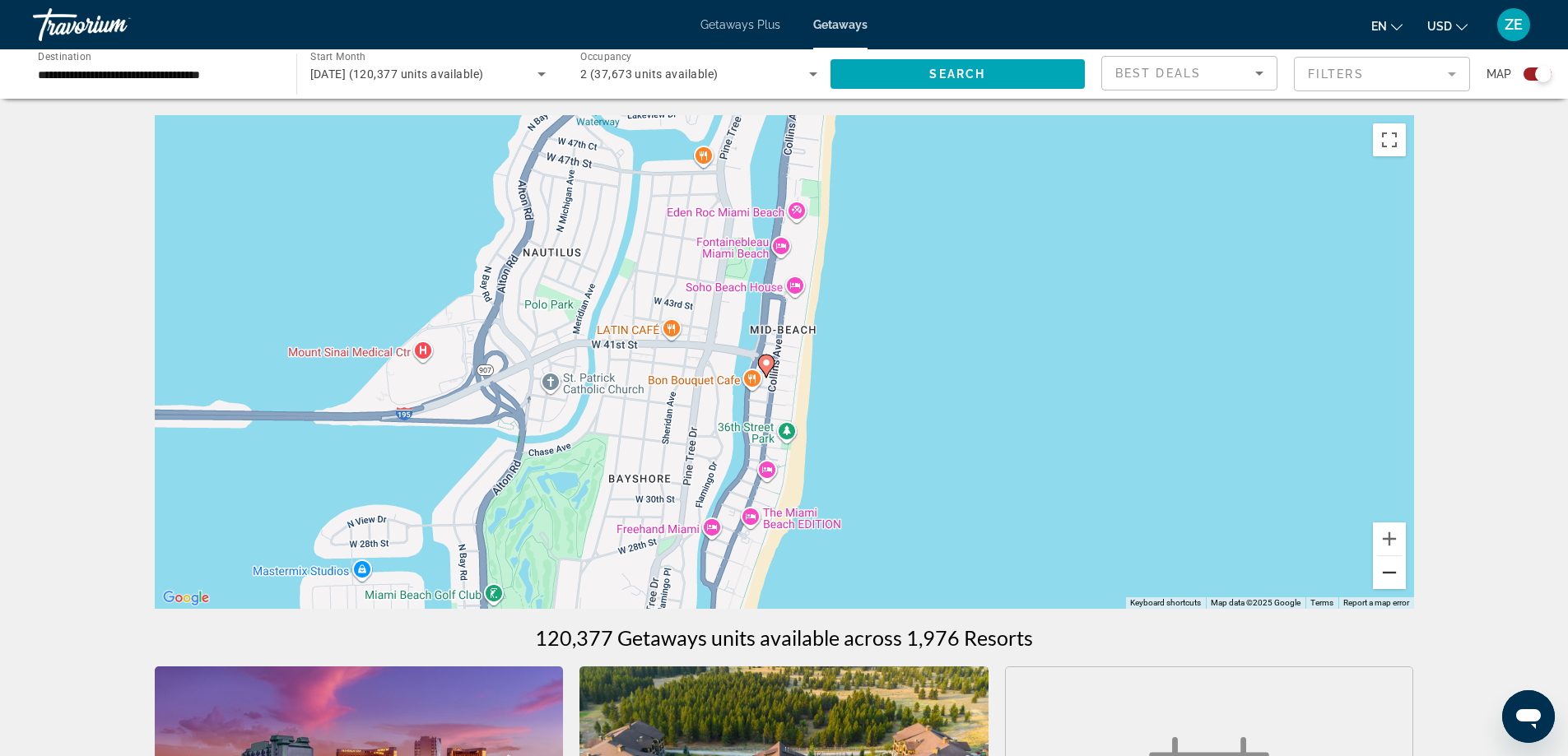
click at [1383, 576] on button "Zoom out" at bounding box center [1389, 572] width 33 height 33
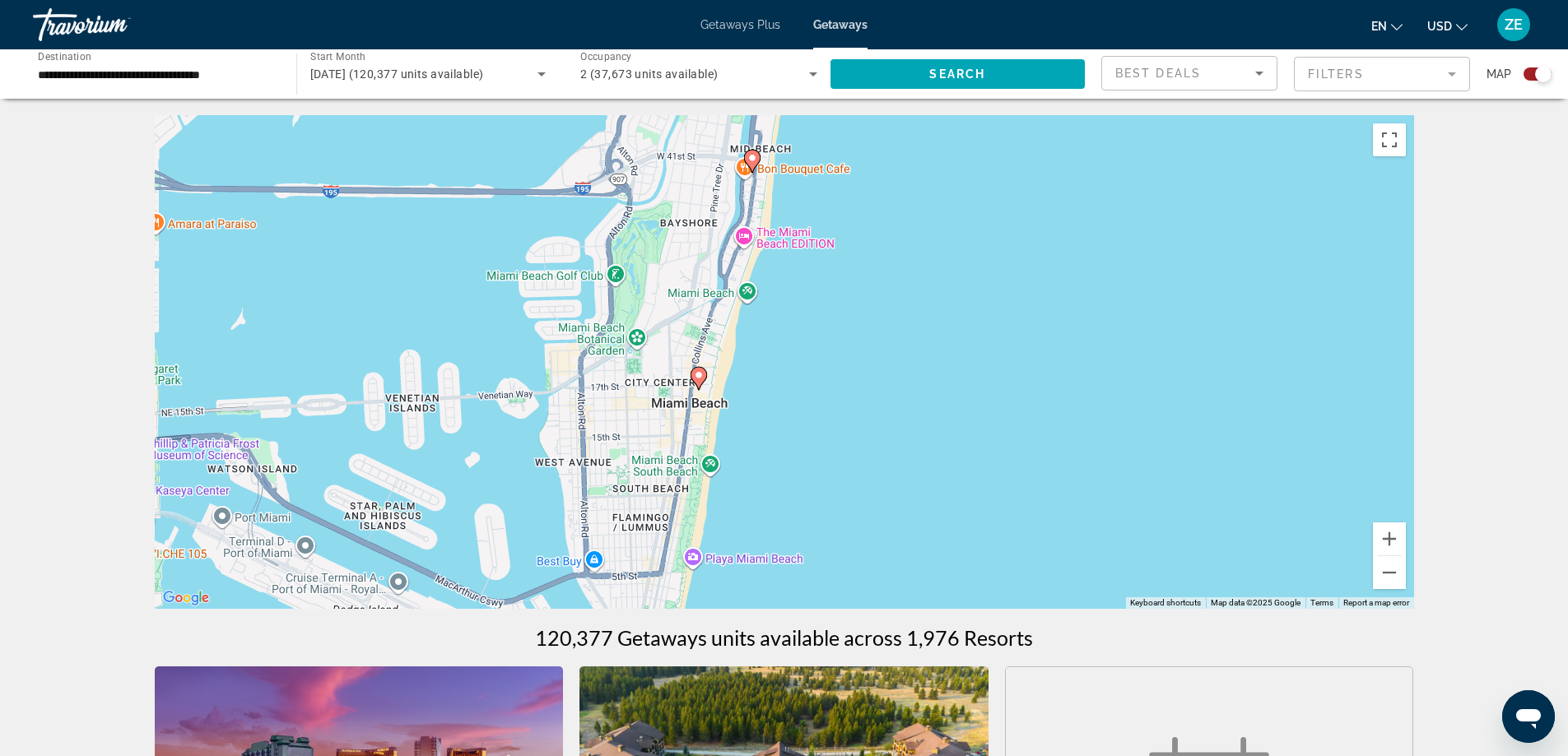
drag, startPoint x: 952, startPoint y: 385, endPoint x: 929, endPoint y: 186, distance: 200.3
click at [929, 186] on div "To activate drag with keyboard, press Alt + Enter. Once in keyboard drag state,…" at bounding box center [784, 362] width 1260 height 494
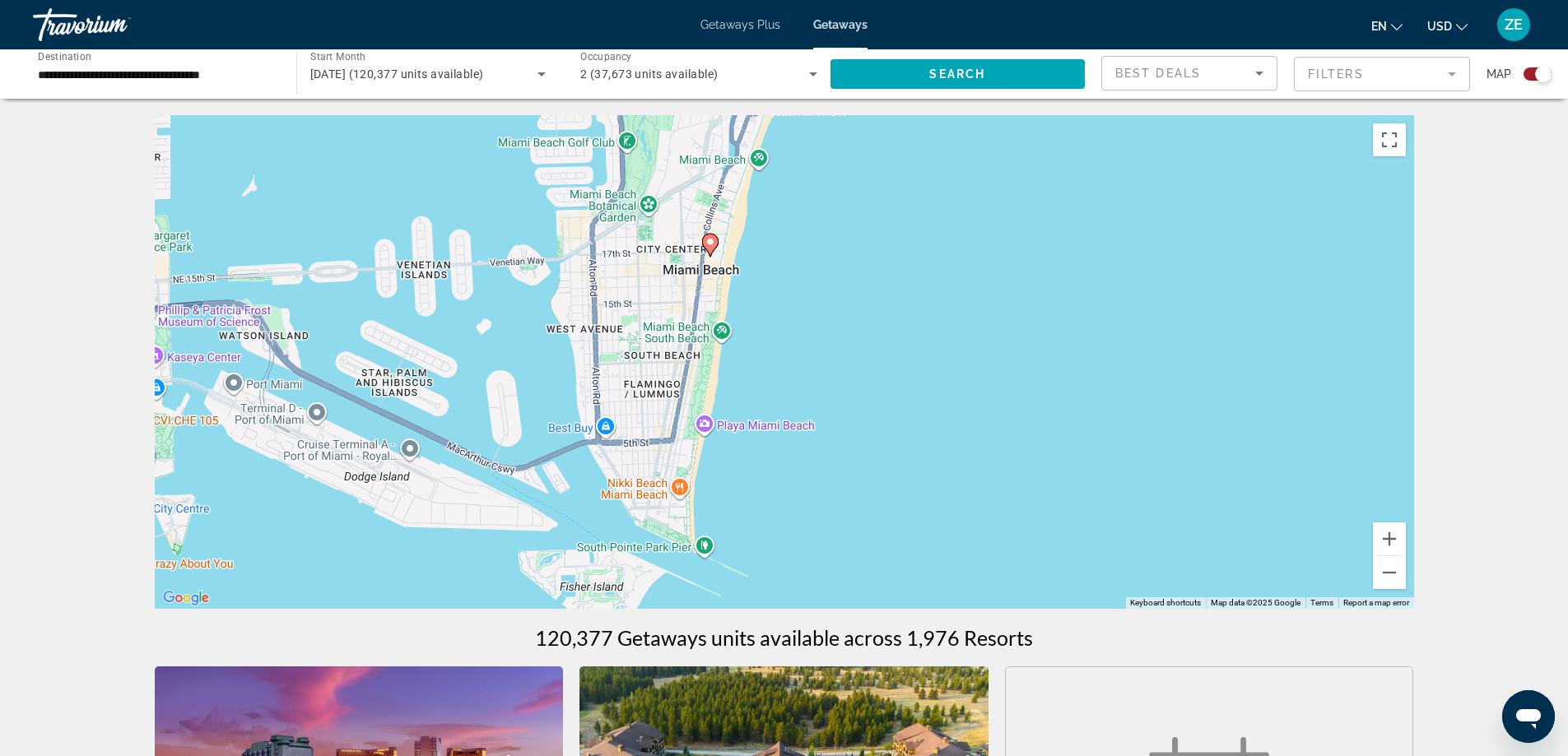
drag, startPoint x: 1059, startPoint y: 449, endPoint x: 1063, endPoint y: 362, distance: 87.1
click at [1066, 361] on div "To activate drag with keyboard, press Alt + Enter. Once in keyboard drag state,…" at bounding box center [784, 362] width 1260 height 494
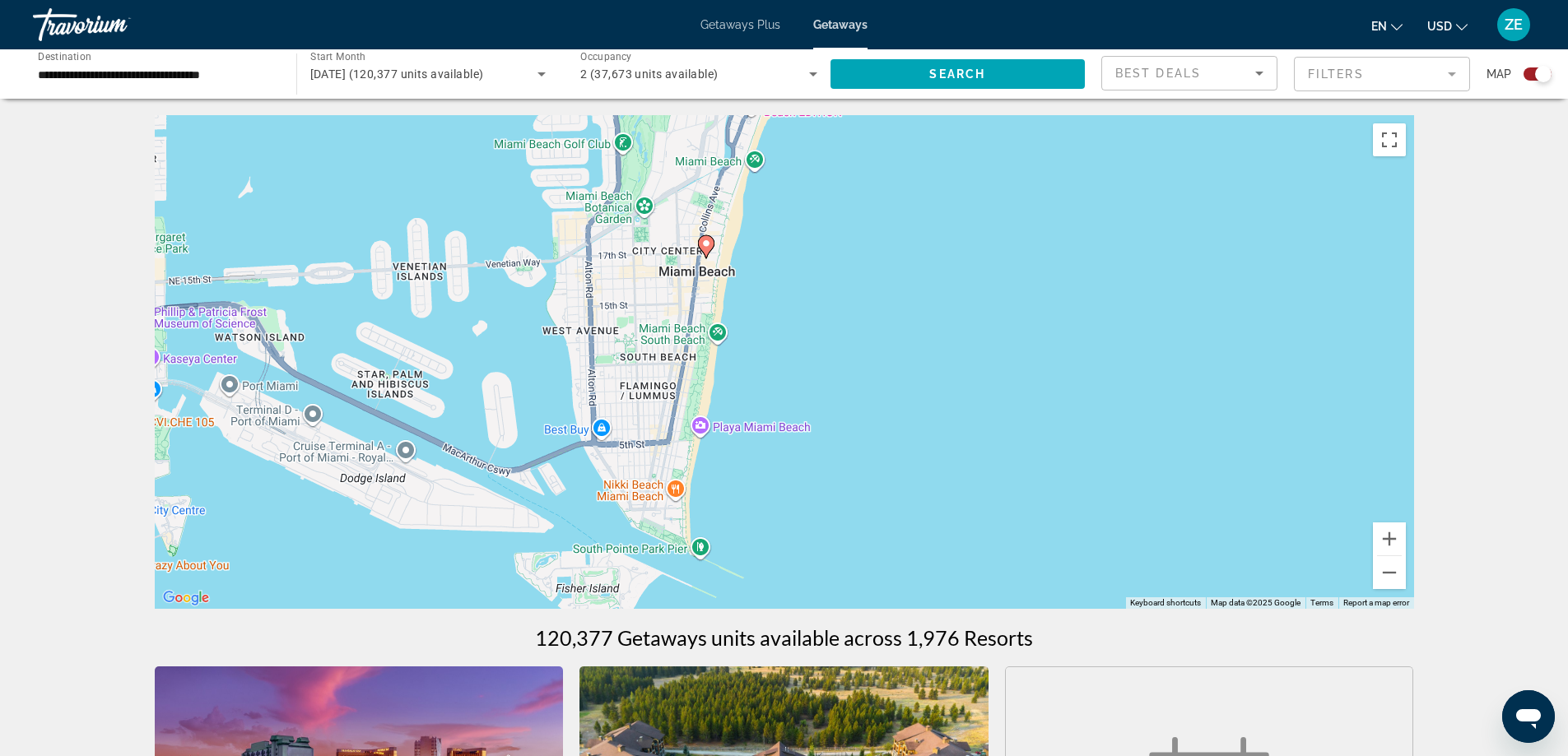
click at [708, 244] on image "Main content" at bounding box center [706, 243] width 10 height 10
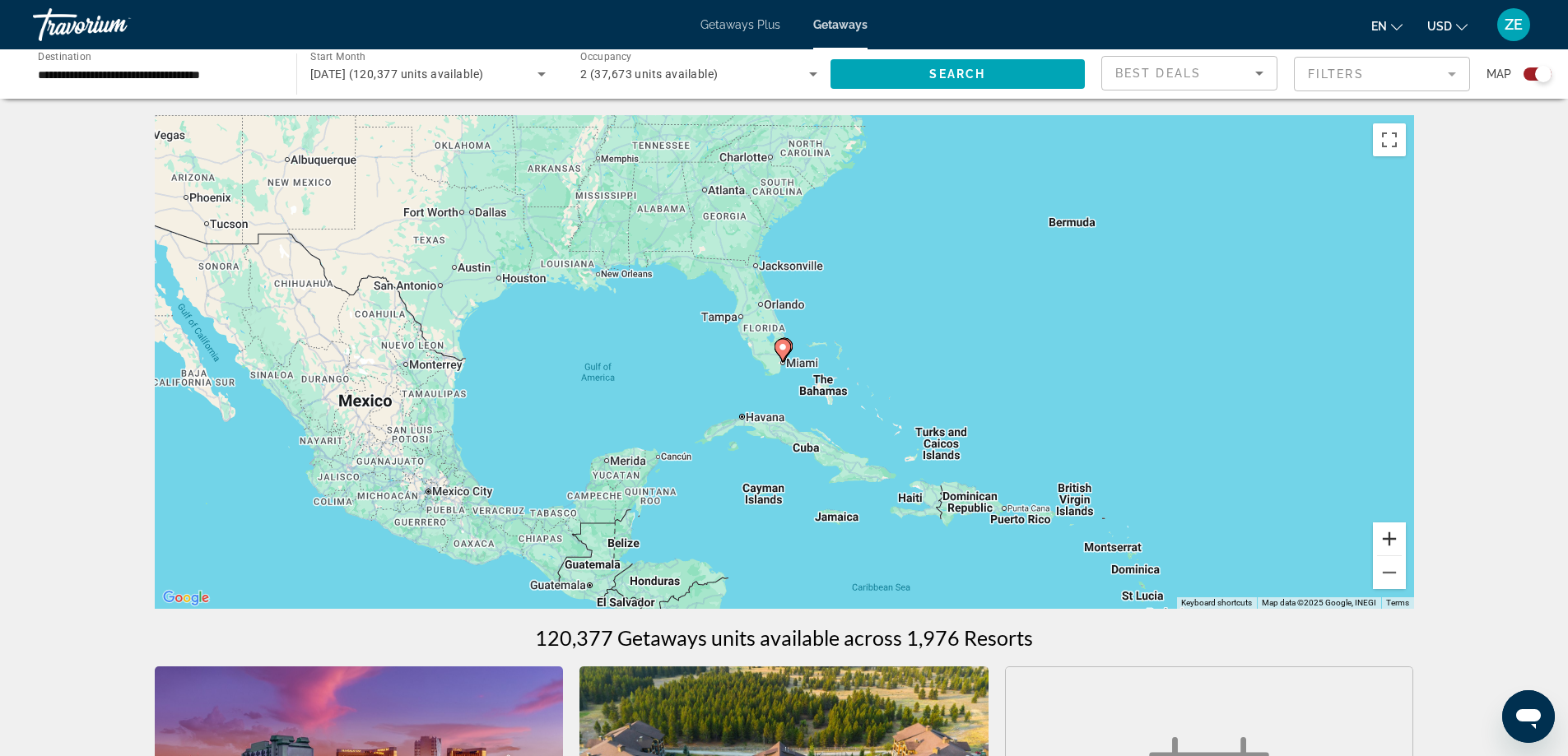
click at [1386, 543] on button "Zoom in" at bounding box center [1389, 539] width 33 height 33
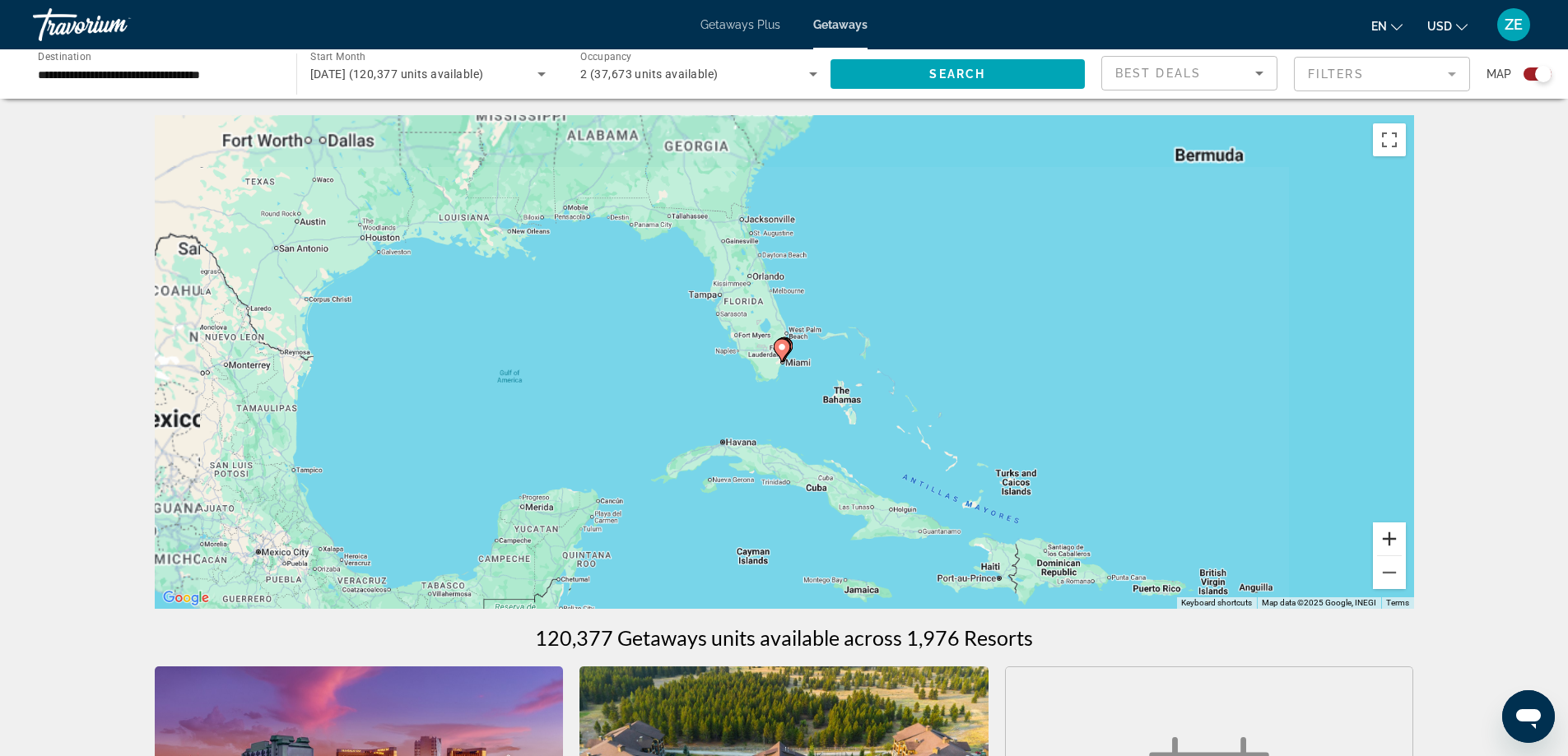
click at [1386, 543] on button "Zoom in" at bounding box center [1389, 539] width 33 height 33
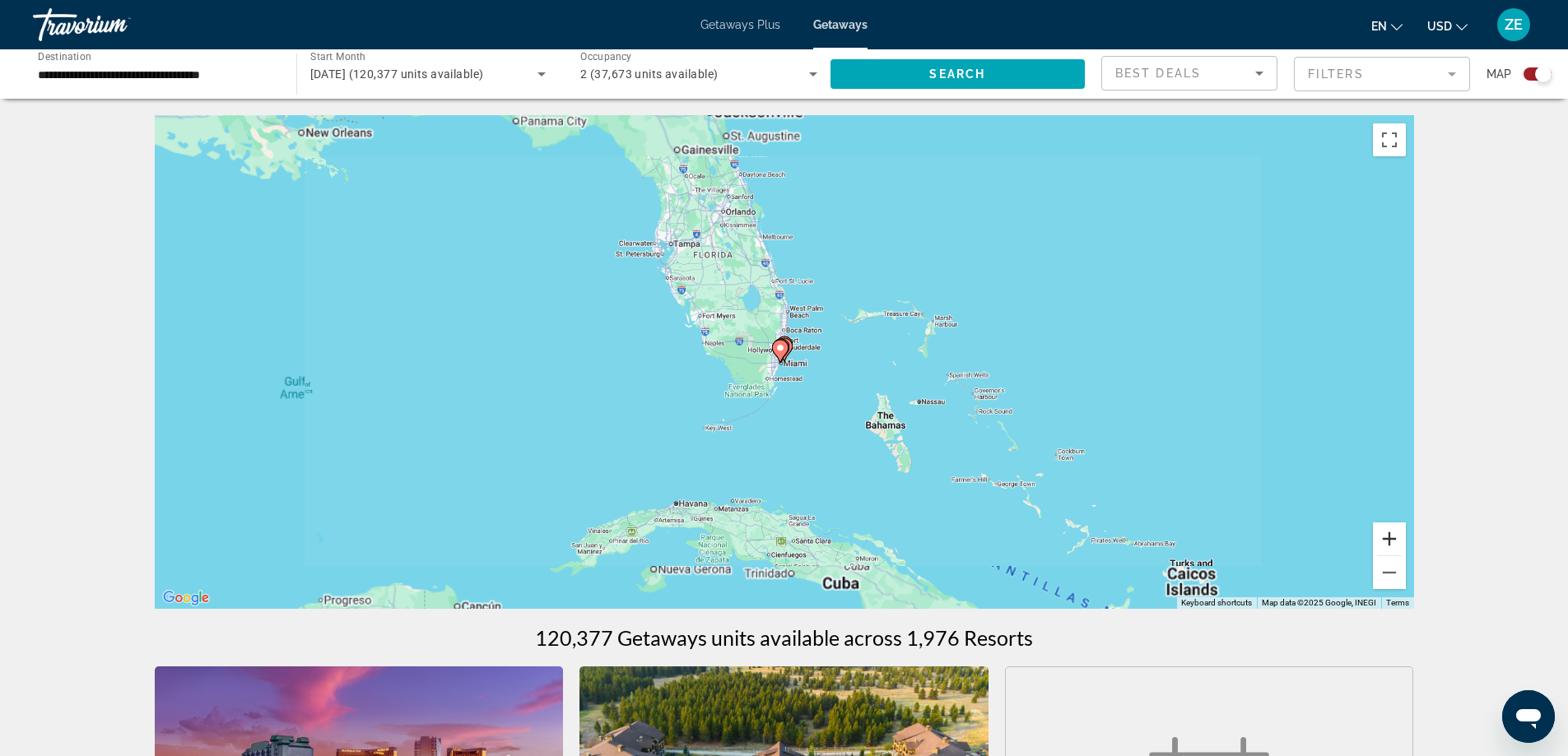
click at [1386, 543] on button "Zoom in" at bounding box center [1389, 539] width 33 height 33
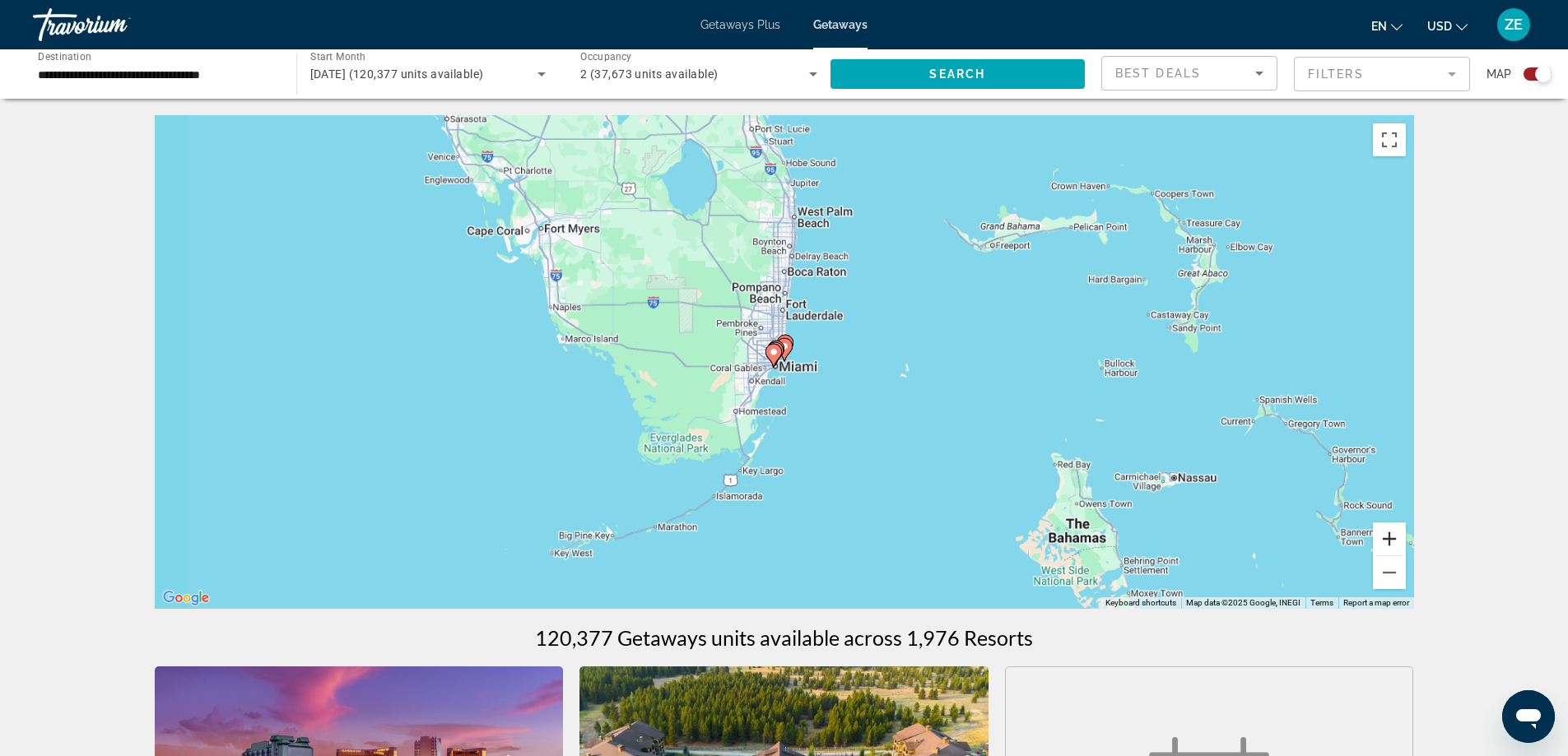
click at [1386, 543] on button "Zoom in" at bounding box center [1389, 539] width 33 height 33
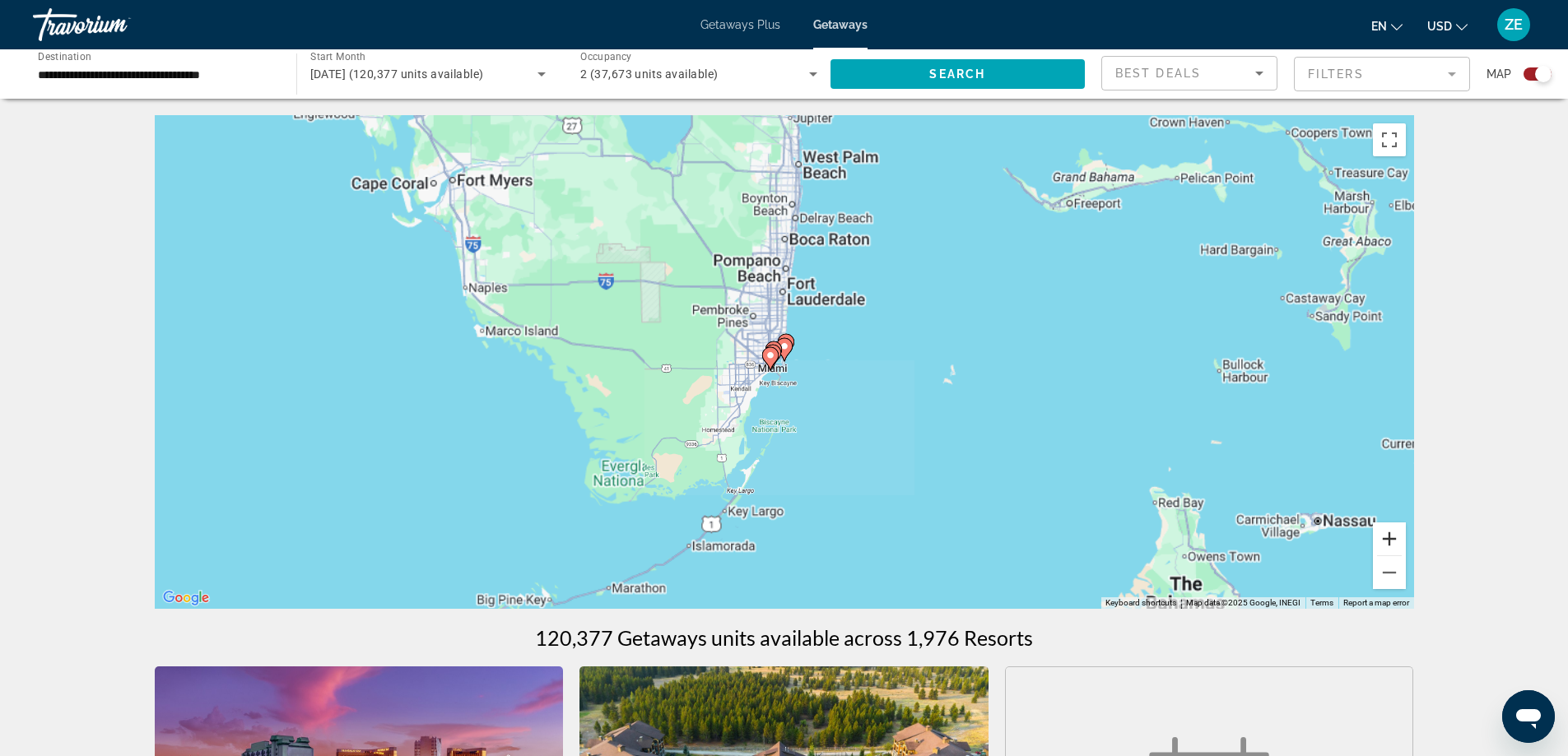
click at [1386, 543] on button "Zoom in" at bounding box center [1389, 539] width 33 height 33
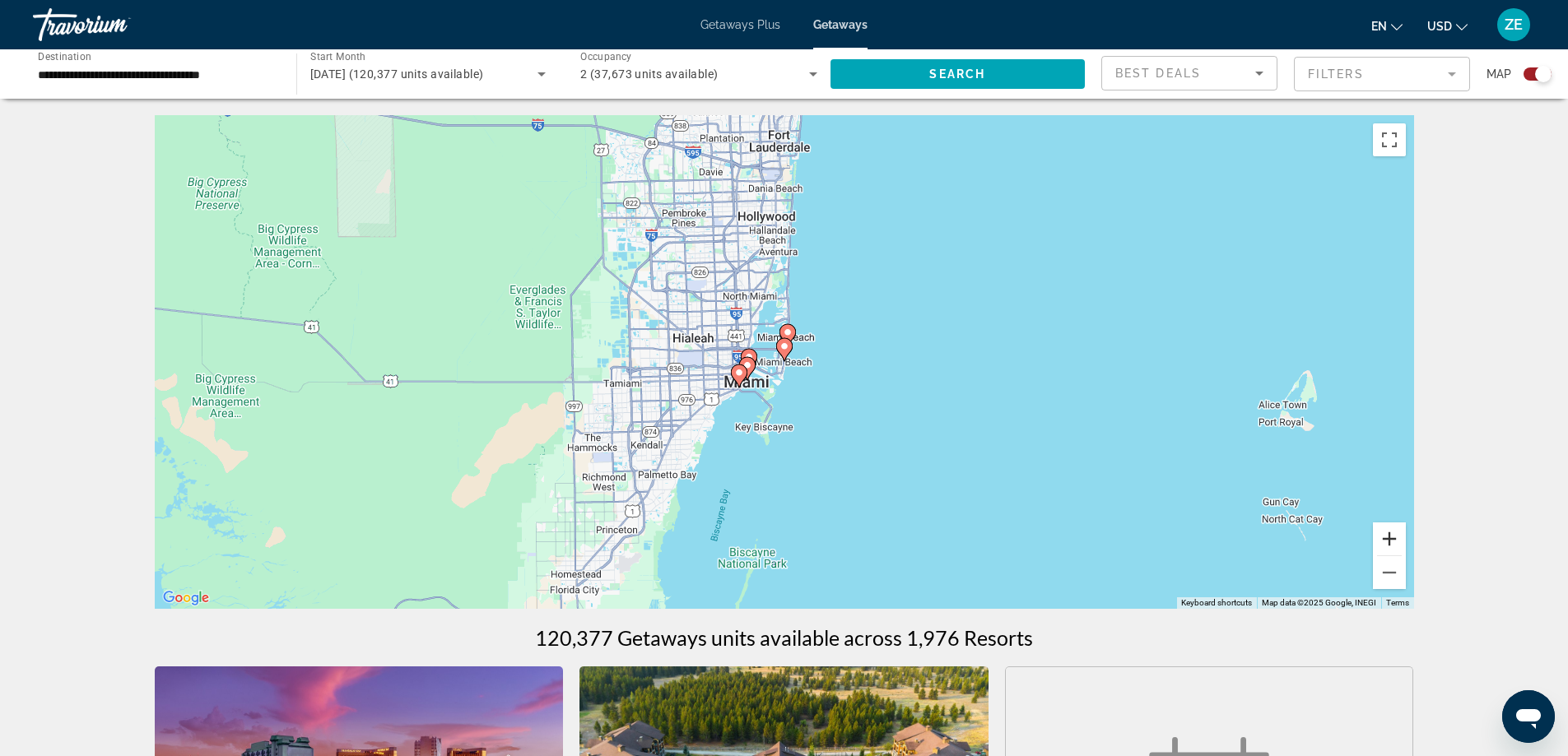
click at [1386, 543] on button "Zoom in" at bounding box center [1389, 539] width 33 height 33
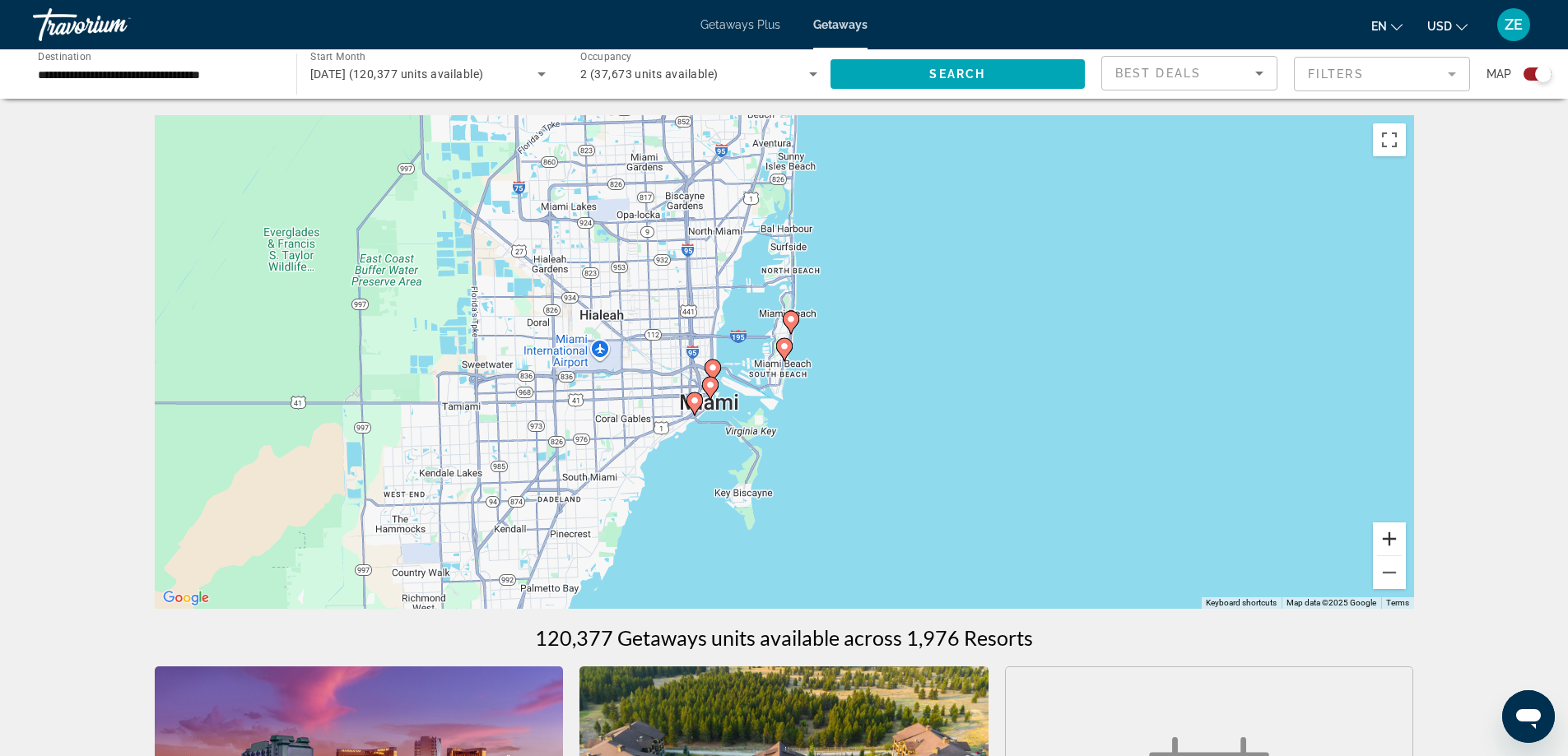
click at [1386, 543] on button "Zoom in" at bounding box center [1389, 539] width 33 height 33
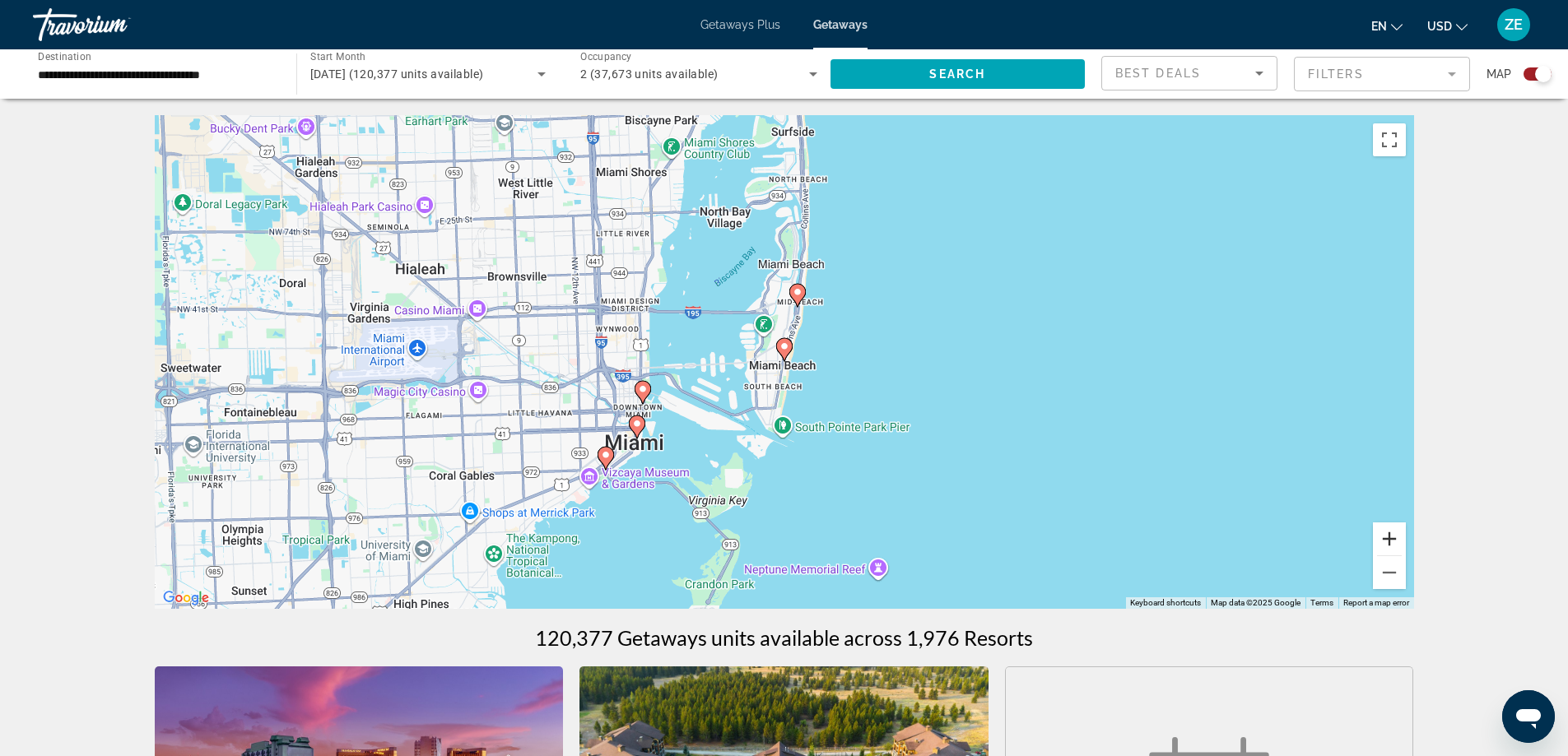
click at [1386, 541] on button "Zoom in" at bounding box center [1389, 539] width 33 height 33
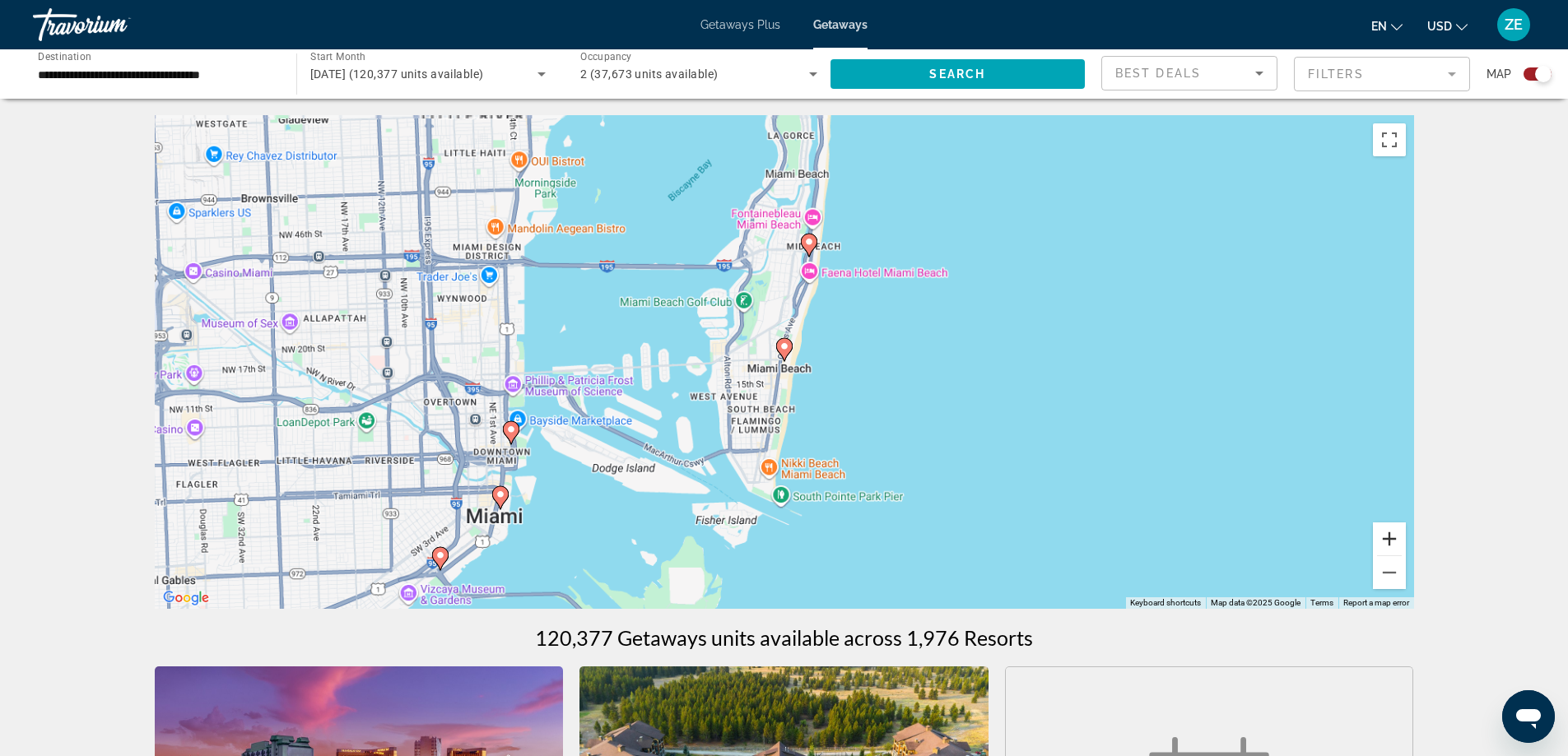
click at [1386, 541] on button "Zoom in" at bounding box center [1389, 539] width 33 height 33
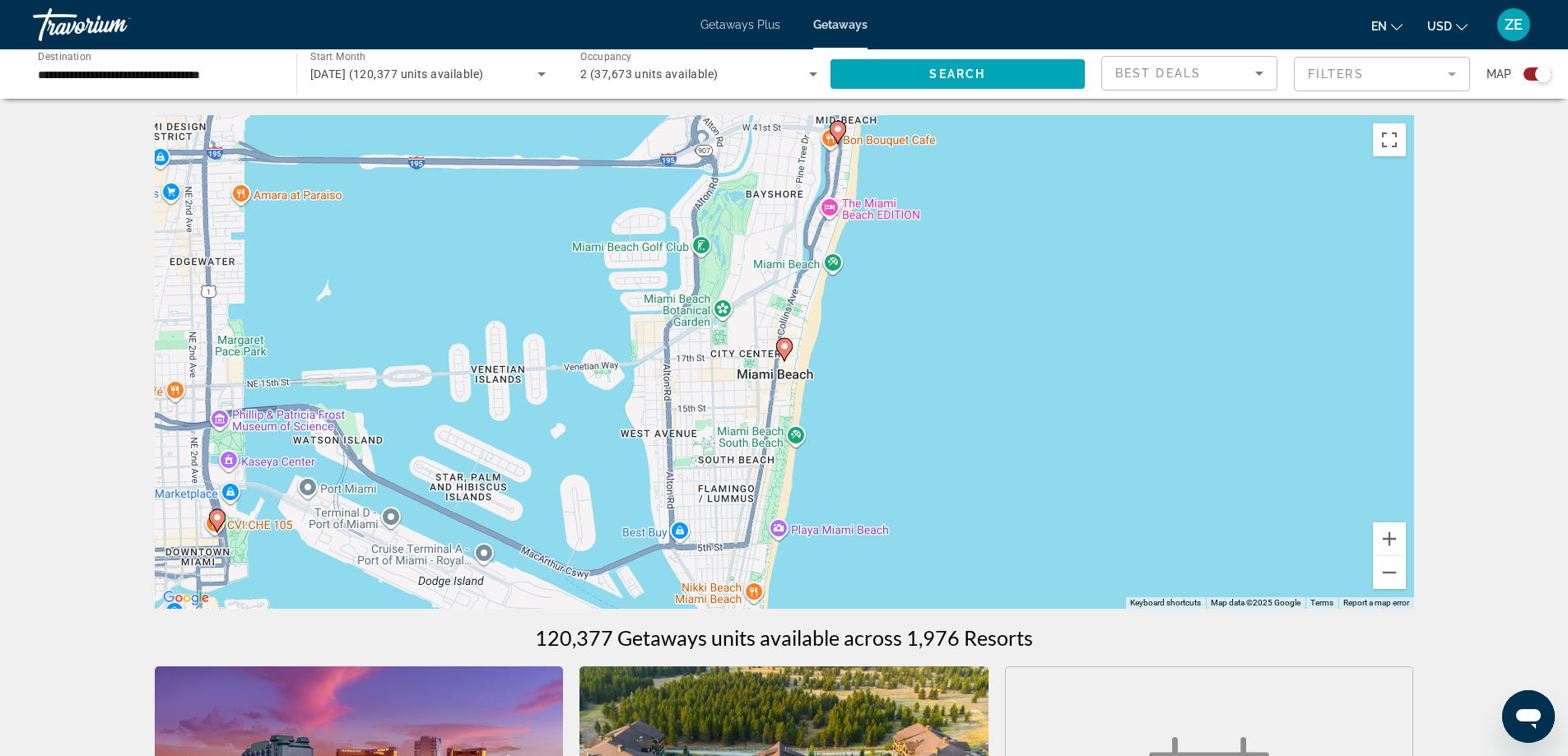
click at [787, 351] on image "Main content" at bounding box center [784, 346] width 10 height 10
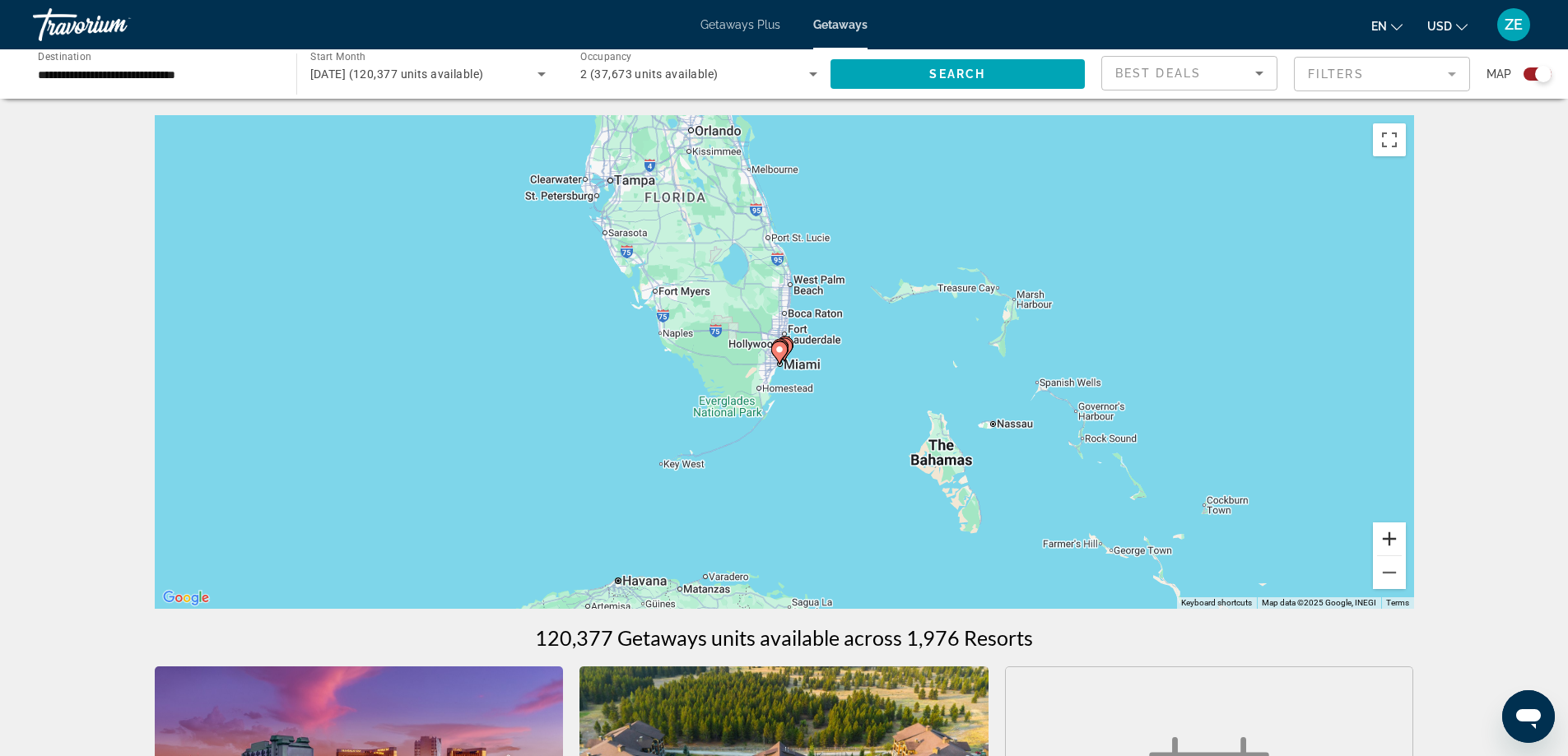
click at [1394, 537] on button "Zoom in" at bounding box center [1389, 539] width 33 height 33
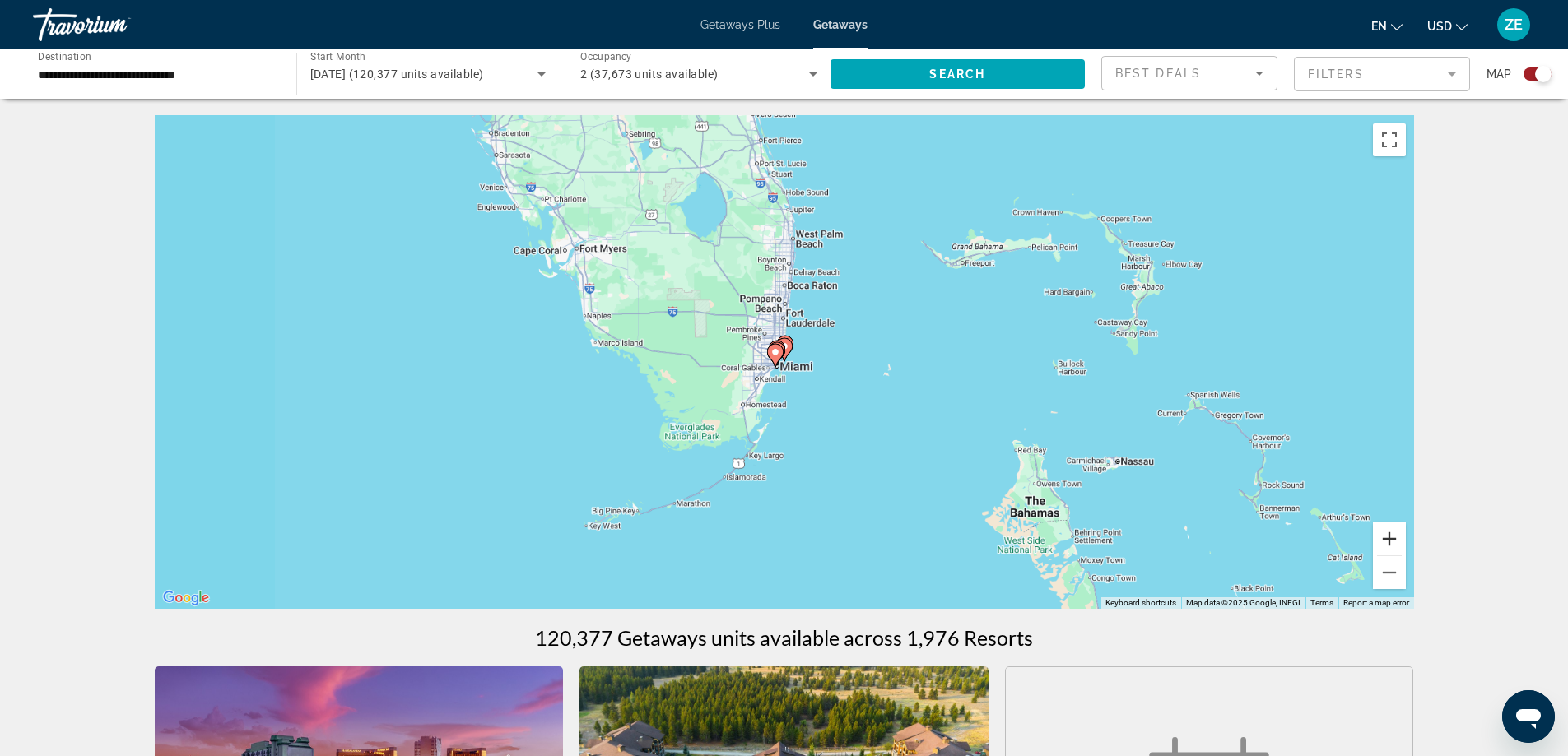
click at [1394, 537] on button "Zoom in" at bounding box center [1389, 539] width 33 height 33
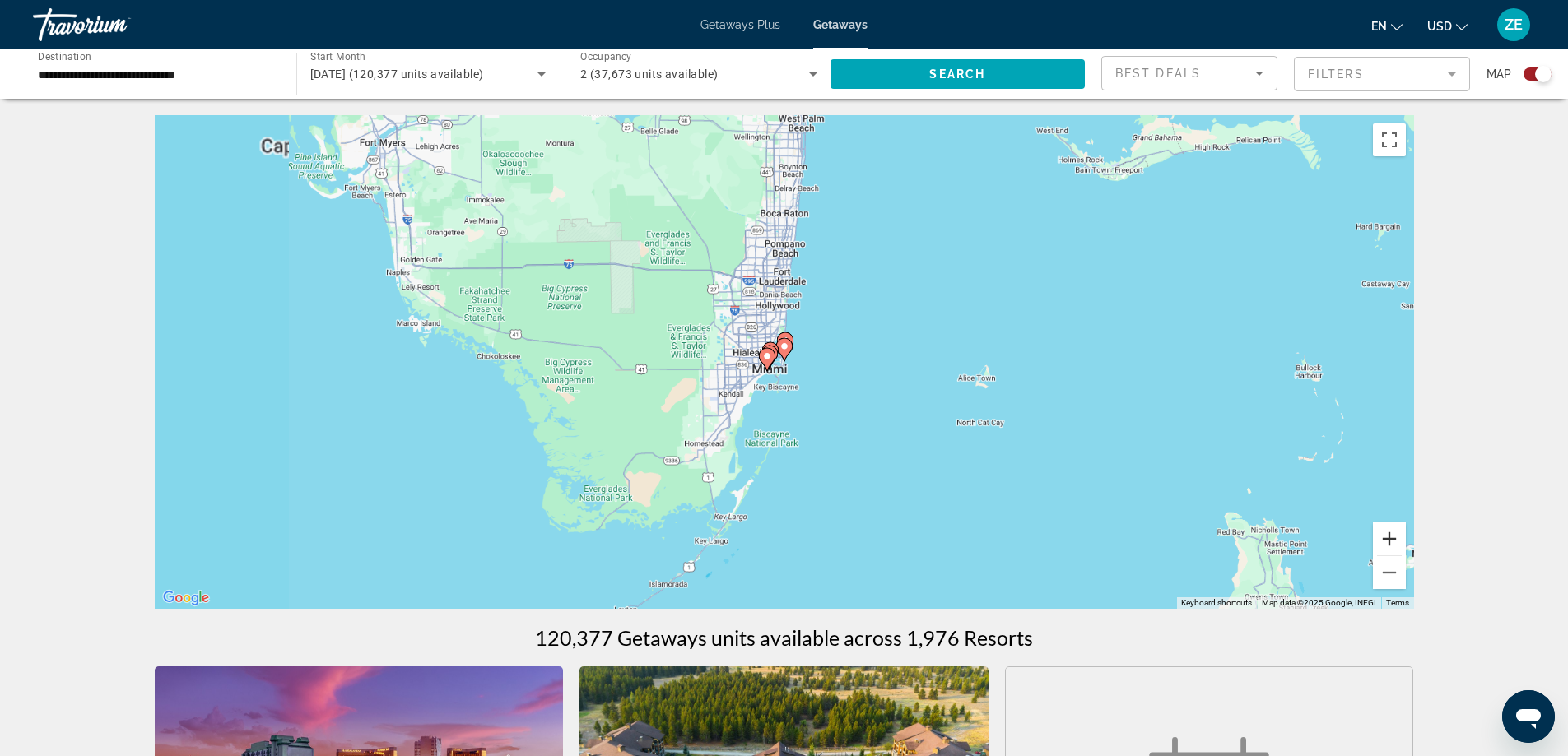
click at [1394, 537] on button "Zoom in" at bounding box center [1389, 539] width 33 height 33
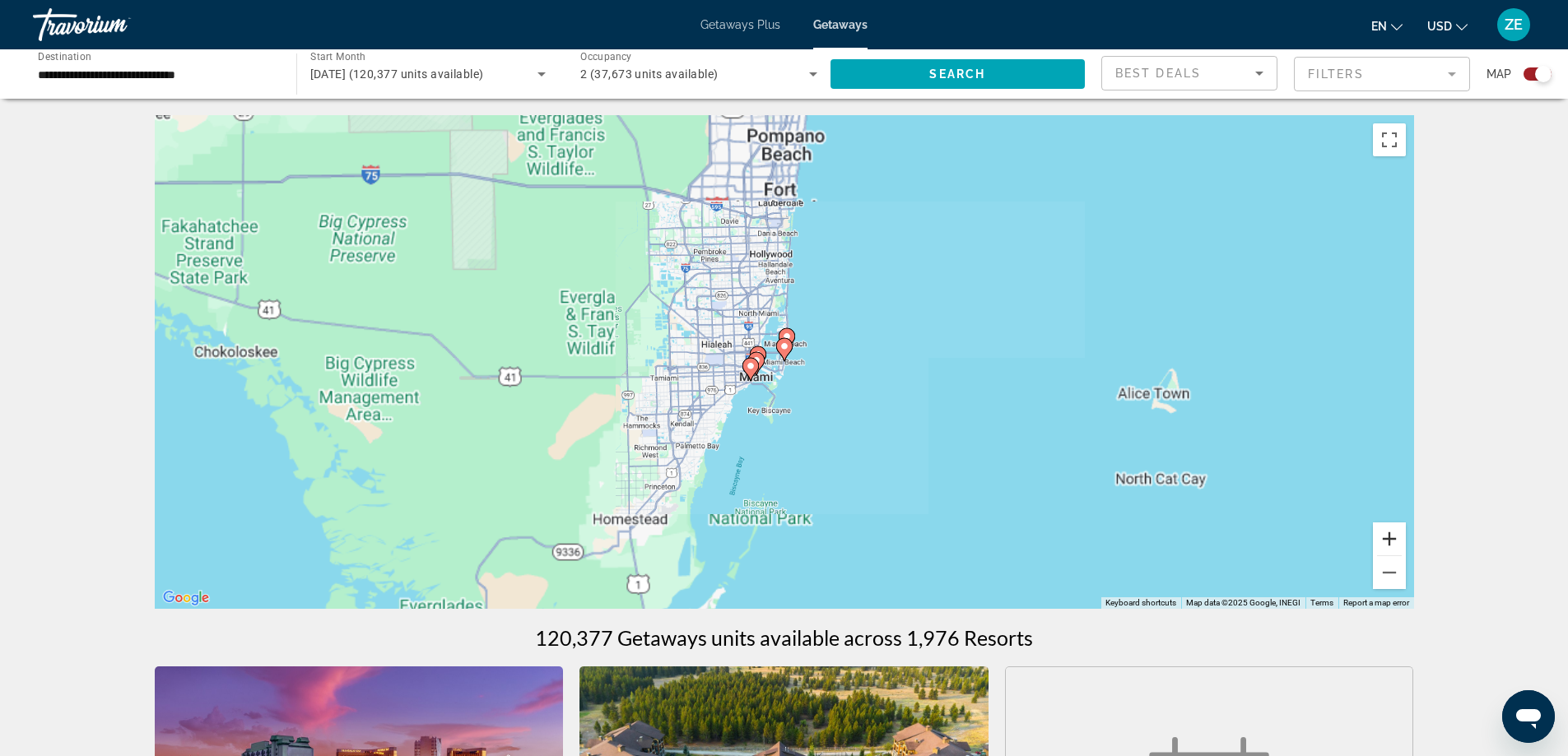
click at [1394, 537] on button "Zoom in" at bounding box center [1389, 539] width 33 height 33
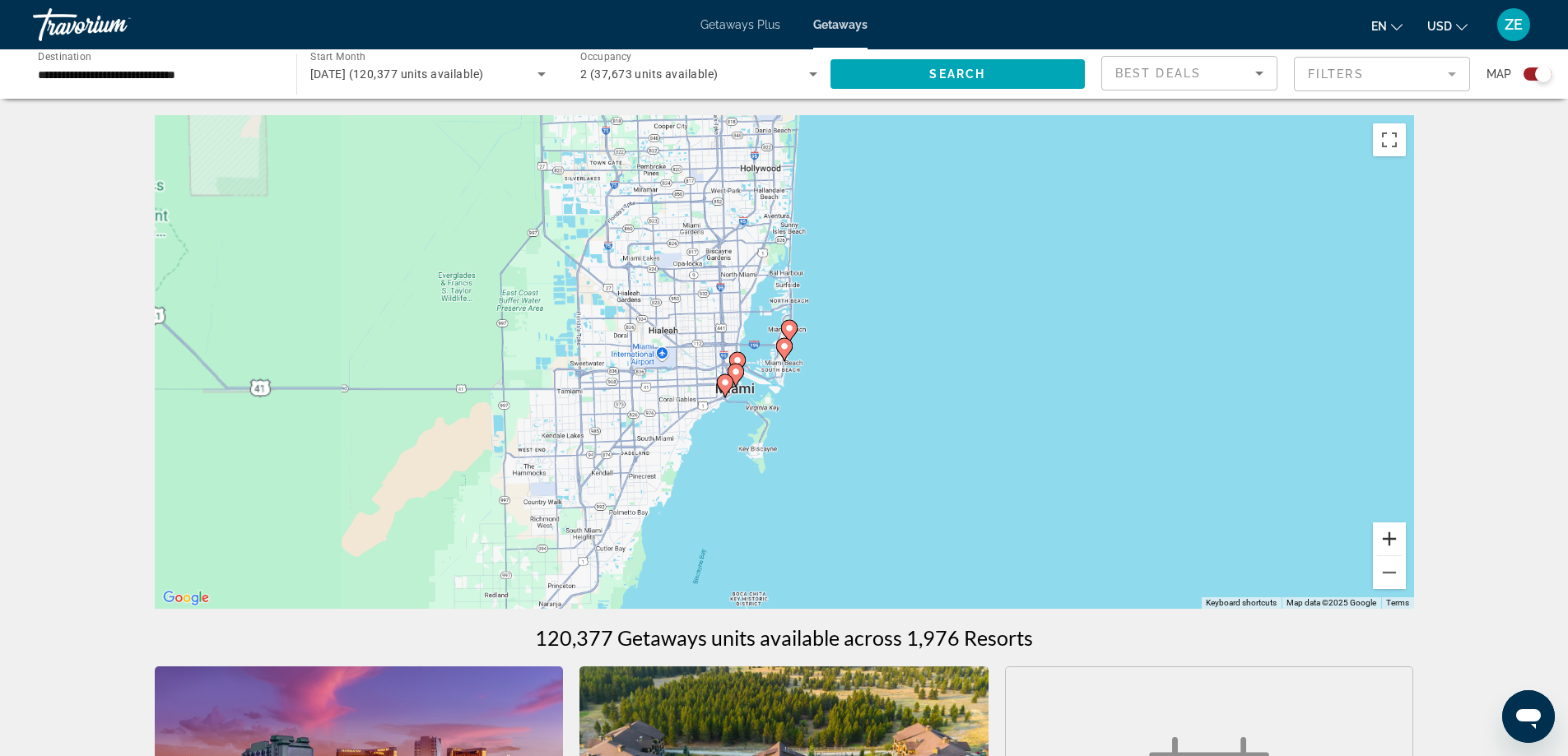
click at [1394, 537] on button "Zoom in" at bounding box center [1389, 539] width 33 height 33
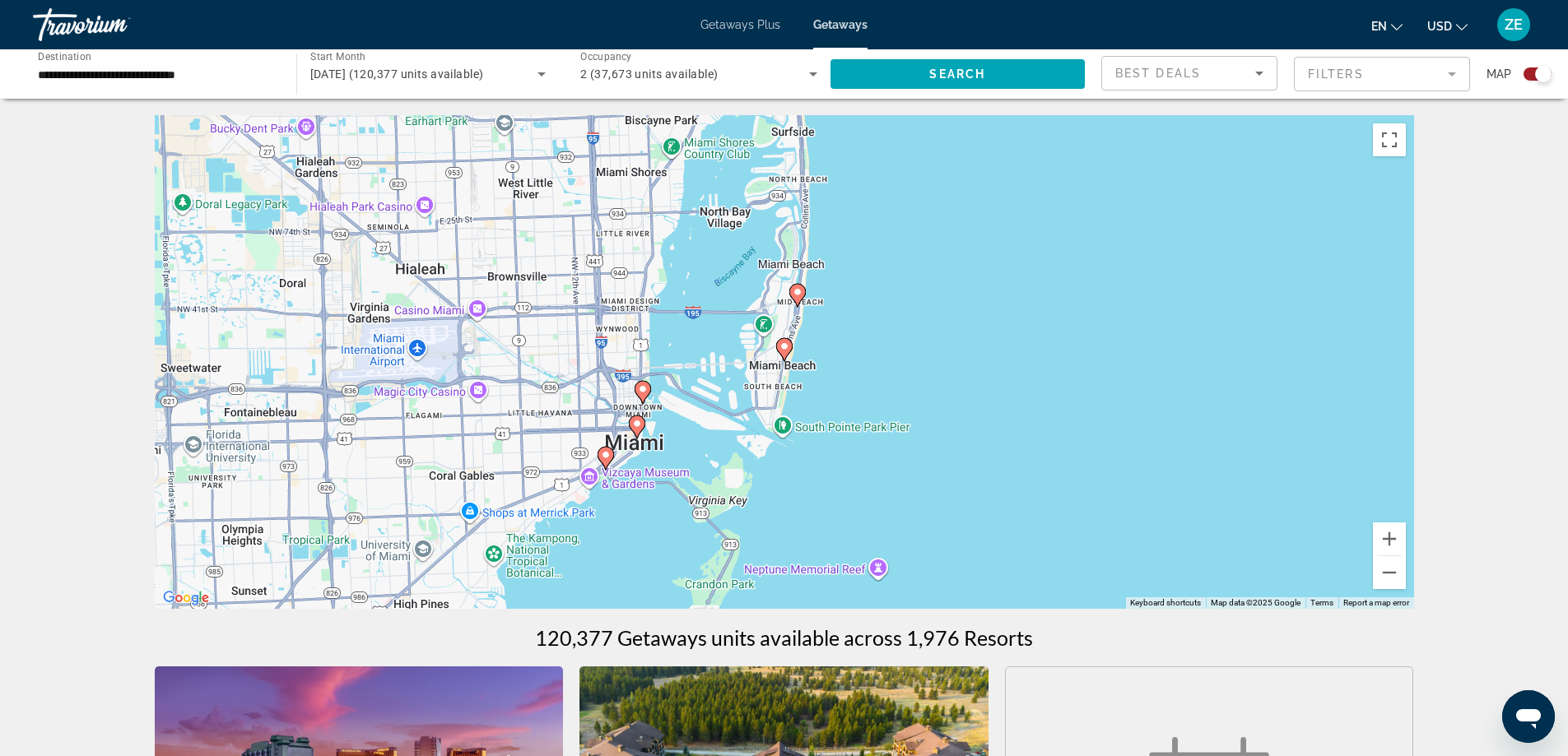
click at [786, 349] on image "Main content" at bounding box center [784, 346] width 10 height 10
type input "**********"
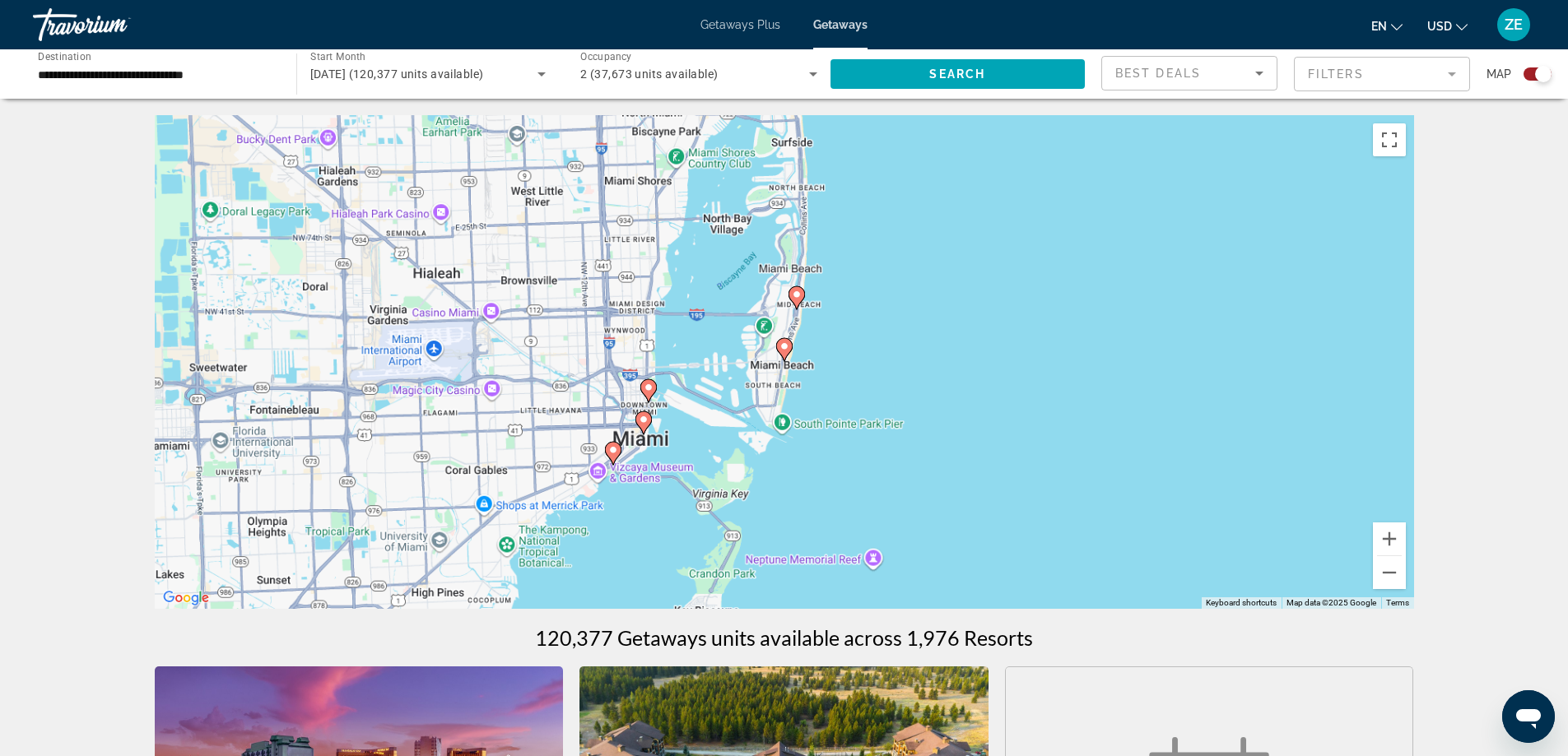
click at [786, 349] on image "Main content" at bounding box center [784, 346] width 10 height 10
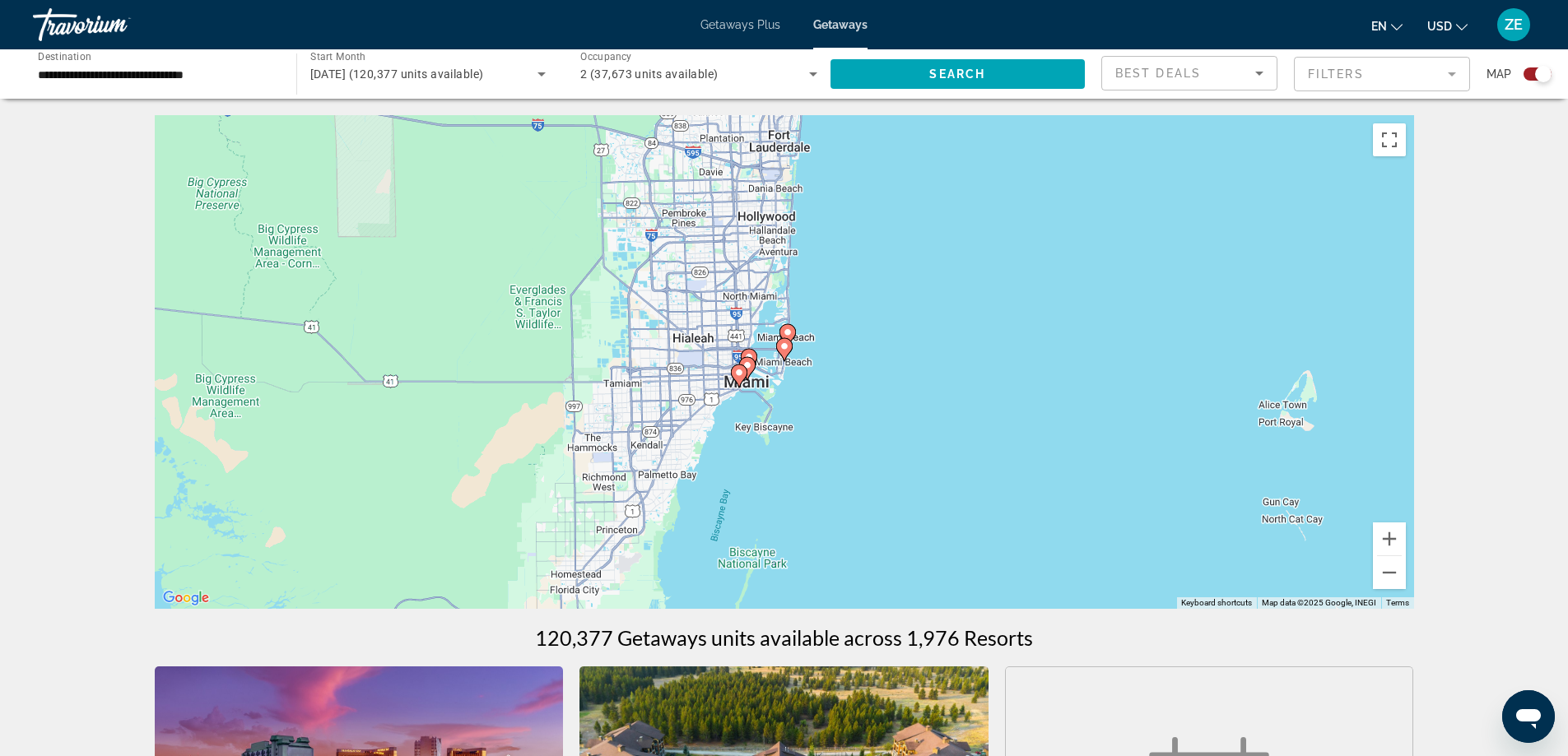
click at [786, 349] on image "Main content" at bounding box center [784, 346] width 10 height 10
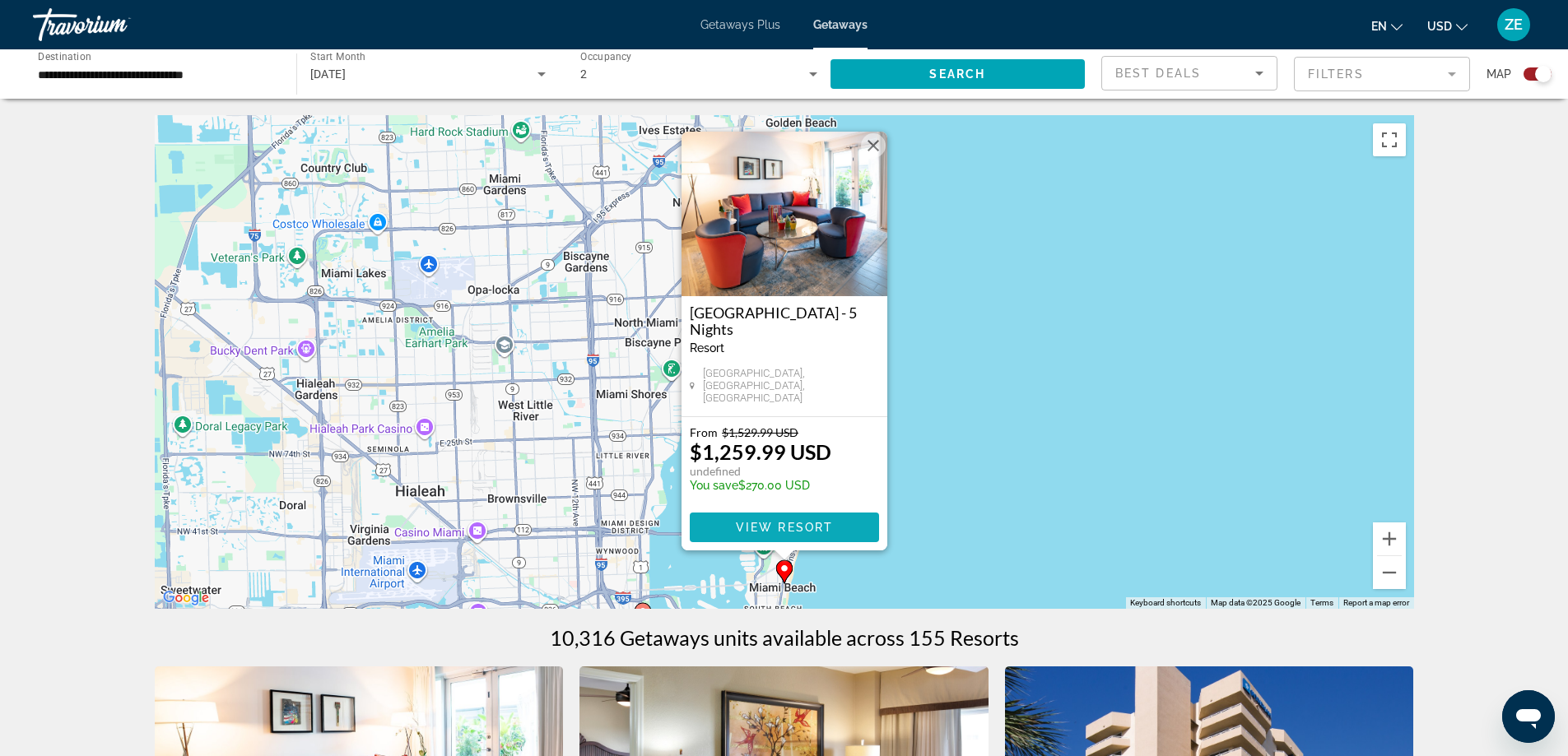
click at [806, 520] on span "Main content" at bounding box center [784, 527] width 189 height 40
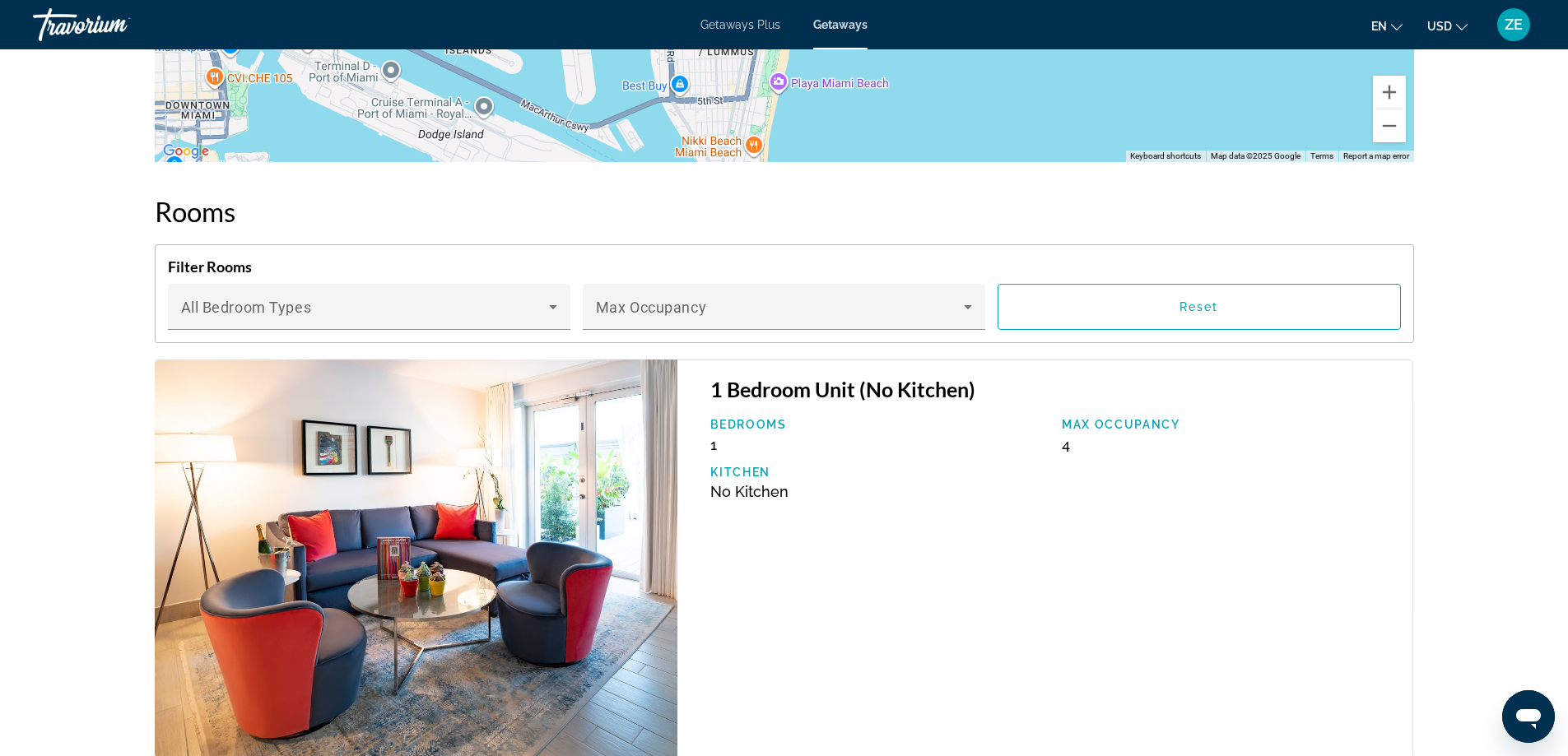
scroll to position [1818, 0]
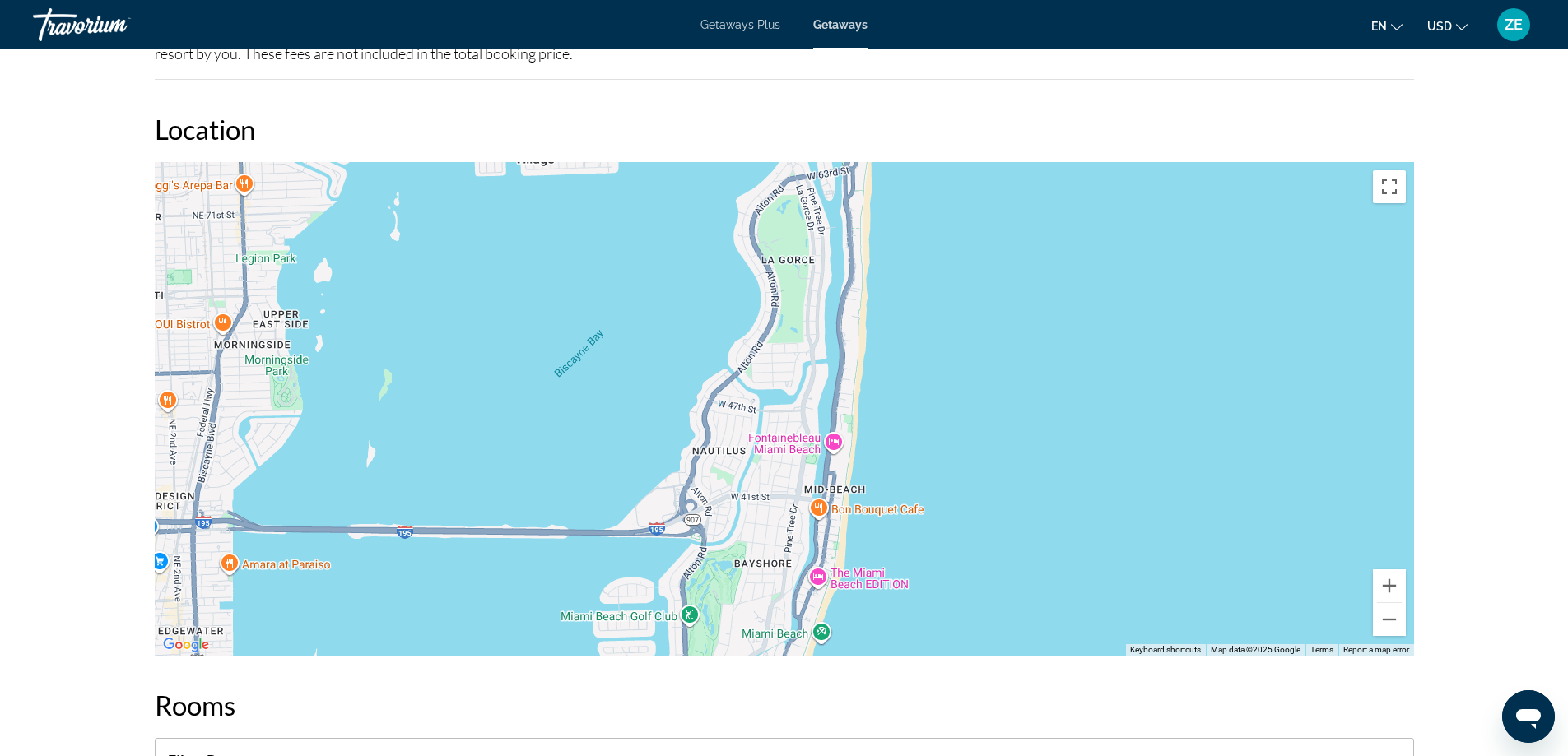
drag, startPoint x: 940, startPoint y: 317, endPoint x: 929, endPoint y: 642, distance: 325.2
click at [929, 642] on div "To activate drag with keyboard, press Alt + Enter. Once in keyboard drag state,…" at bounding box center [784, 409] width 1260 height 494
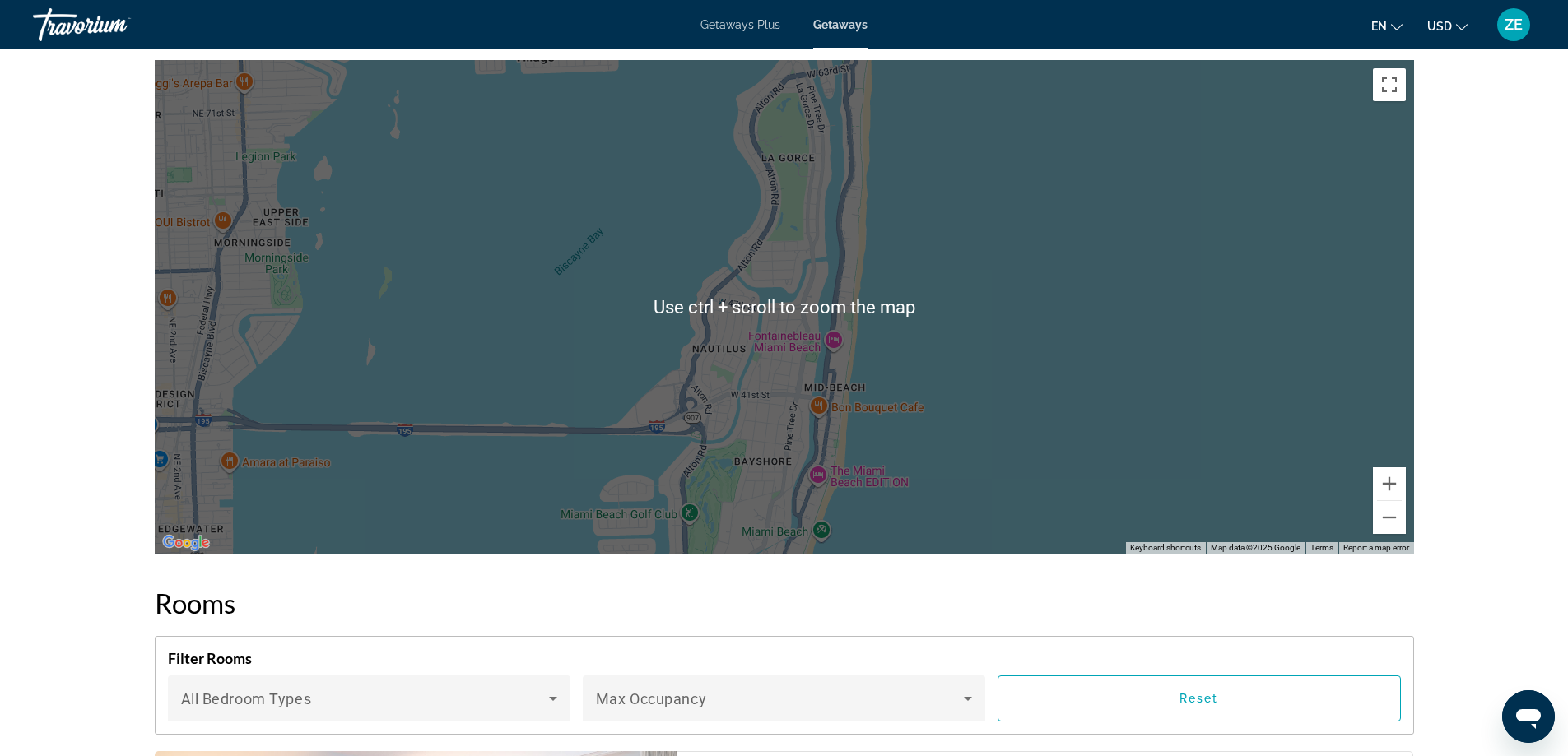
scroll to position [1983, 0]
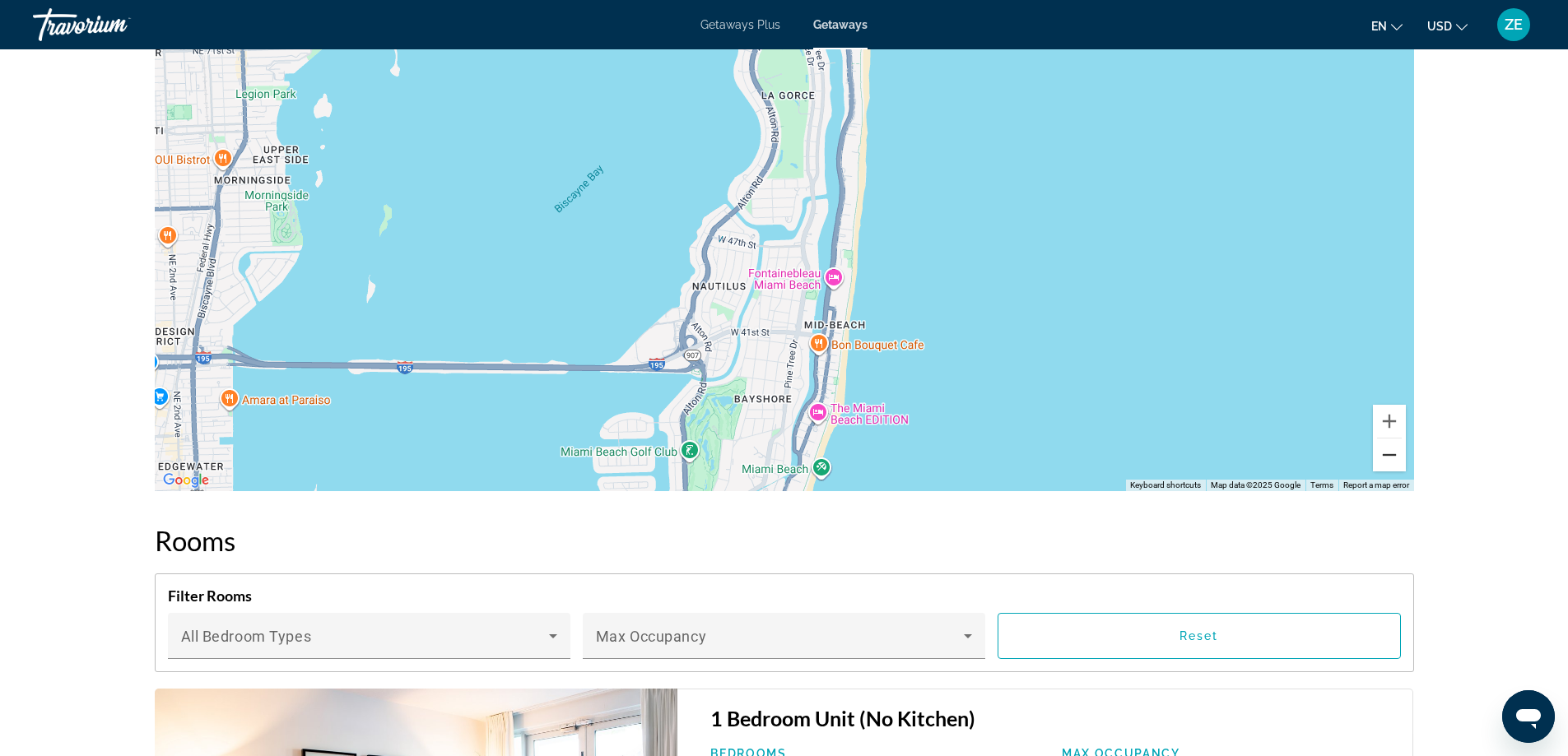
click at [1393, 460] on button "Zoom out" at bounding box center [1389, 455] width 33 height 33
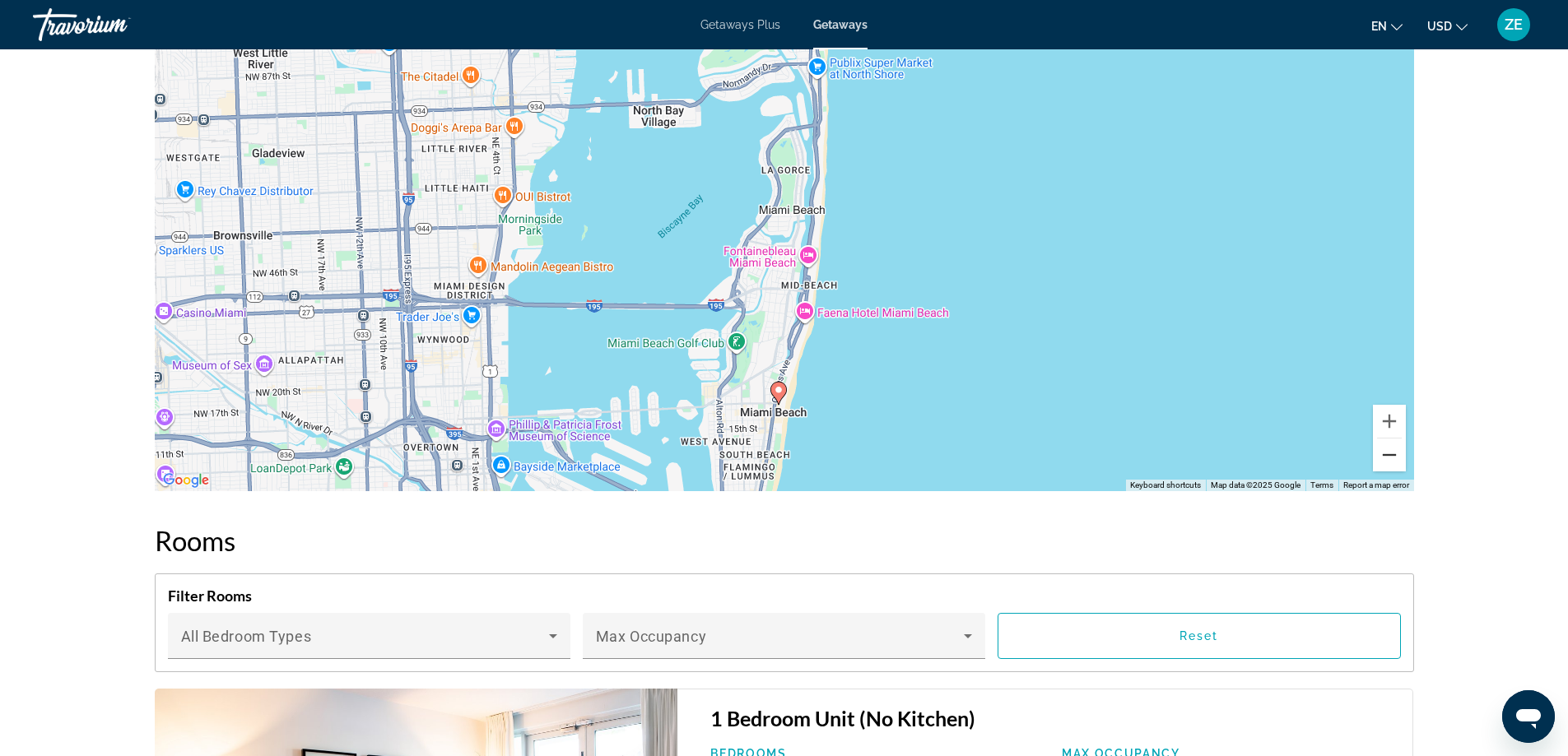
click at [1391, 460] on button "Zoom out" at bounding box center [1389, 455] width 33 height 33
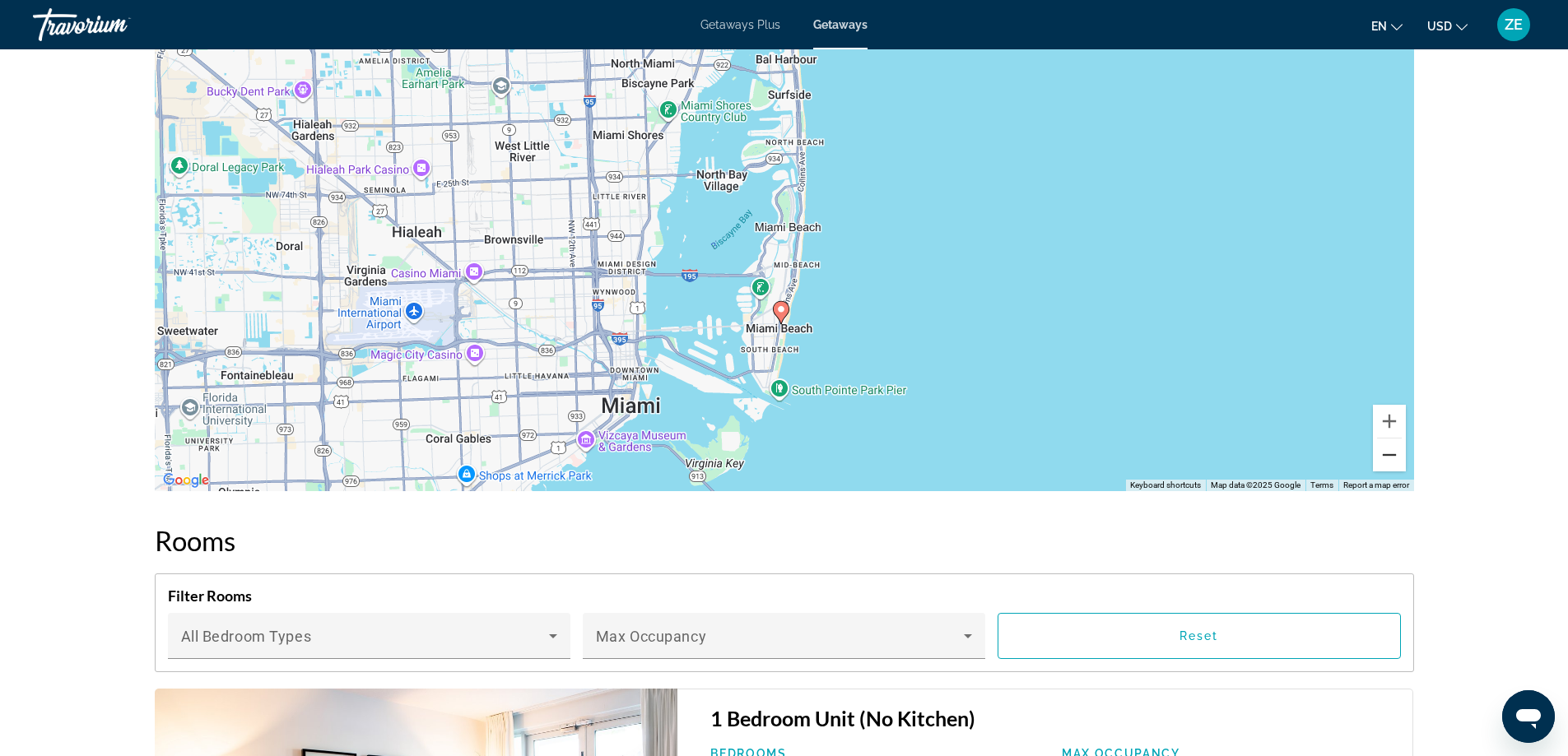
click at [1390, 449] on button "Zoom out" at bounding box center [1389, 455] width 33 height 33
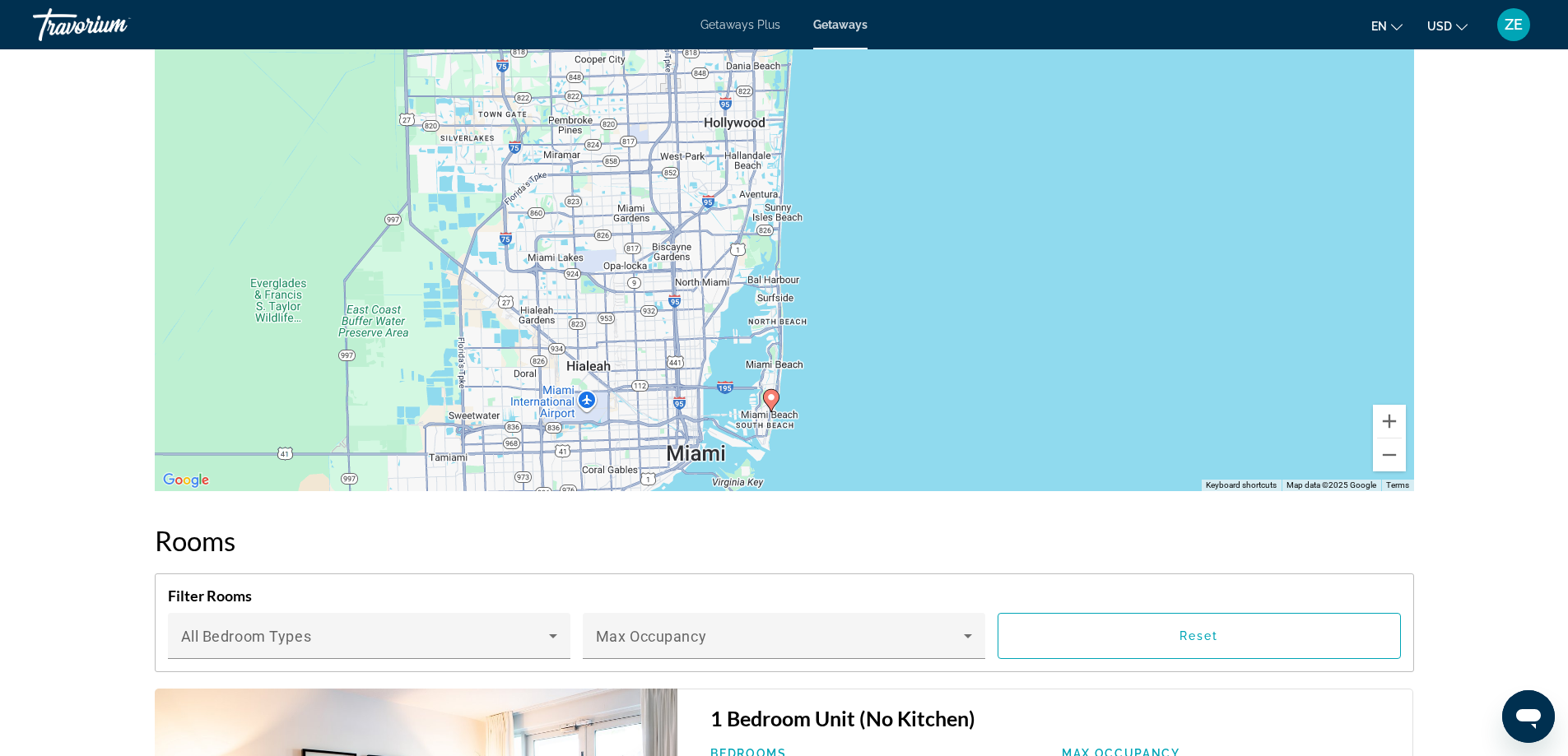
drag, startPoint x: 876, startPoint y: 240, endPoint x: 864, endPoint y: 371, distance: 131.5
click at [864, 371] on div "To activate drag with keyboard, press Alt + Enter. Once in keyboard drag state,…" at bounding box center [784, 244] width 1260 height 494
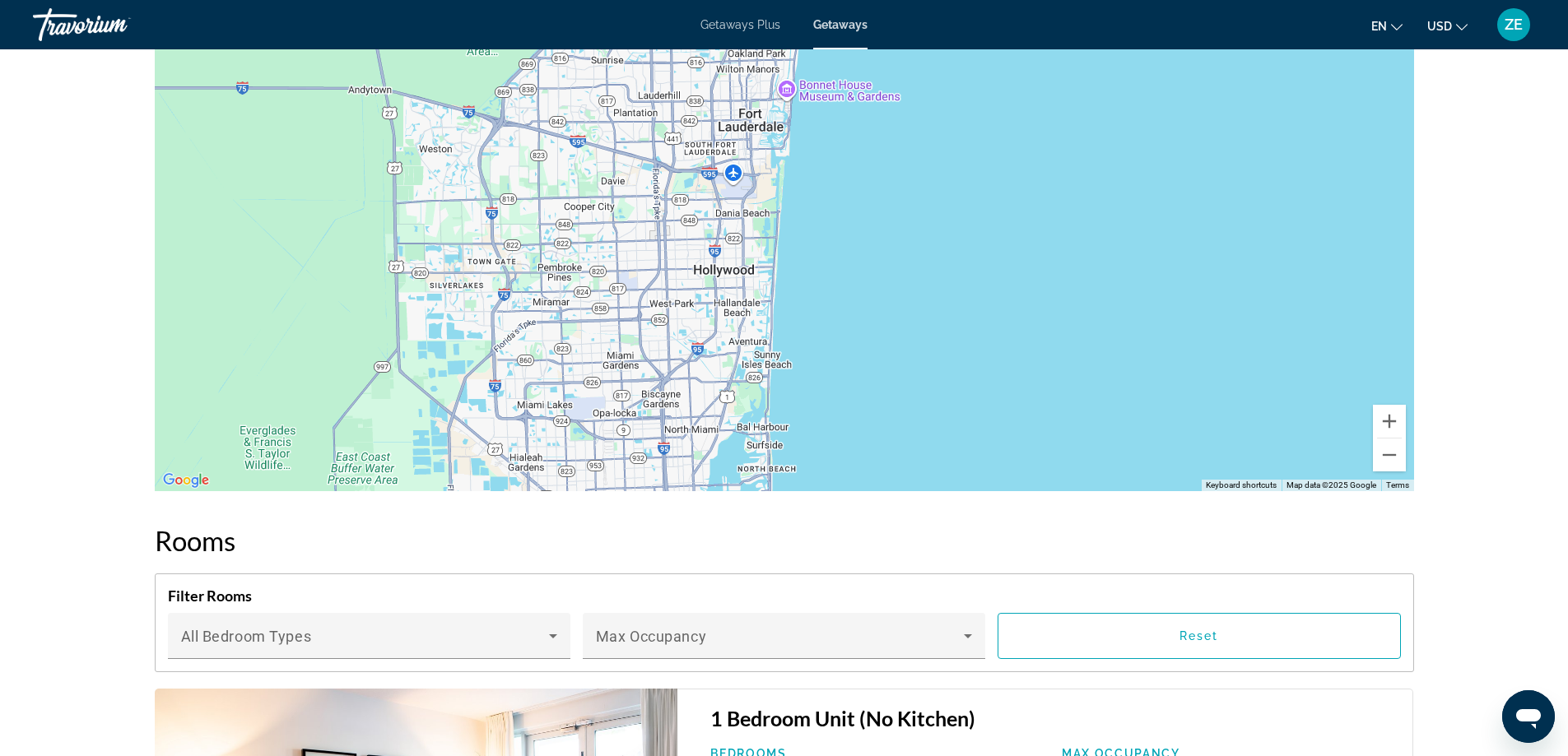
drag, startPoint x: 878, startPoint y: 267, endPoint x: 867, endPoint y: 415, distance: 148.4
click at [867, 415] on div "To activate drag with keyboard, press Alt + Enter. Once in keyboard drag state,…" at bounding box center [784, 244] width 1260 height 494
click at [1388, 450] on button "Zoom out" at bounding box center [1389, 455] width 33 height 33
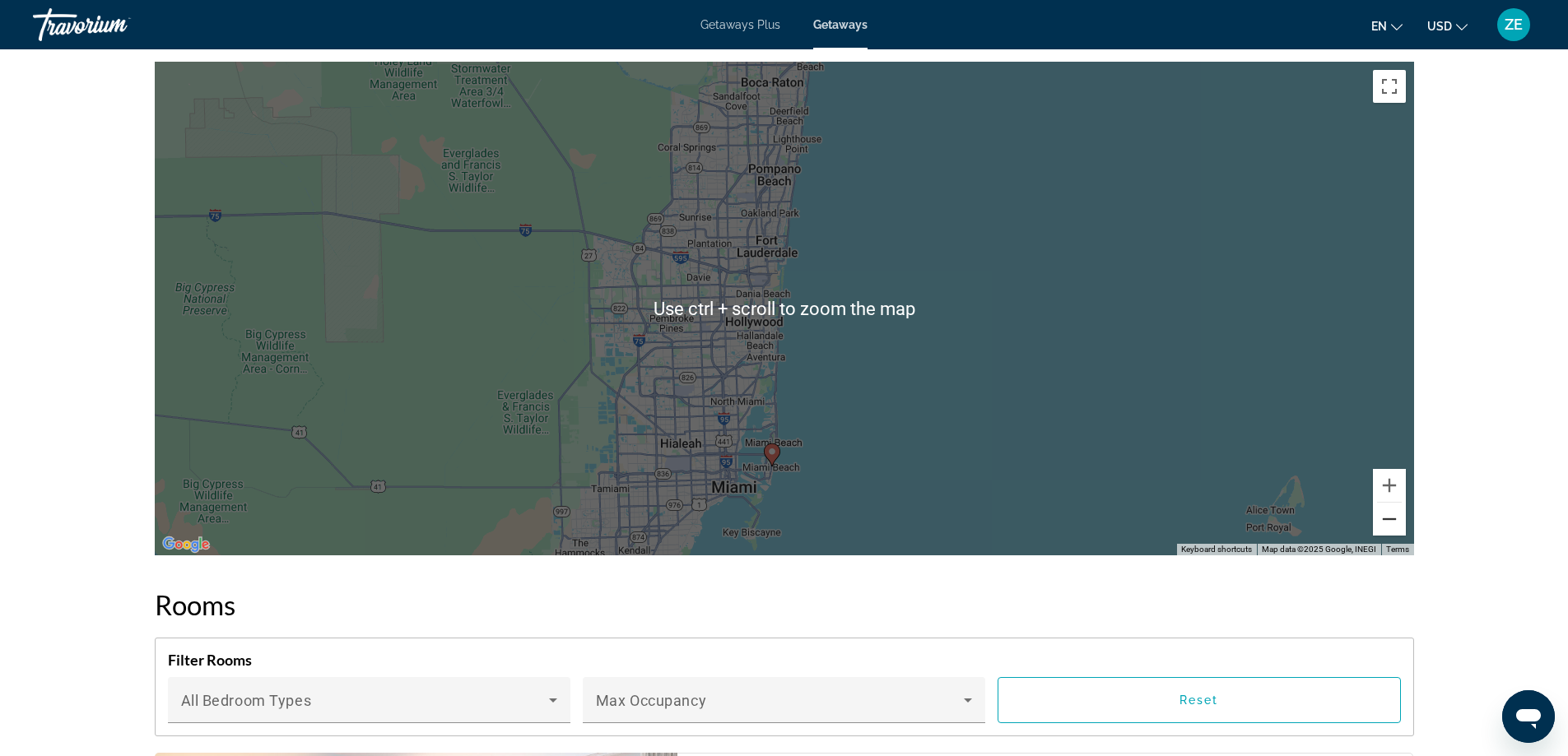
scroll to position [1901, 0]
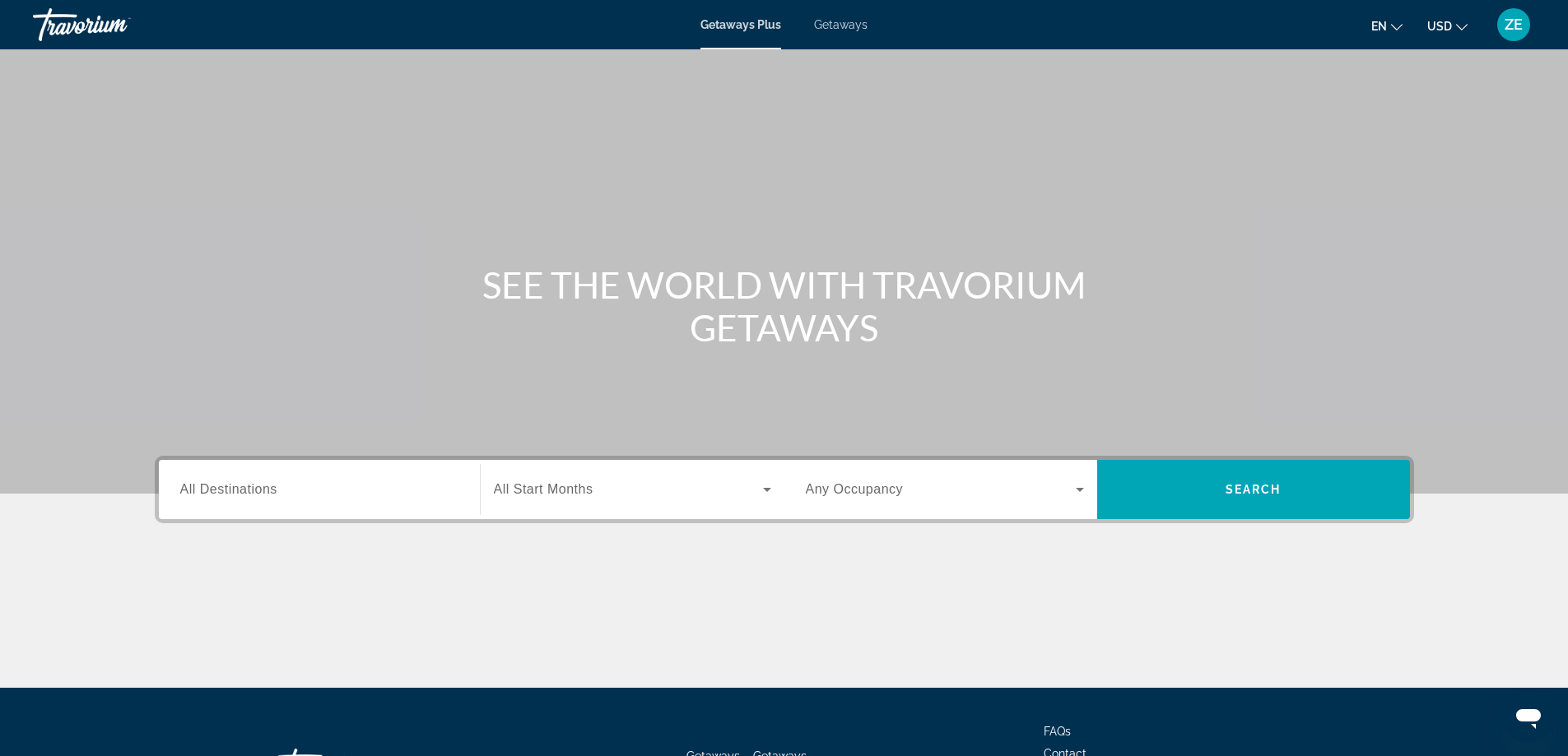
click at [241, 500] on div "Search widget" at bounding box center [319, 490] width 279 height 47
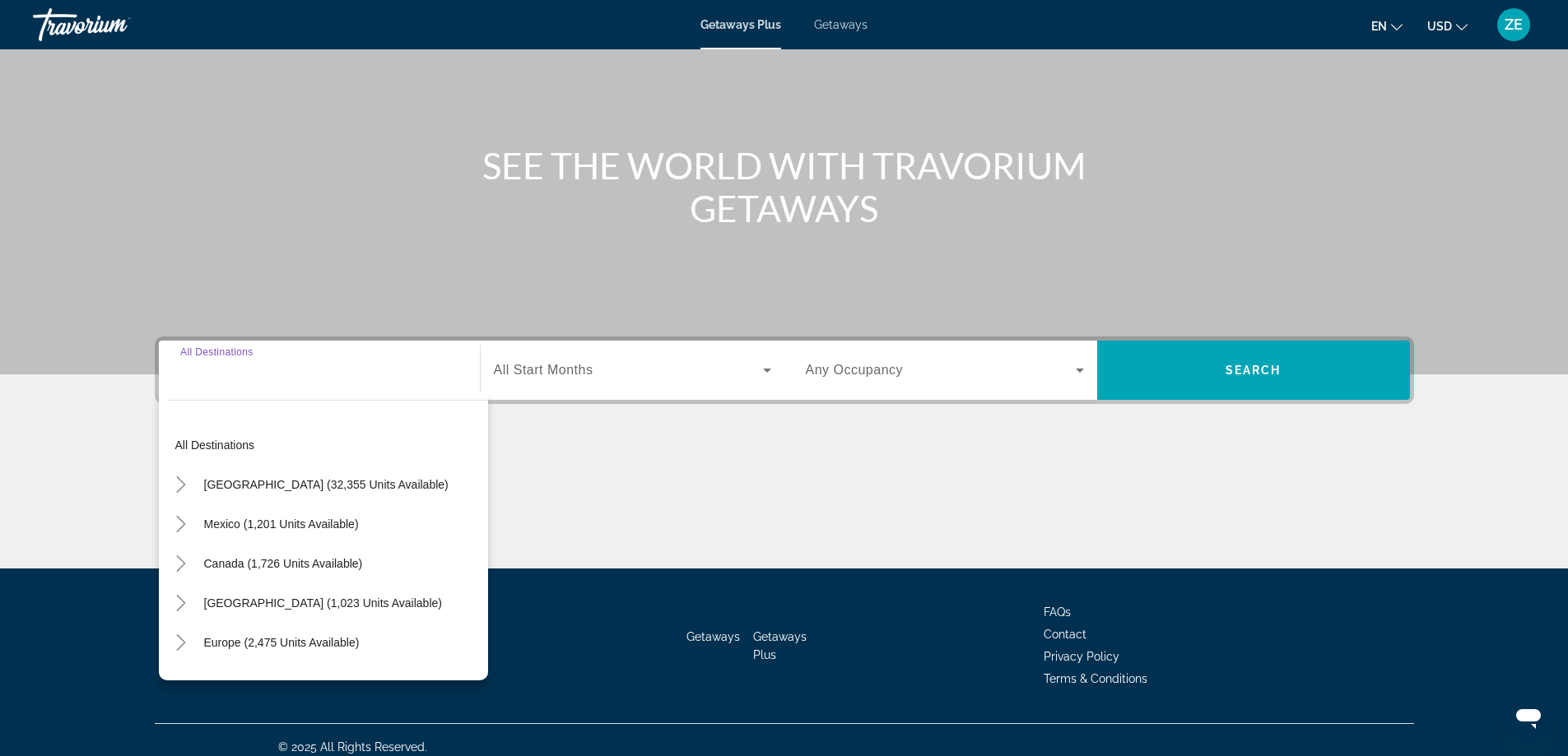
scroll to position [133, 0]
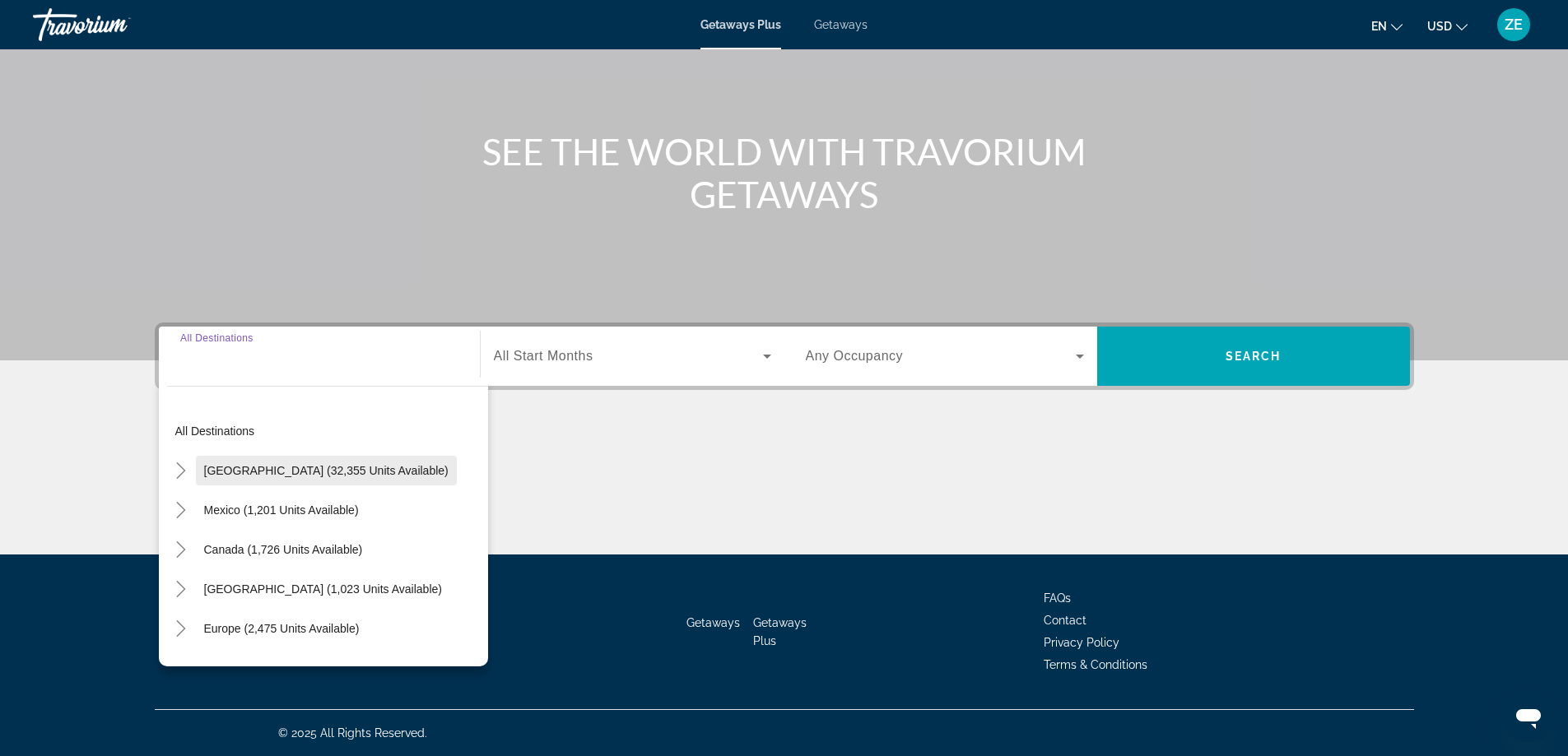
click at [257, 477] on span "[GEOGRAPHIC_DATA] (32,355 units available)" at bounding box center [326, 470] width 244 height 14
type input "**********"
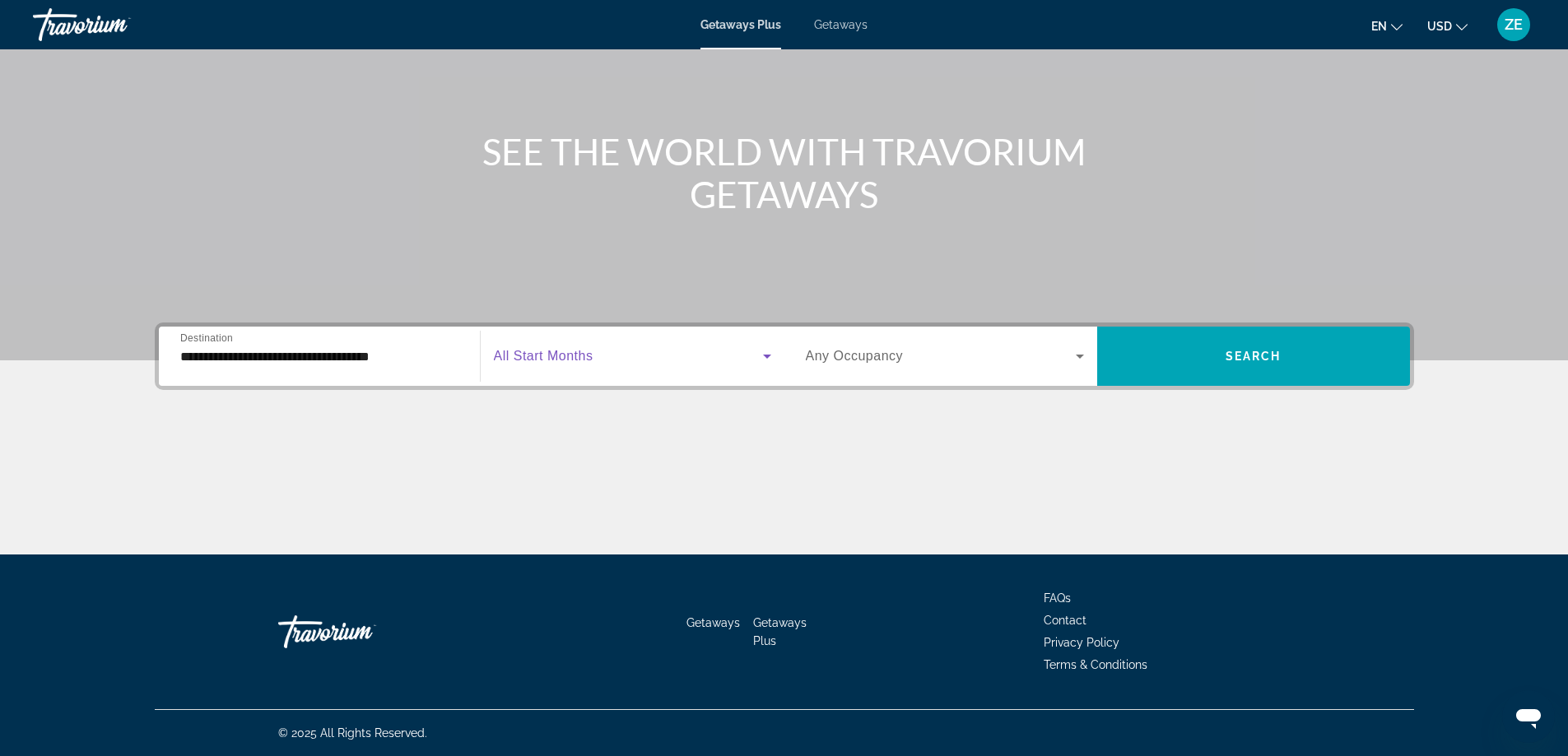
click at [602, 355] on span "Search widget" at bounding box center [628, 356] width 270 height 20
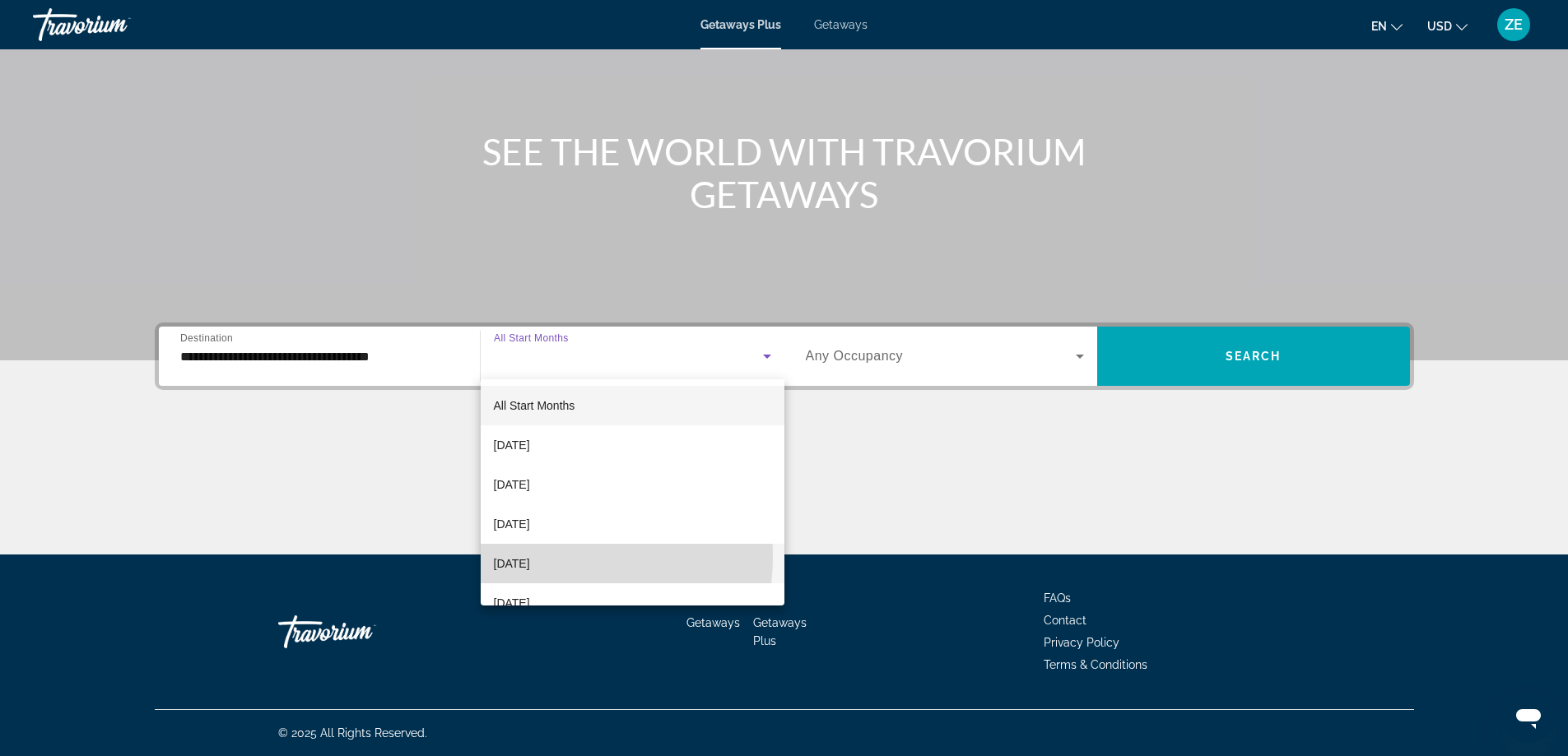
click at [530, 556] on span "[DATE]" at bounding box center [512, 563] width 36 height 20
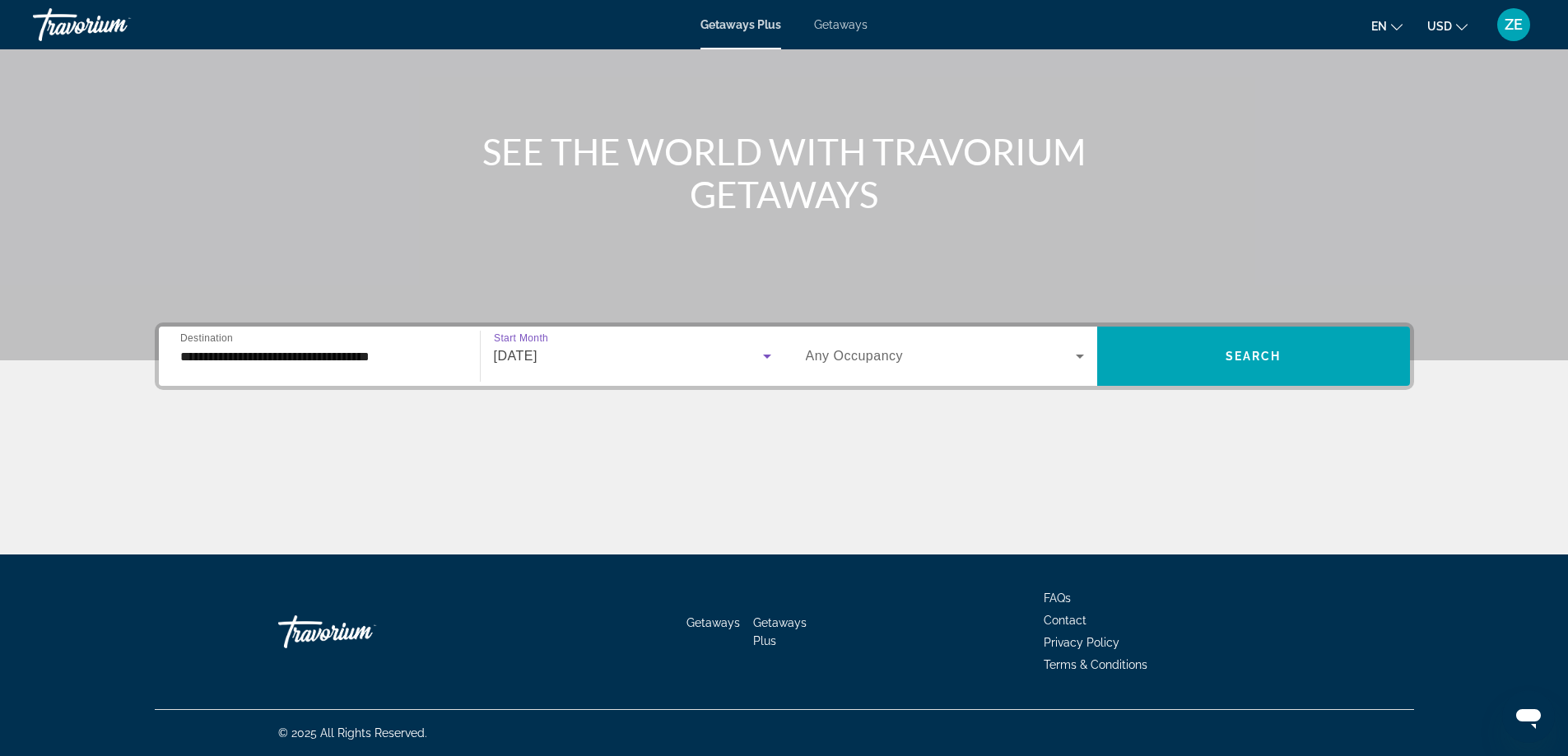
click at [885, 345] on div "Search widget" at bounding box center [945, 356] width 279 height 46
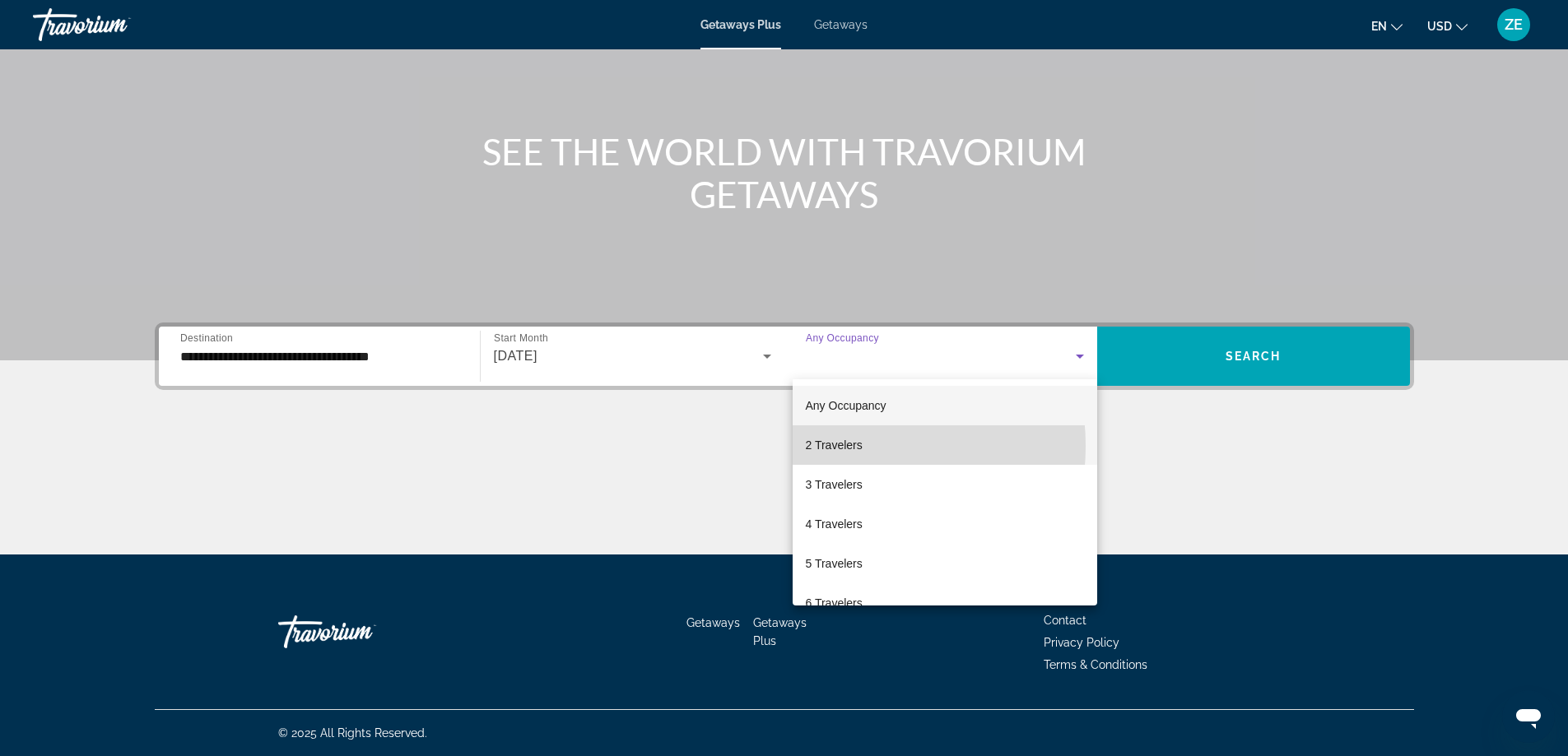
click at [841, 446] on span "2 Travelers" at bounding box center [834, 445] width 57 height 20
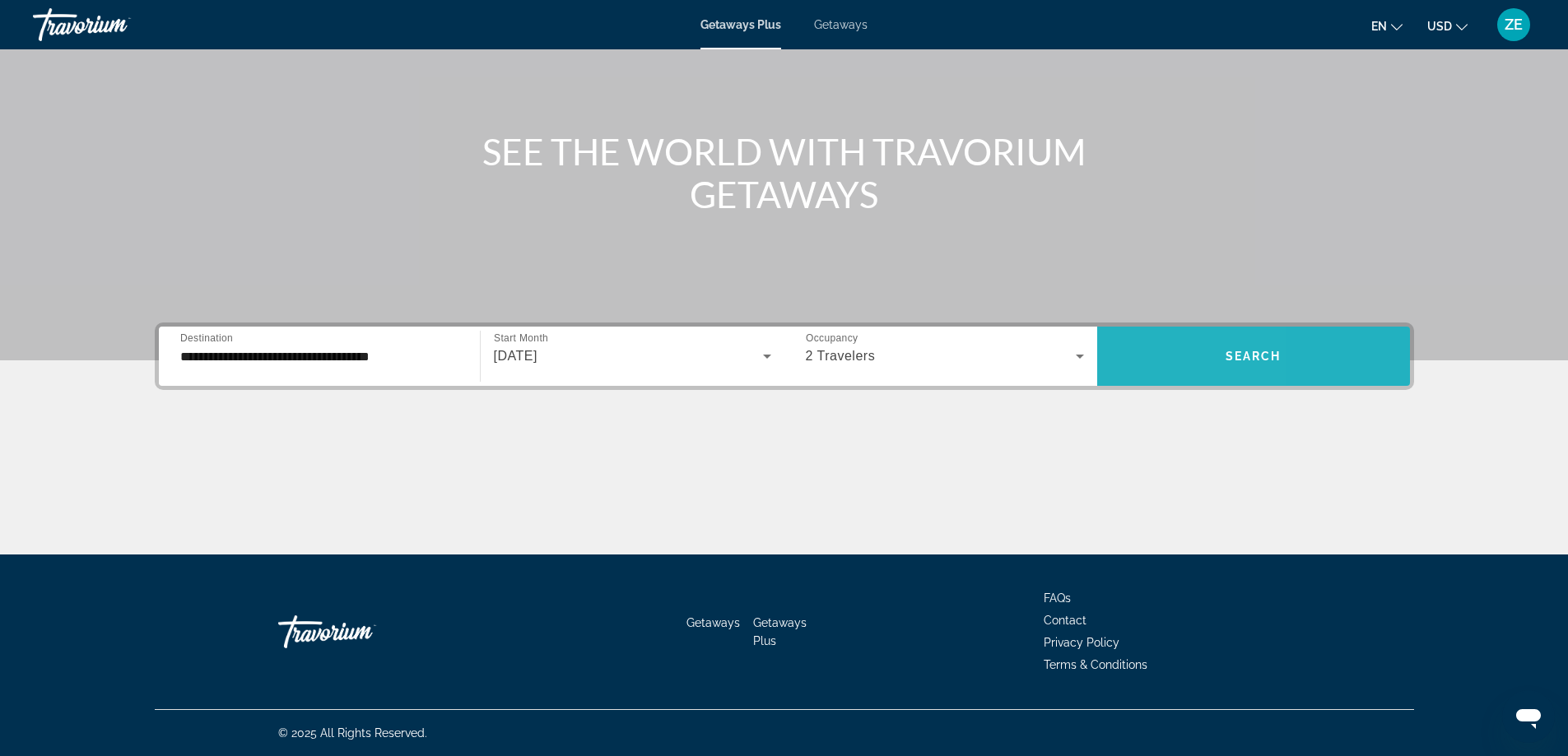
click at [1139, 357] on span "Search widget" at bounding box center [1253, 356] width 313 height 40
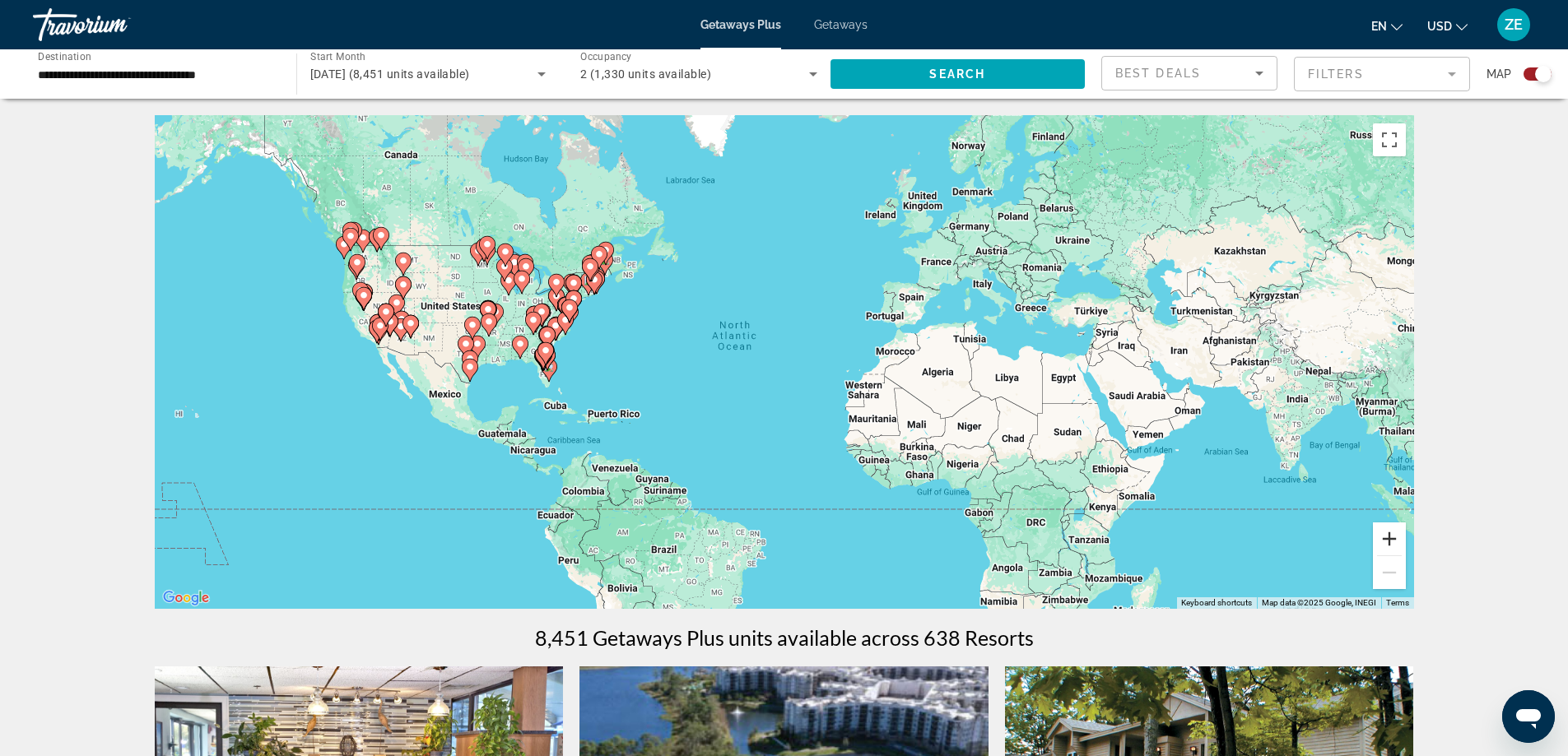
click at [1398, 533] on button "Zoom in" at bounding box center [1389, 539] width 33 height 33
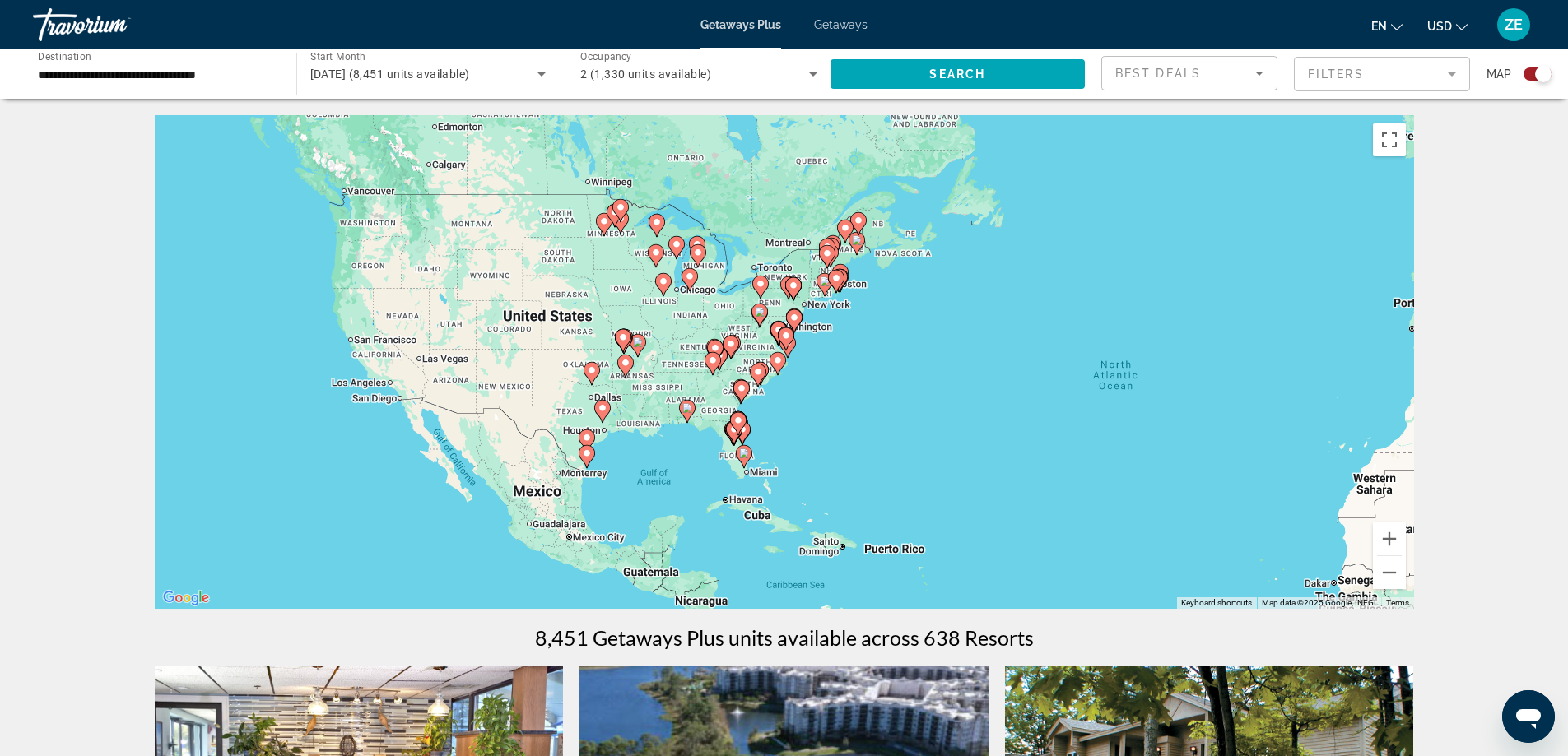
drag, startPoint x: 474, startPoint y: 355, endPoint x: 909, endPoint y: 421, distance: 440.0
click at [909, 421] on div "To activate drag with keyboard, press Alt + Enter. Once in keyboard drag state,…" at bounding box center [784, 362] width 1260 height 494
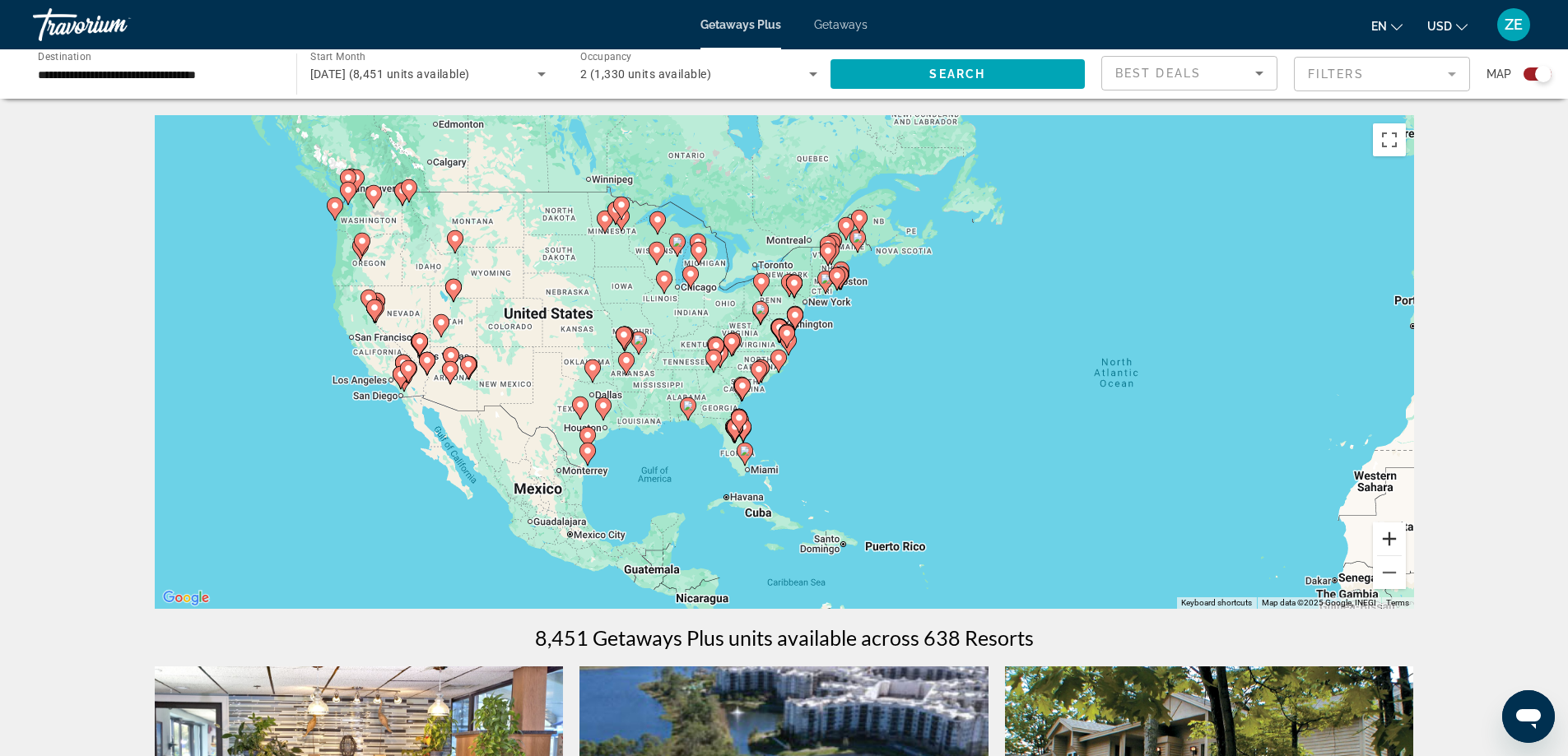
click at [1390, 541] on button "Zoom in" at bounding box center [1389, 539] width 33 height 33
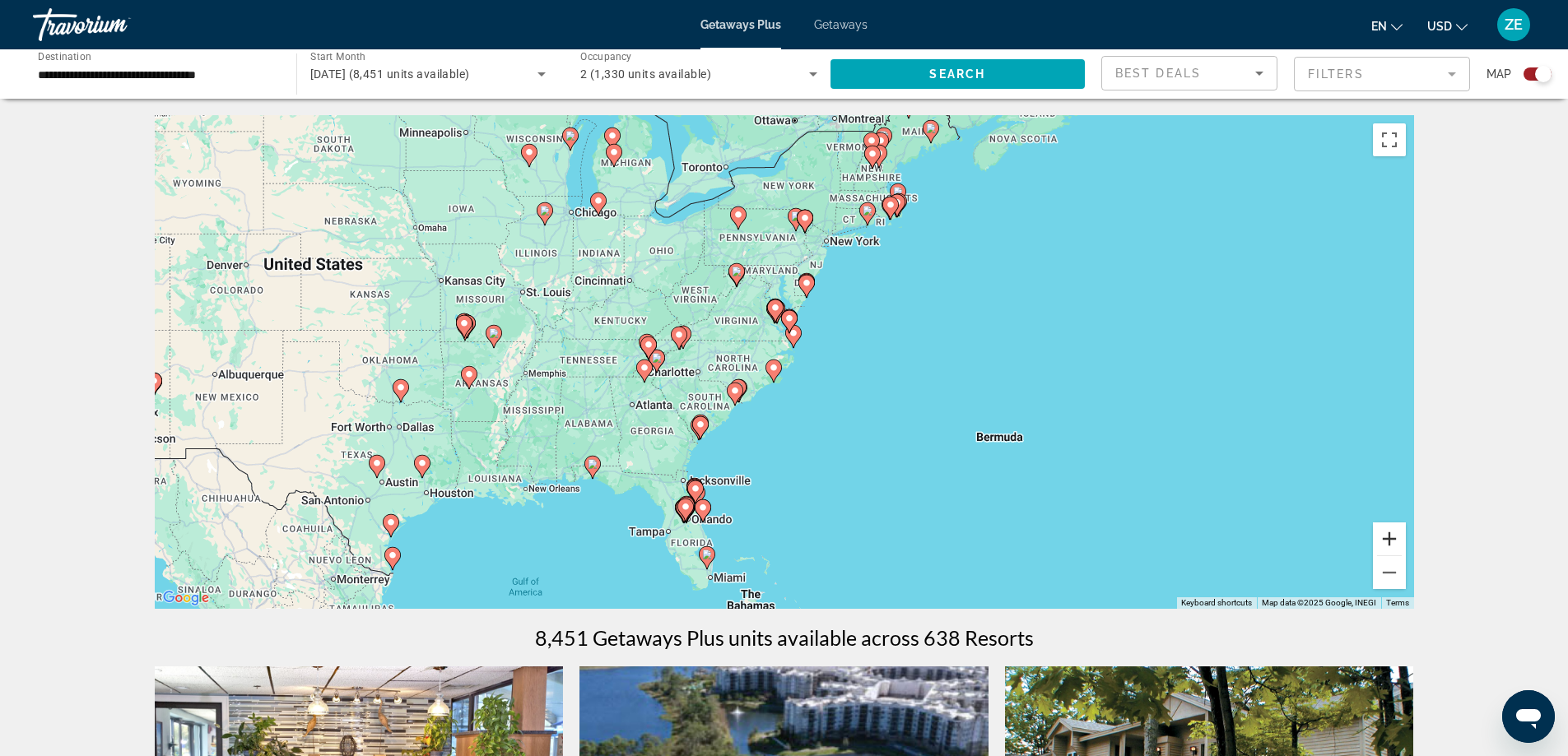
click at [1390, 536] on button "Zoom in" at bounding box center [1389, 539] width 33 height 33
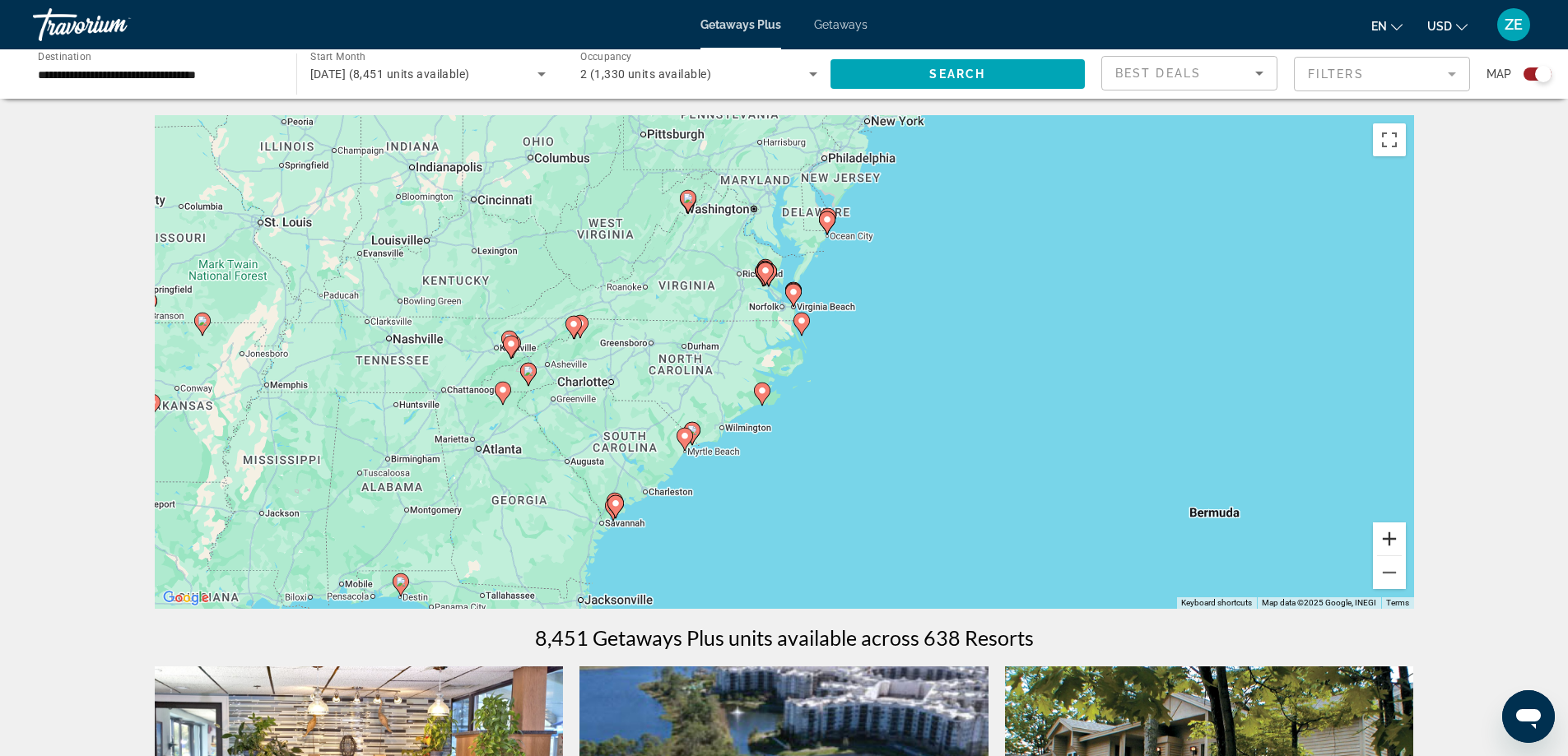
click at [1390, 534] on button "Zoom in" at bounding box center [1389, 539] width 33 height 33
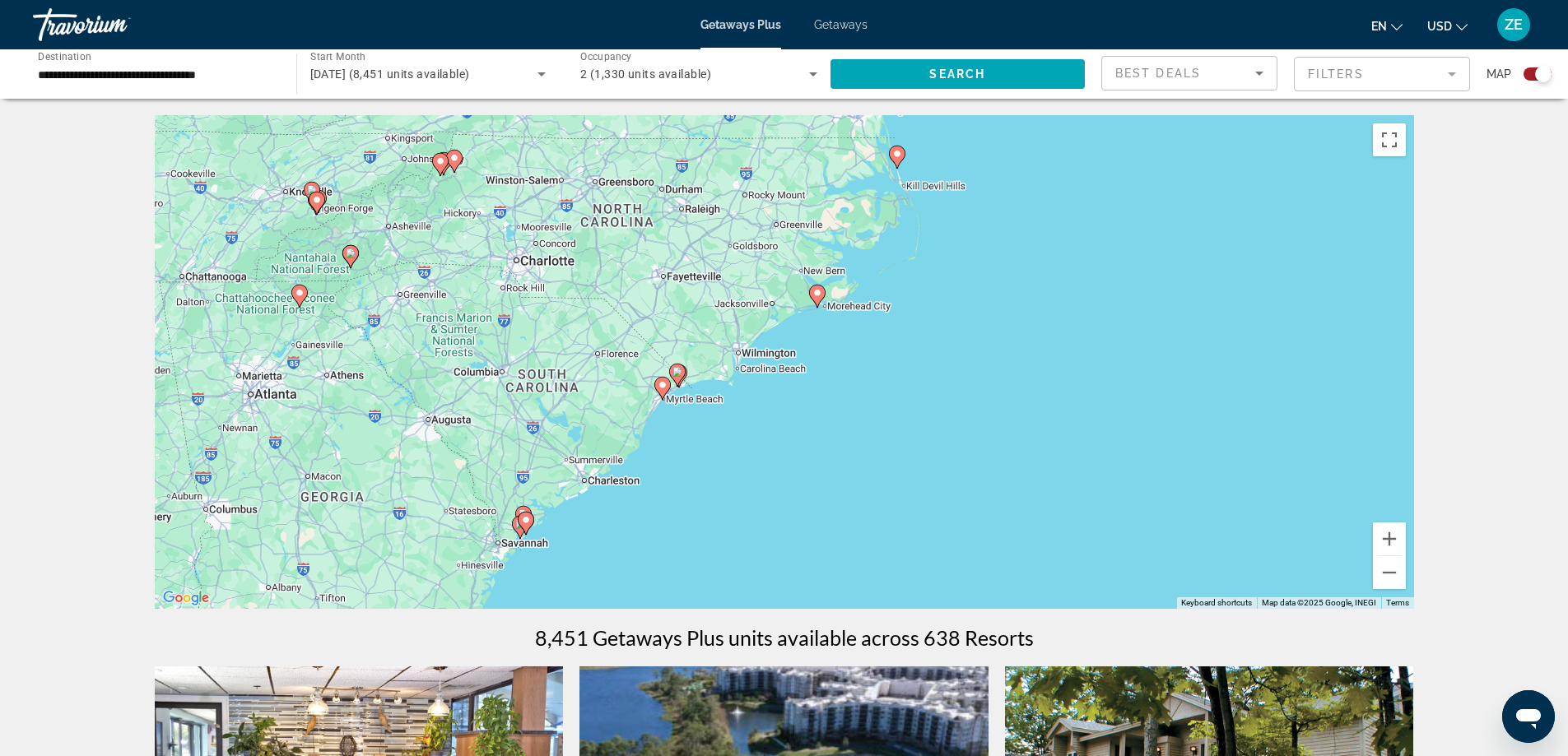
drag, startPoint x: 766, startPoint y: 487, endPoint x: 839, endPoint y: 351, distance: 154.4
click at [839, 351] on div "To activate drag with keyboard, press Alt + Enter. Once in keyboard drag state,…" at bounding box center [784, 362] width 1260 height 494
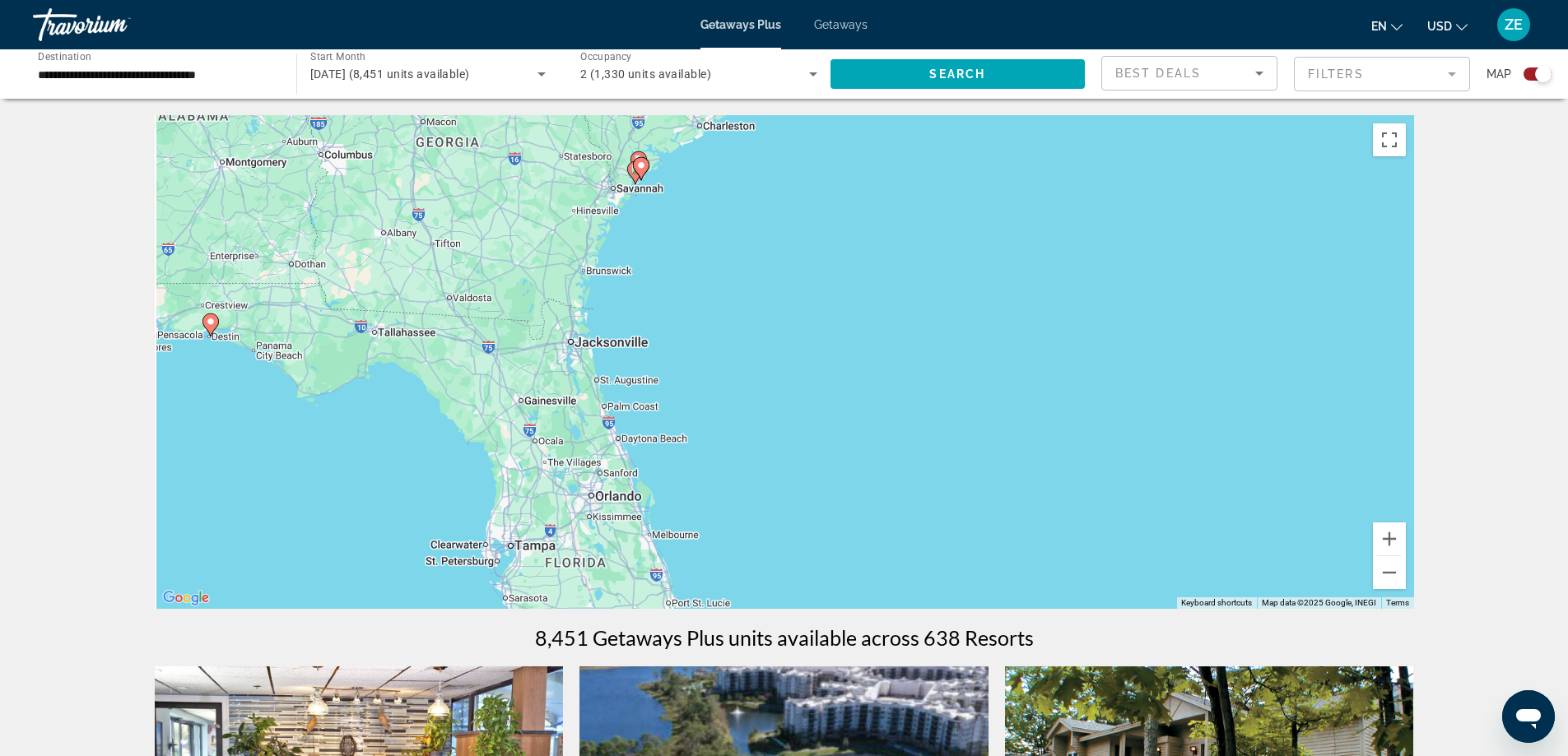
drag, startPoint x: 720, startPoint y: 402, endPoint x: 843, endPoint y: -3, distance: 423.3
click at [843, 0] on html "**********" at bounding box center [784, 378] width 1568 height 756
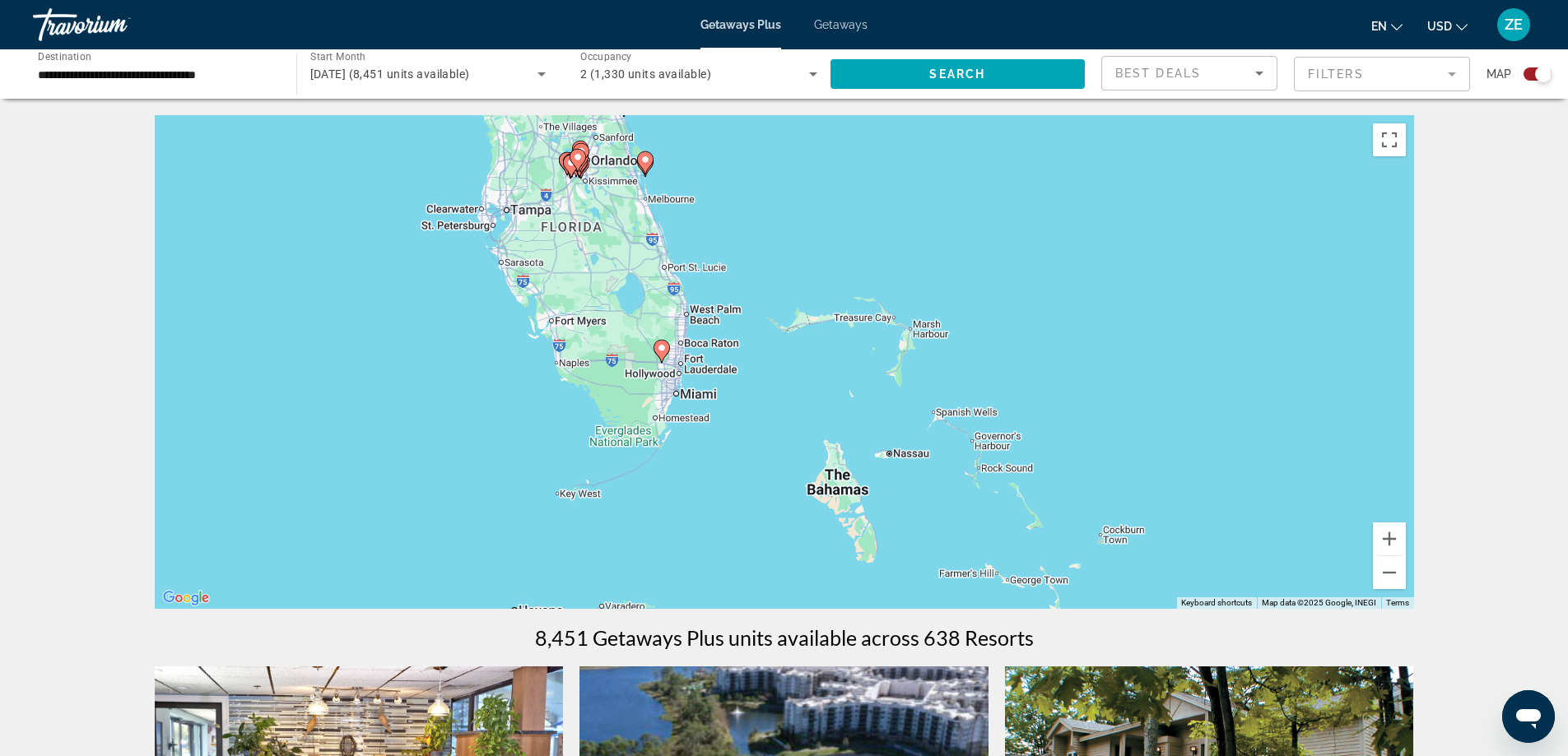
drag, startPoint x: 875, startPoint y: 402, endPoint x: 863, endPoint y: 118, distance: 284.3
click at [863, 118] on div "To activate drag with keyboard, press Alt + Enter. Once in keyboard drag state,…" at bounding box center [784, 362] width 1260 height 494
click at [1396, 537] on button "Zoom in" at bounding box center [1389, 539] width 33 height 33
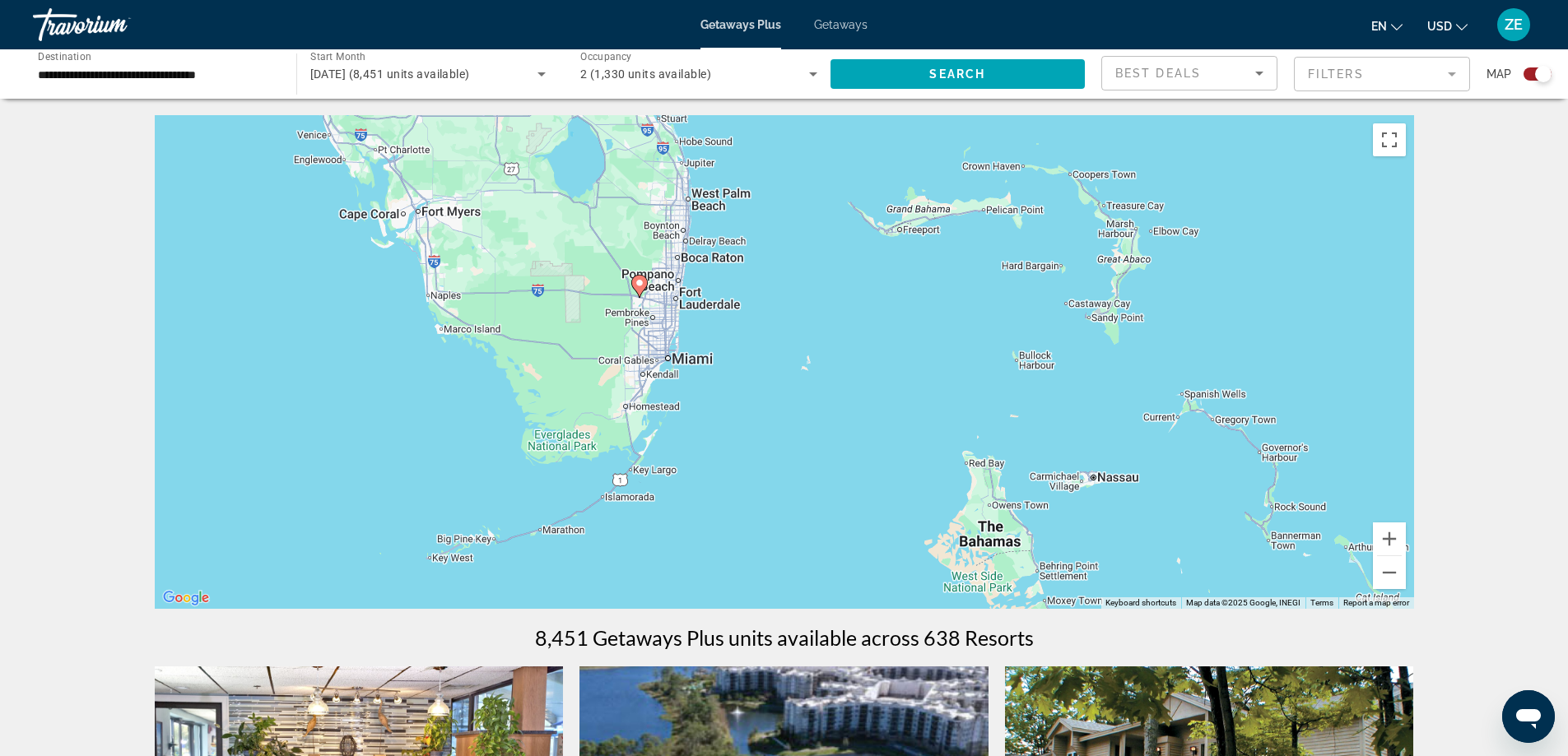
drag, startPoint x: 794, startPoint y: 357, endPoint x: 896, endPoint y: 287, distance: 123.7
click at [896, 287] on div "To activate drag with keyboard, press Alt + Enter. Once in keyboard drag state,…" at bounding box center [784, 362] width 1260 height 494
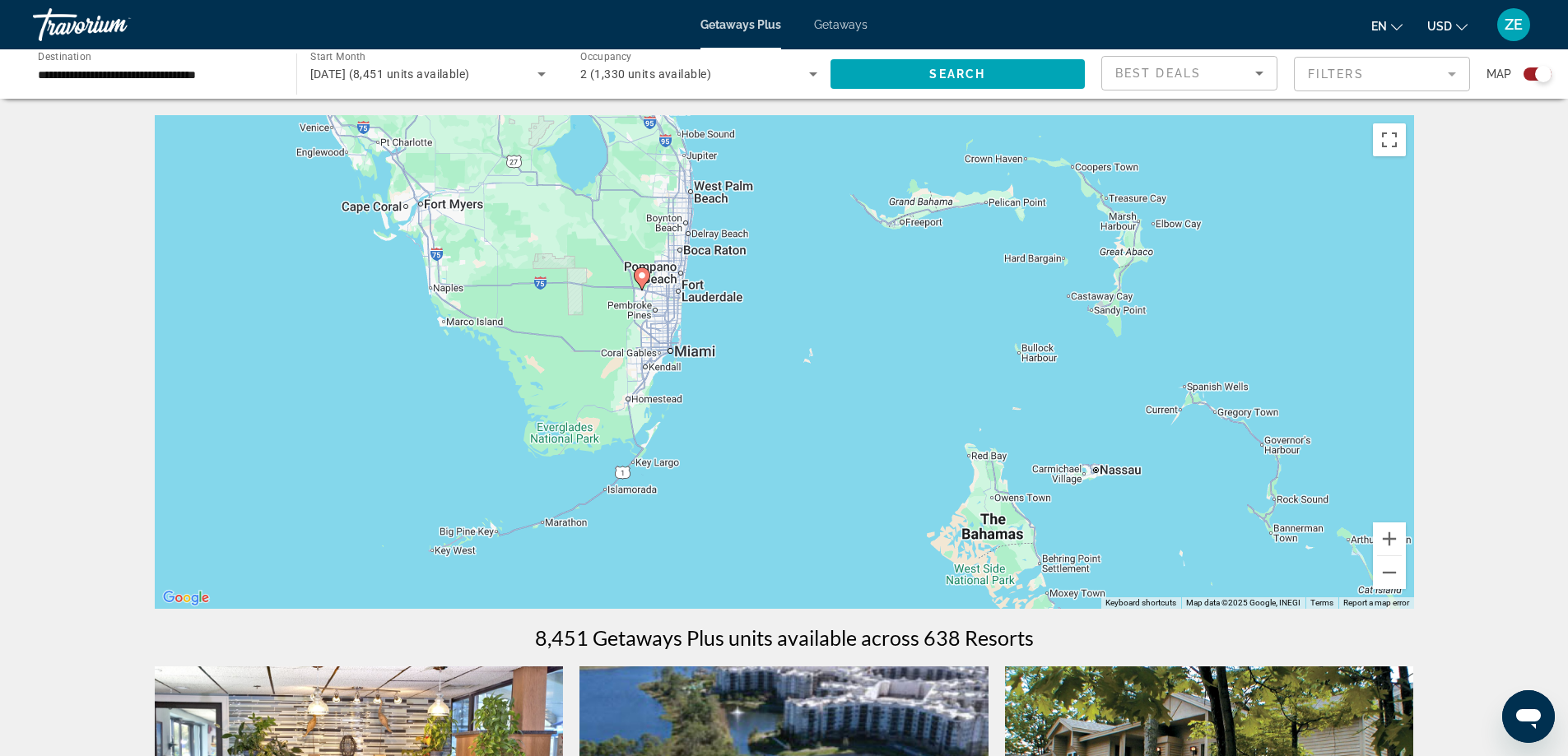
click at [639, 278] on image "Main content" at bounding box center [642, 275] width 10 height 10
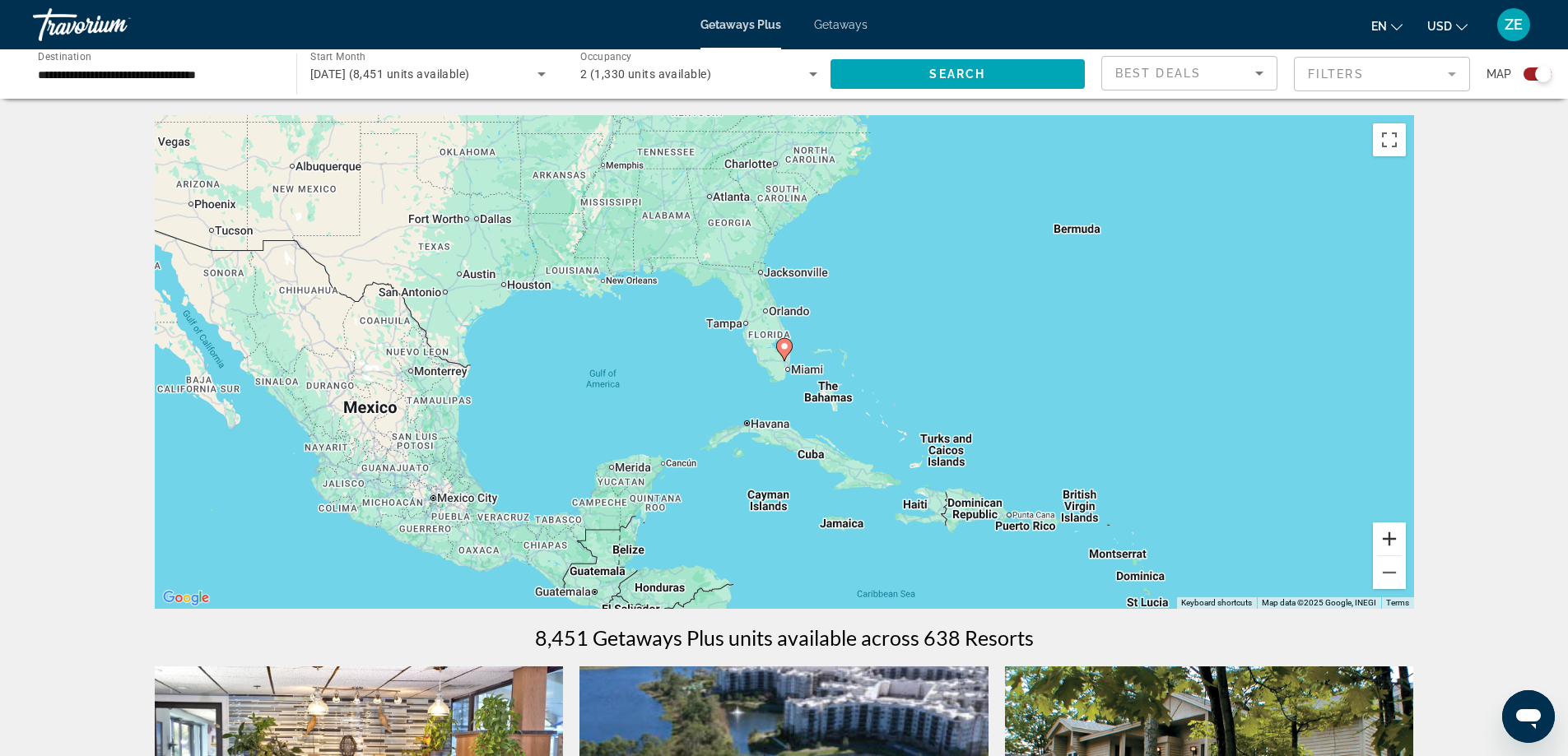
click at [1391, 539] on button "Zoom in" at bounding box center [1389, 539] width 33 height 33
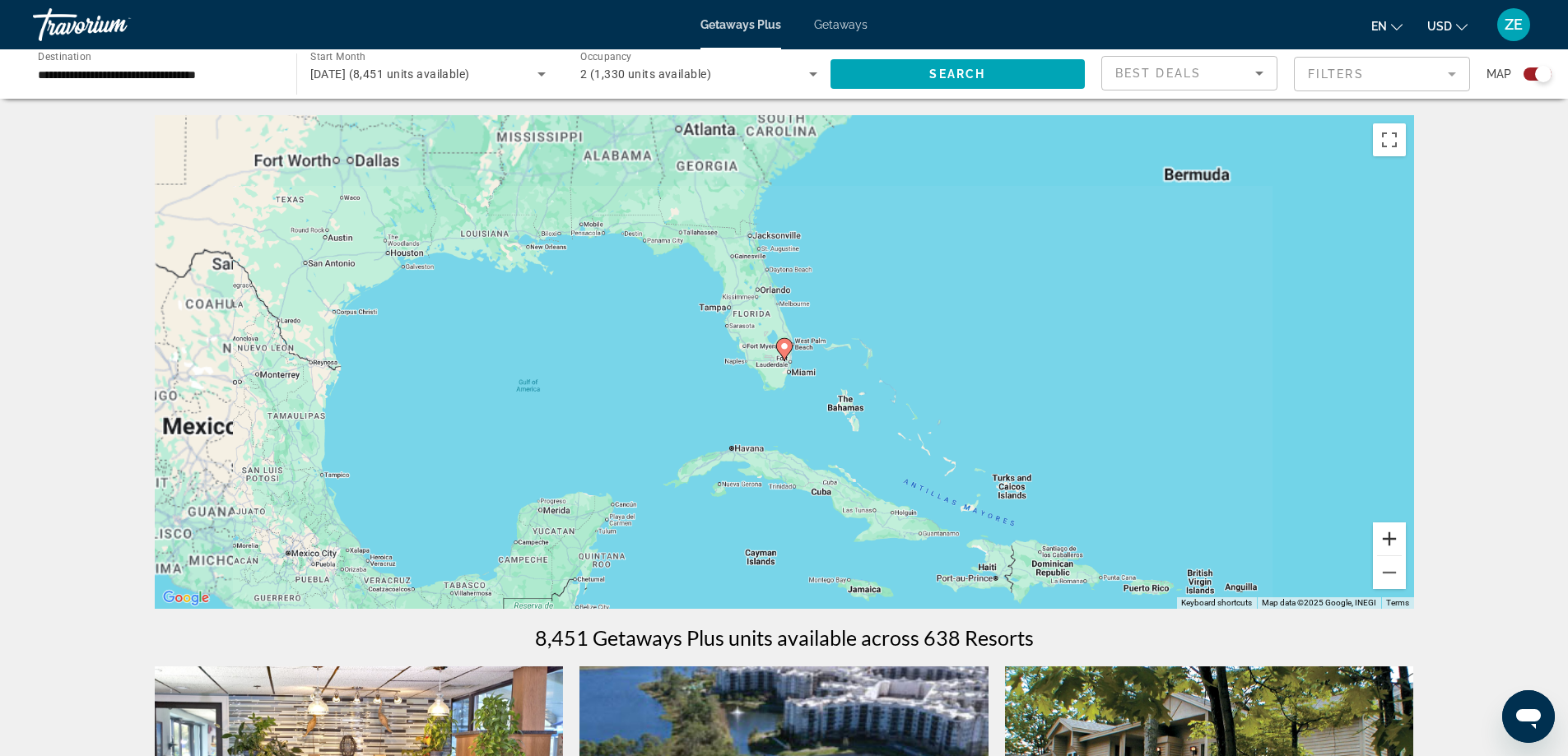
click at [1391, 539] on button "Zoom in" at bounding box center [1389, 539] width 33 height 33
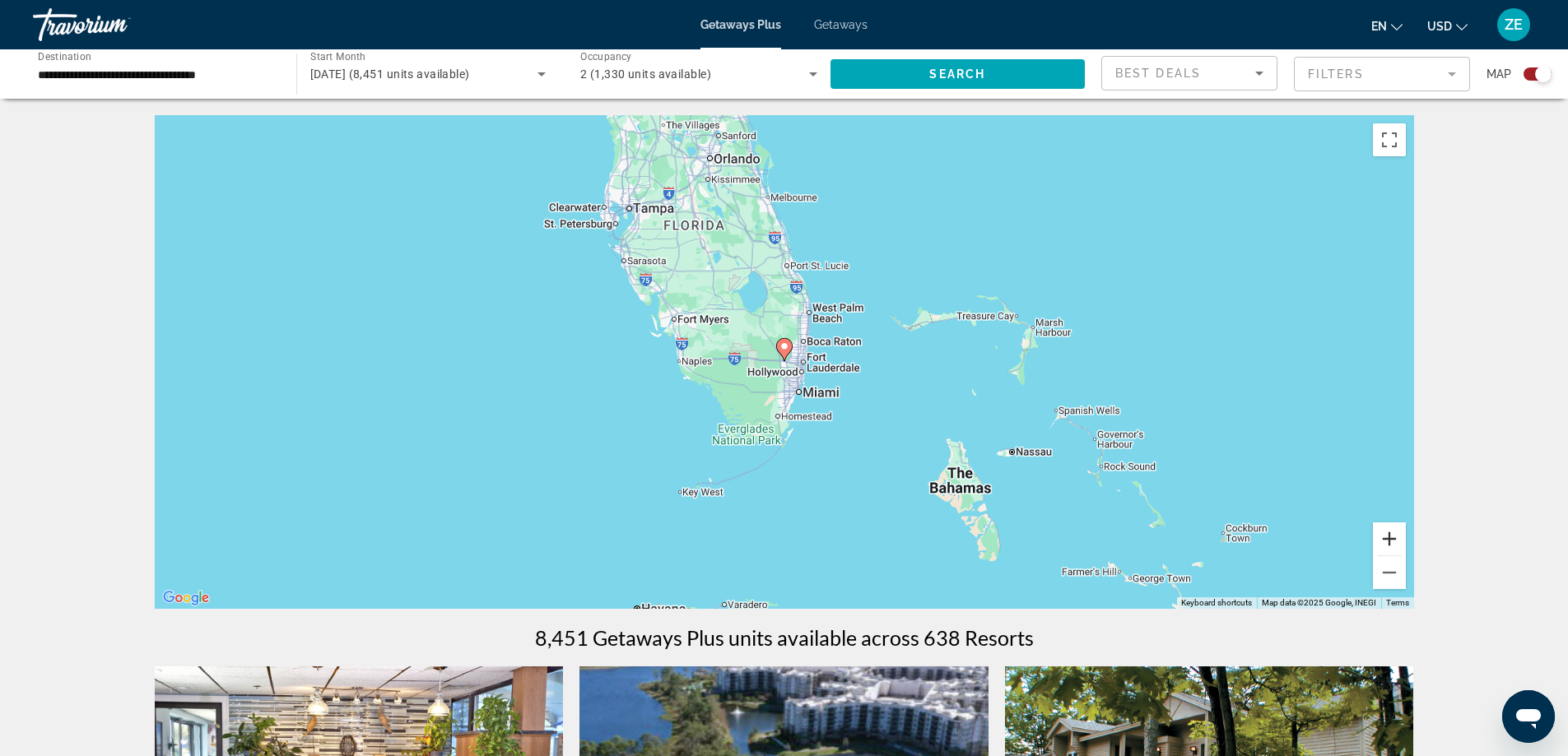
click at [1391, 539] on button "Zoom in" at bounding box center [1389, 539] width 33 height 33
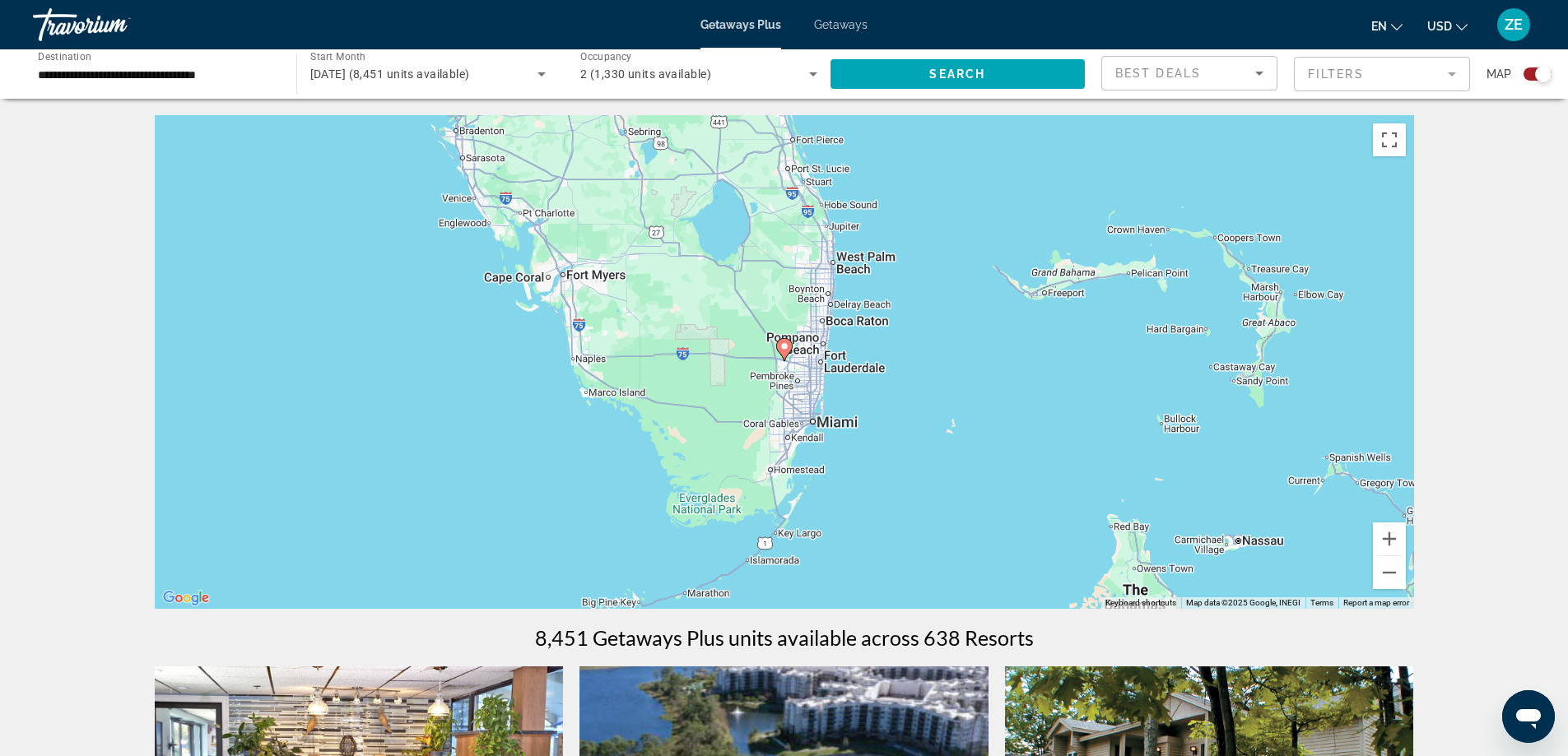
click at [789, 349] on icon "Main content" at bounding box center [784, 350] width 14 height 22
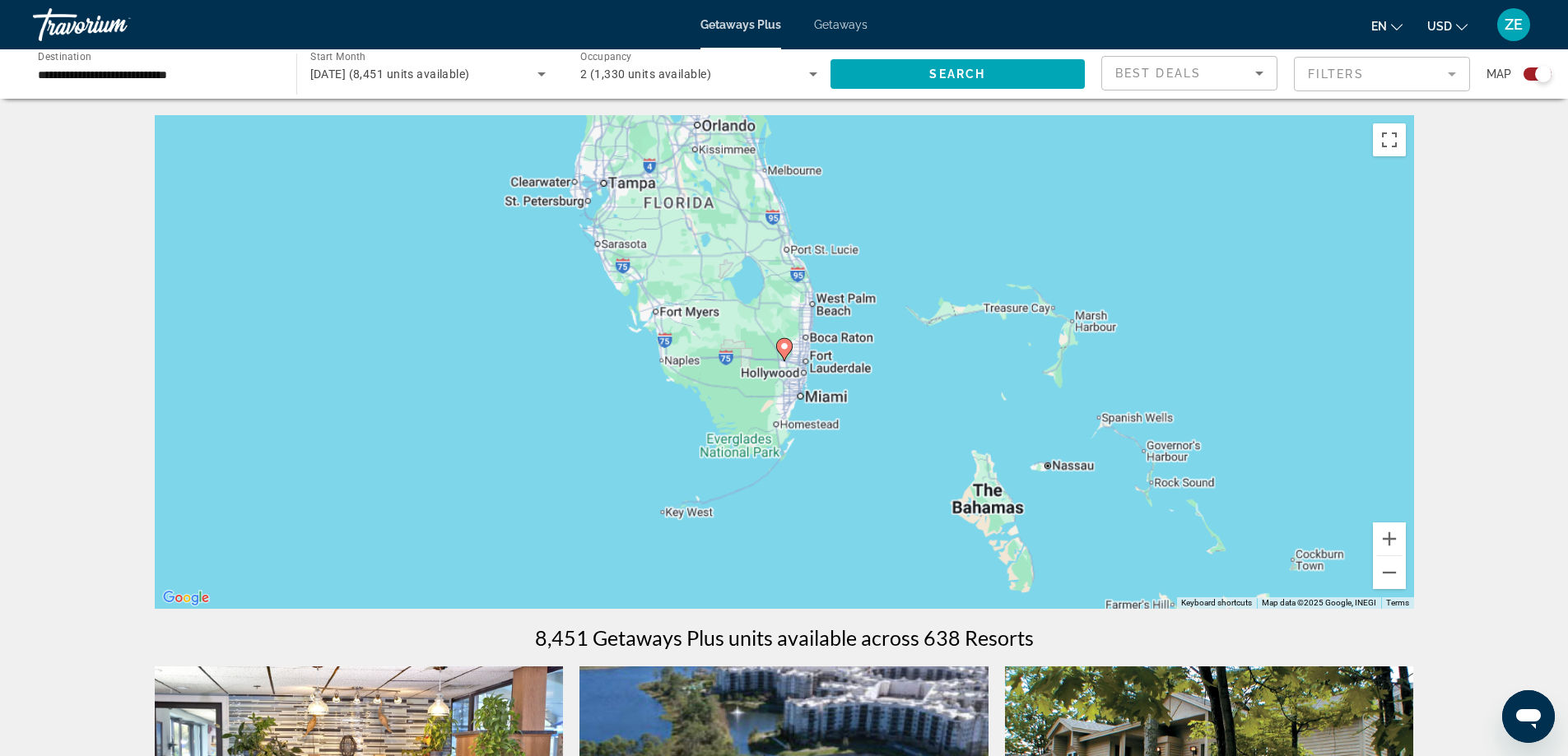
click at [789, 349] on image "Main content" at bounding box center [784, 346] width 10 height 10
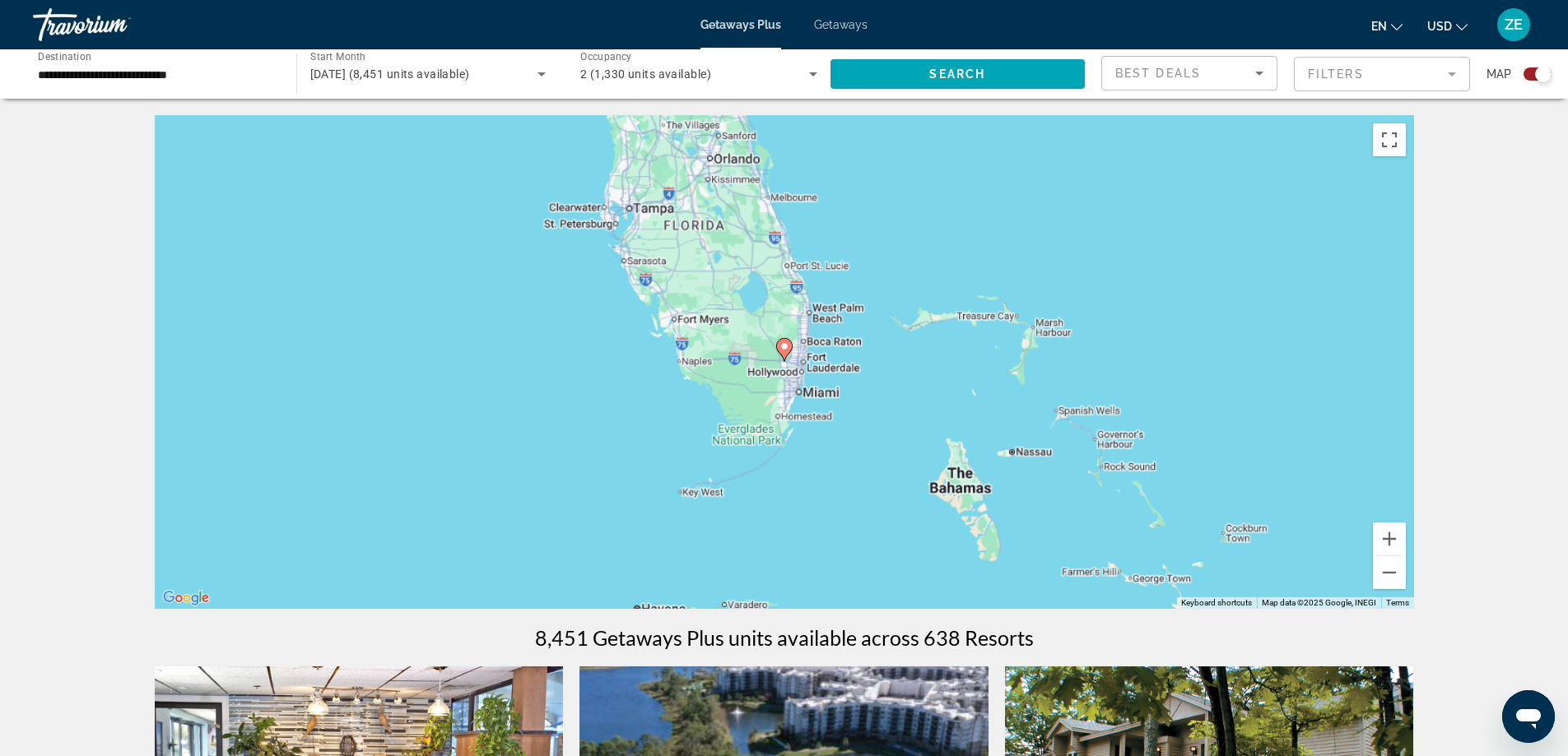
click at [789, 349] on image "Main content" at bounding box center [784, 346] width 10 height 10
type input "**********"
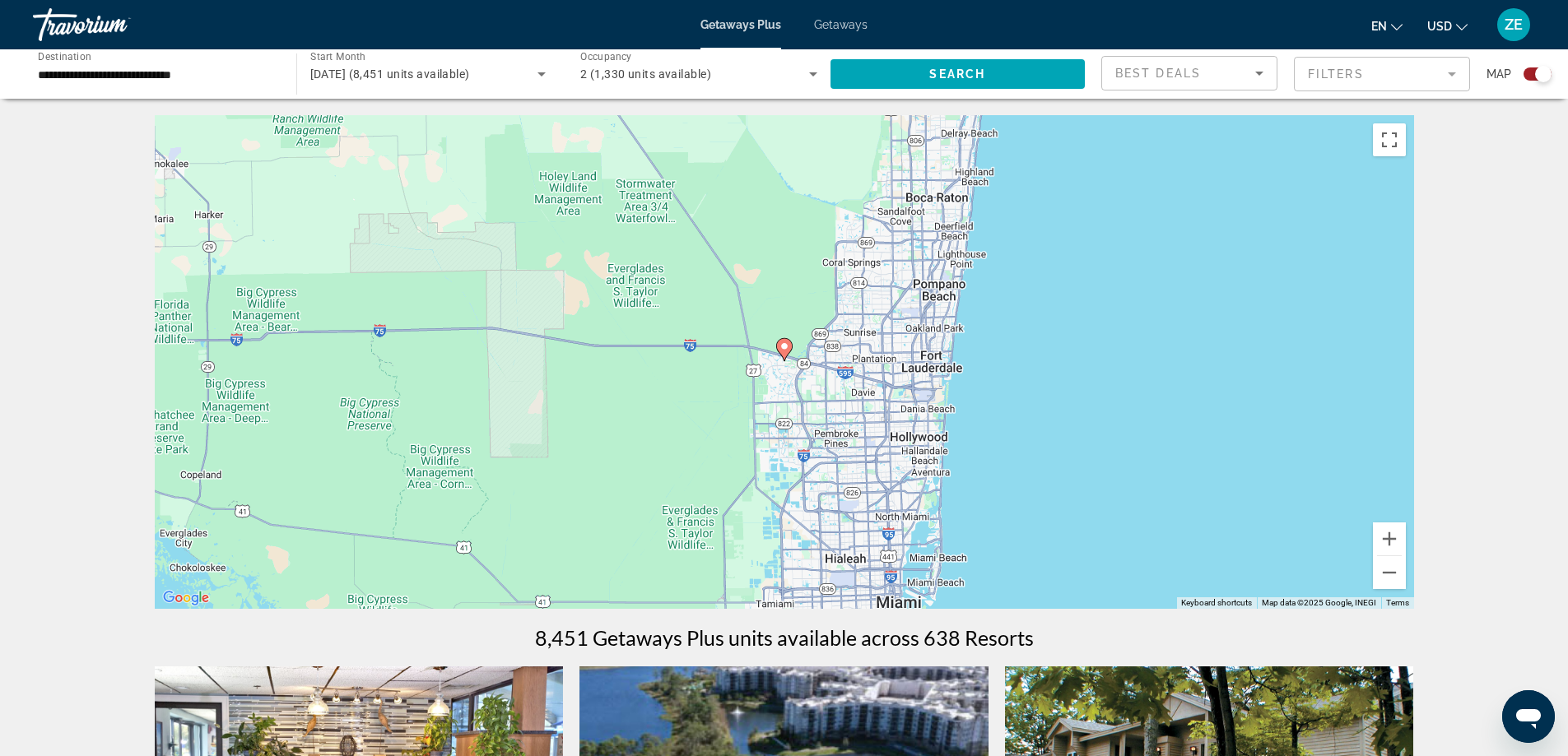
click at [789, 349] on image "Main content" at bounding box center [784, 346] width 10 height 10
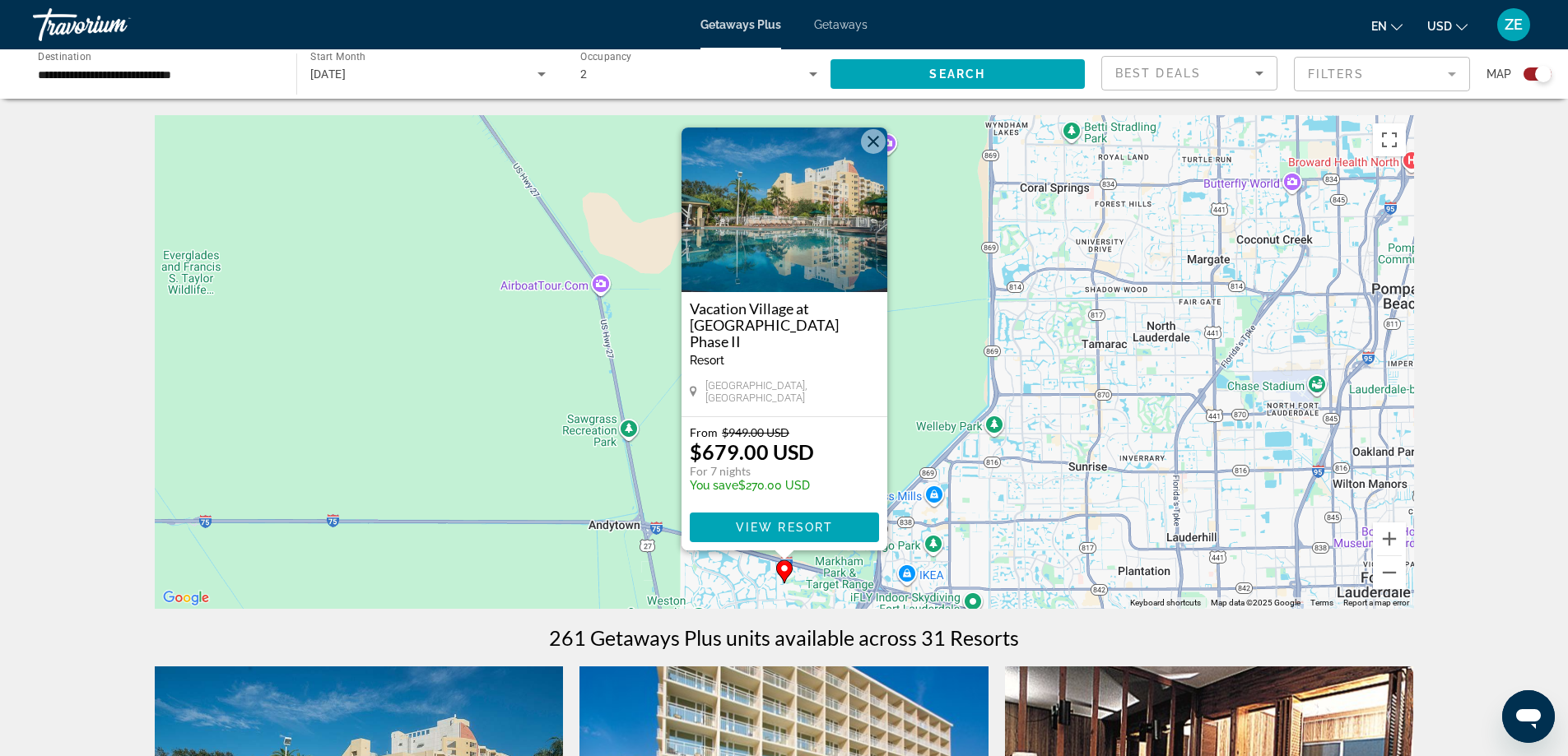
click at [875, 149] on button "Close" at bounding box center [873, 141] width 24 height 24
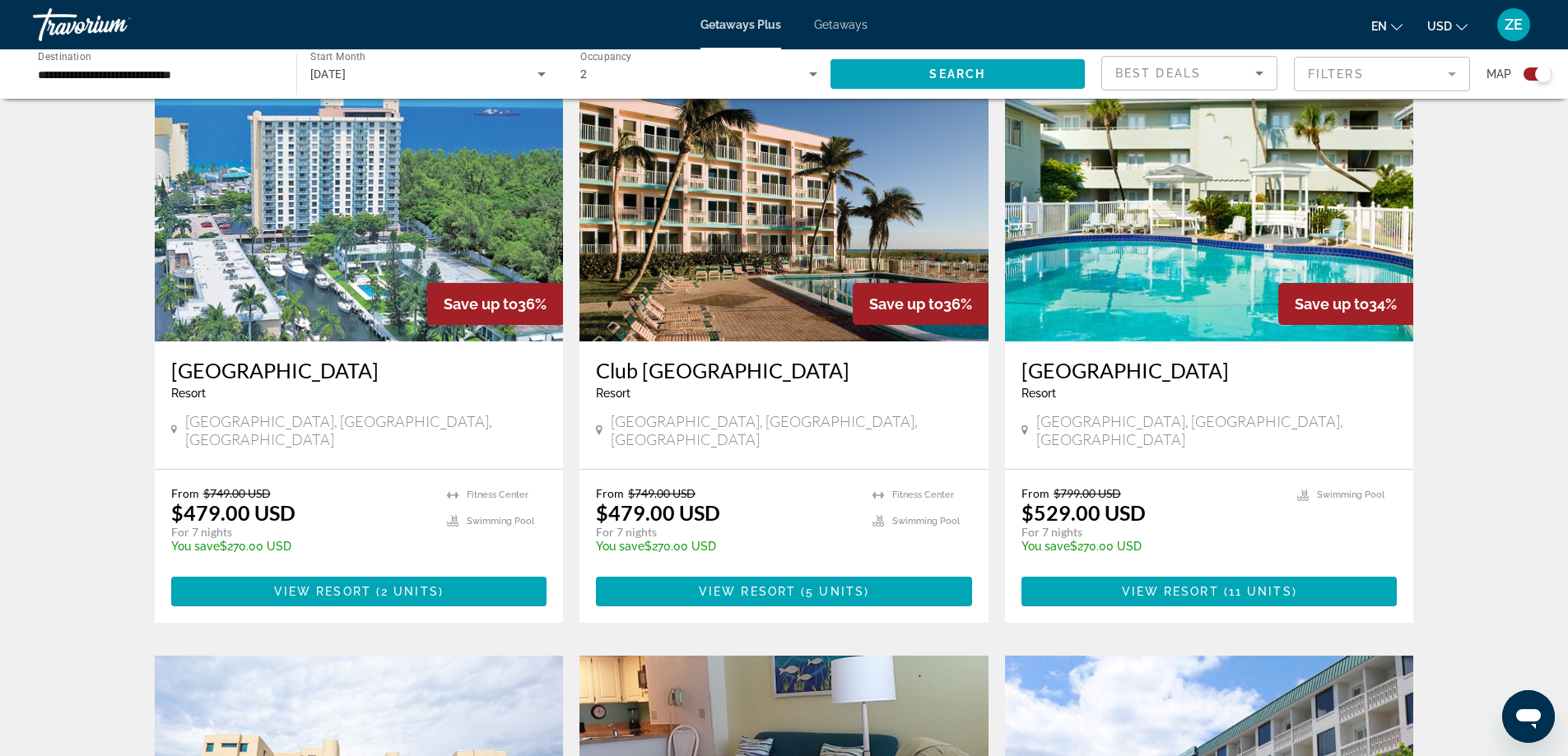
scroll to position [1316, 0]
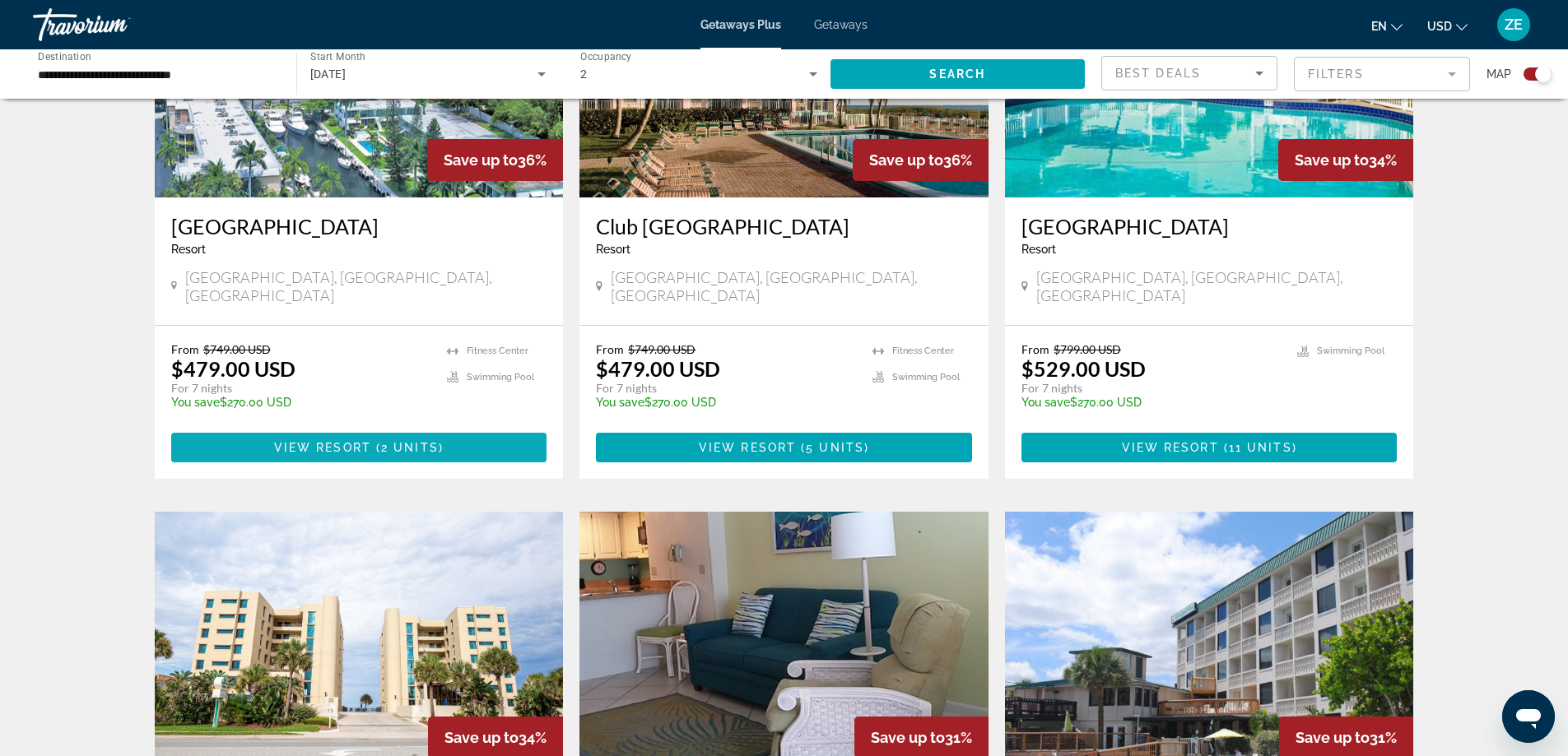
click at [341, 441] on span "View Resort" at bounding box center [323, 447] width 97 height 14
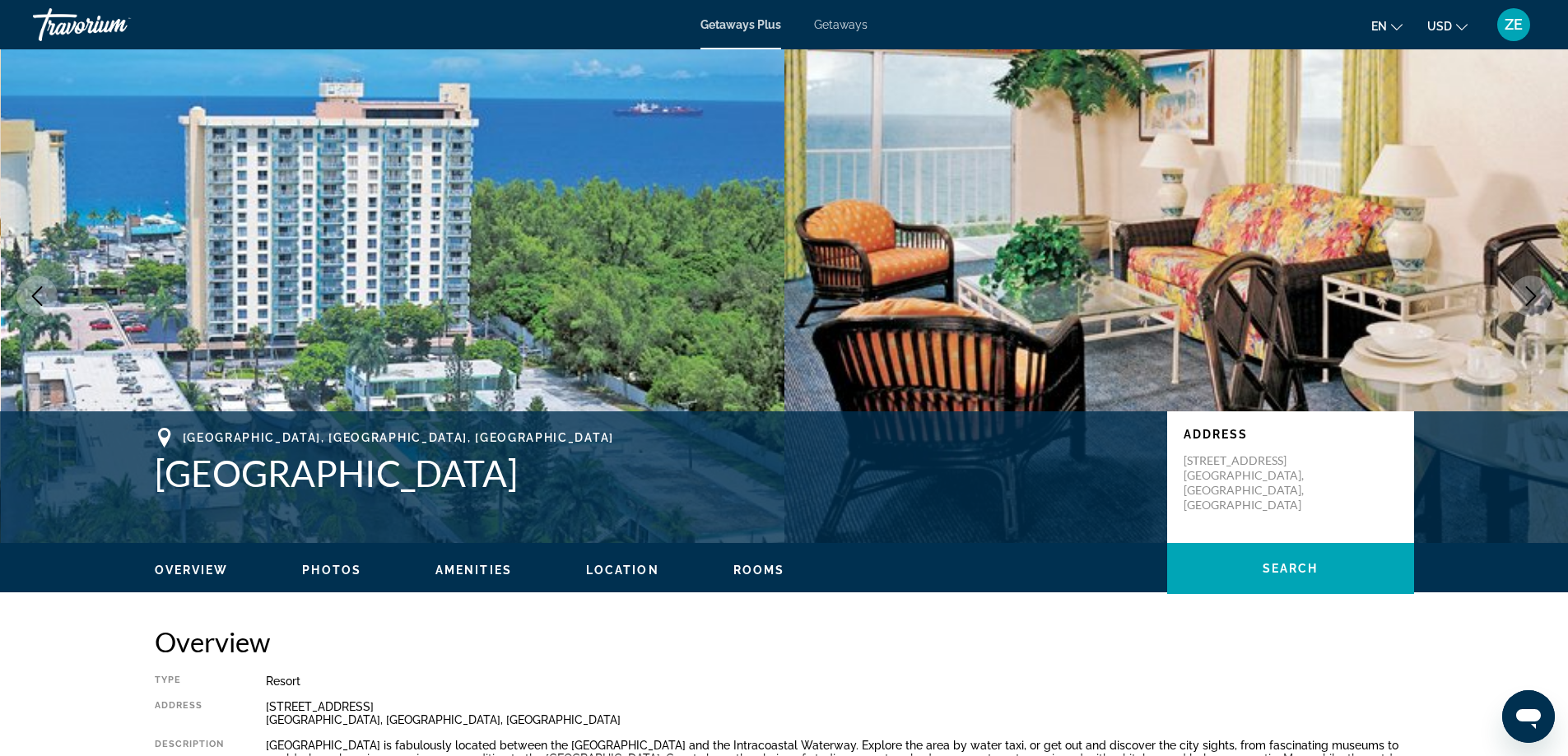
click at [335, 575] on span "Photos" at bounding box center [332, 569] width 60 height 14
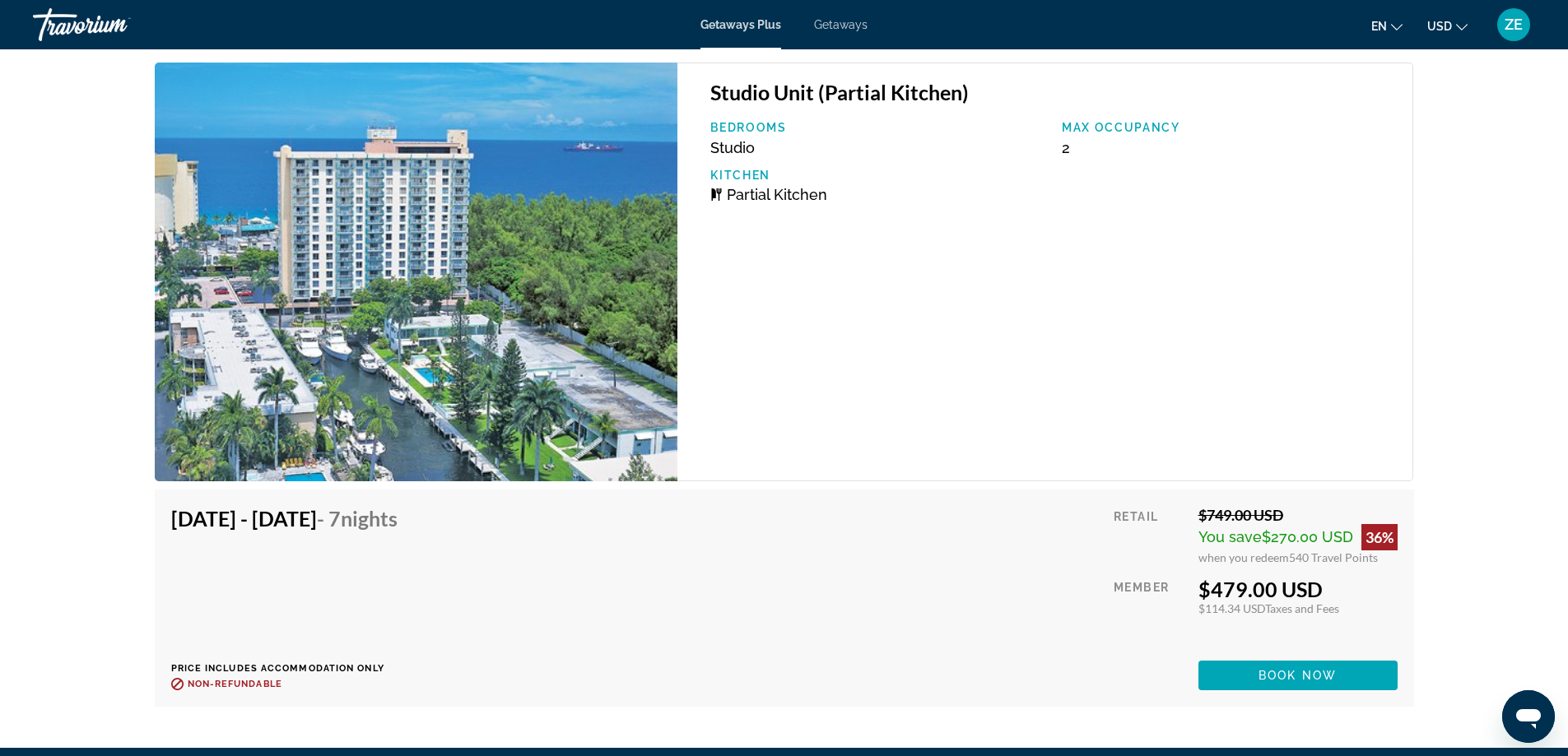
scroll to position [3201, 0]
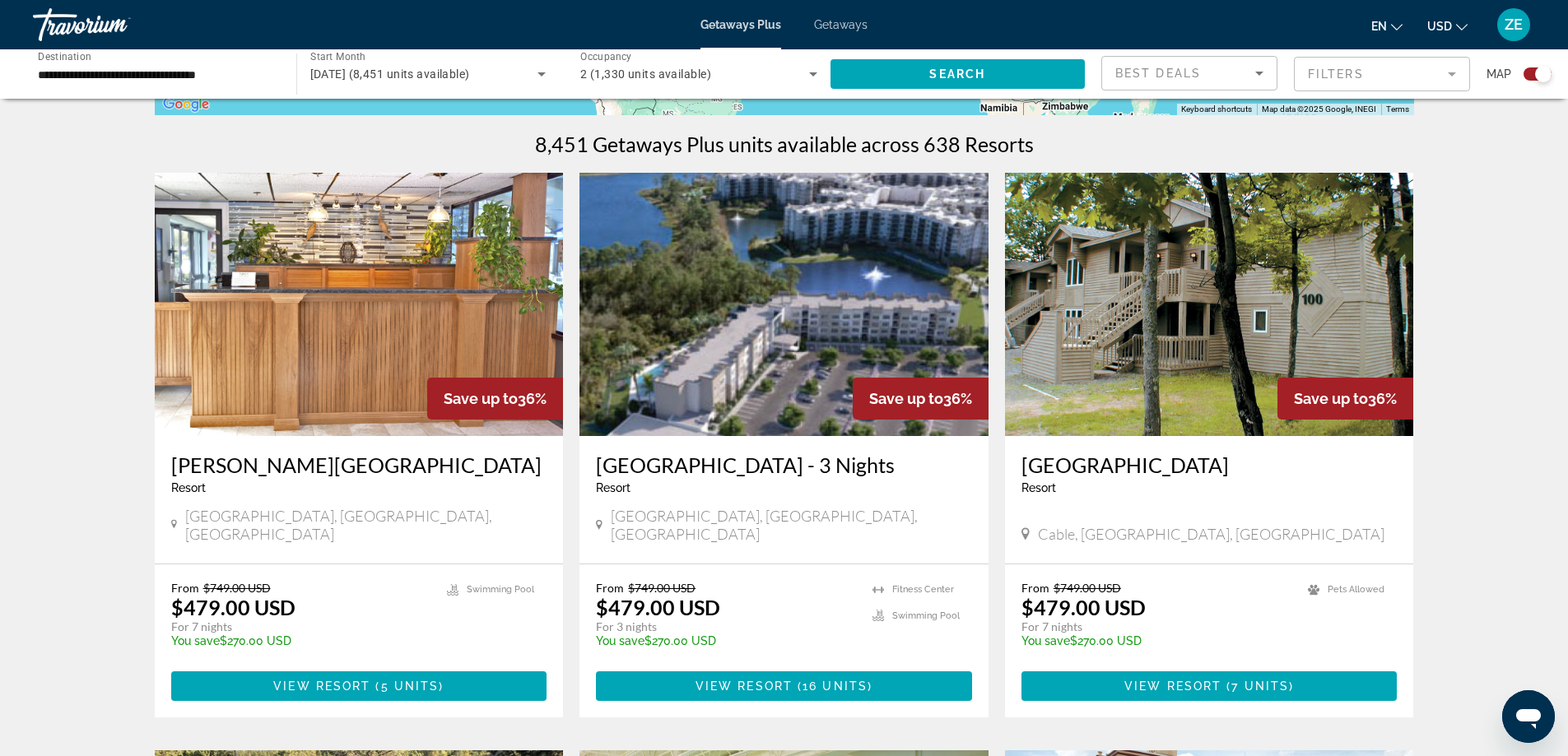
scroll to position [82, 0]
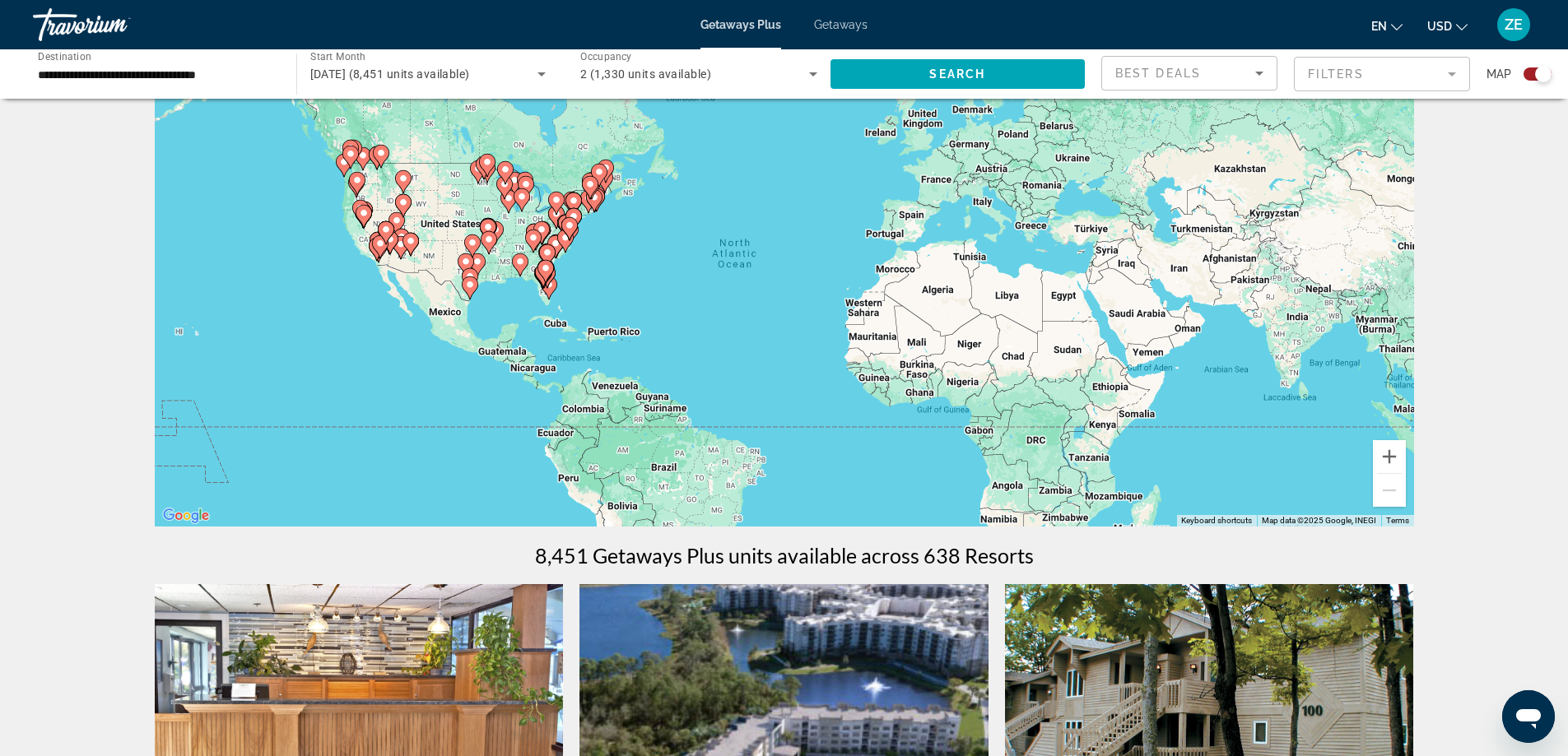
click at [1369, 71] on mat-form-field "Filters" at bounding box center [1381, 74] width 176 height 34
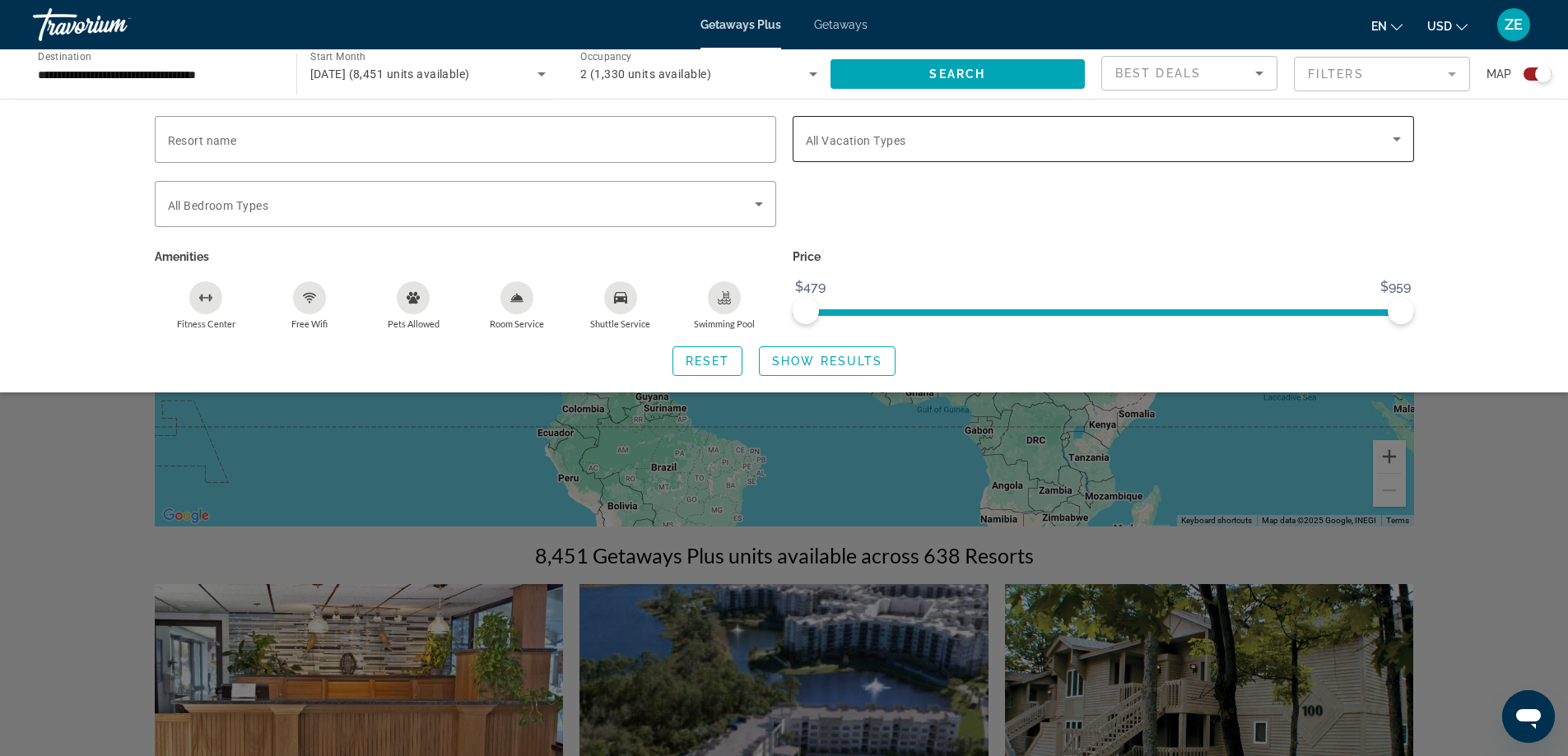
click at [1326, 140] on span "Search widget" at bounding box center [1099, 139] width 587 height 20
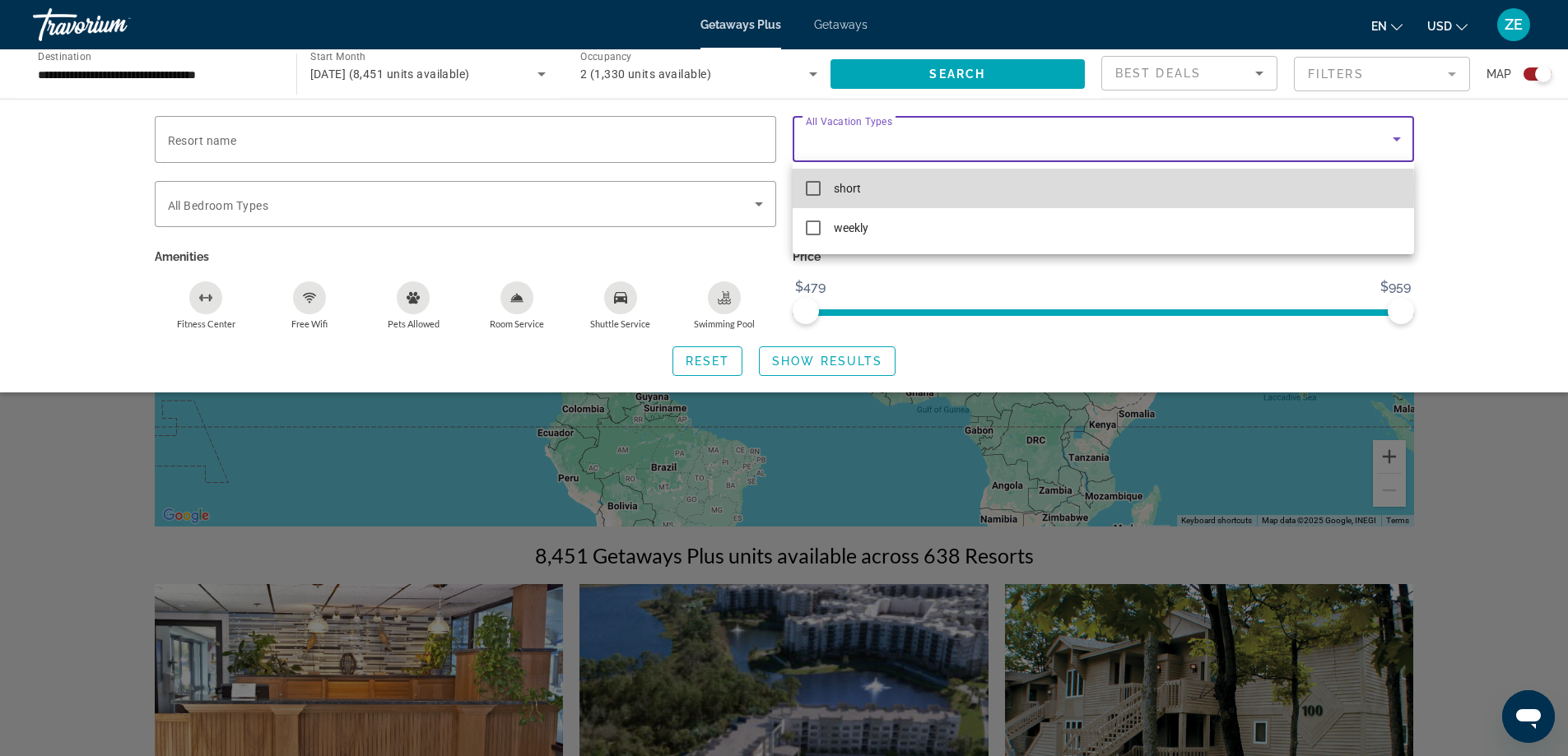
click at [809, 187] on mat-pseudo-checkbox at bounding box center [813, 188] width 14 height 14
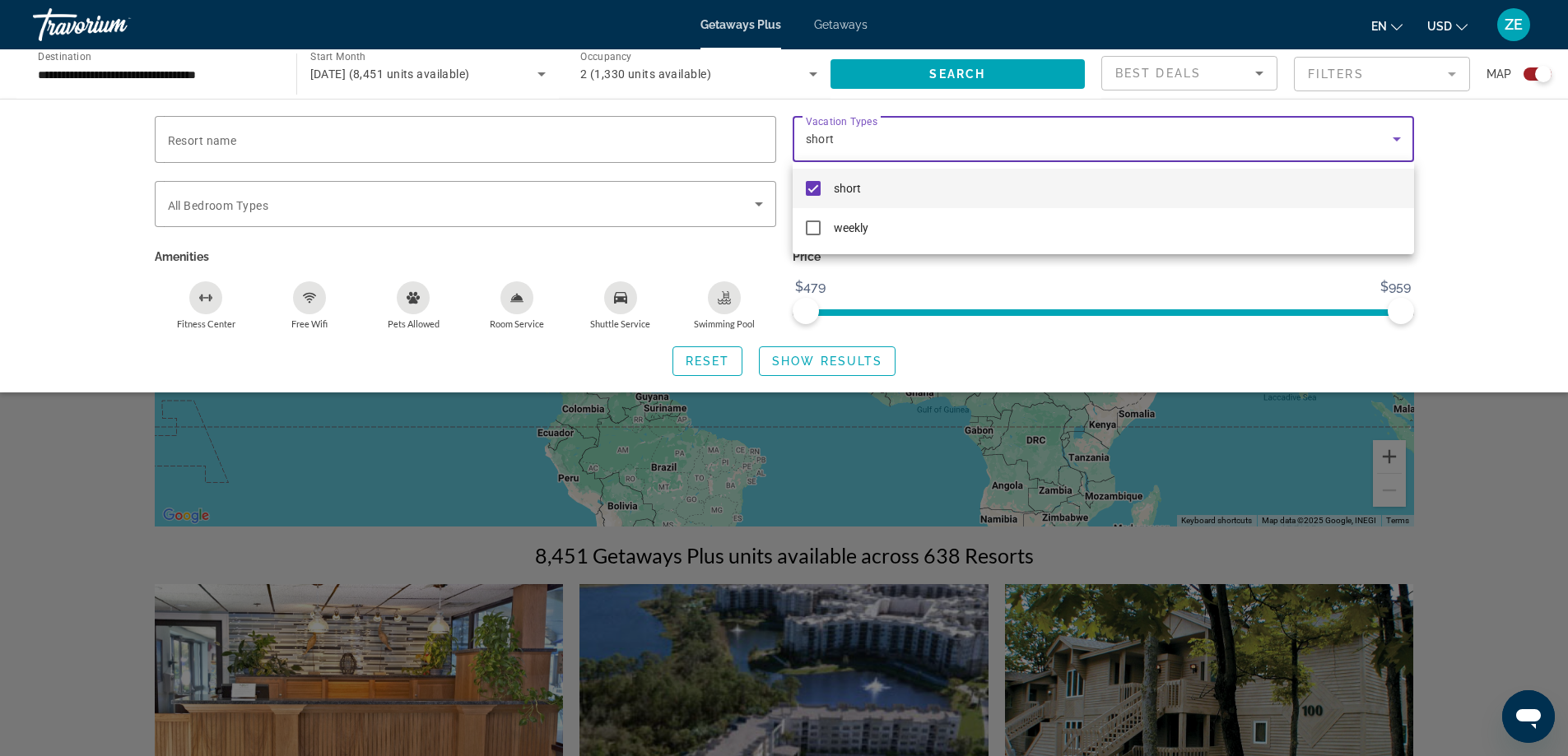
click at [1490, 250] on div at bounding box center [784, 378] width 1568 height 756
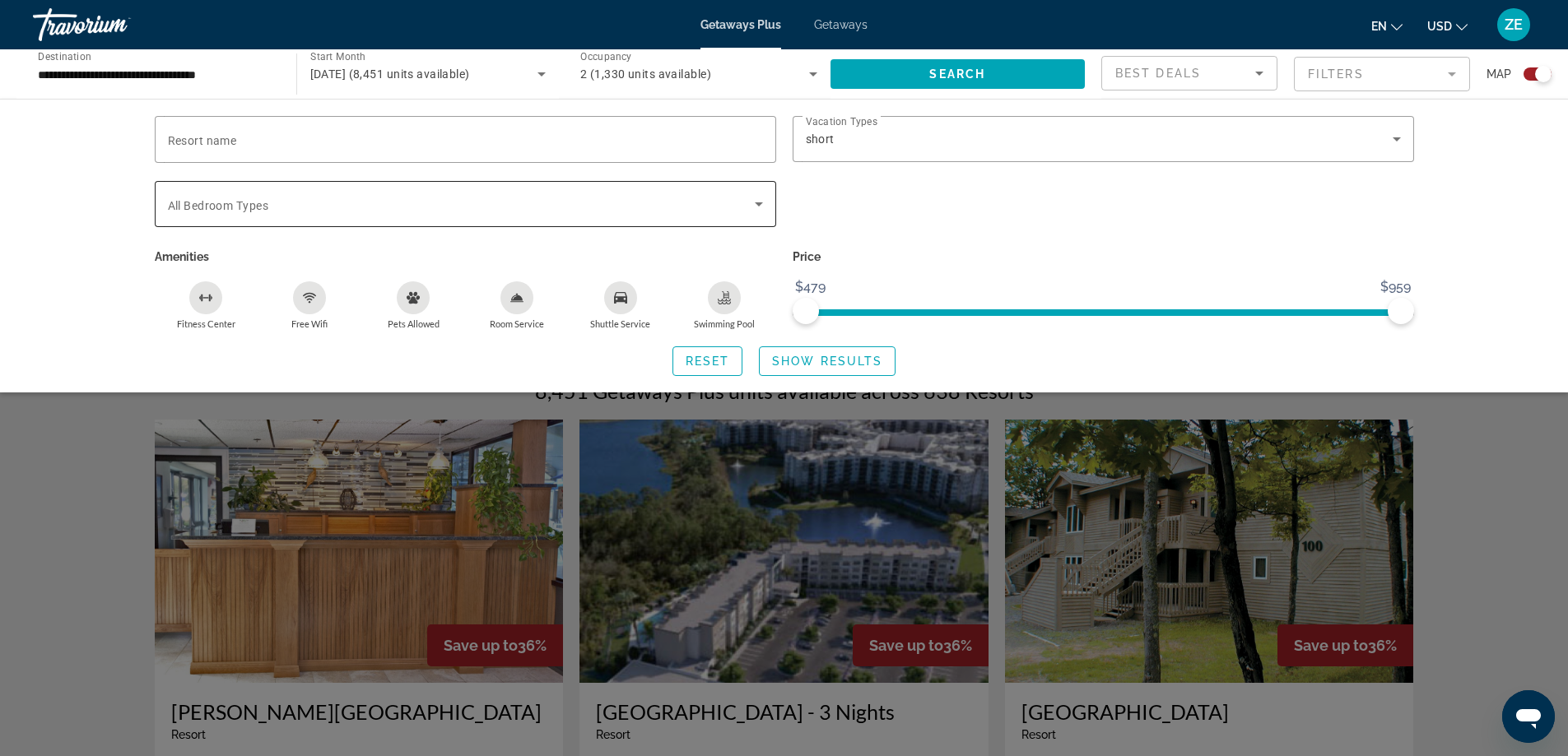
scroll to position [165, 0]
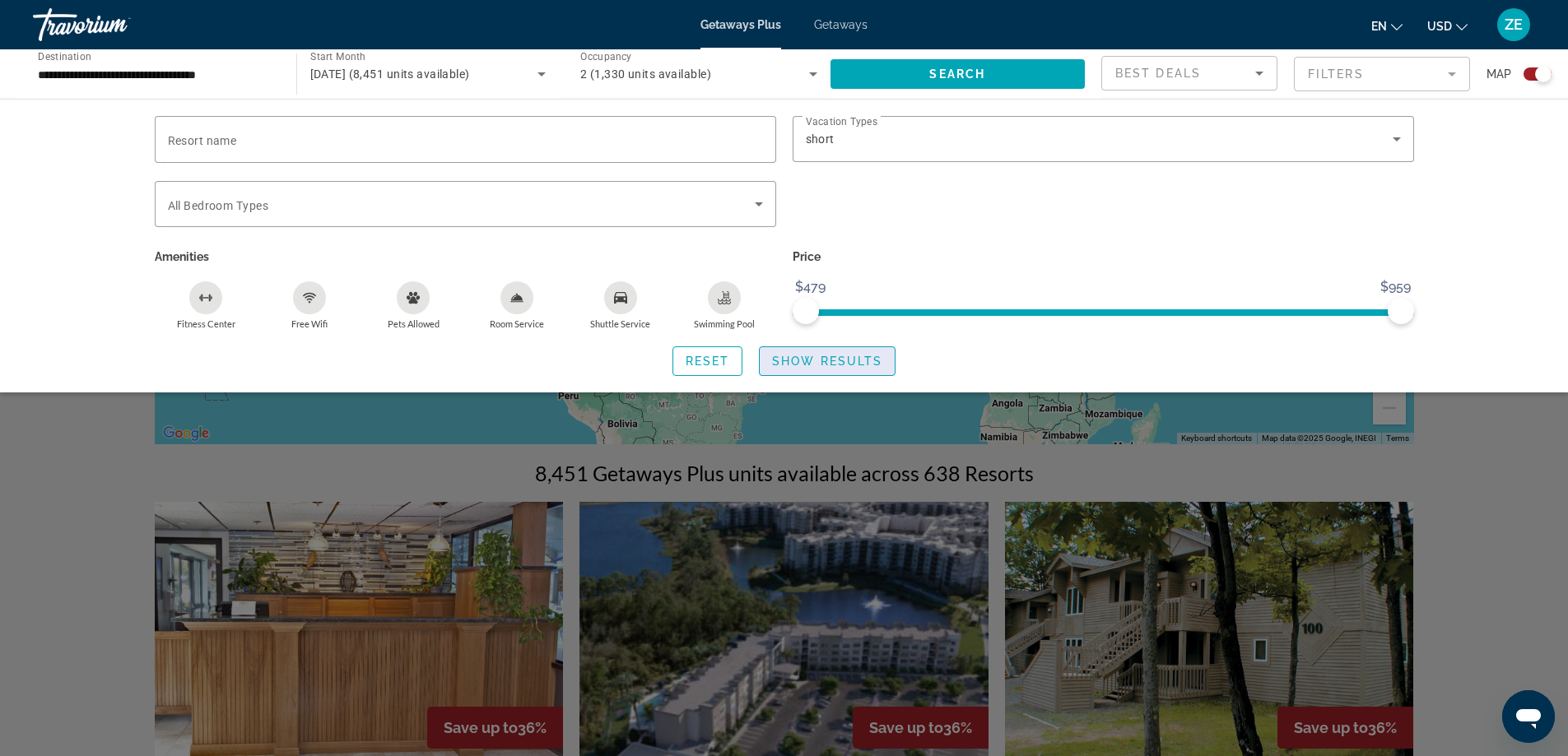
click at [797, 357] on span "Show Results" at bounding box center [827, 360] width 110 height 14
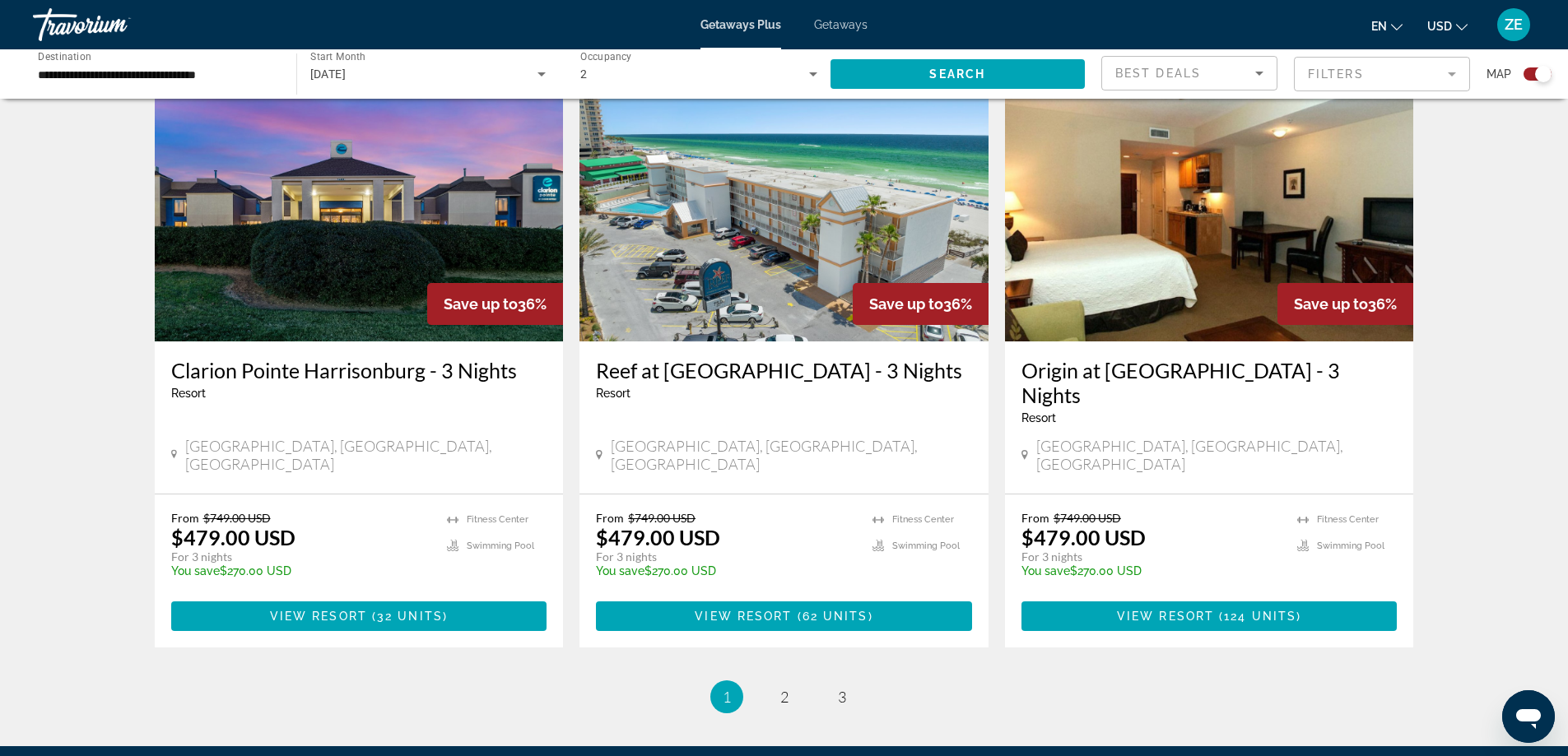
scroll to position [2490, 0]
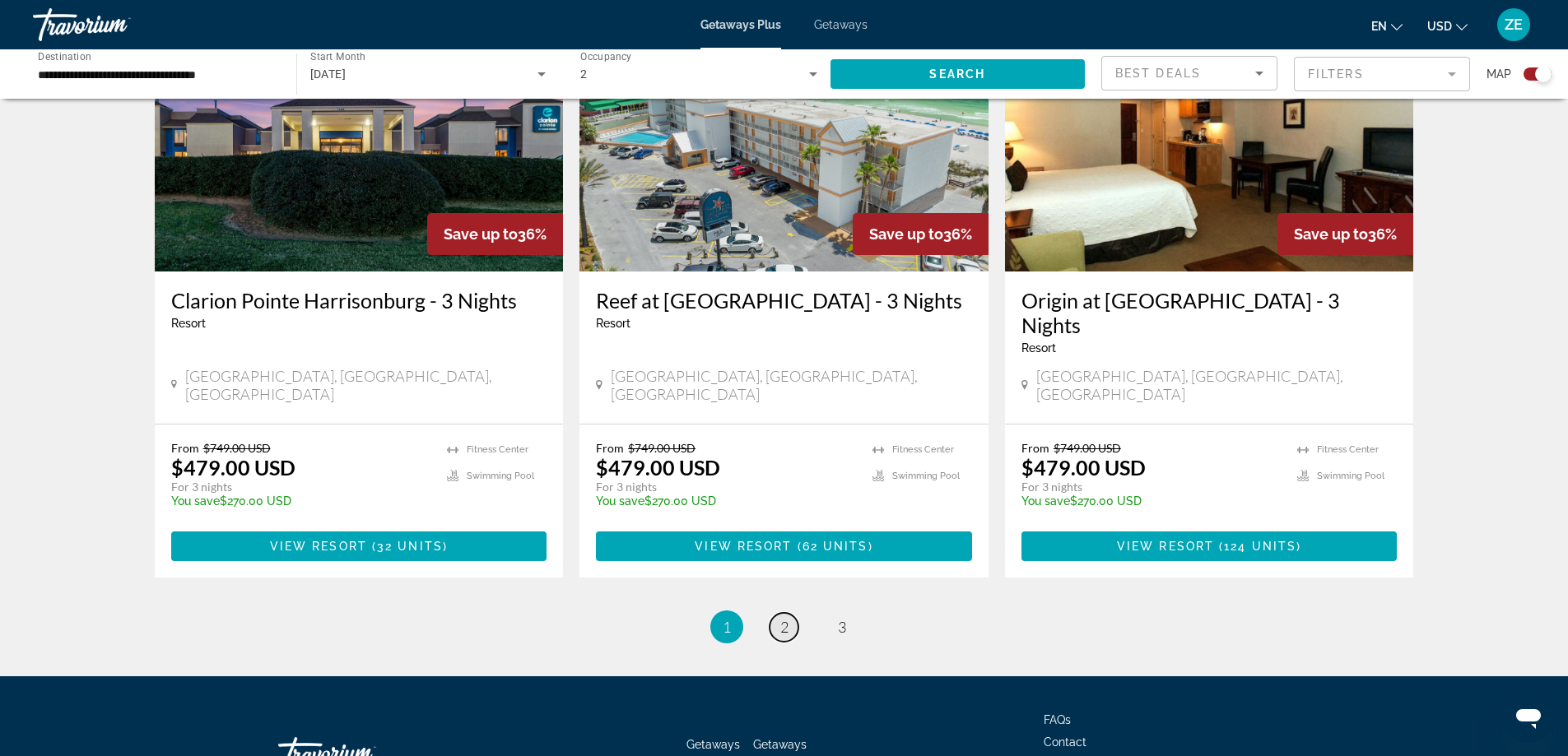
click at [784, 618] on span "2" at bounding box center [784, 627] width 8 height 18
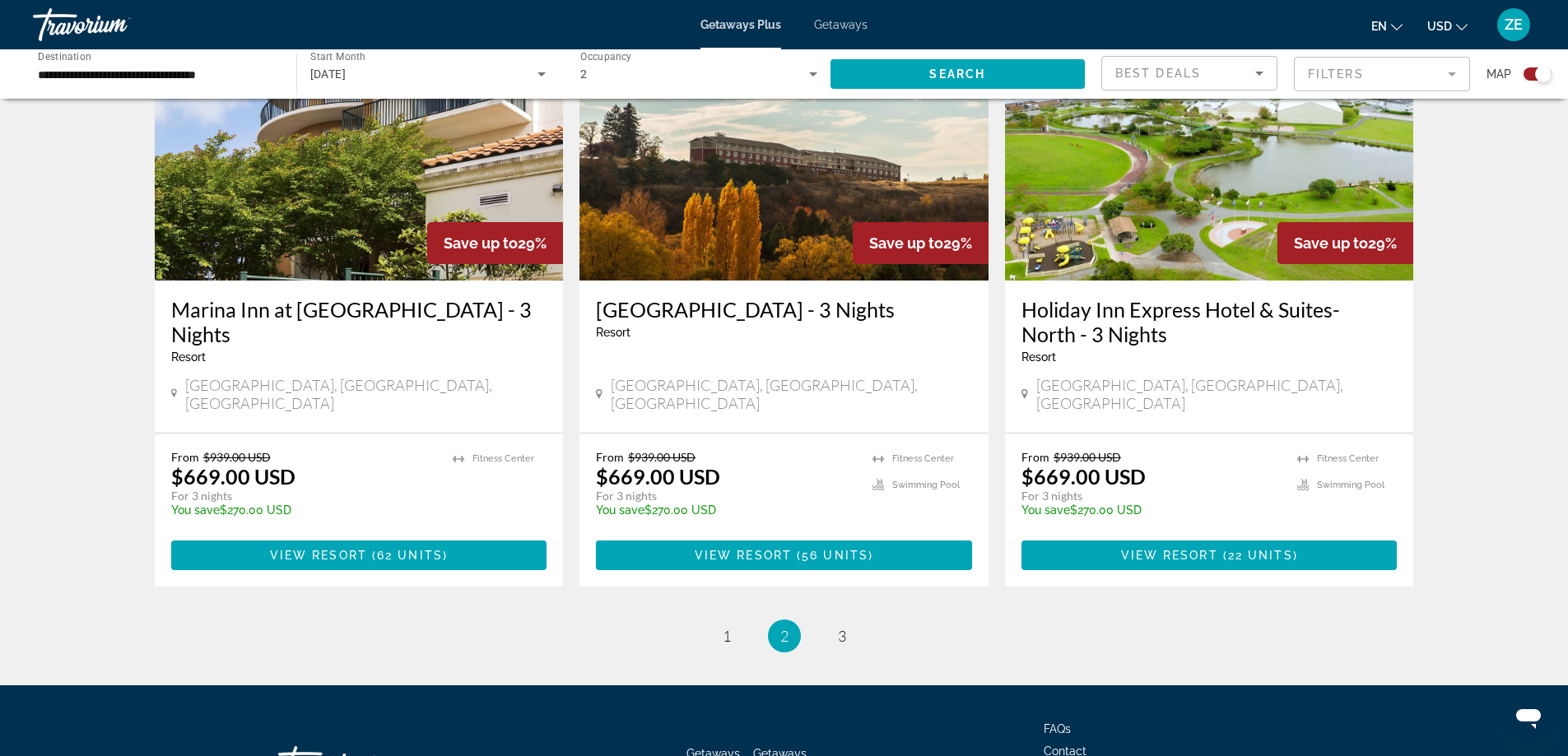
scroll to position [2514, 0]
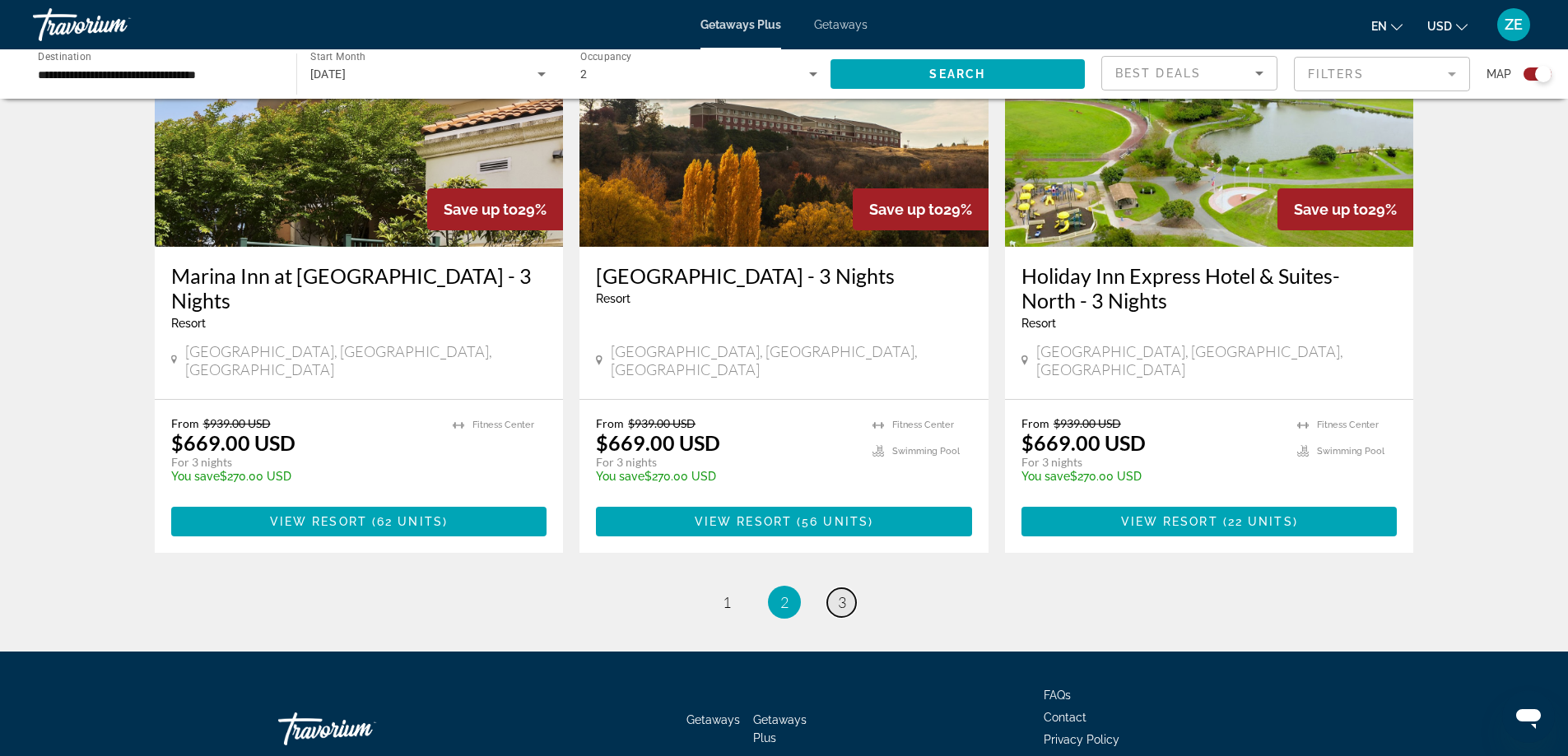
click at [844, 593] on span "3" at bounding box center [841, 602] width 8 height 18
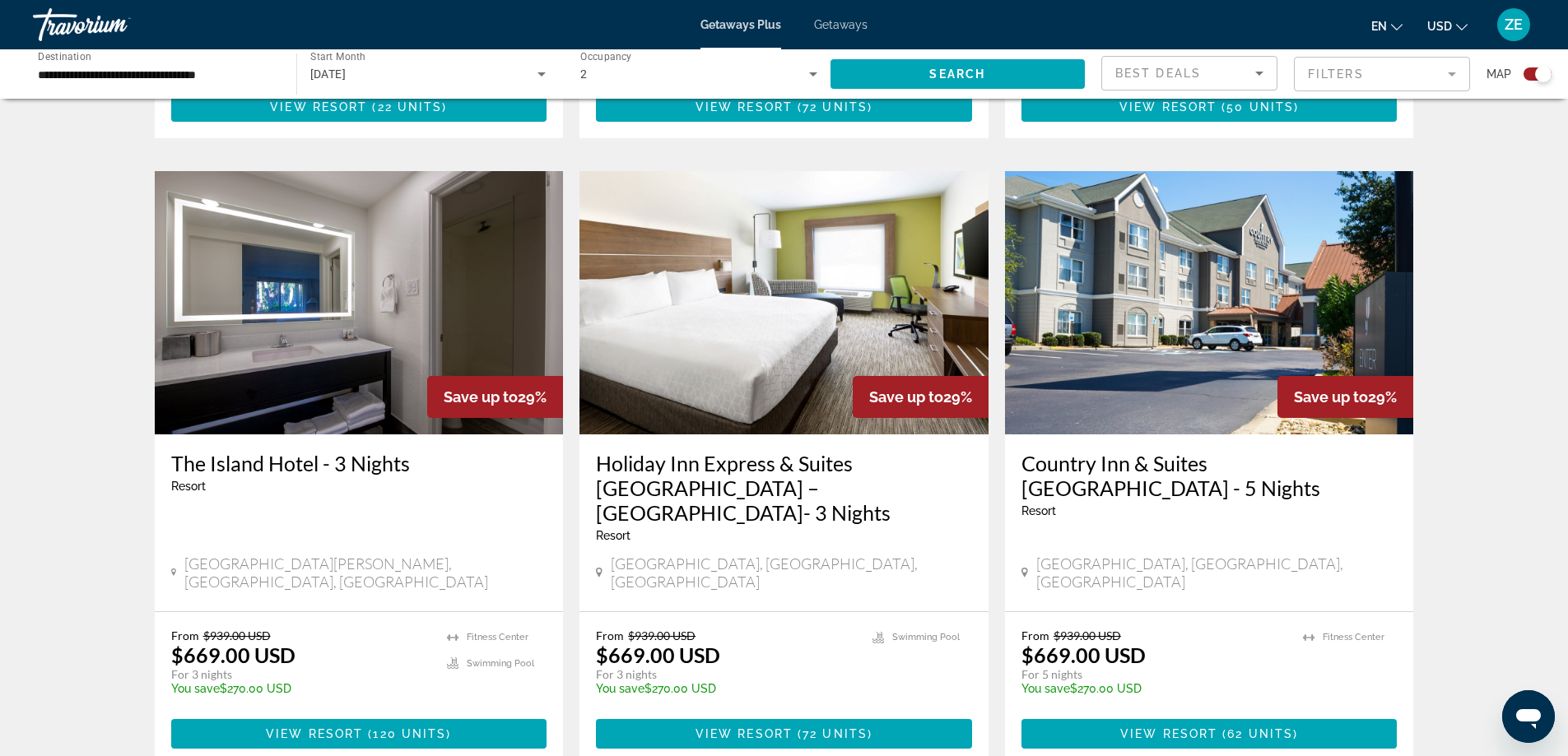
scroll to position [2490, 0]
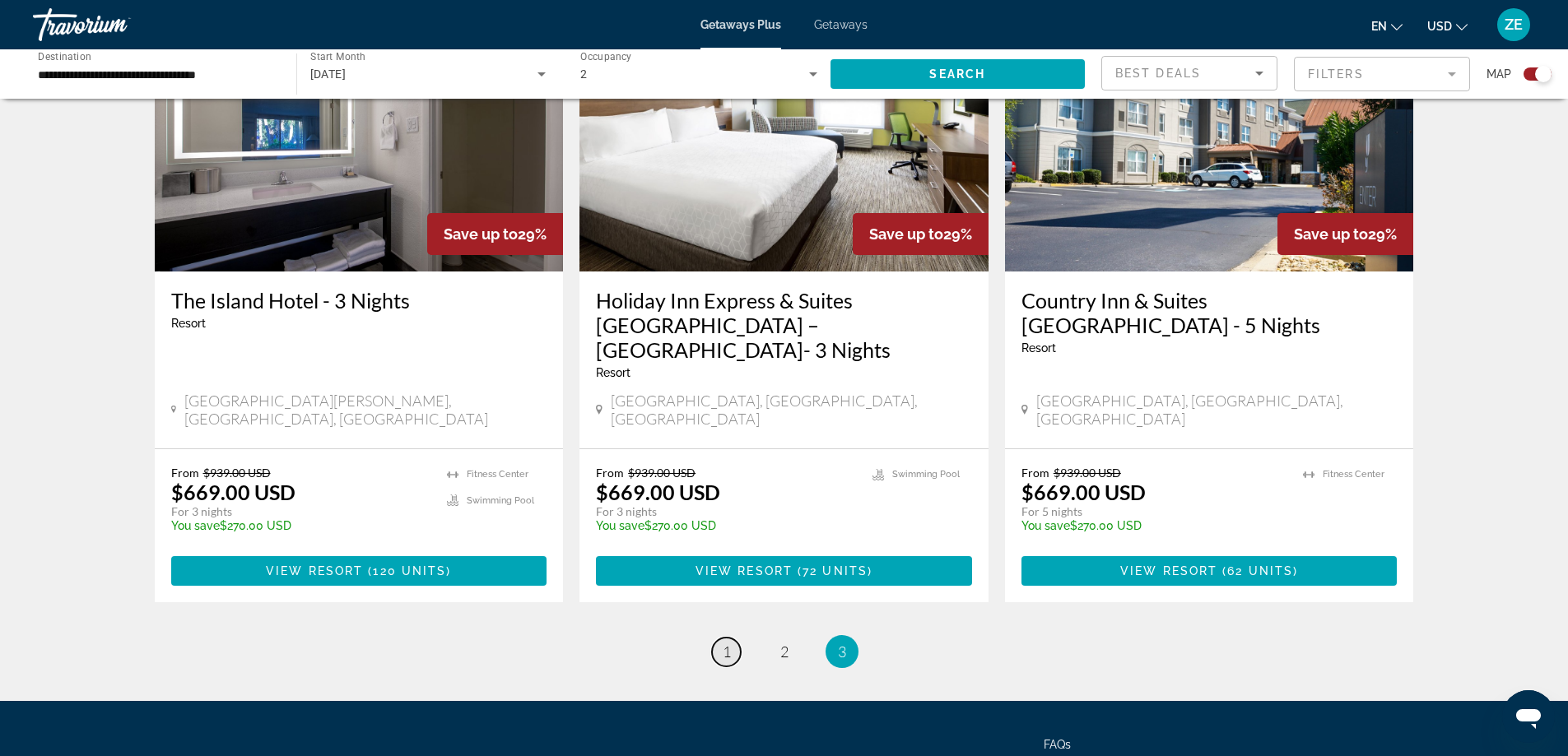
click at [730, 642] on span "1" at bounding box center [727, 651] width 8 height 18
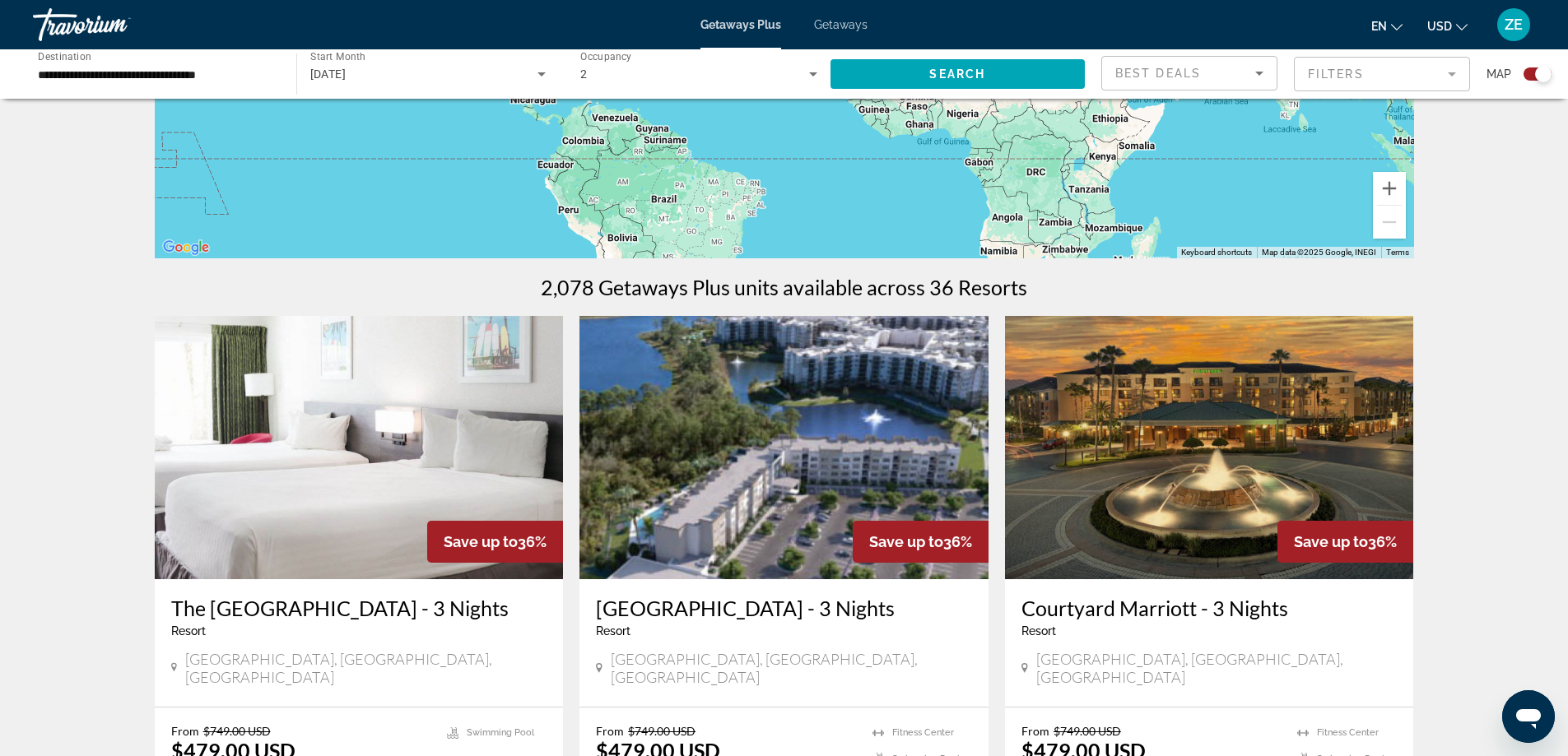
scroll to position [494, 0]
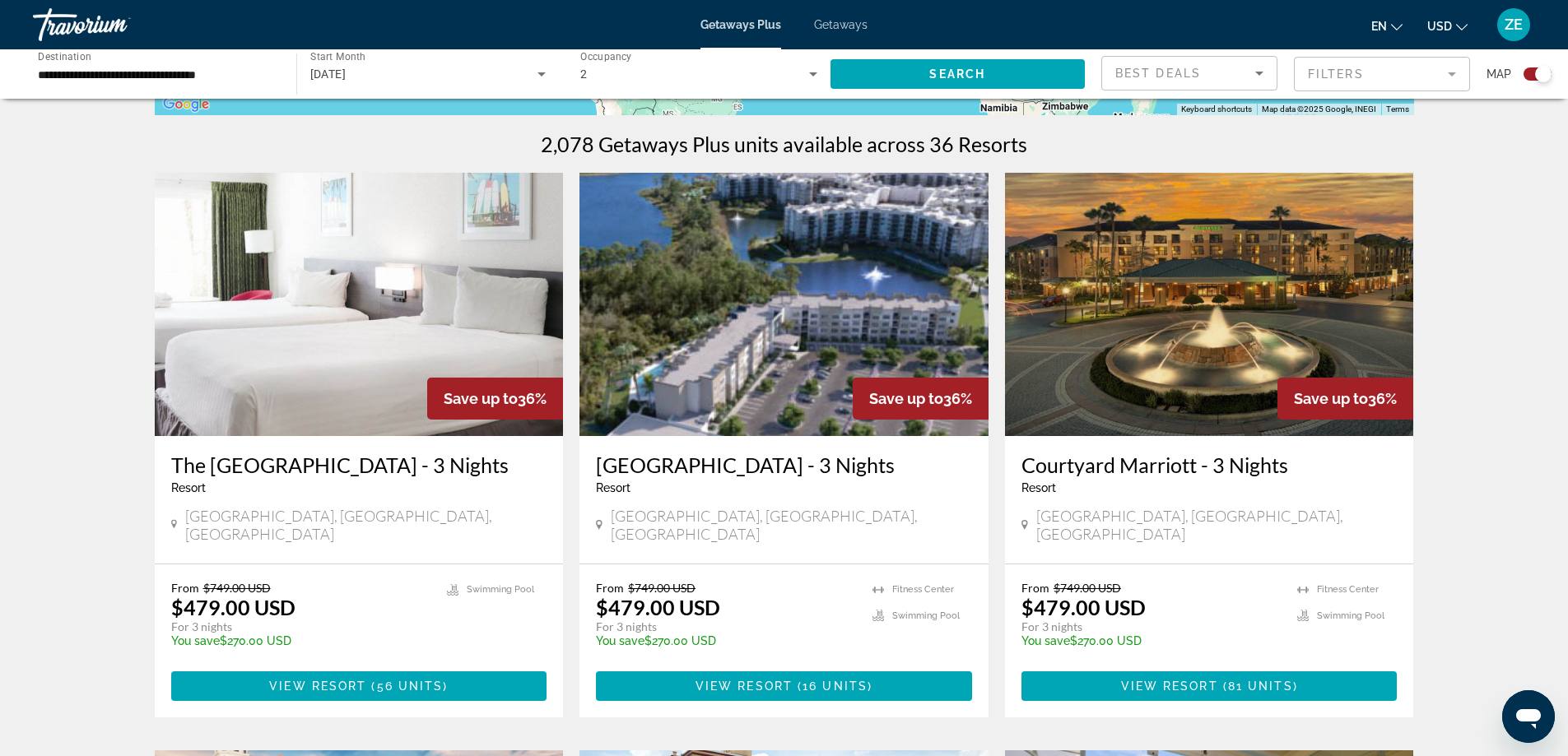
click at [386, 335] on img "Main content" at bounding box center [360, 305] width 409 height 263
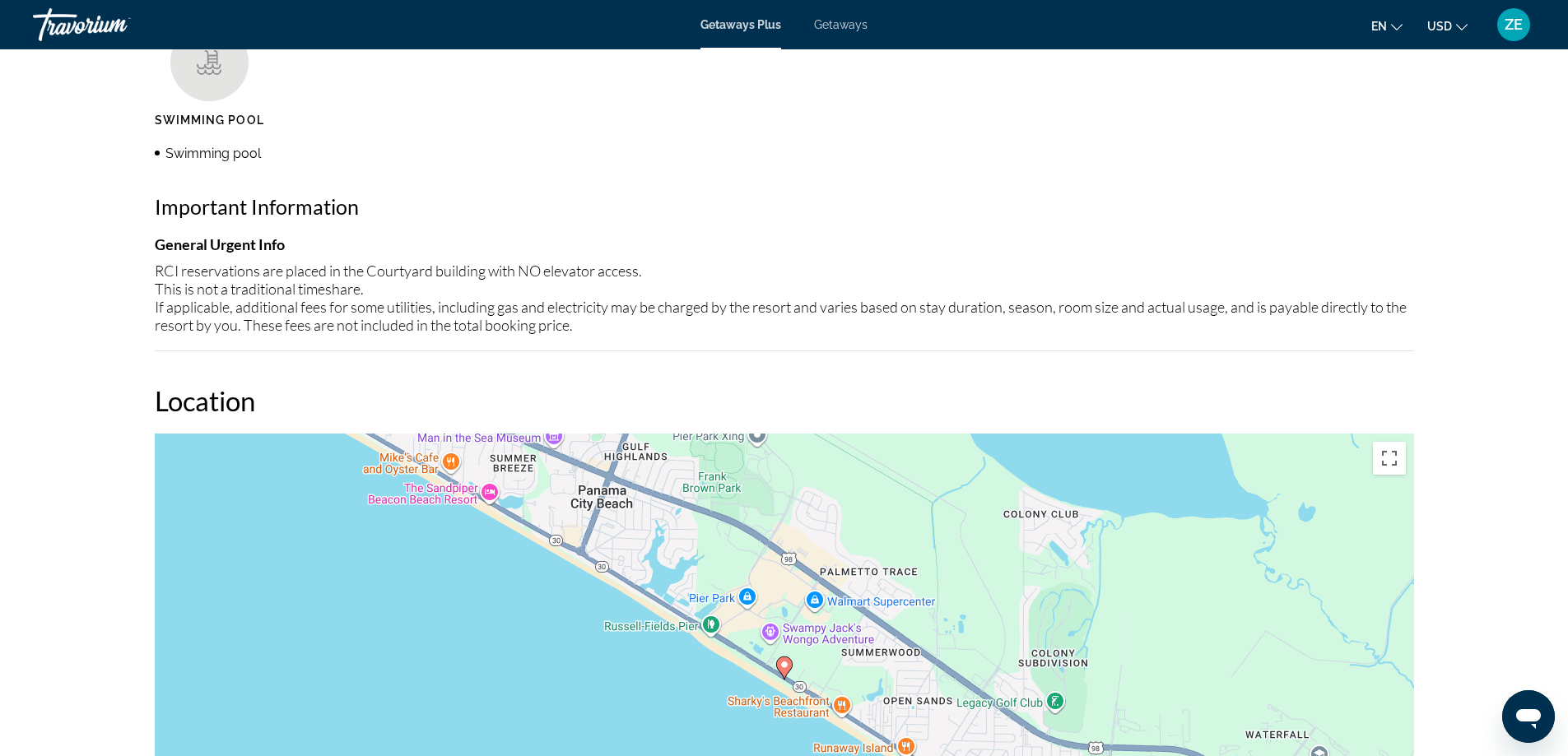
scroll to position [1563, 0]
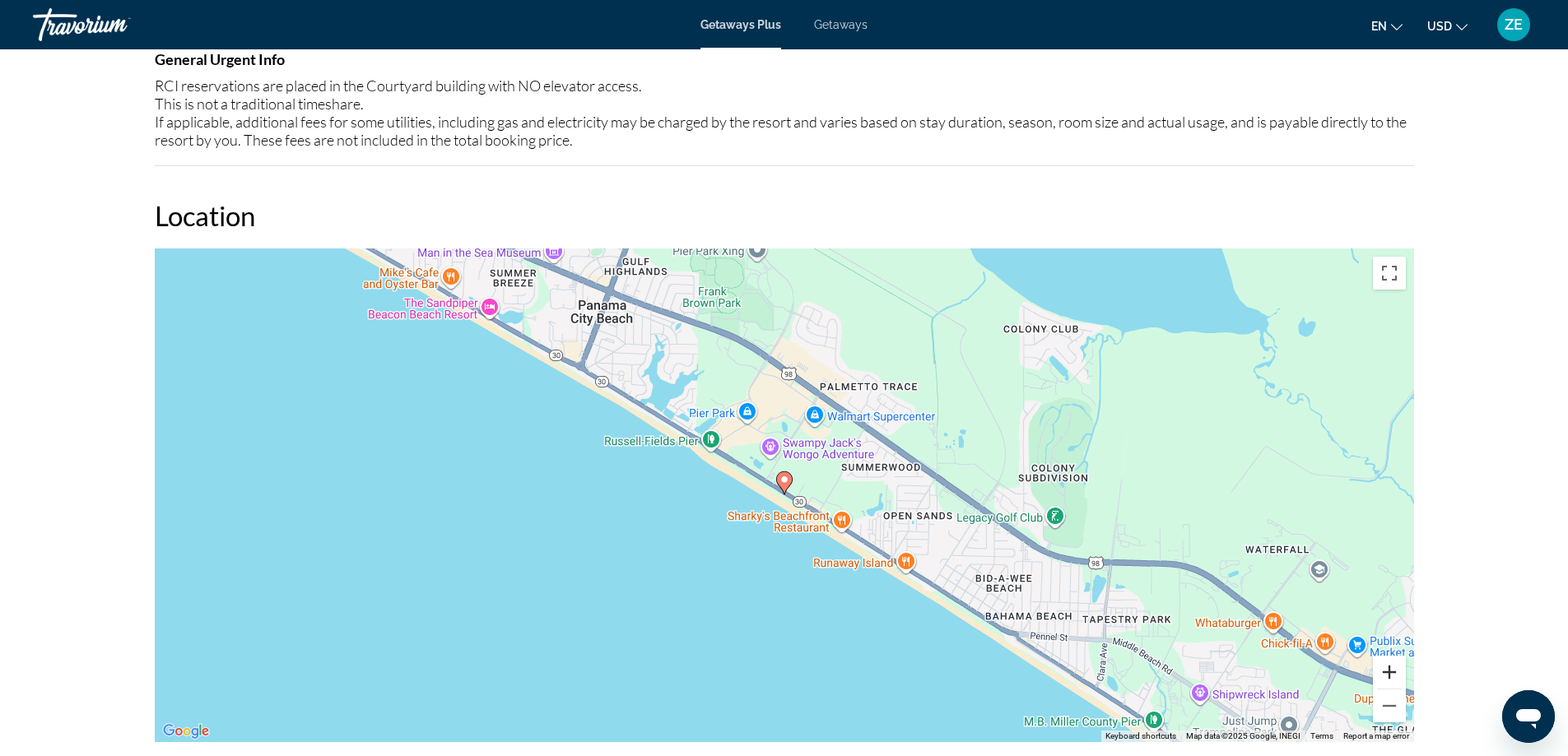
click at [1398, 675] on button "Zoom in" at bounding box center [1389, 672] width 33 height 33
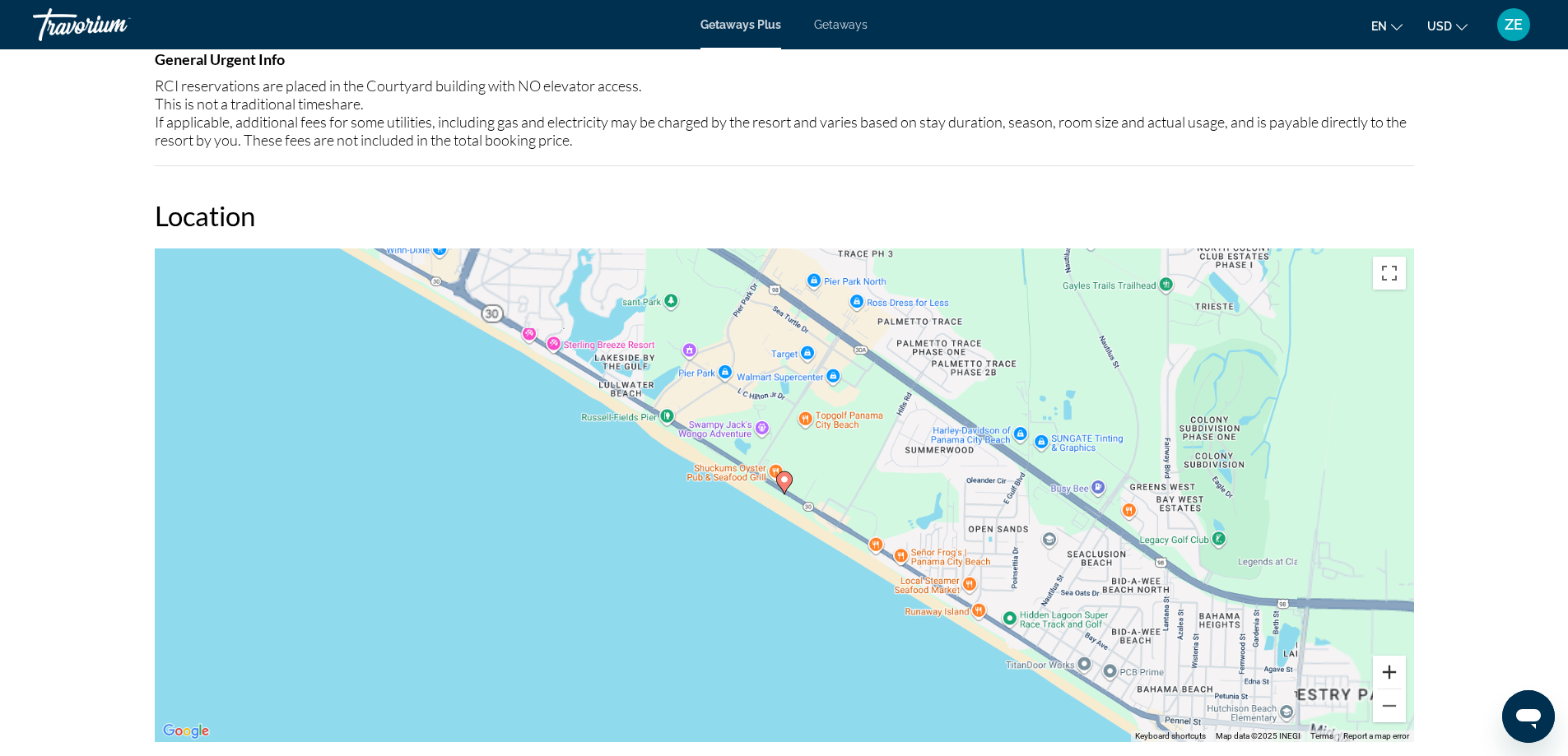
click at [1398, 675] on button "Zoom in" at bounding box center [1389, 672] width 33 height 33
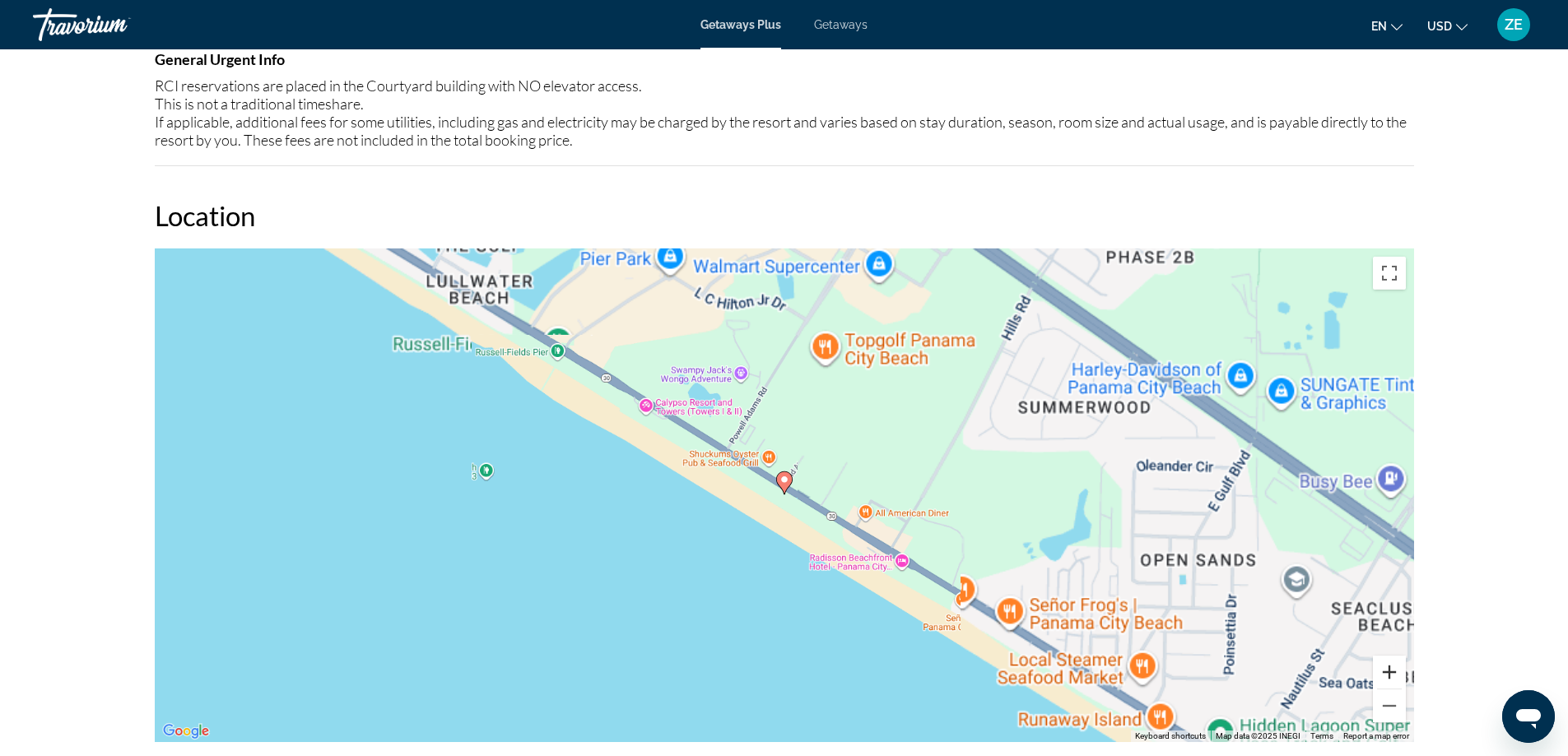
click at [1398, 675] on button "Zoom in" at bounding box center [1389, 672] width 33 height 33
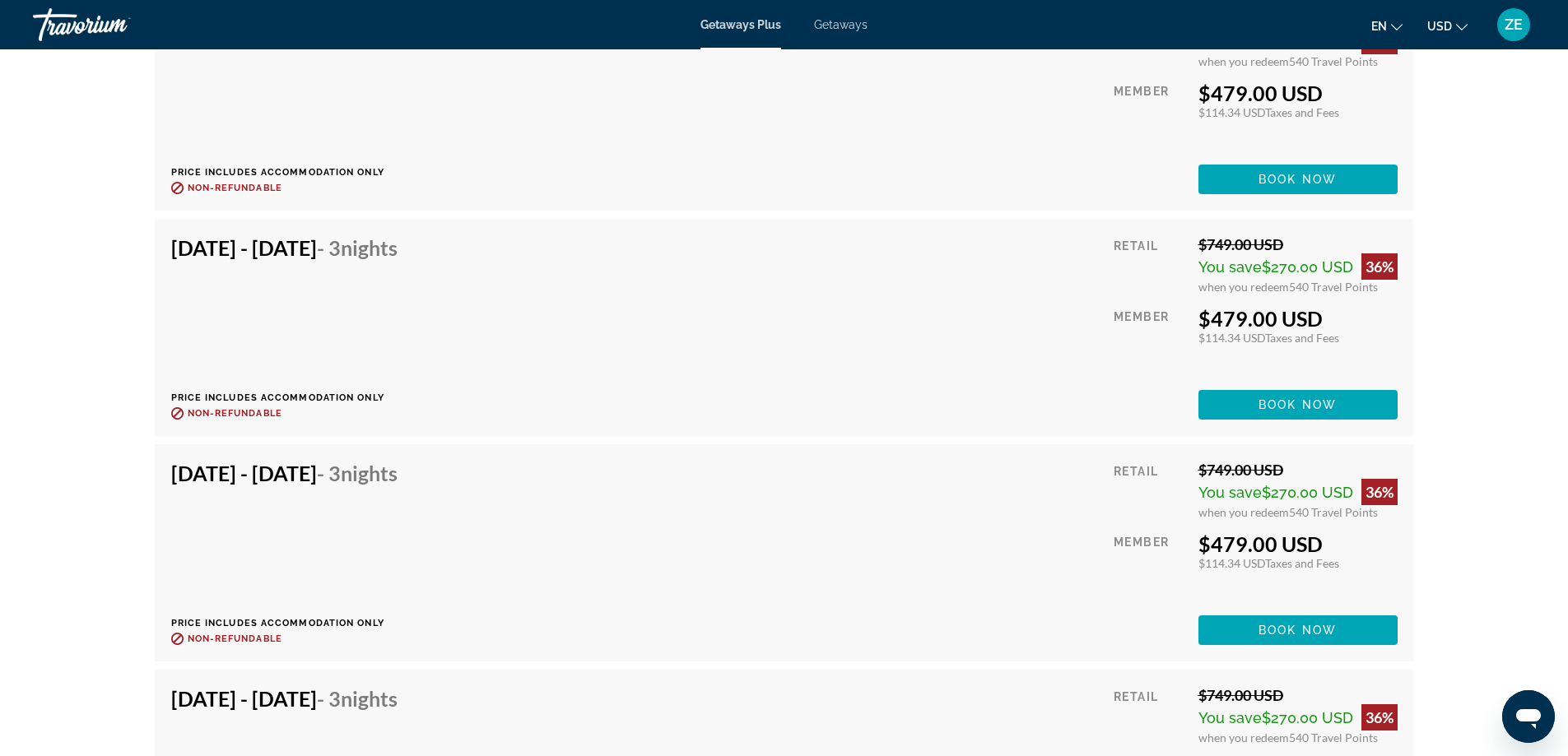
scroll to position [3620, 0]
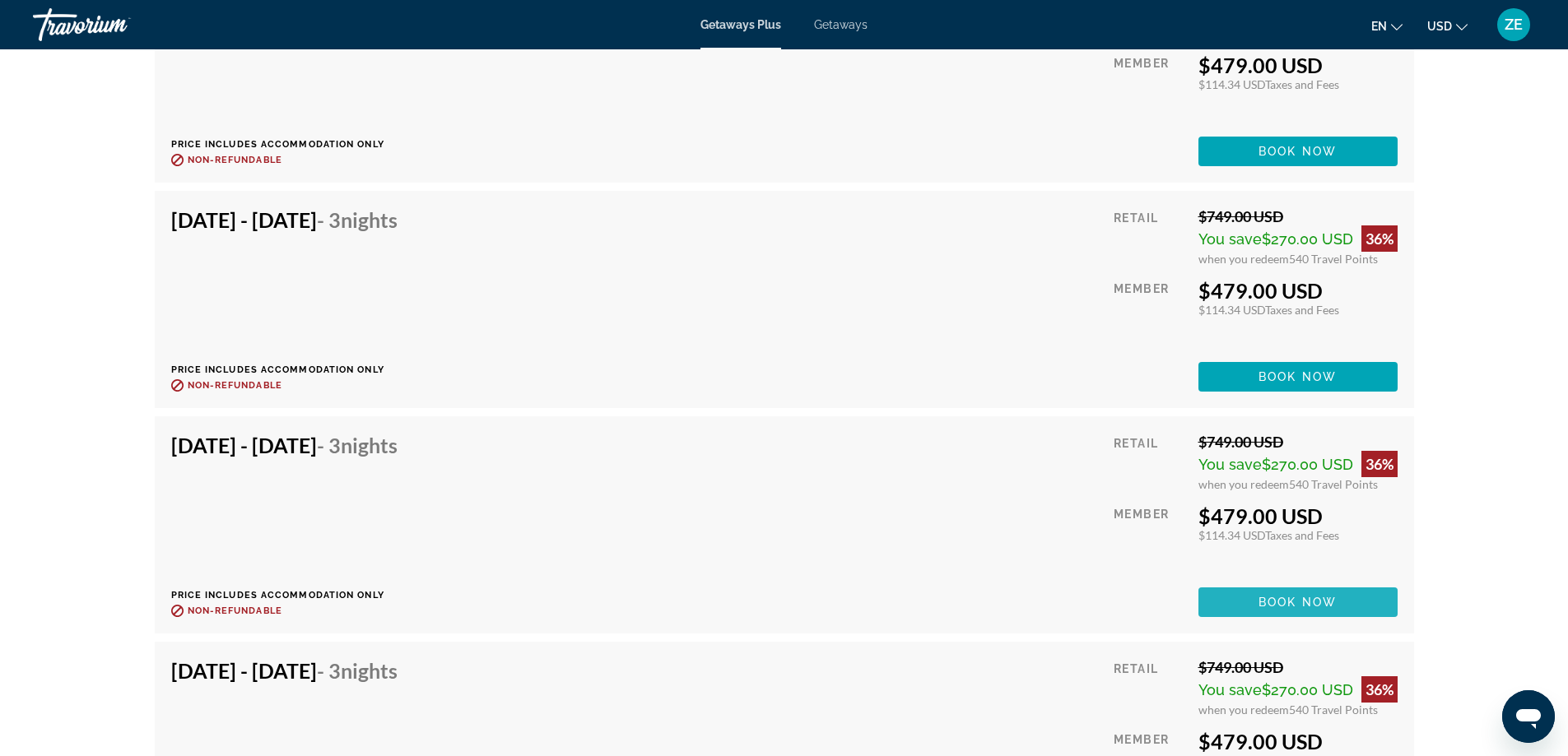
click at [1250, 591] on span "Main content" at bounding box center [1297, 602] width 199 height 40
